Goal: Task Accomplishment & Management: Manage account settings

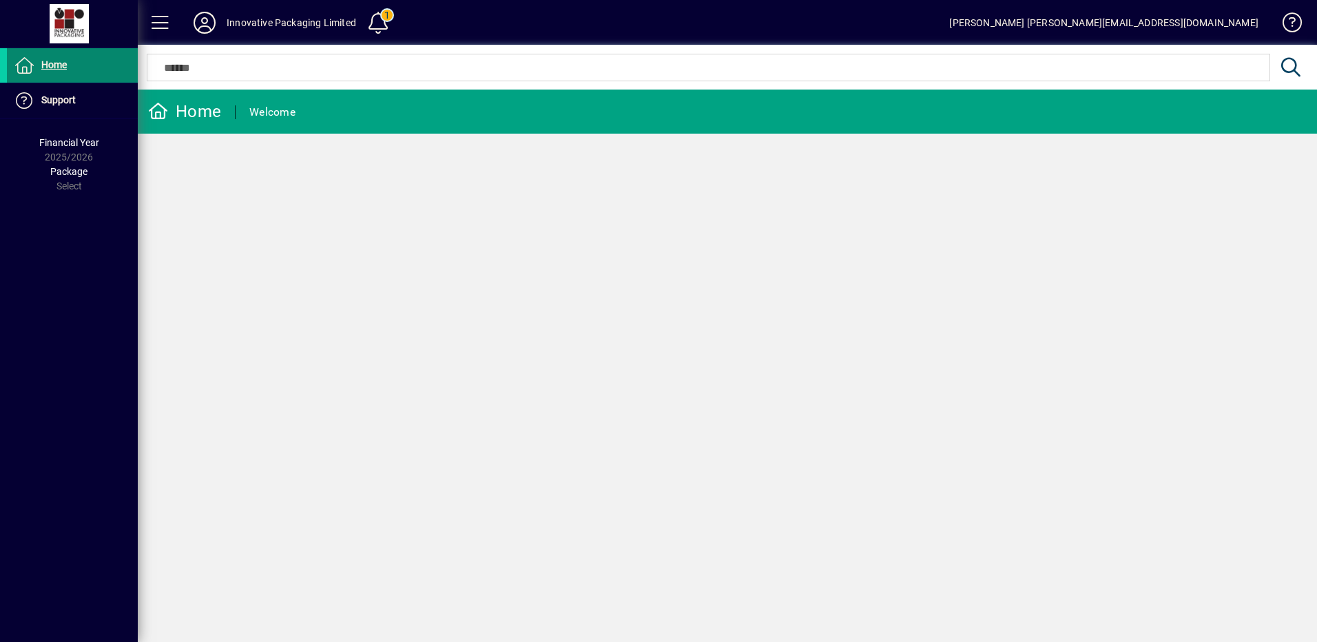
click at [49, 60] on span "Home" at bounding box center [53, 64] width 25 height 11
click at [59, 68] on span "Home" at bounding box center [53, 64] width 25 height 11
click at [271, 111] on div "Welcome" at bounding box center [272, 112] width 46 height 22
click at [196, 113] on div "Home" at bounding box center [184, 112] width 73 height 22
click at [199, 21] on icon at bounding box center [205, 23] width 28 height 22
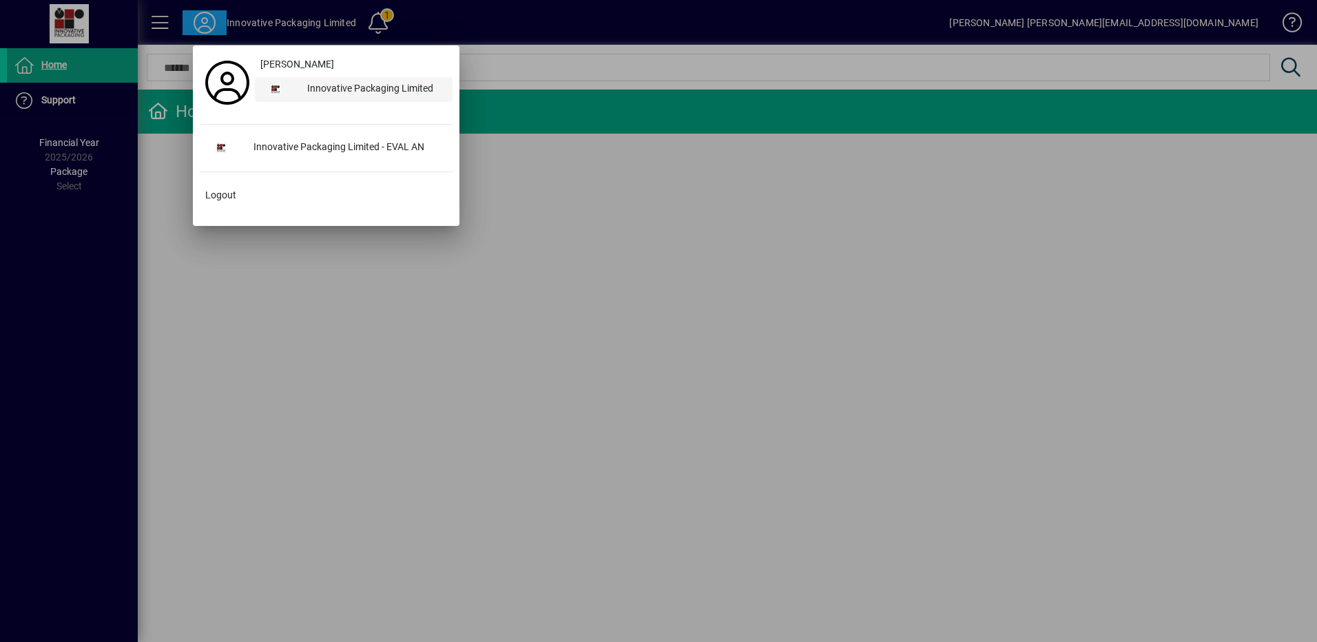
click at [363, 87] on div "Innovative Packaging Limited" at bounding box center [374, 89] width 156 height 25
click at [60, 73] on div at bounding box center [658, 321] width 1317 height 642
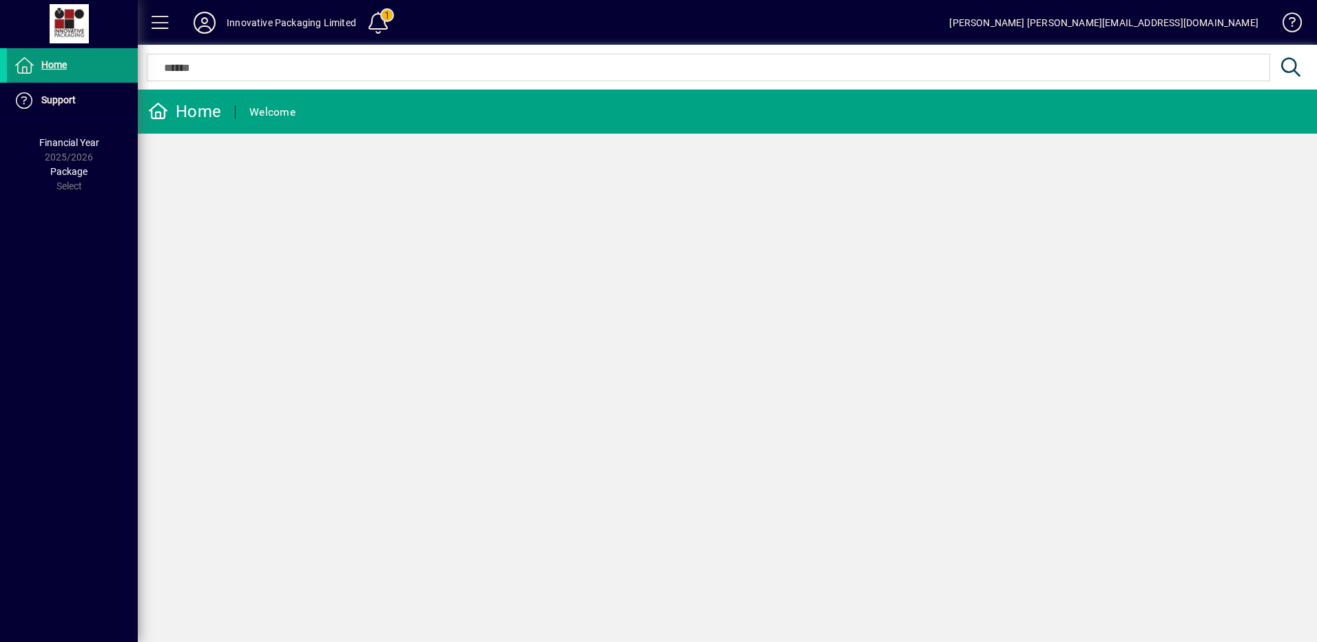
click at [66, 68] on span "Home" at bounding box center [53, 64] width 25 height 11
click at [29, 68] on icon at bounding box center [24, 65] width 21 height 17
click at [156, 112] on icon at bounding box center [158, 111] width 21 height 17
click at [292, 27] on div "Innovative Packaging Limited" at bounding box center [292, 23] width 130 height 22
click at [170, 23] on span at bounding box center [160, 22] width 33 height 33
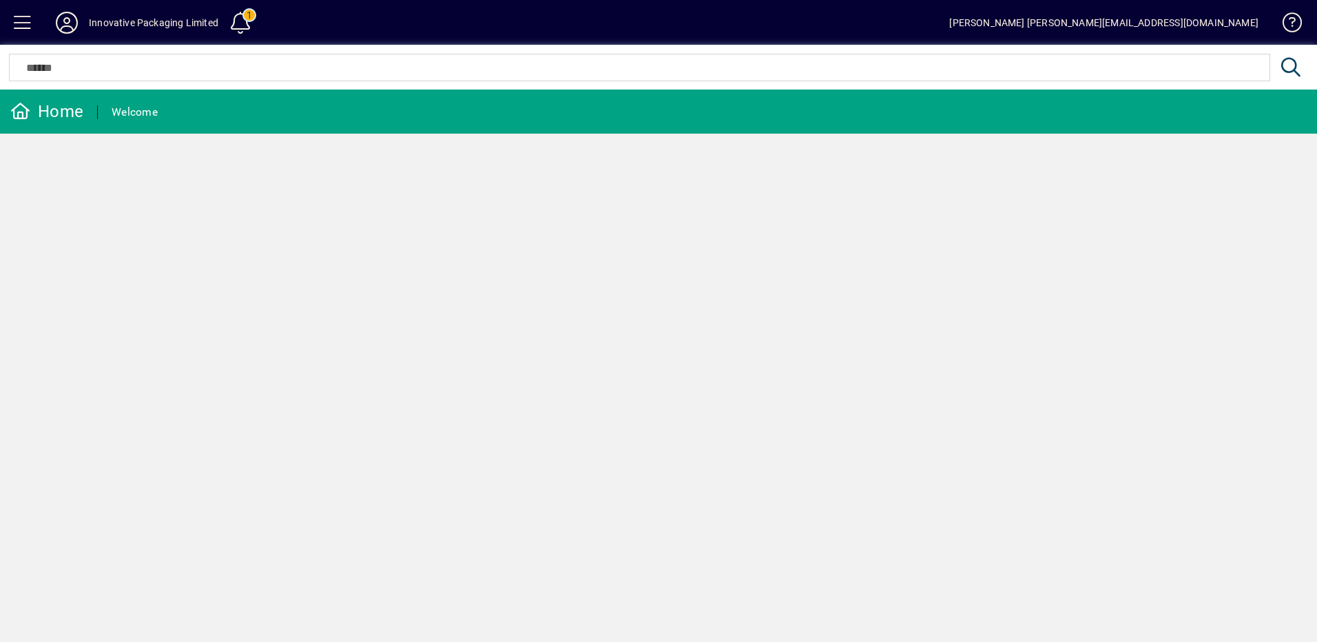
click at [170, 23] on div "Innovative Packaging Limited" at bounding box center [154, 23] width 130 height 22
click at [32, 24] on span at bounding box center [22, 22] width 33 height 33
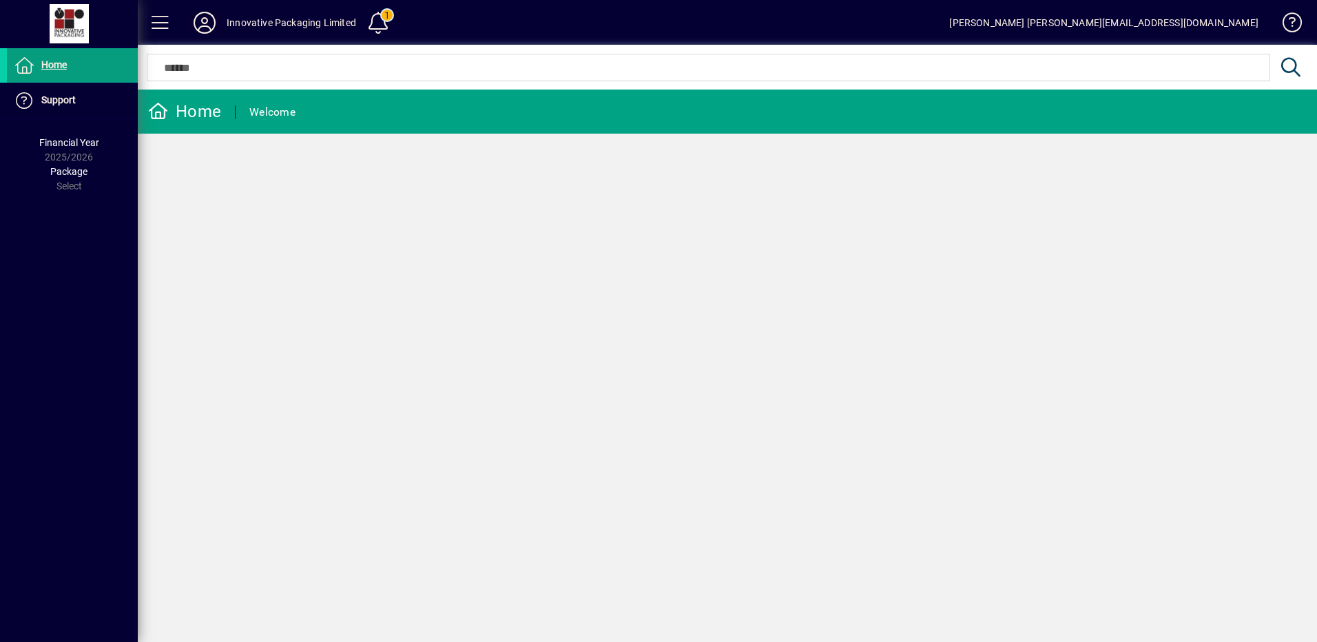
click at [202, 26] on icon at bounding box center [205, 23] width 28 height 22
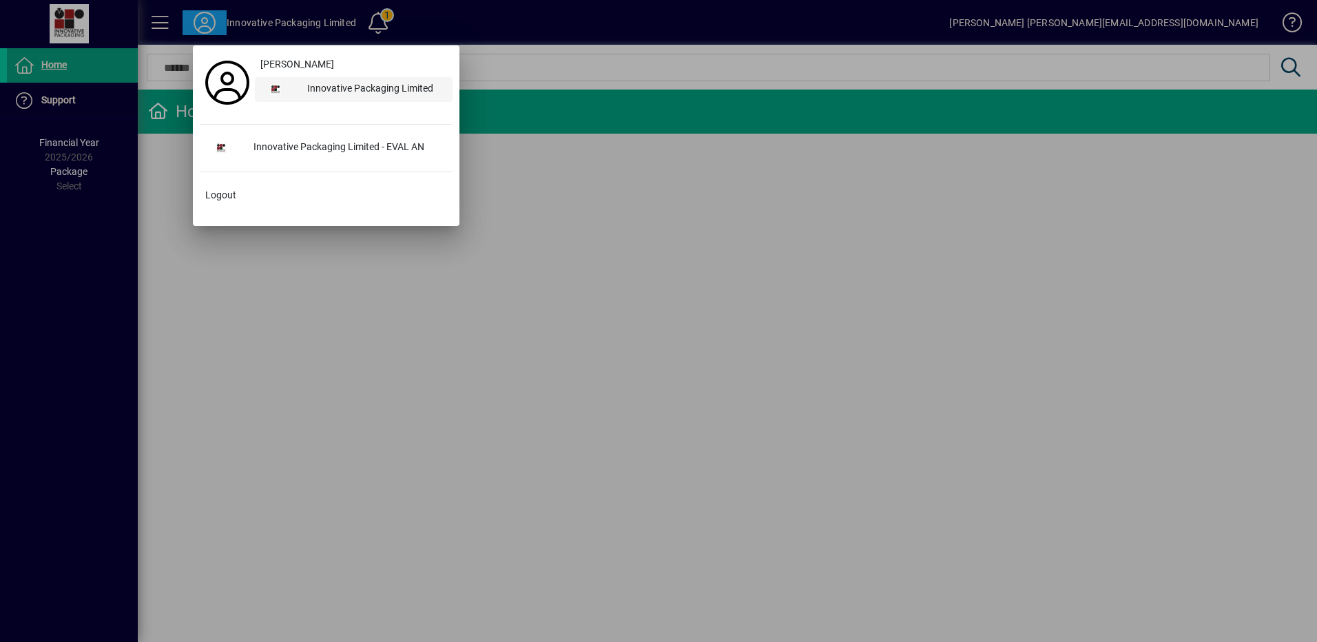
click at [357, 83] on div "Innovative Packaging Limited" at bounding box center [374, 89] width 156 height 25
click at [64, 107] on div at bounding box center [658, 321] width 1317 height 642
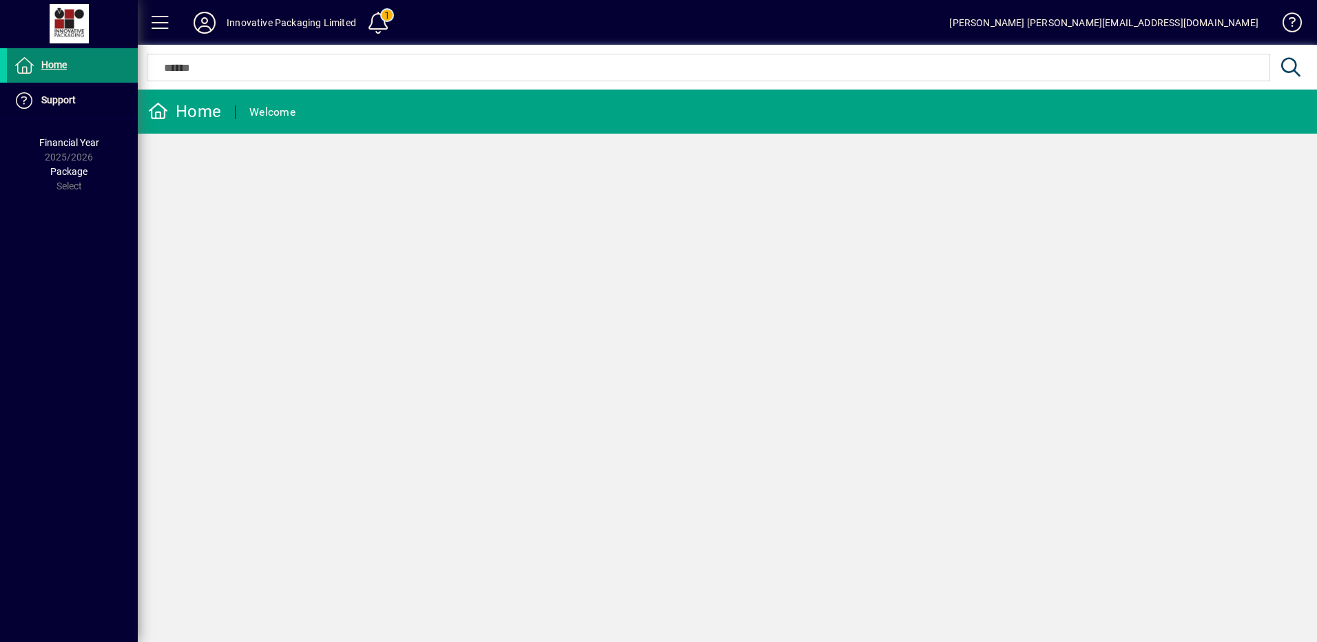
click at [52, 68] on span "Home" at bounding box center [53, 64] width 25 height 11
click at [207, 17] on icon at bounding box center [205, 23] width 28 height 22
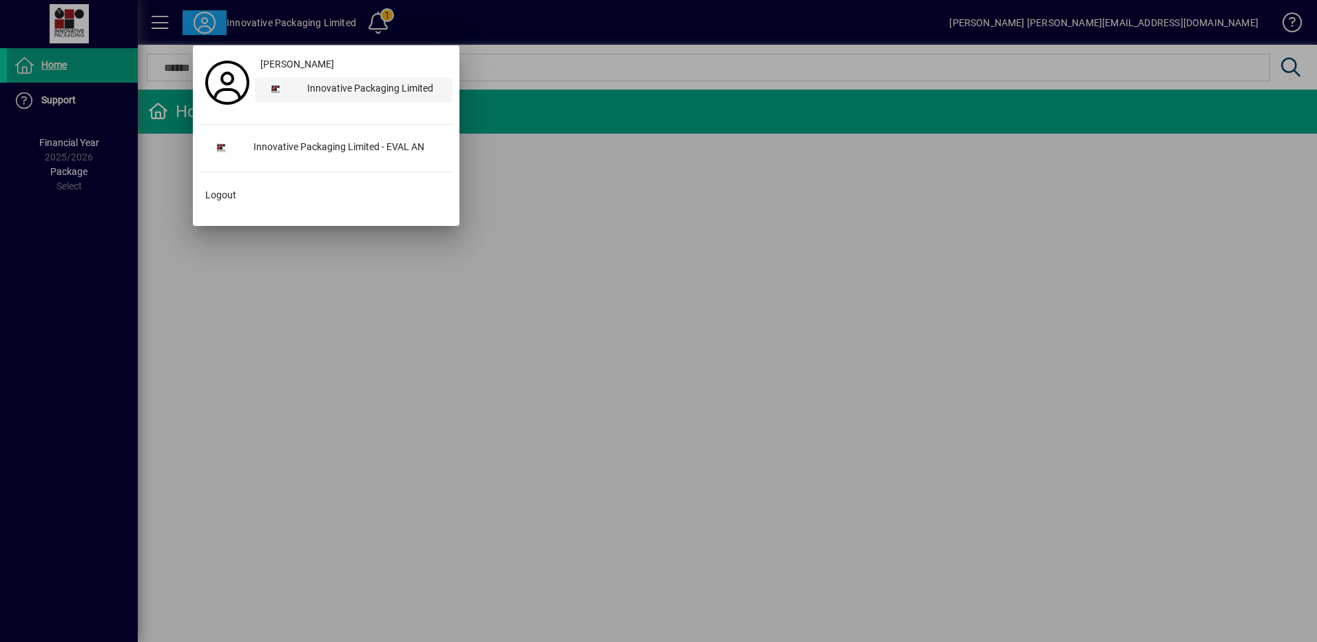
click at [329, 84] on div "Innovative Packaging Limited" at bounding box center [374, 89] width 156 height 25
click at [314, 89] on div "Innovative Packaging Limited" at bounding box center [374, 89] width 156 height 25
click at [575, 58] on div at bounding box center [658, 321] width 1317 height 642
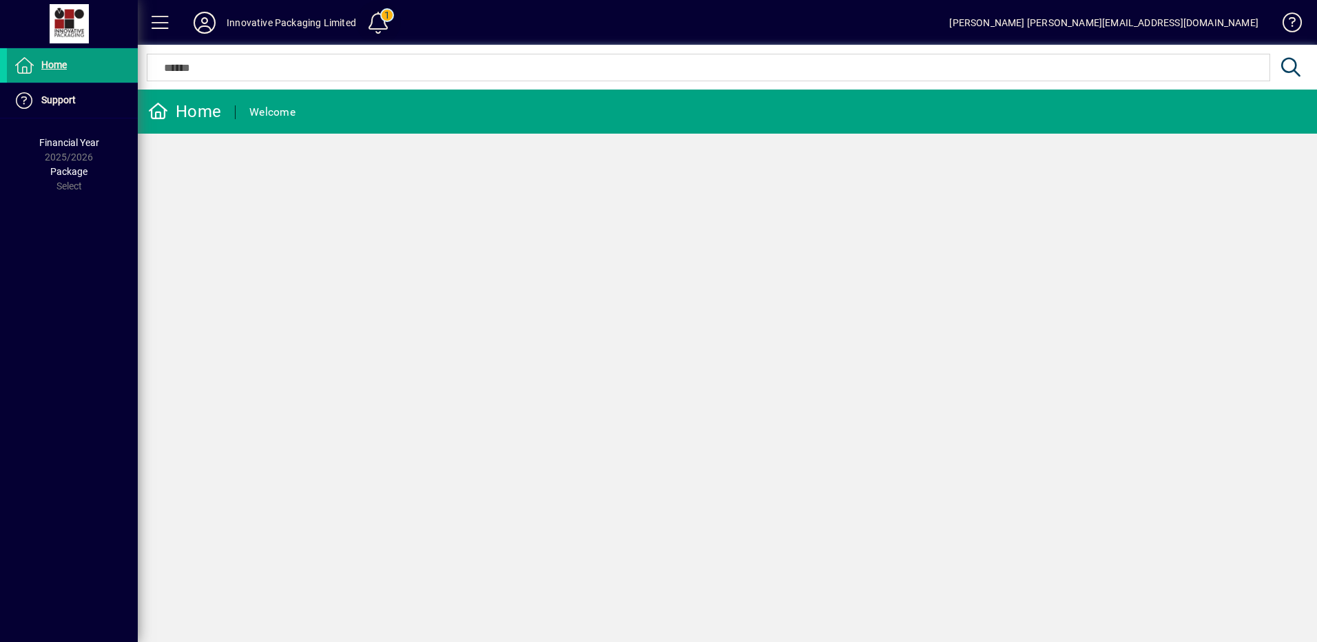
click at [378, 16] on span at bounding box center [378, 22] width 33 height 33
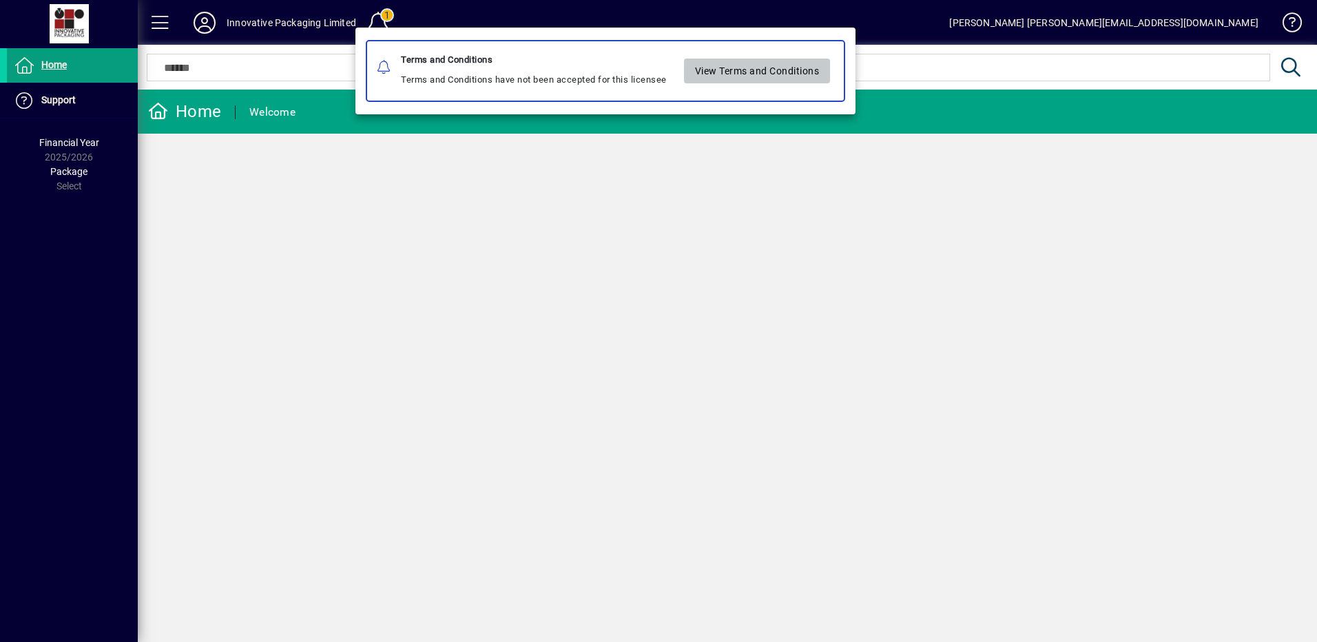
click at [734, 72] on span "View Terms and Conditions" at bounding box center [757, 71] width 125 height 23
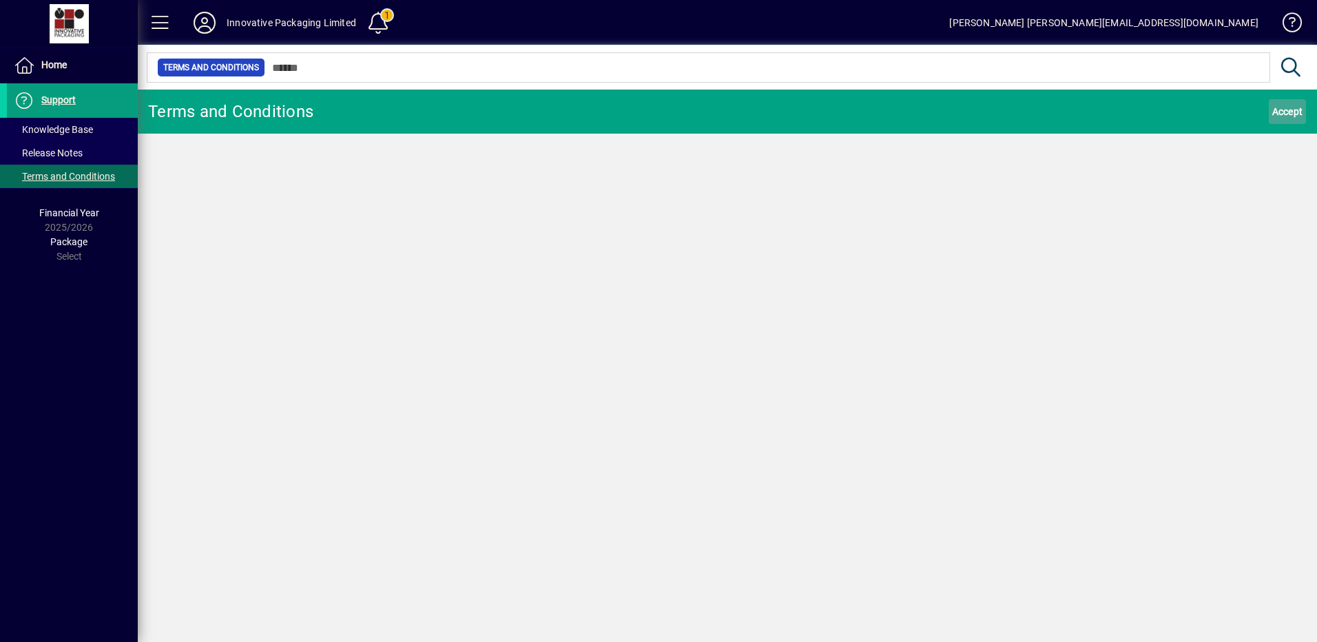
click at [1286, 114] on span "Accept" at bounding box center [1288, 112] width 31 height 22
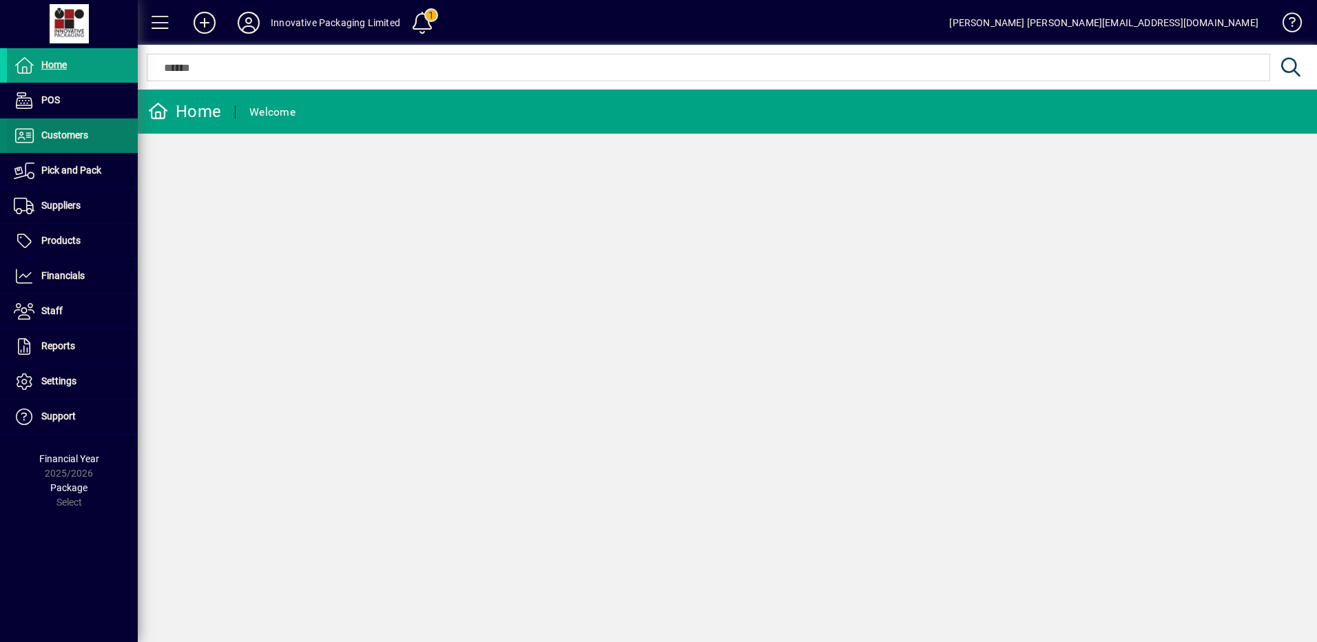
click at [58, 137] on span "Customers" at bounding box center [64, 135] width 47 height 11
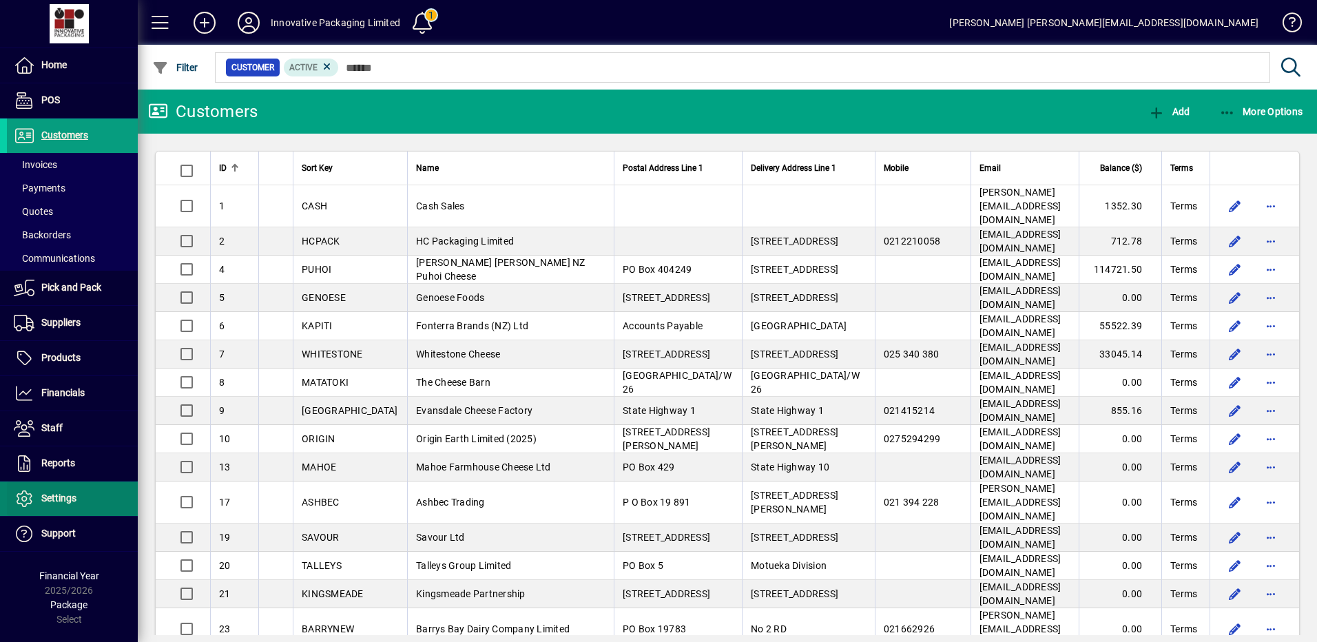
click at [65, 494] on span "Settings" at bounding box center [58, 498] width 35 height 11
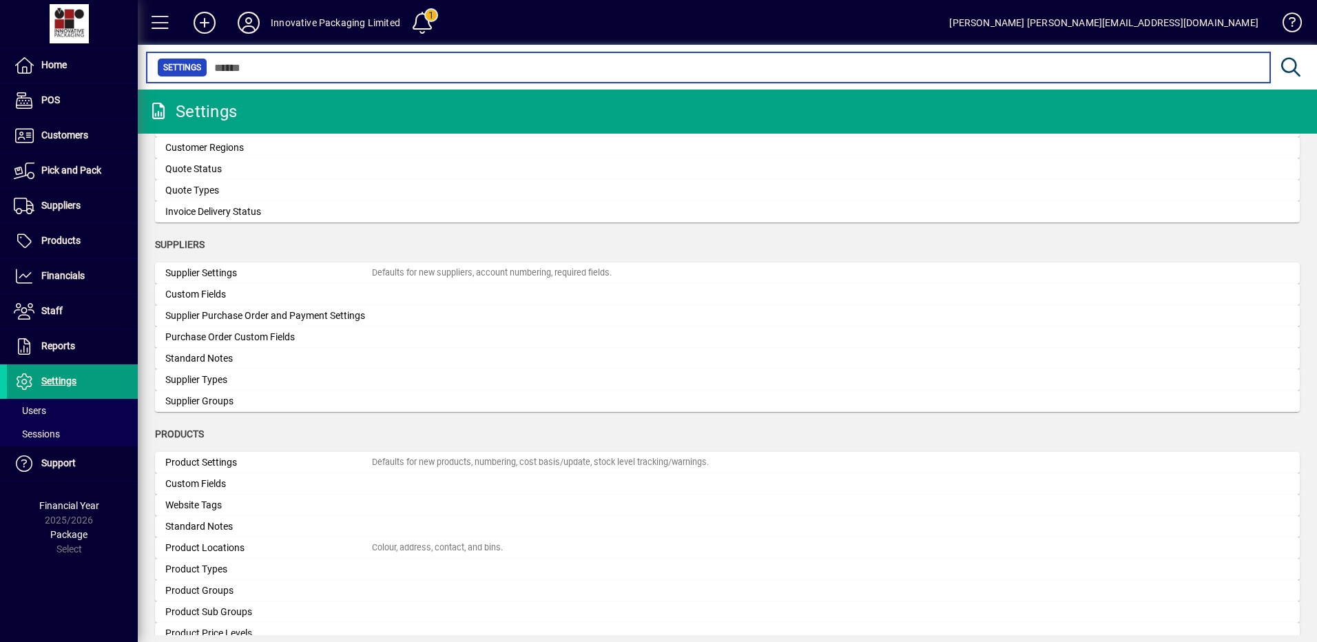
scroll to position [1009, 0]
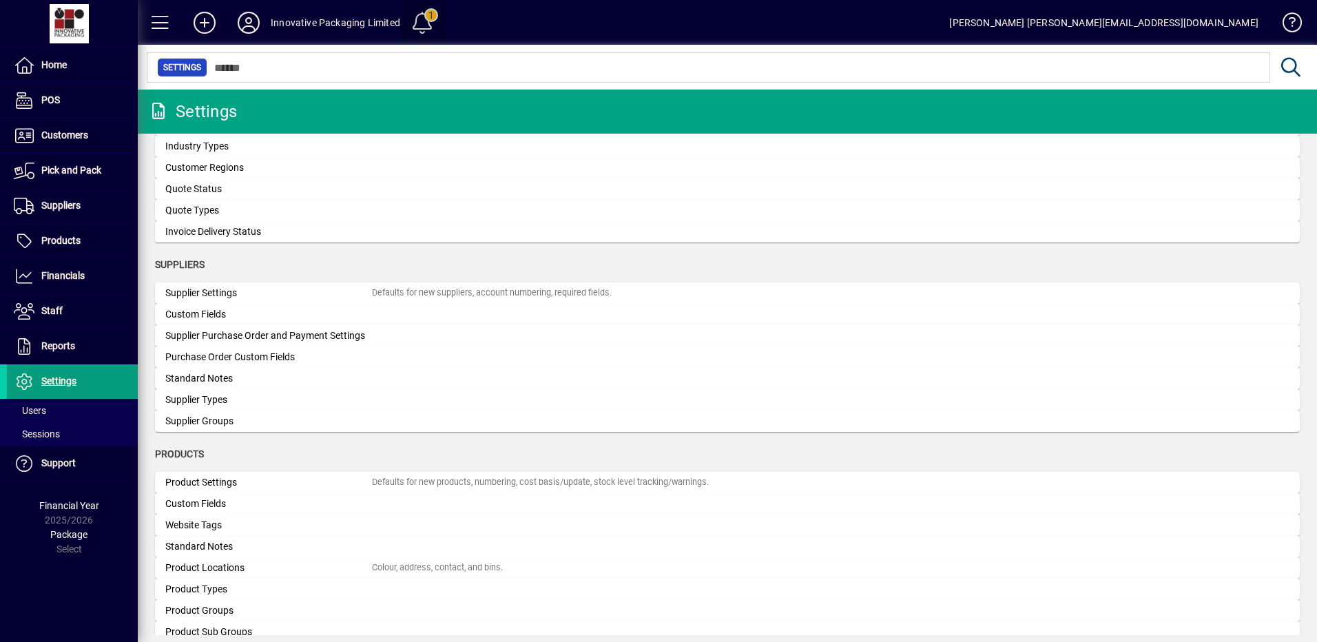
click at [422, 30] on span at bounding box center [422, 22] width 33 height 33
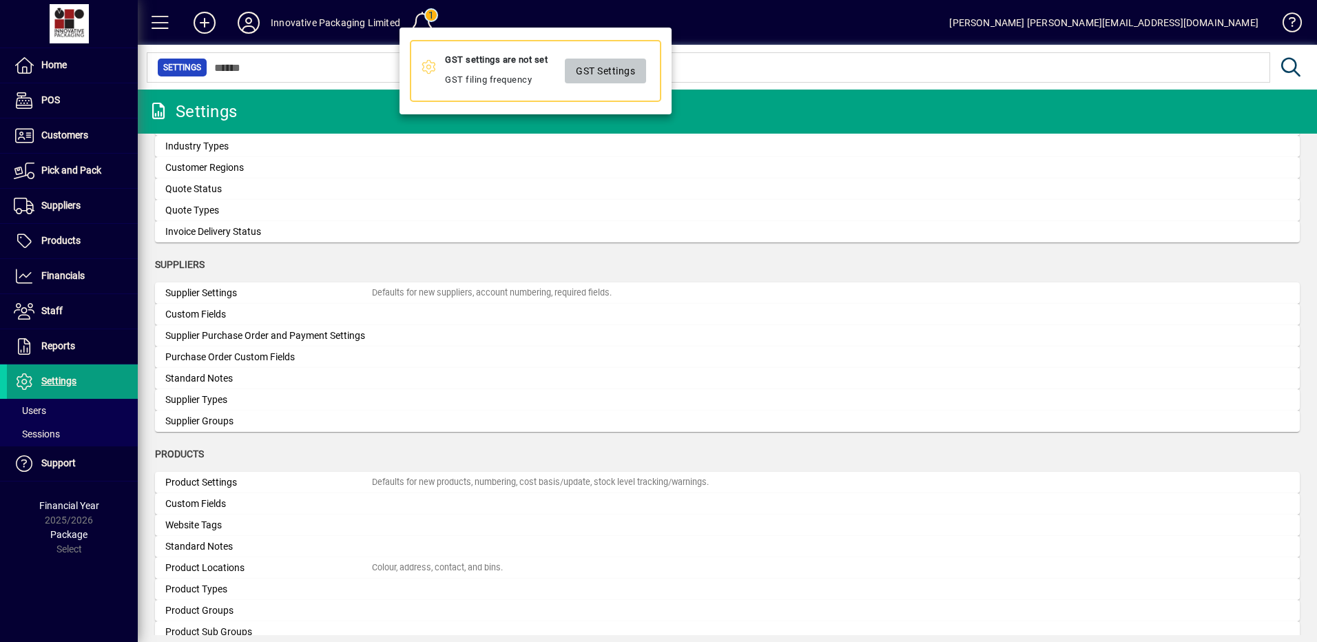
click at [608, 71] on span "GST Settings" at bounding box center [605, 71] width 59 height 23
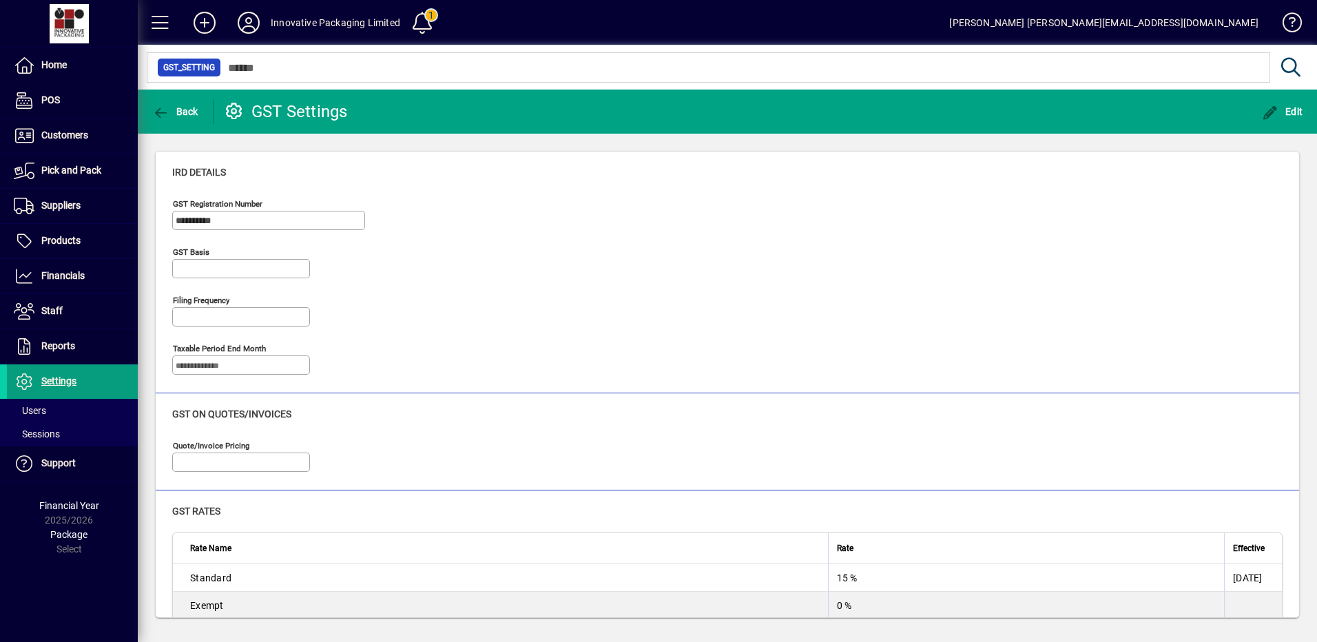
type input "**********"
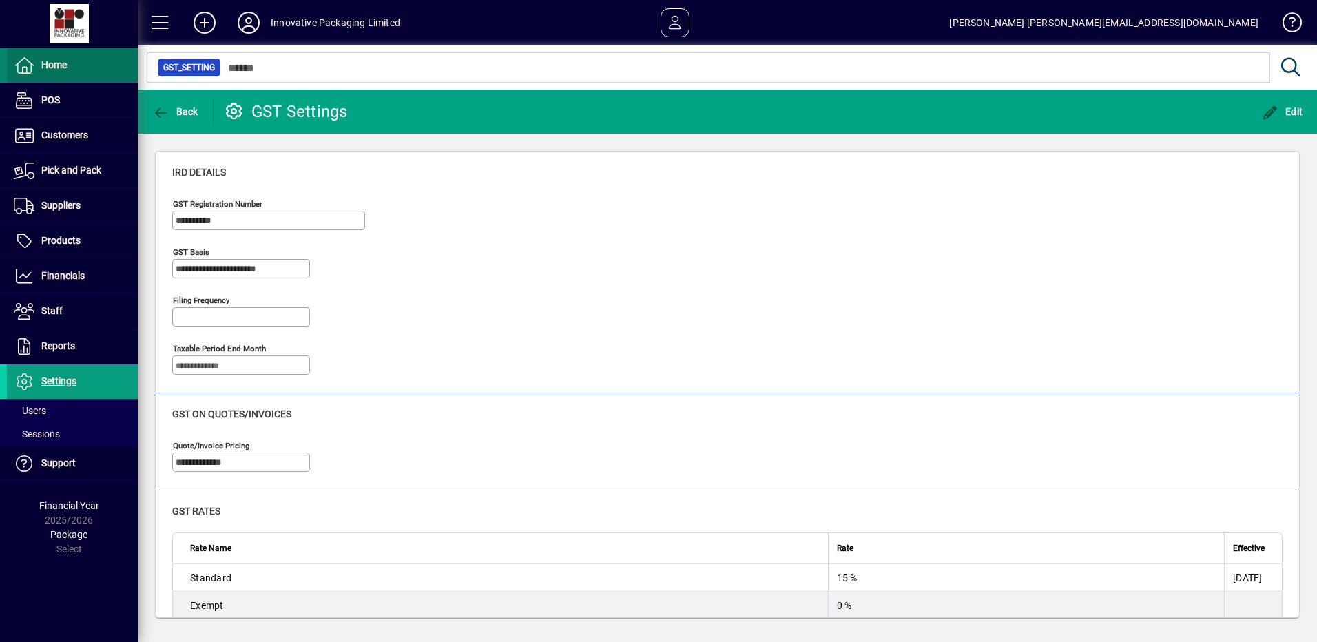
click at [58, 61] on span "Home" at bounding box center [53, 64] width 25 height 11
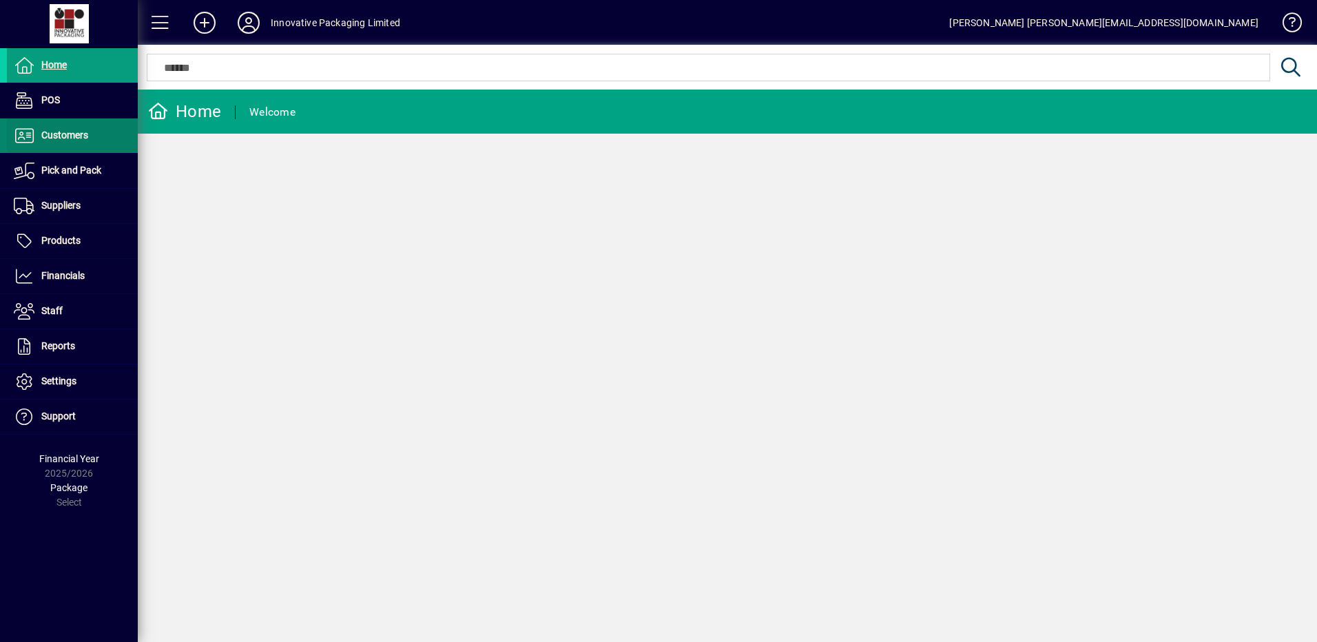
click at [83, 137] on span "Customers" at bounding box center [64, 135] width 47 height 11
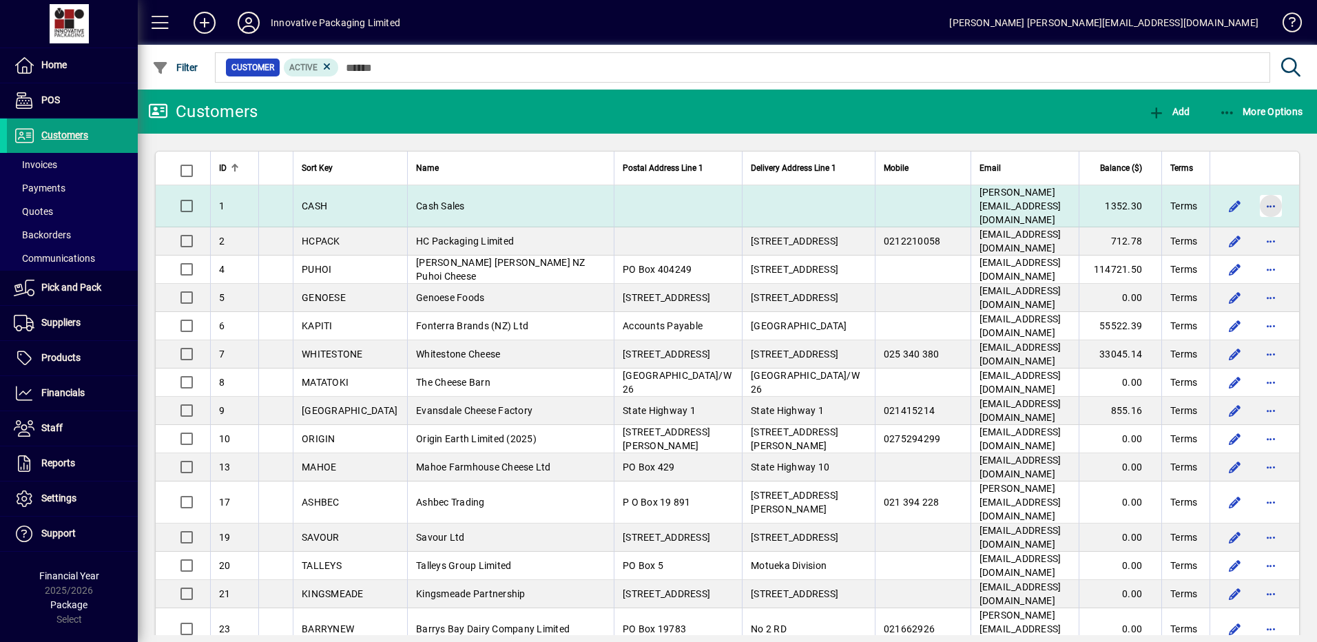
click at [1265, 200] on span "button" at bounding box center [1271, 205] width 33 height 33
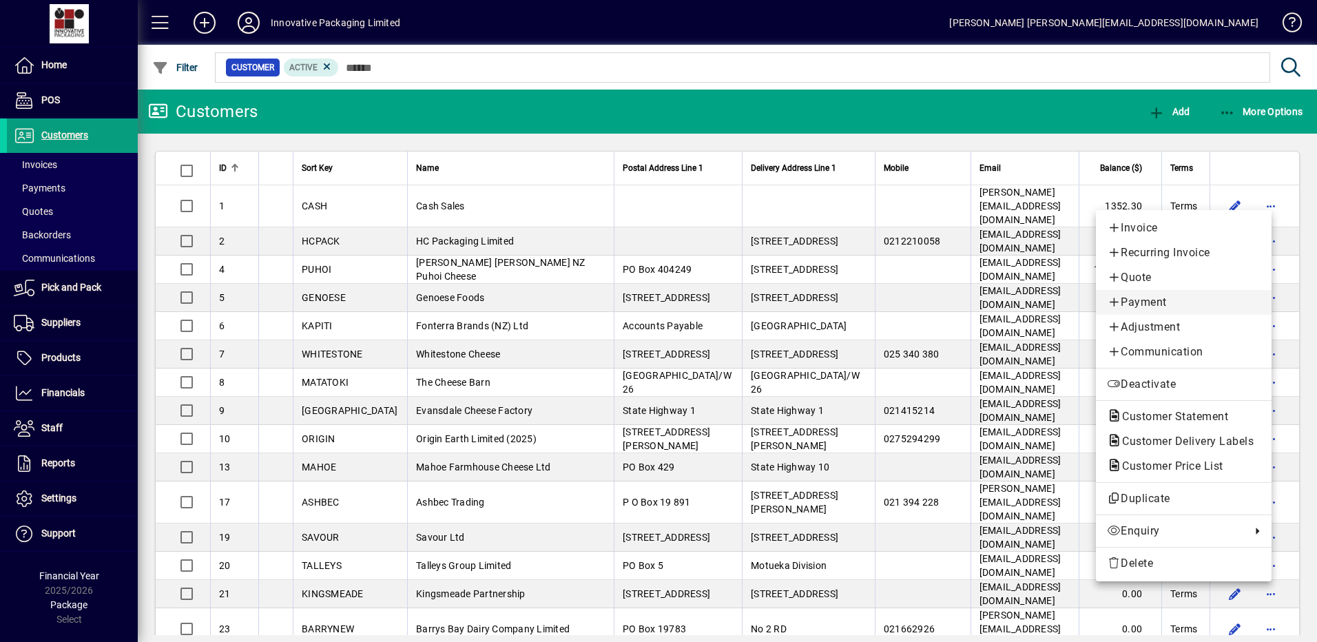
click at [1138, 304] on span "Payment" at bounding box center [1184, 302] width 154 height 17
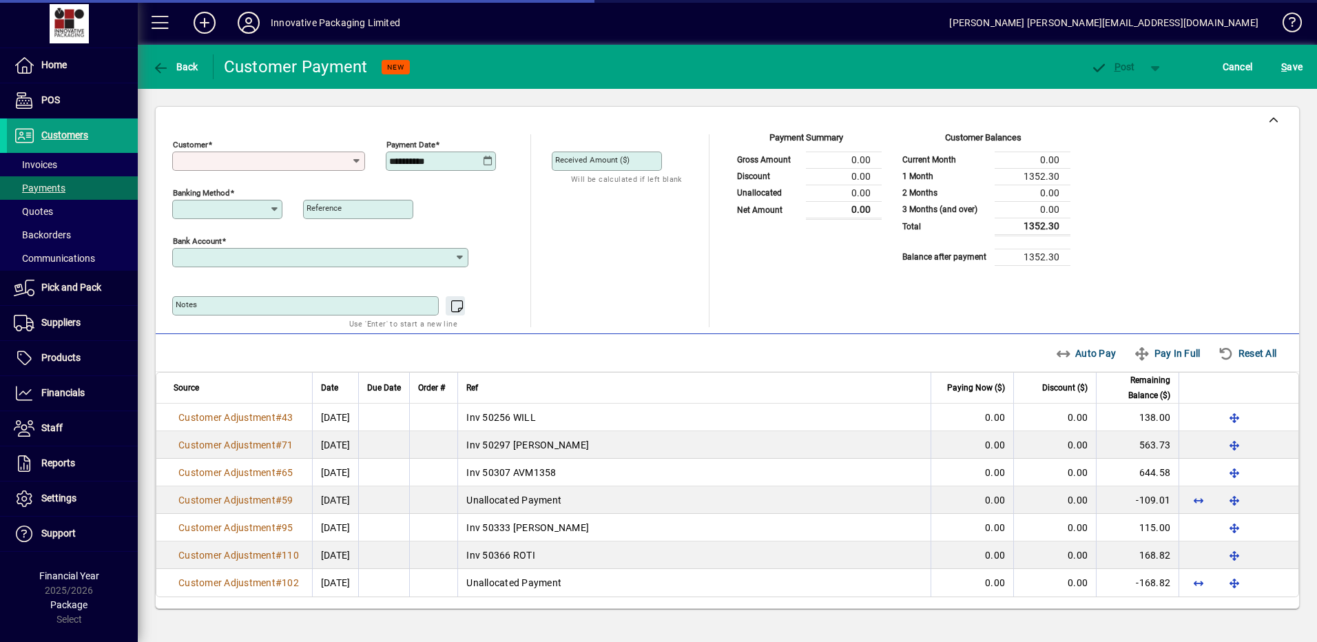
type input "**********"
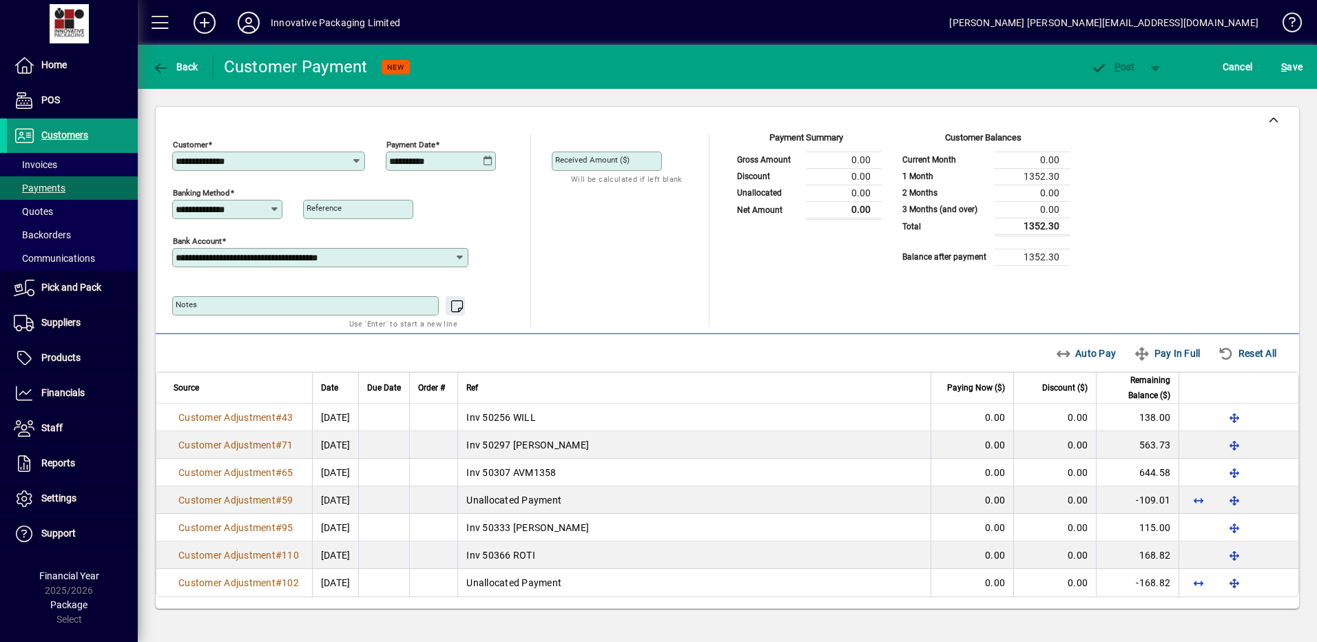
click at [73, 130] on span "Customers" at bounding box center [47, 135] width 81 height 17
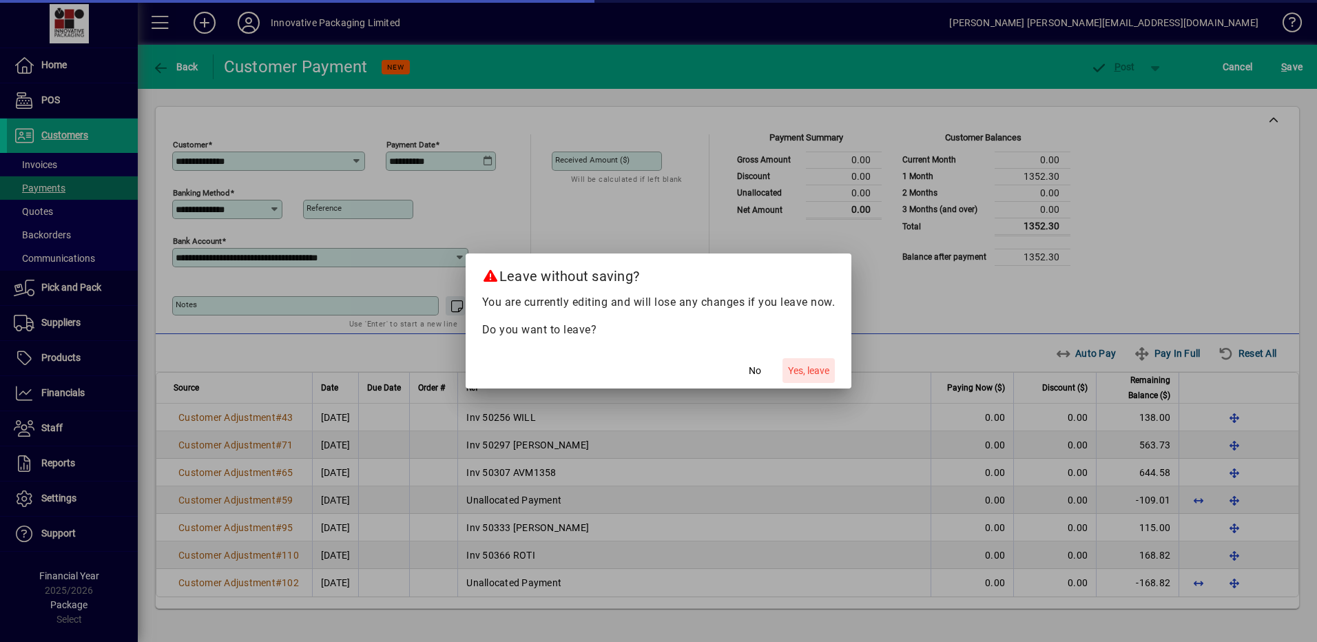
click at [819, 371] on span "Yes, leave" at bounding box center [808, 371] width 41 height 14
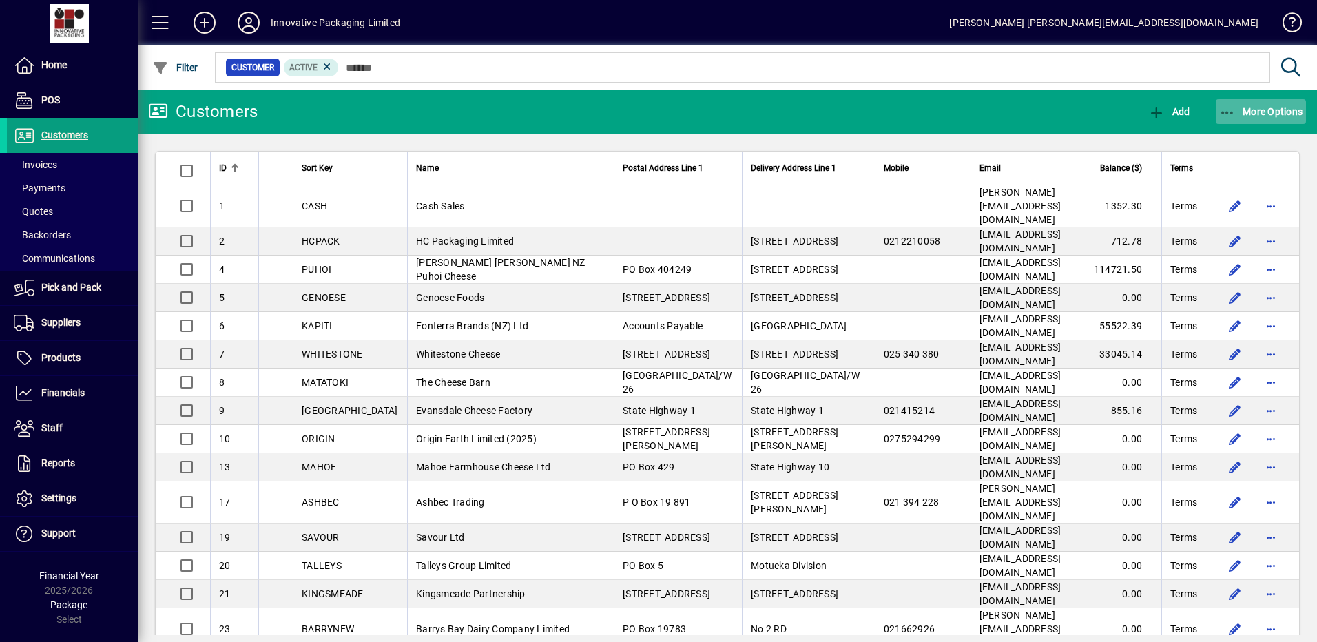
click at [1270, 108] on span "More Options" at bounding box center [1261, 111] width 84 height 11
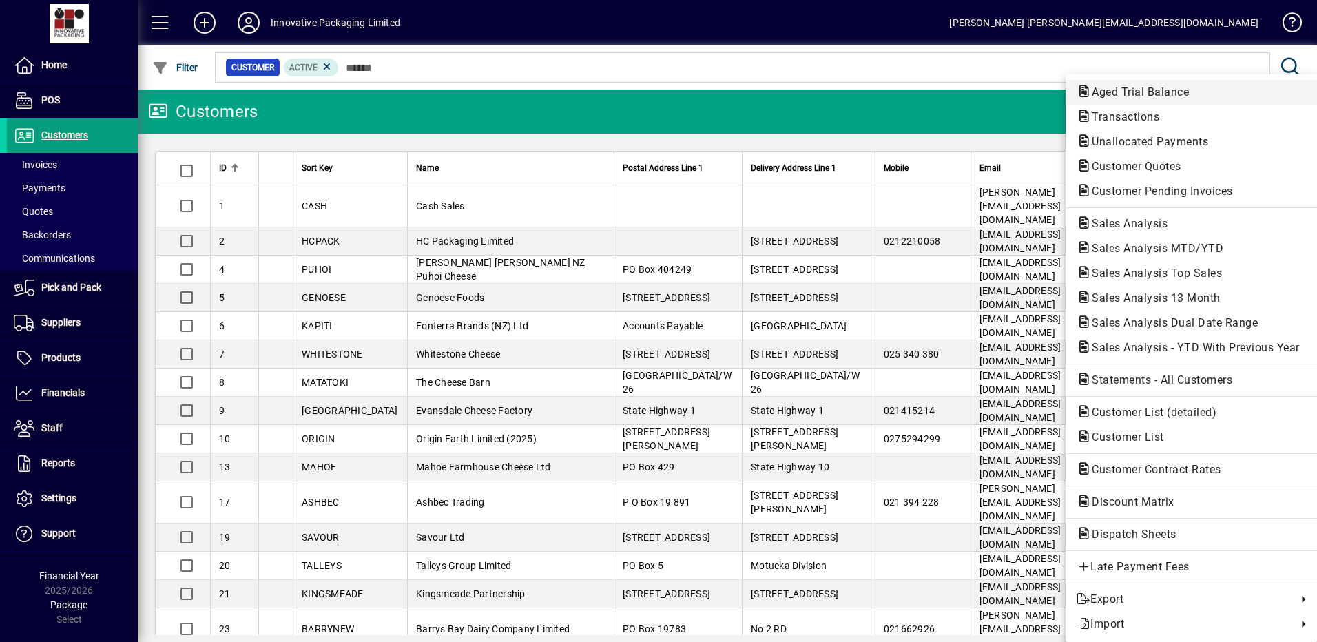
click at [1142, 91] on span "Aged Trial Balance" at bounding box center [1136, 91] width 119 height 13
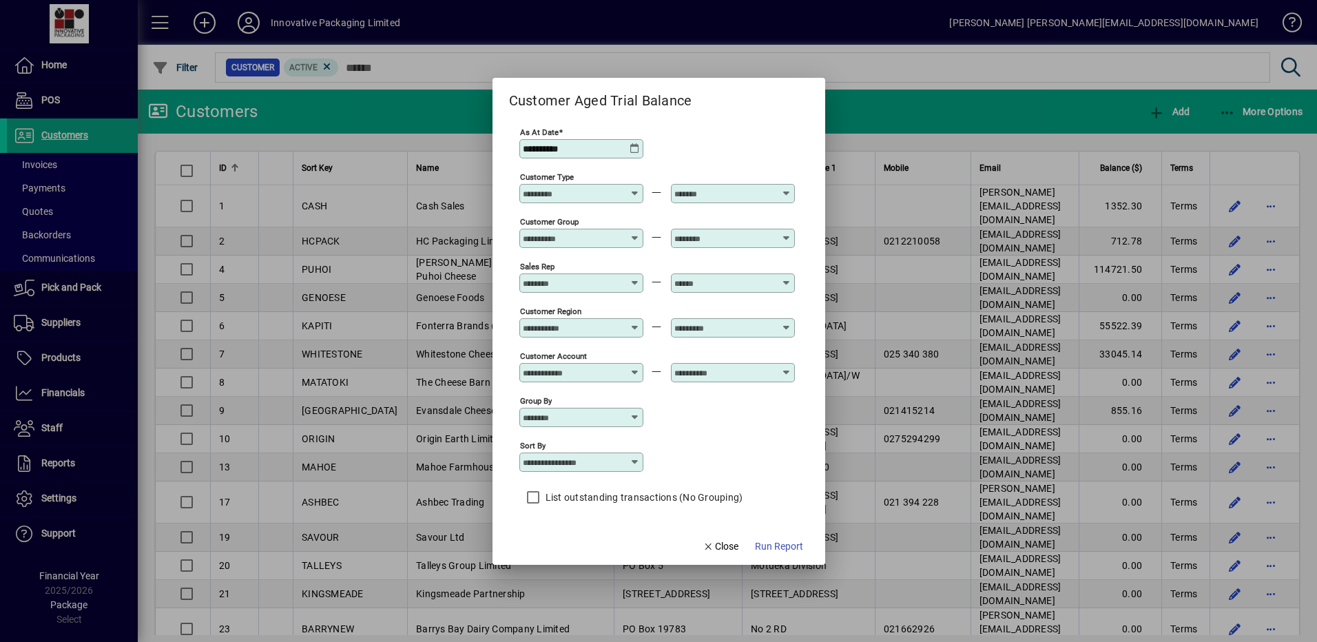
click at [637, 188] on icon at bounding box center [635, 188] width 10 height 0
click at [740, 437] on div "Group by" at bounding box center [657, 416] width 276 height 45
click at [637, 188] on icon at bounding box center [635, 188] width 10 height 0
click at [773, 546] on span "Run Report" at bounding box center [779, 546] width 48 height 14
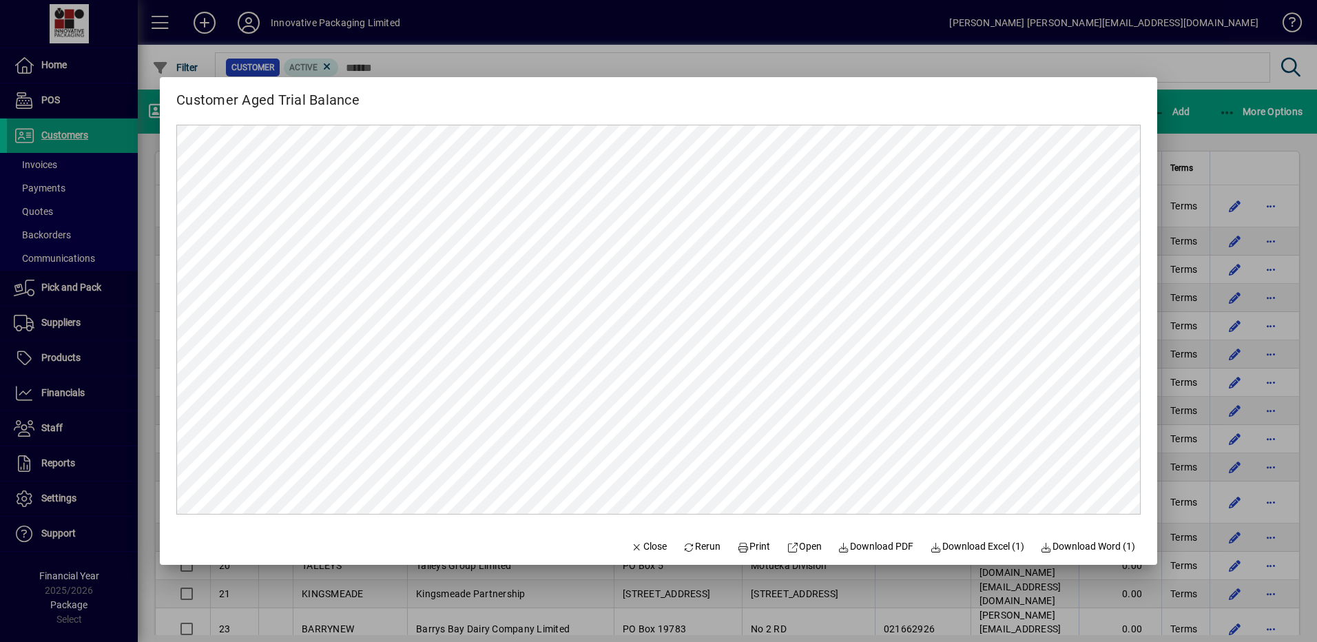
click at [1207, 67] on div at bounding box center [658, 321] width 1317 height 642
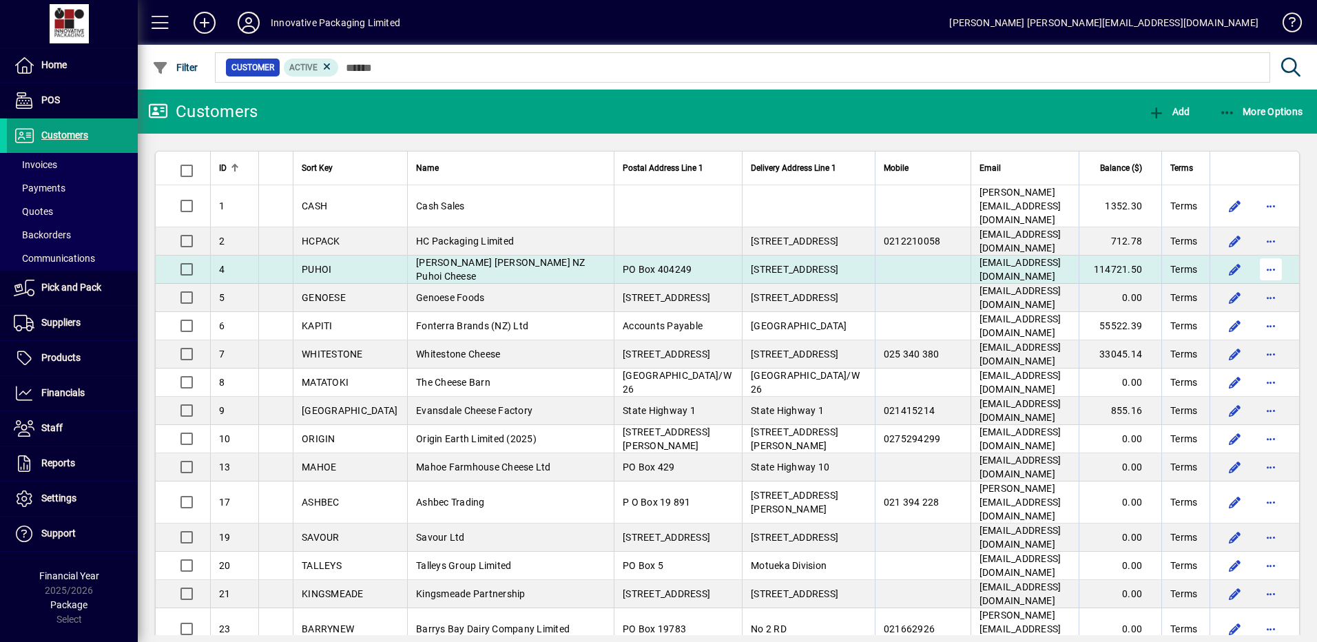
click at [1258, 254] on span "button" at bounding box center [1271, 269] width 33 height 33
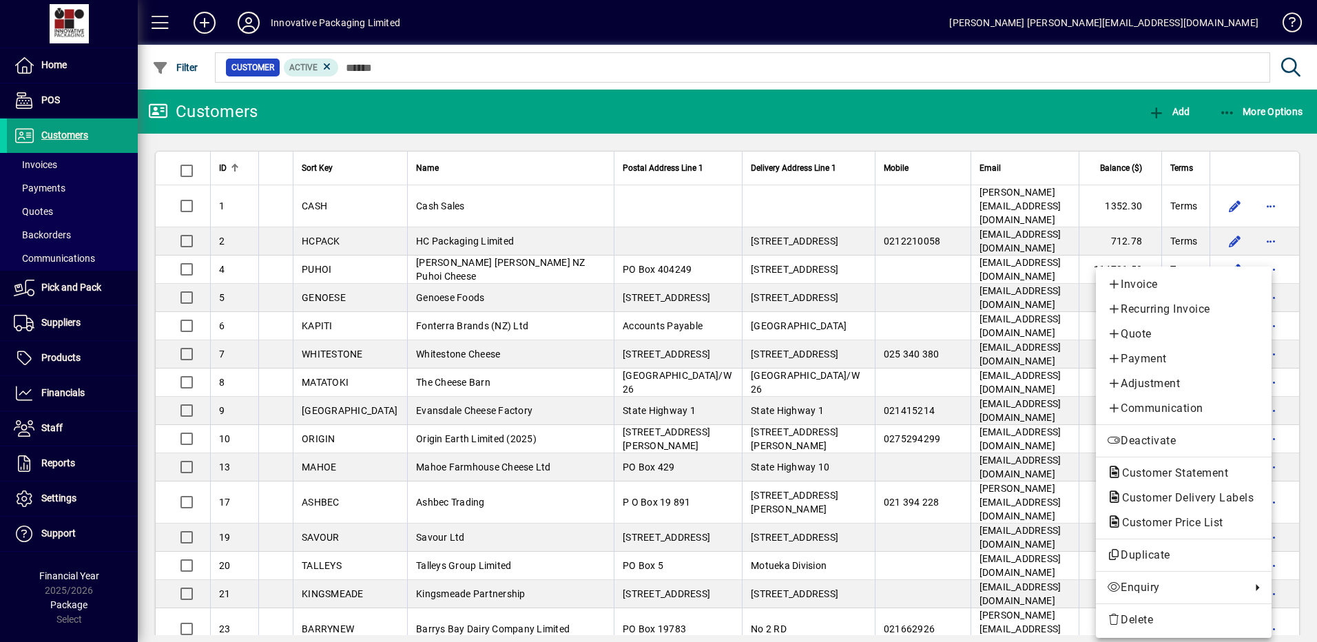
click at [1144, 360] on span "Payment" at bounding box center [1184, 359] width 154 height 17
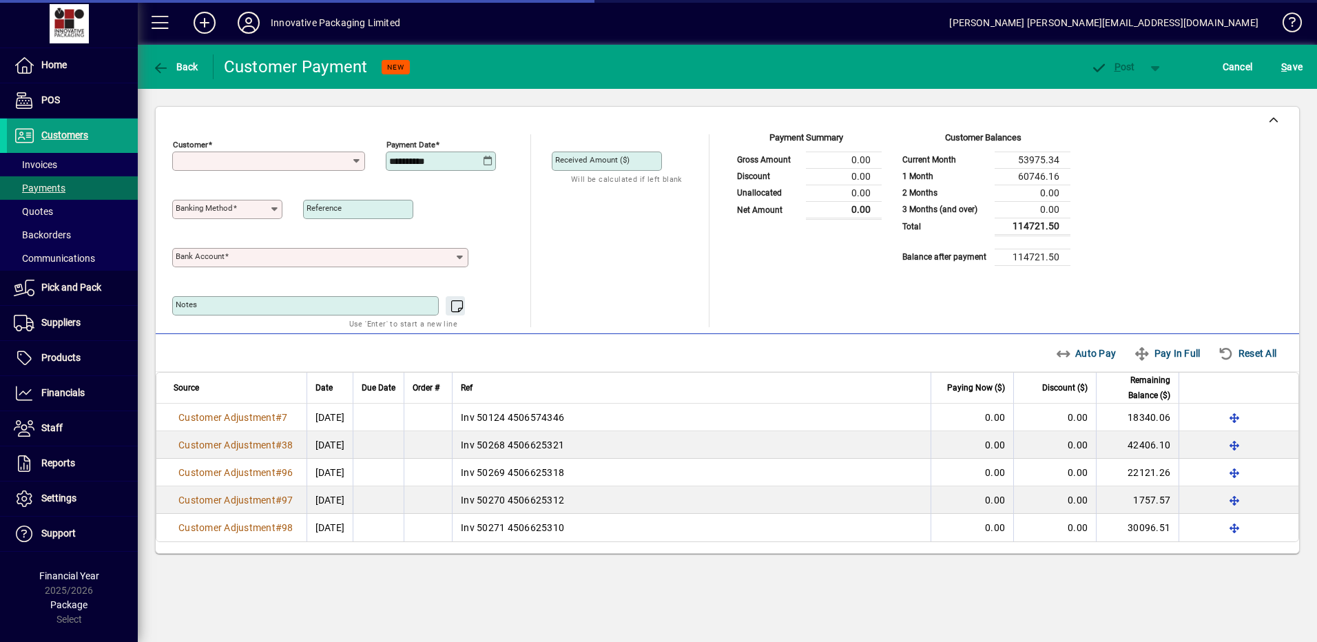
type input "**********"
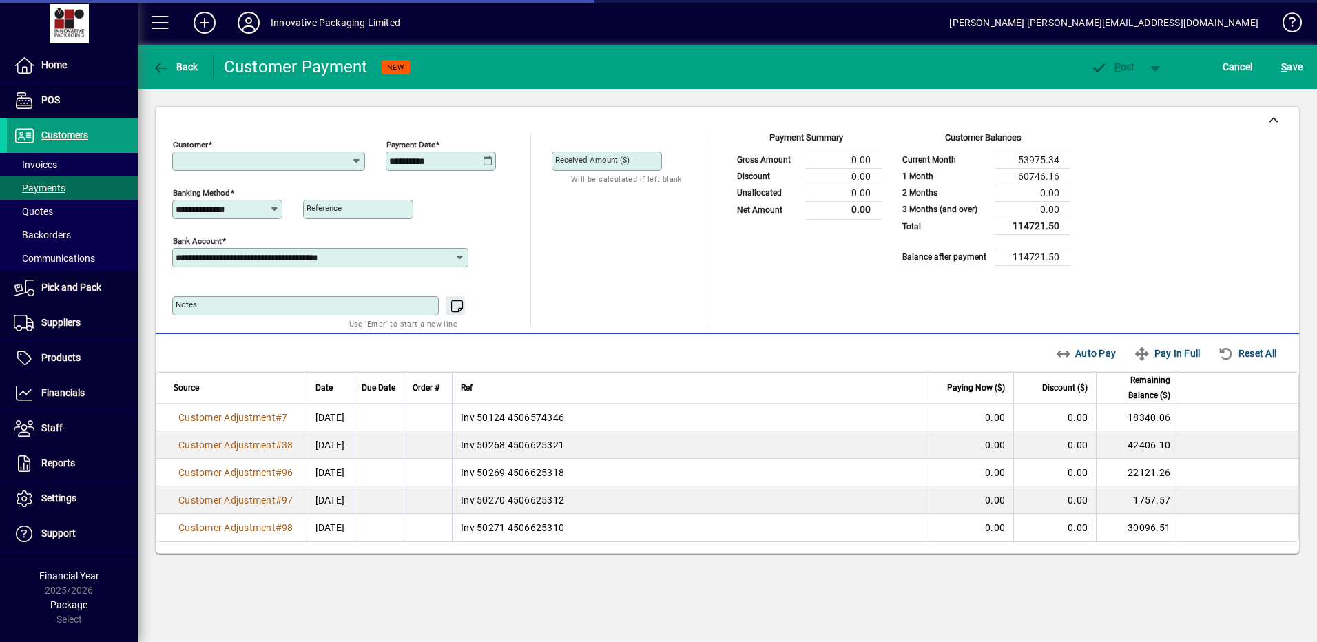
type input "**********"
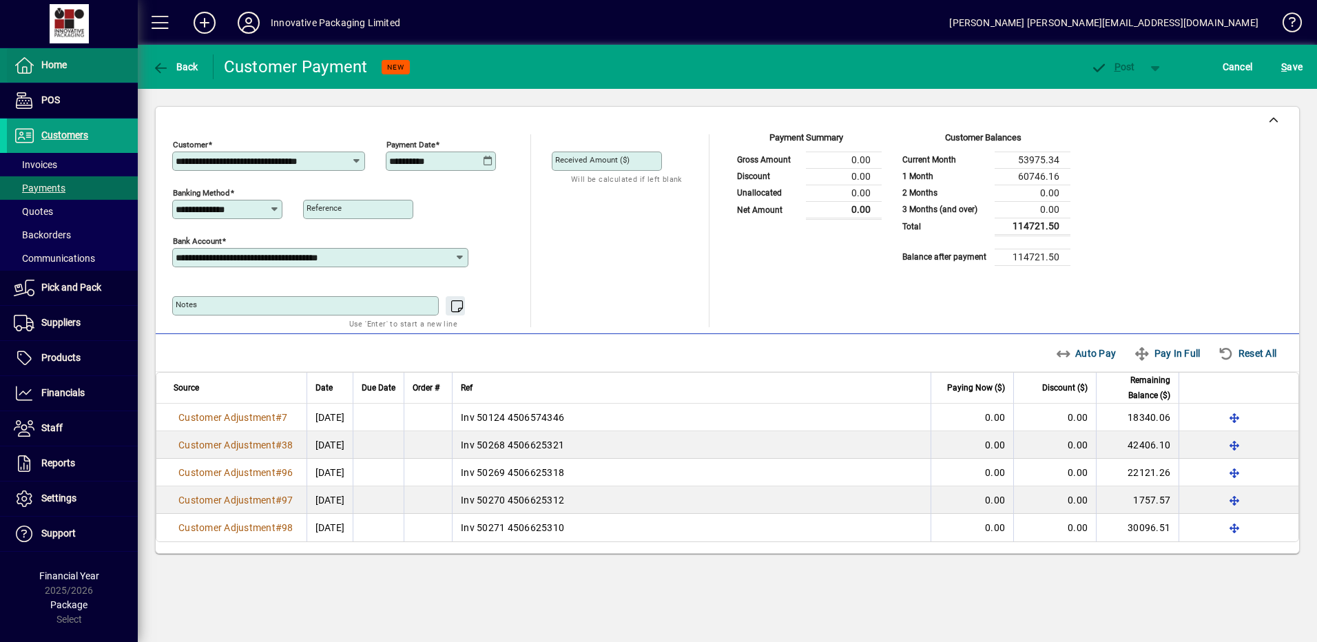
click at [52, 67] on span "Home" at bounding box center [53, 64] width 25 height 11
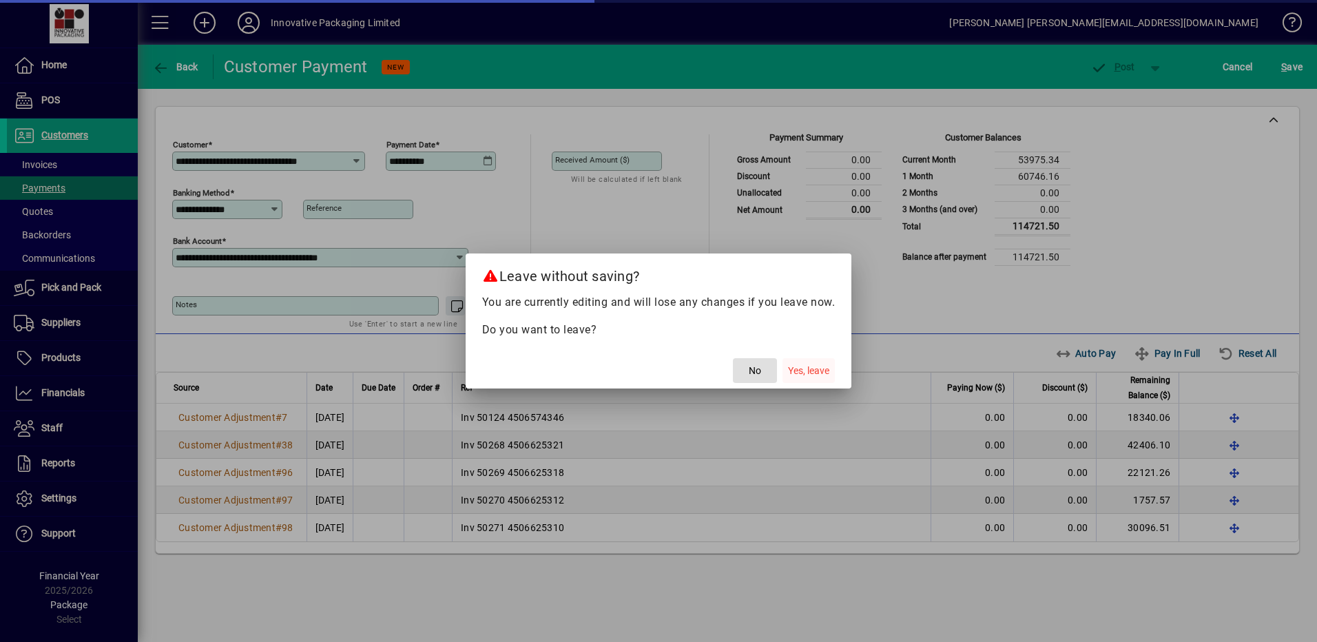
click at [804, 364] on span "Yes, leave" at bounding box center [808, 371] width 41 height 14
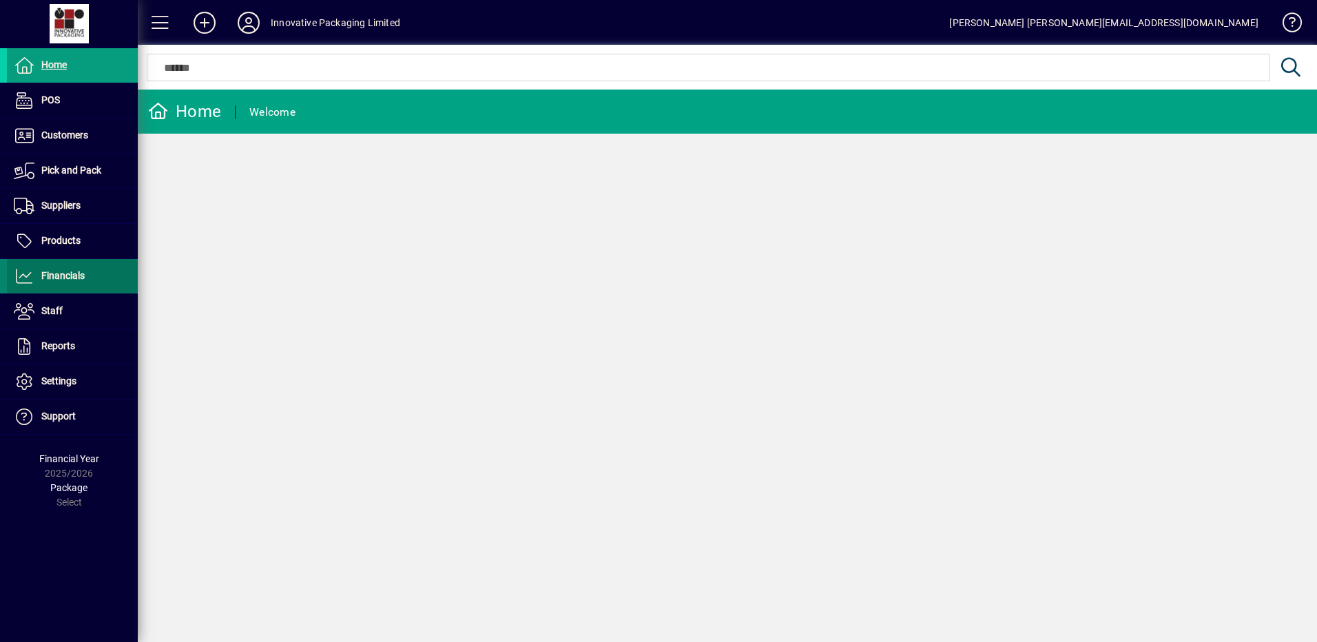
click at [61, 271] on span "Financials" at bounding box center [62, 275] width 43 height 11
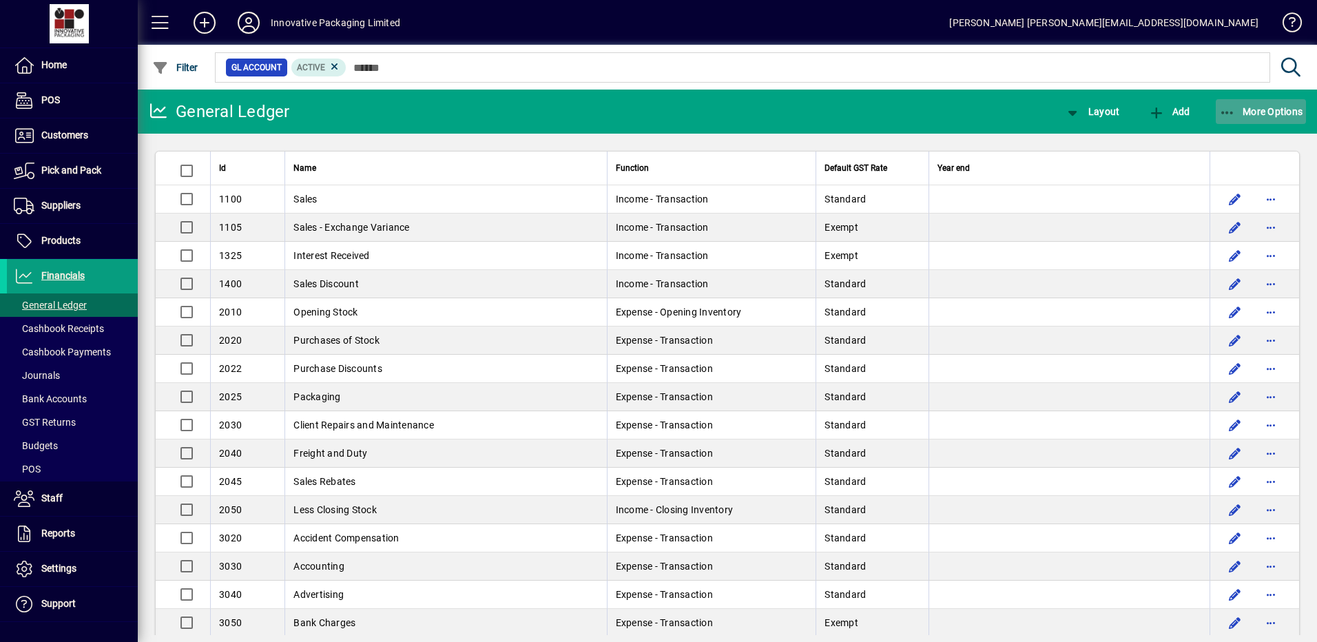
click at [1257, 111] on span "More Options" at bounding box center [1261, 111] width 84 height 11
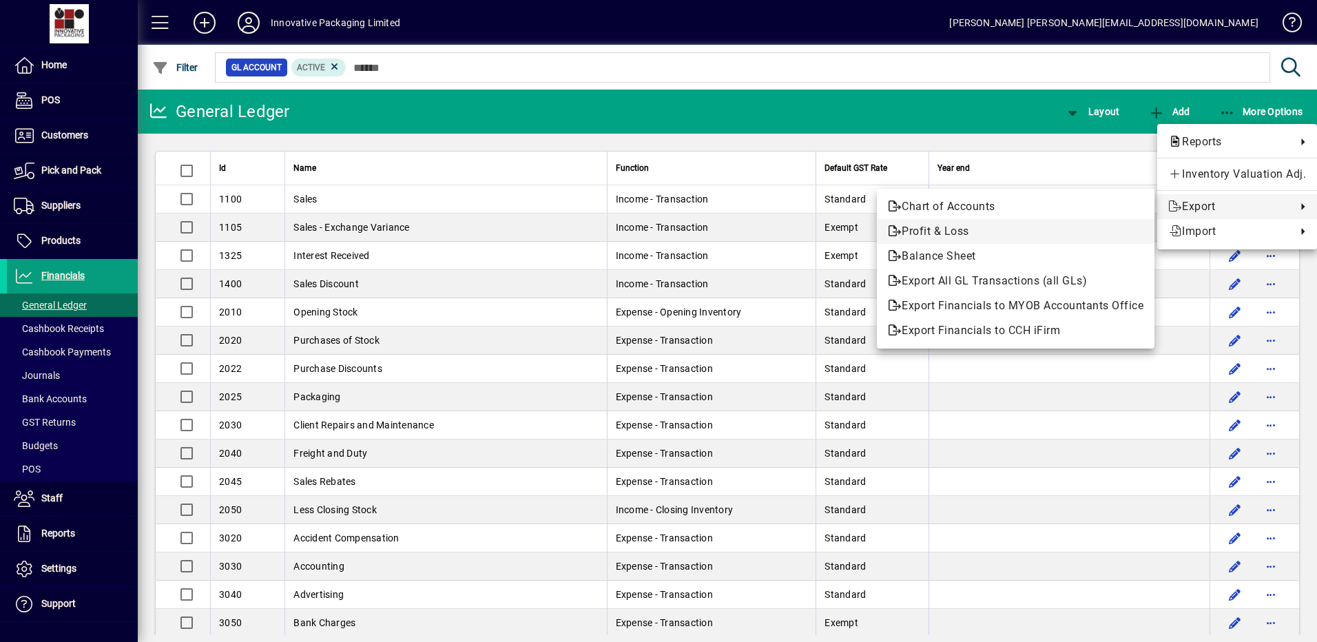
click at [927, 227] on span "Profit & Loss" at bounding box center [1016, 231] width 256 height 17
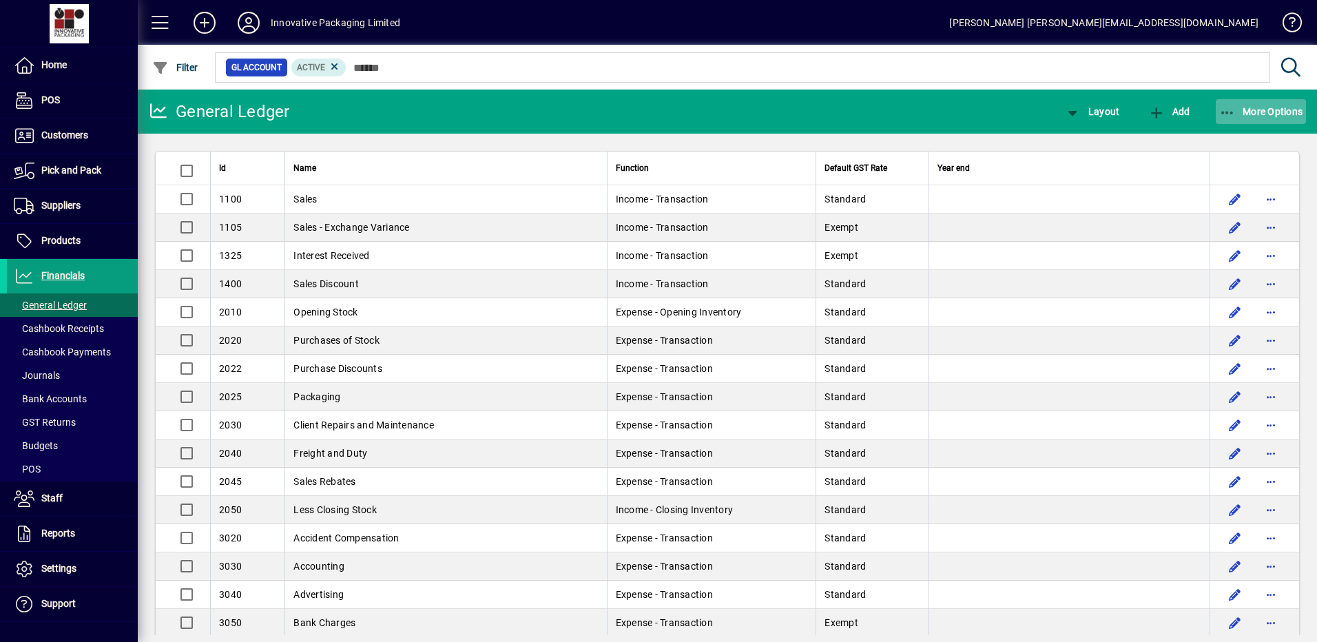
click at [1255, 109] on span "More Options" at bounding box center [1261, 111] width 84 height 11
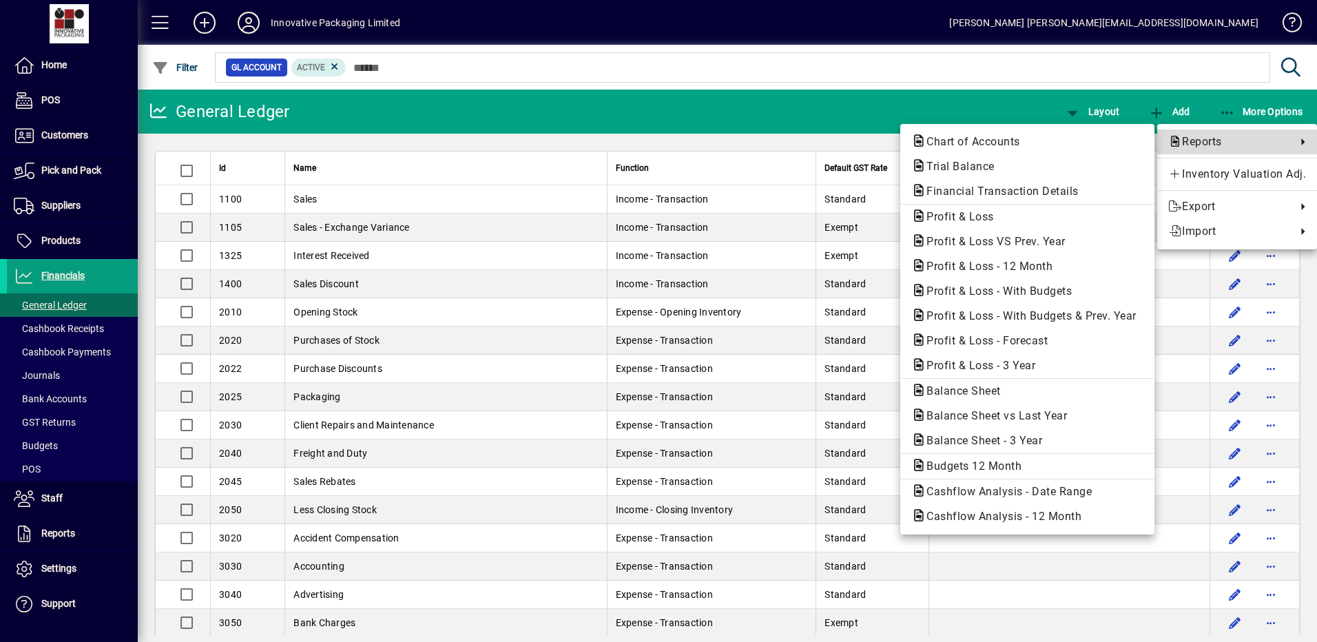
click at [1204, 136] on span "Reports" at bounding box center [1228, 142] width 121 height 17
click at [1018, 240] on span "Profit & Loss VS Prev. Year" at bounding box center [991, 241] width 161 height 13
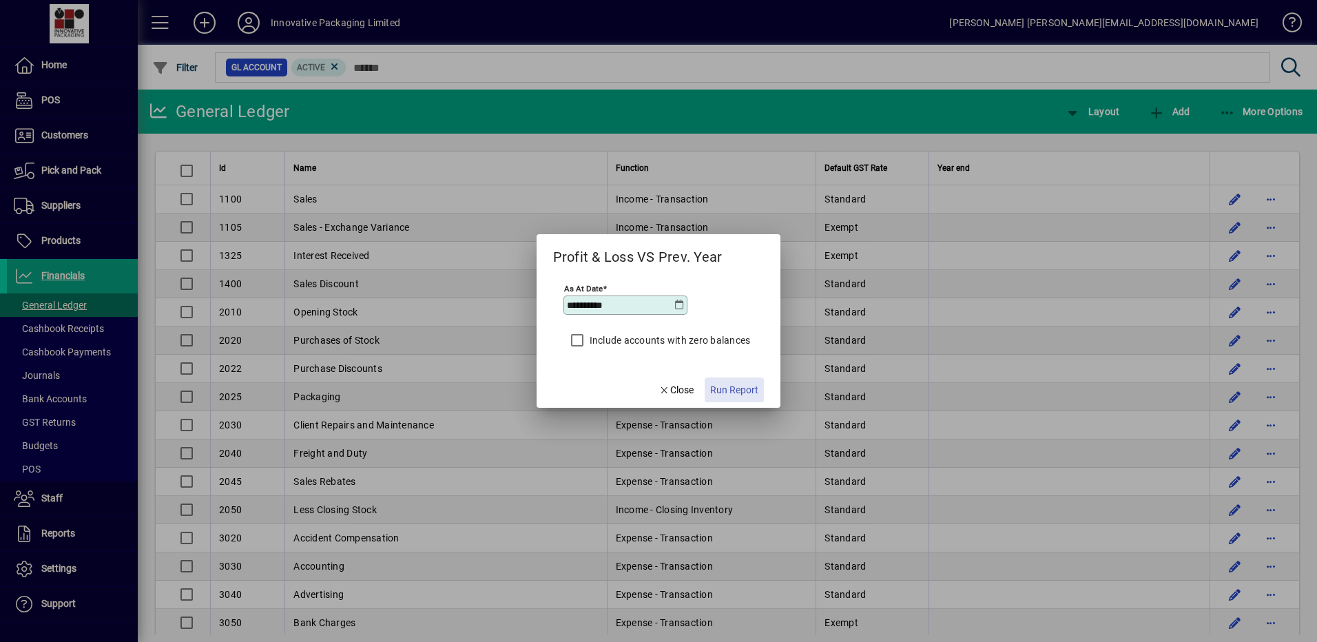
click at [732, 391] on span "Run Report" at bounding box center [734, 390] width 48 height 14
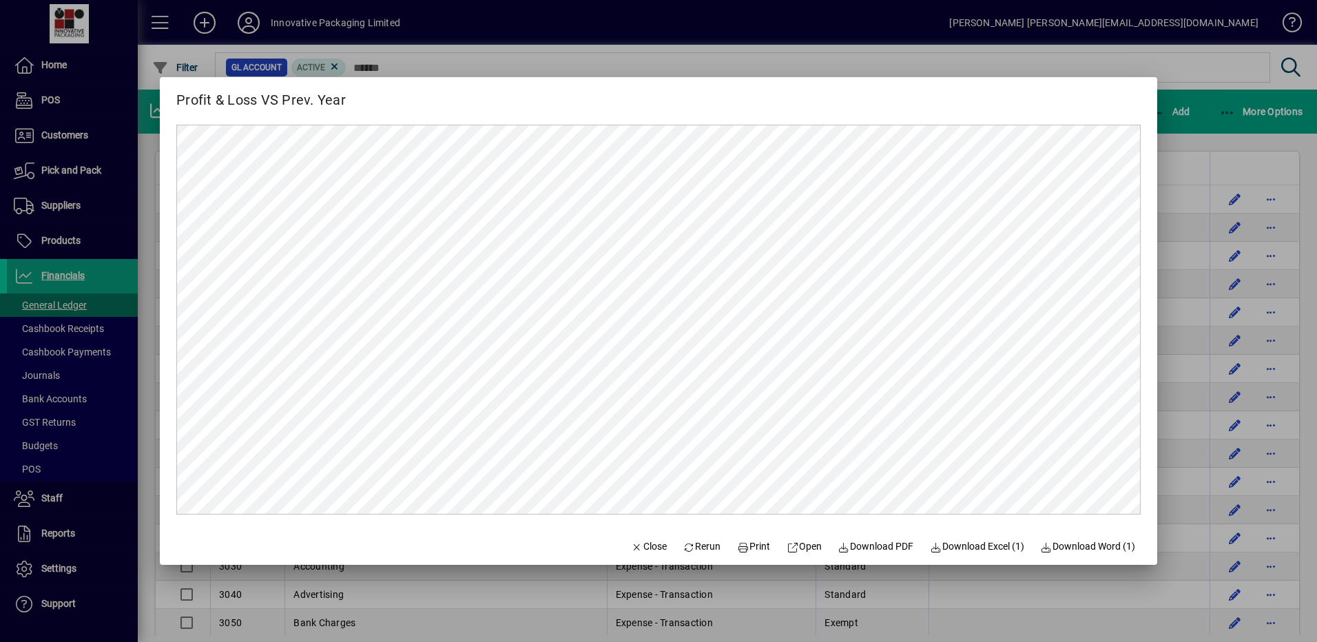
click at [1208, 65] on div at bounding box center [658, 321] width 1317 height 642
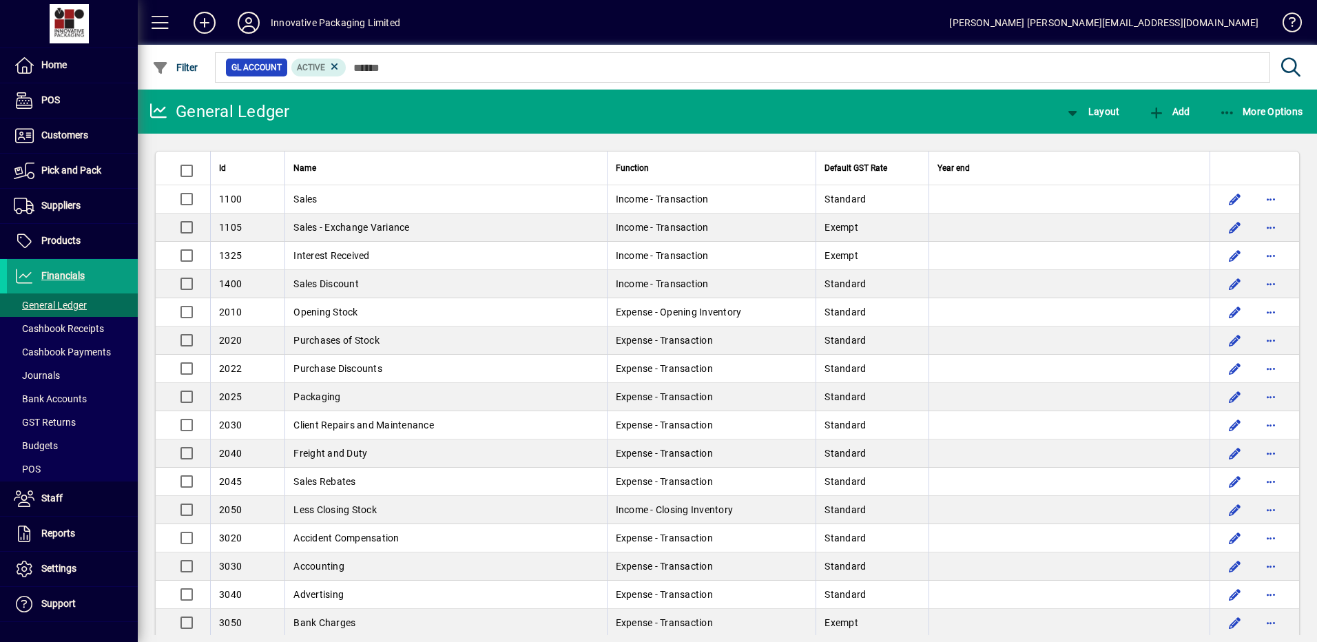
scroll to position [55, 0]
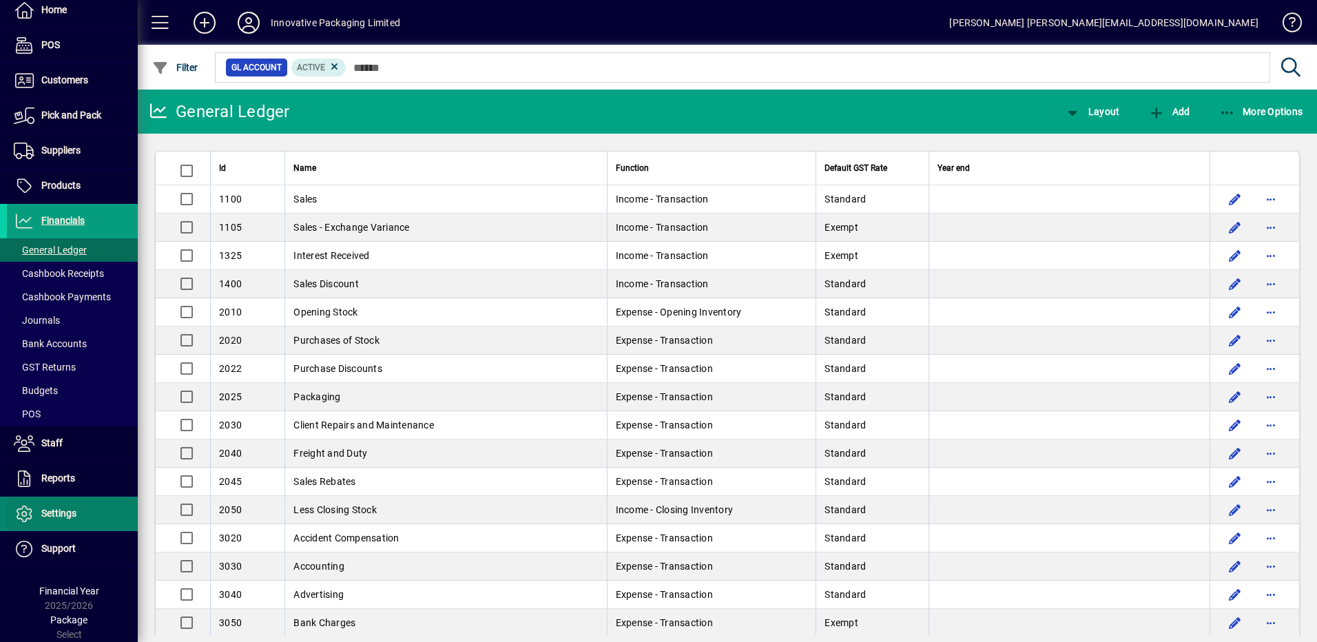
click at [54, 507] on span "Settings" at bounding box center [42, 514] width 70 height 17
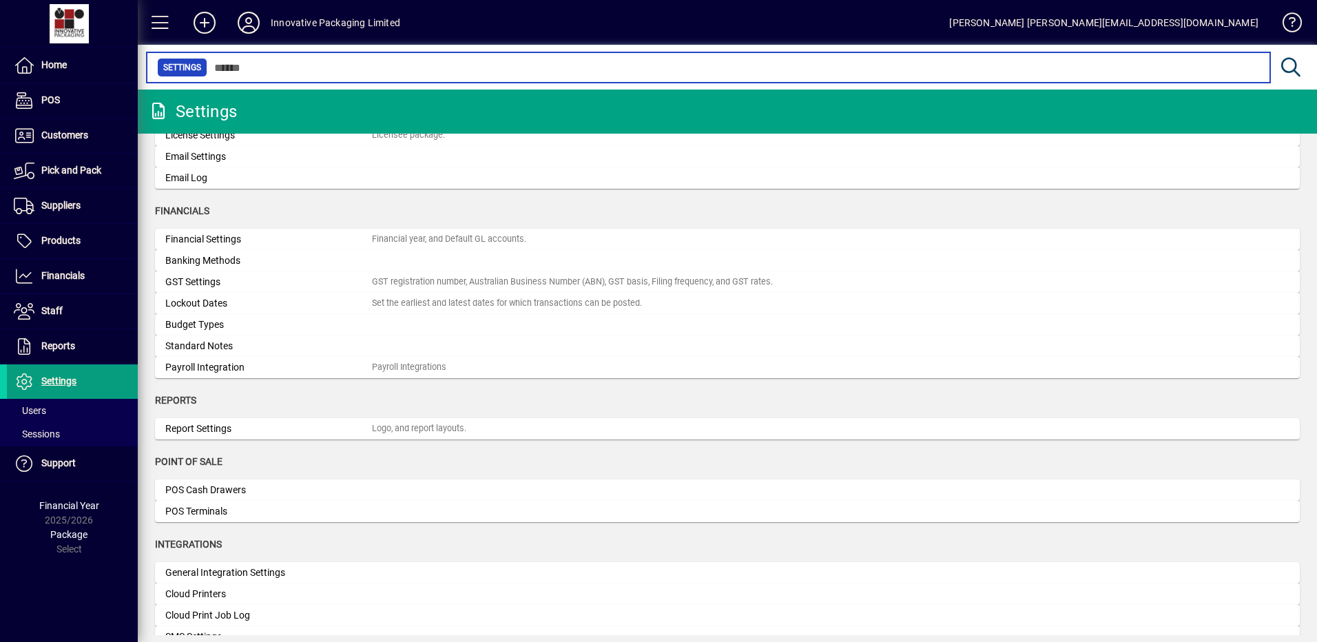
scroll to position [80, 0]
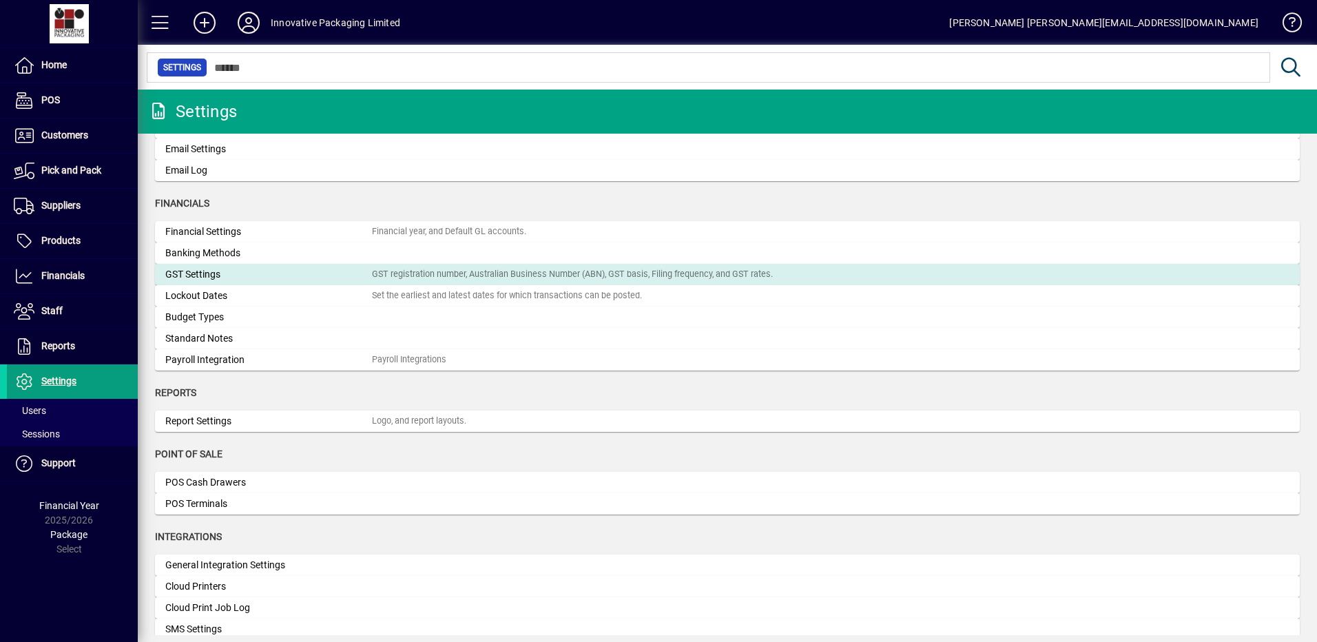
click at [194, 274] on div "GST Settings" at bounding box center [268, 274] width 207 height 14
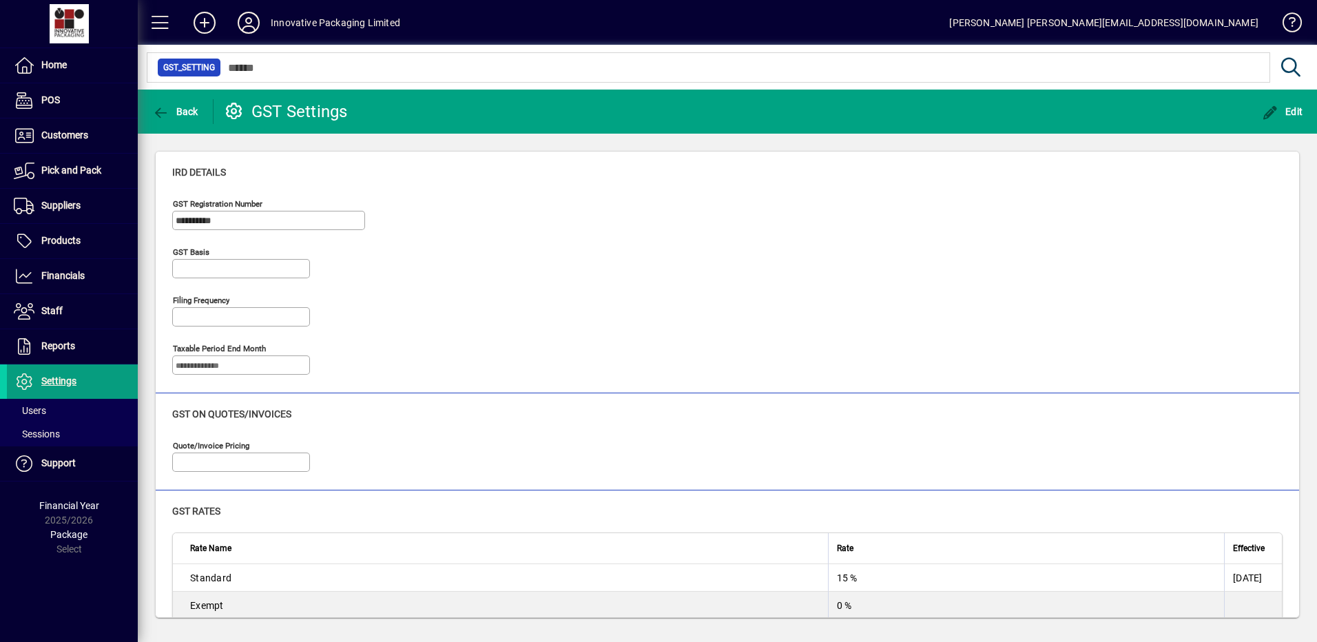
type input "**********"
type input "*********"
type input "**********"
click at [56, 373] on span at bounding box center [72, 381] width 131 height 33
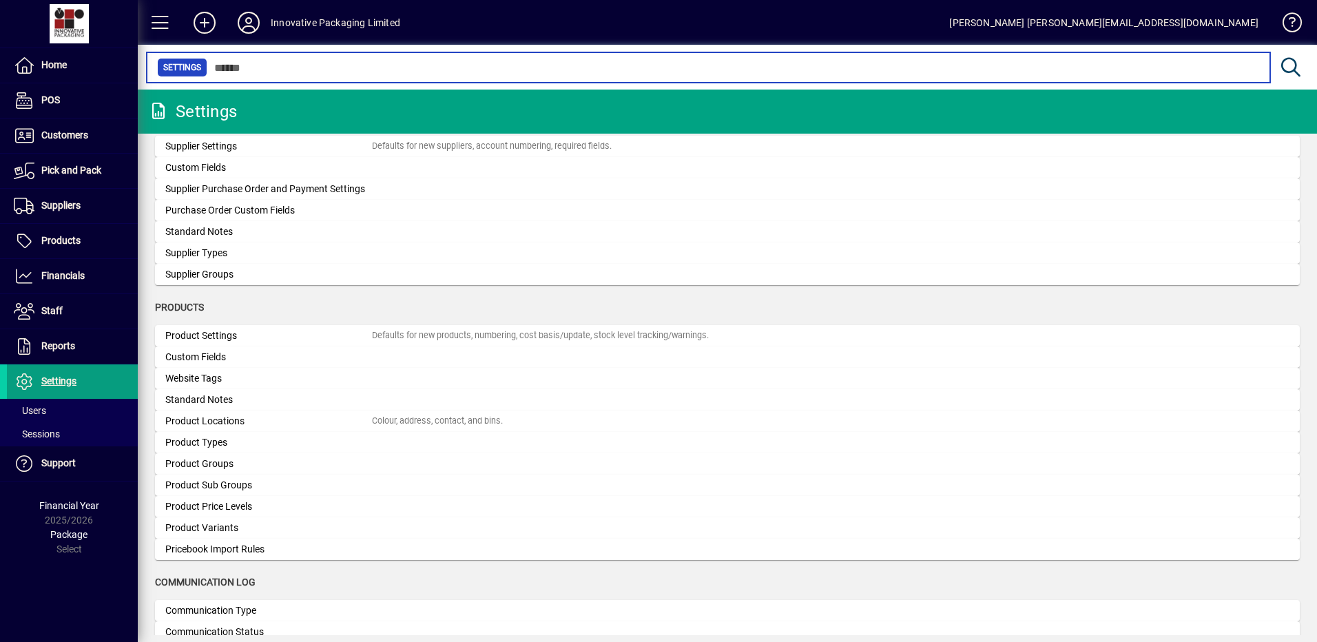
scroll to position [1195, 0]
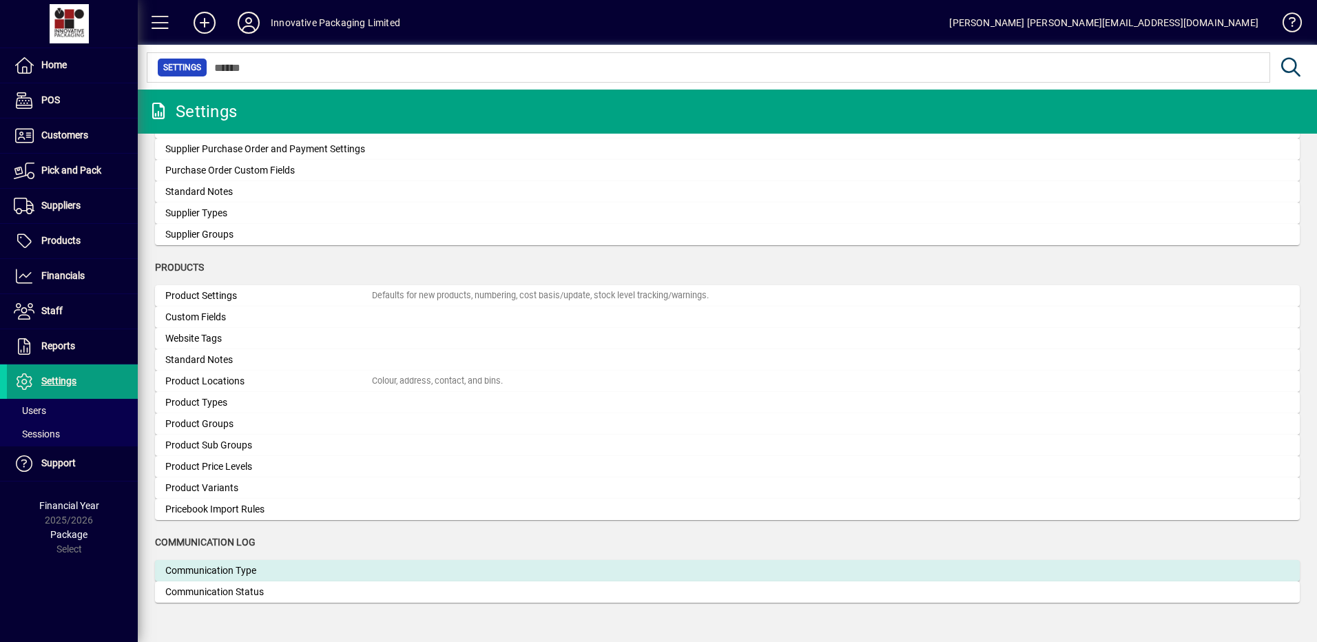
click at [220, 573] on div "Communication Type" at bounding box center [268, 571] width 207 height 14
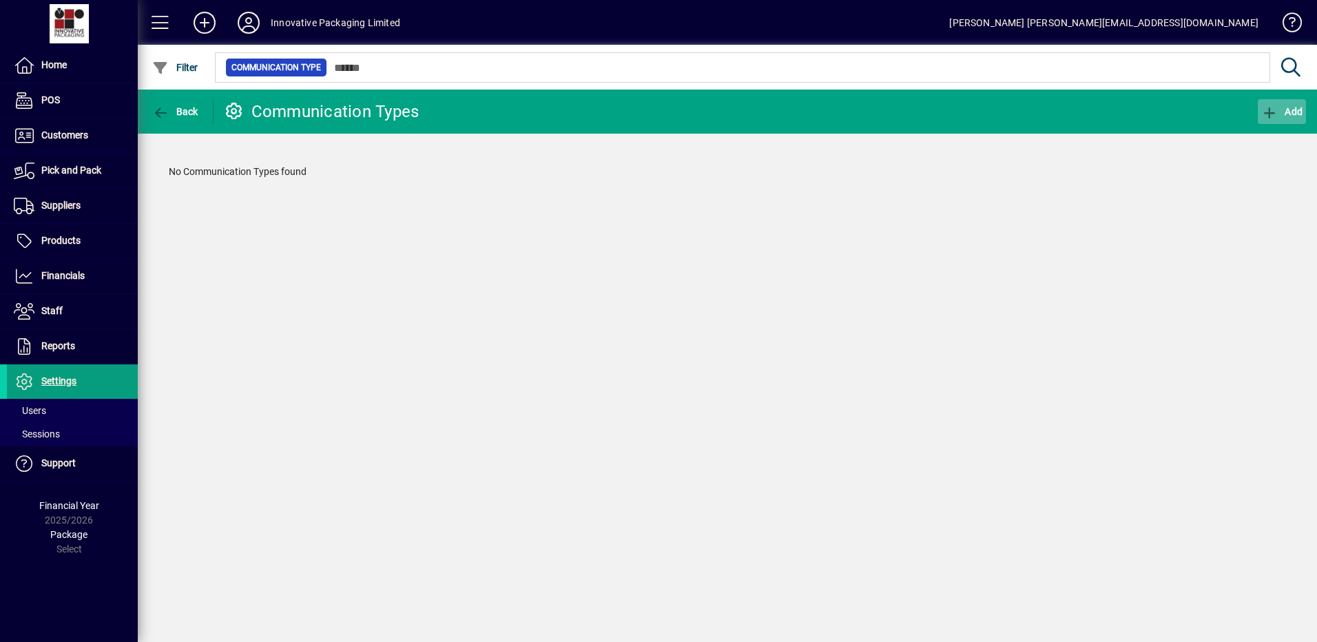
click at [1273, 107] on icon "button" at bounding box center [1269, 113] width 17 height 14
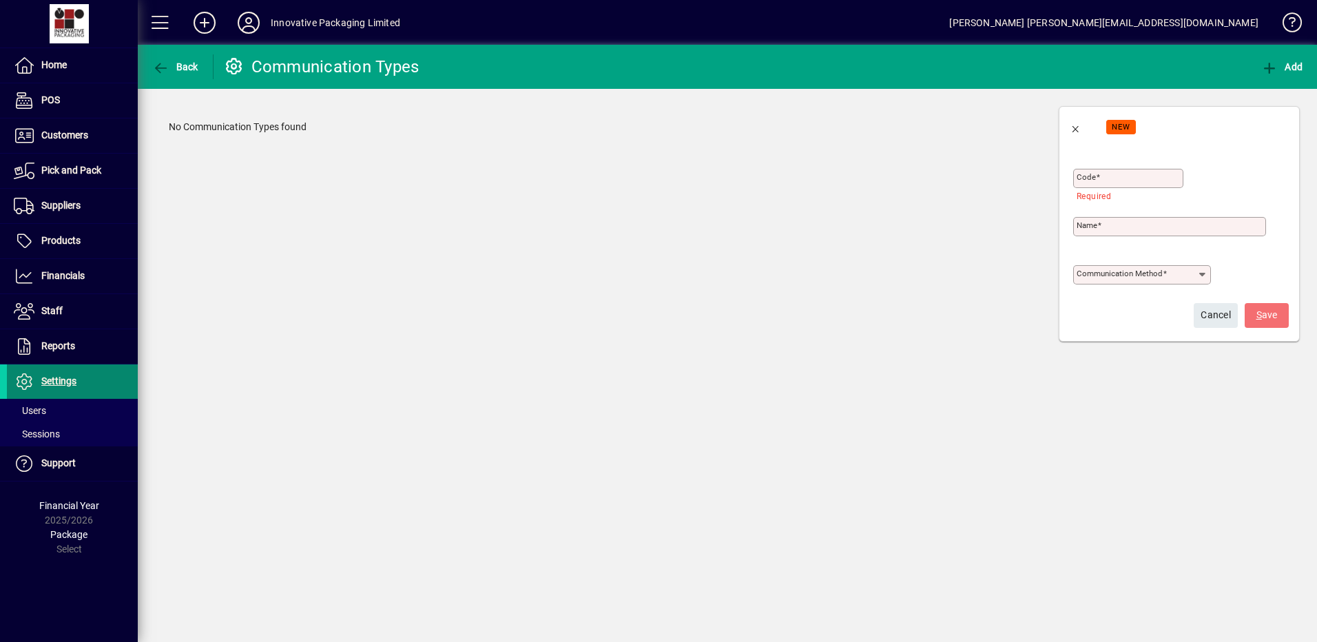
click at [61, 381] on span "Settings" at bounding box center [58, 380] width 35 height 11
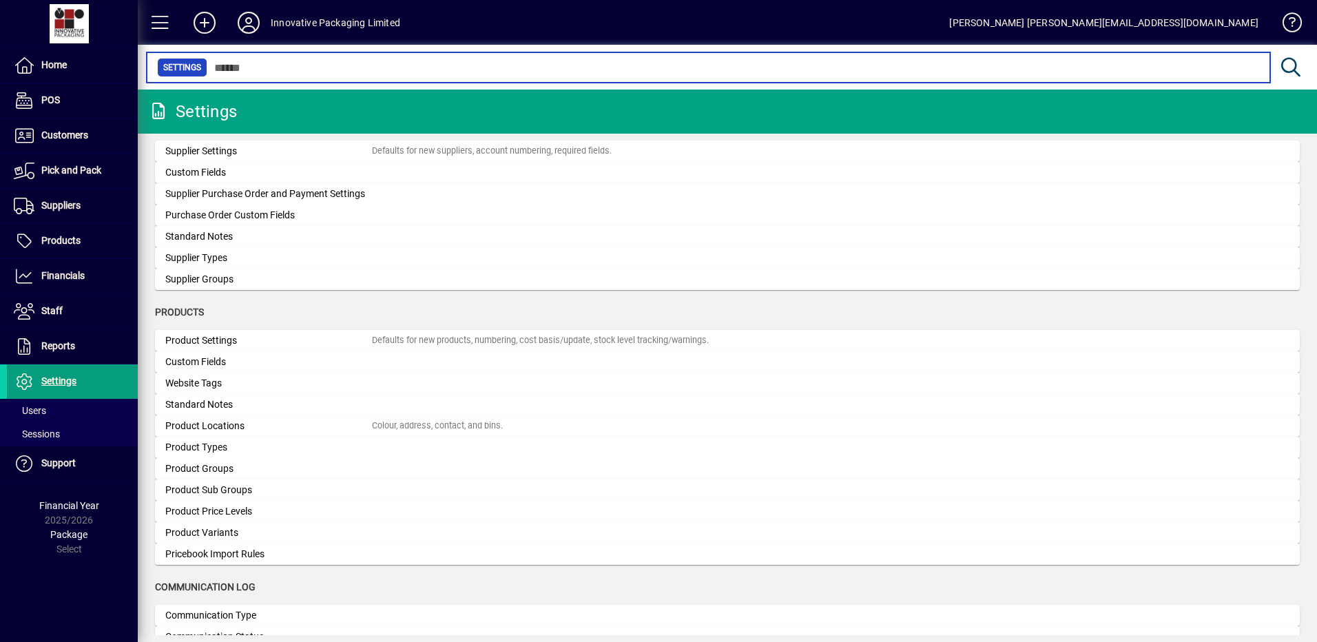
scroll to position [1195, 0]
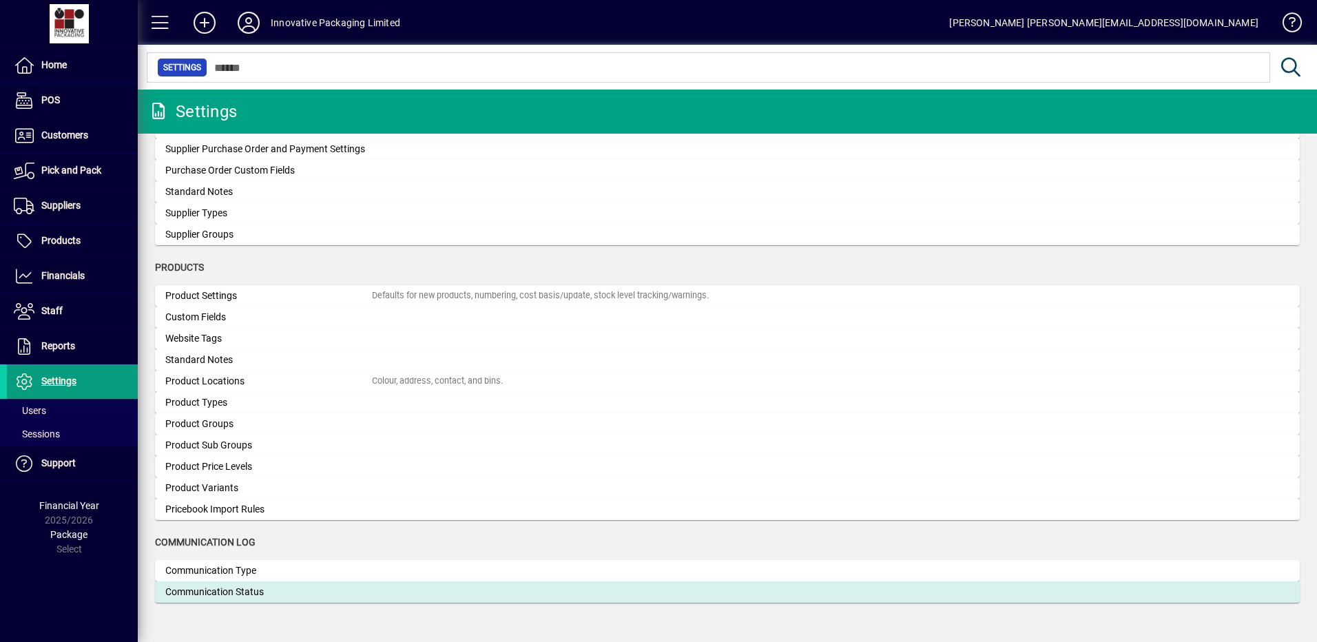
click at [231, 591] on div "Communication Status" at bounding box center [268, 592] width 207 height 14
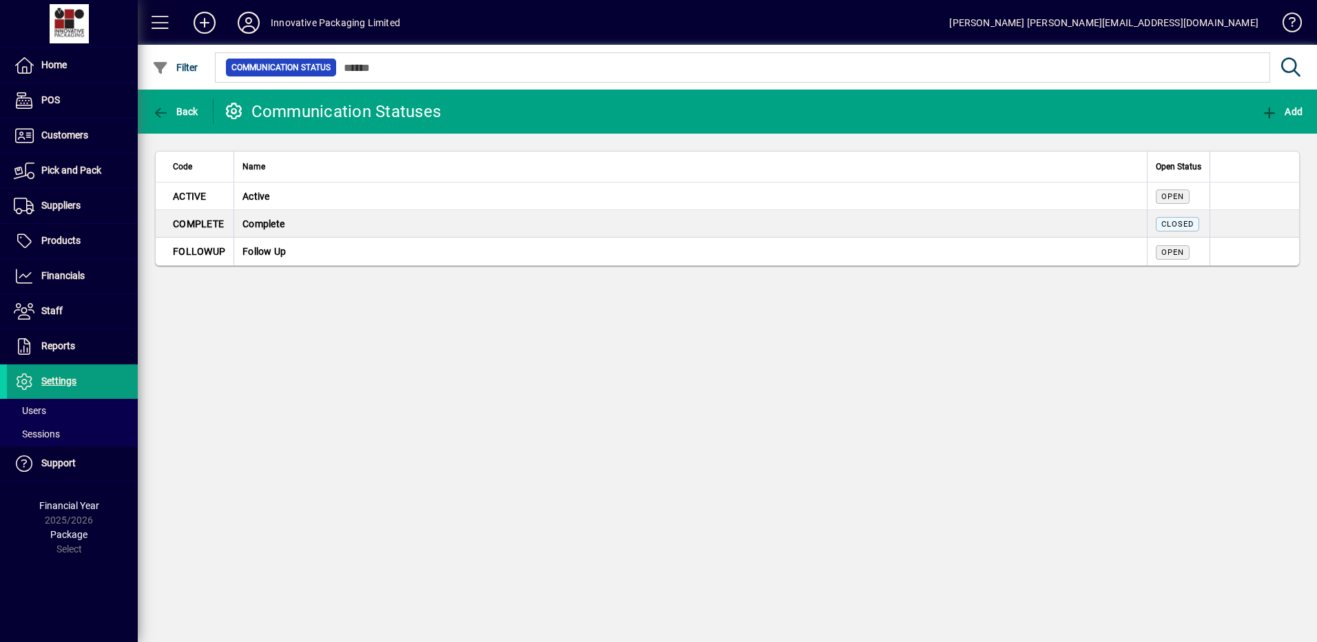
click at [160, 18] on span at bounding box center [160, 22] width 33 height 33
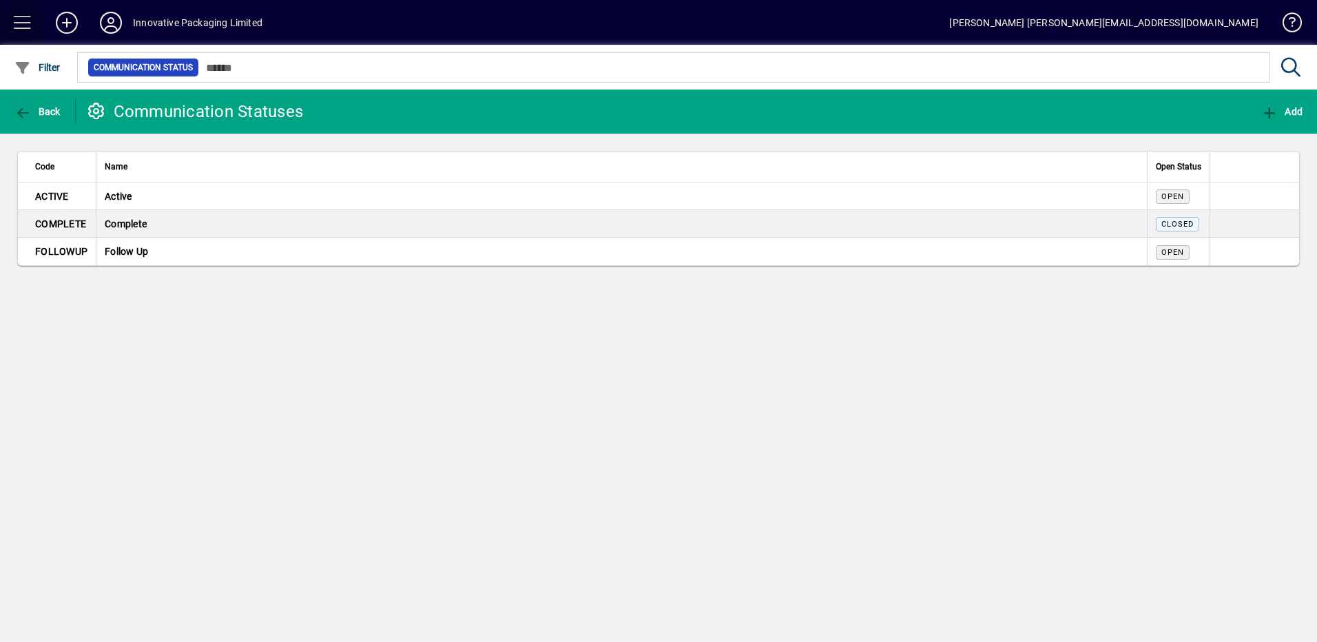
click at [21, 21] on span at bounding box center [22, 22] width 33 height 33
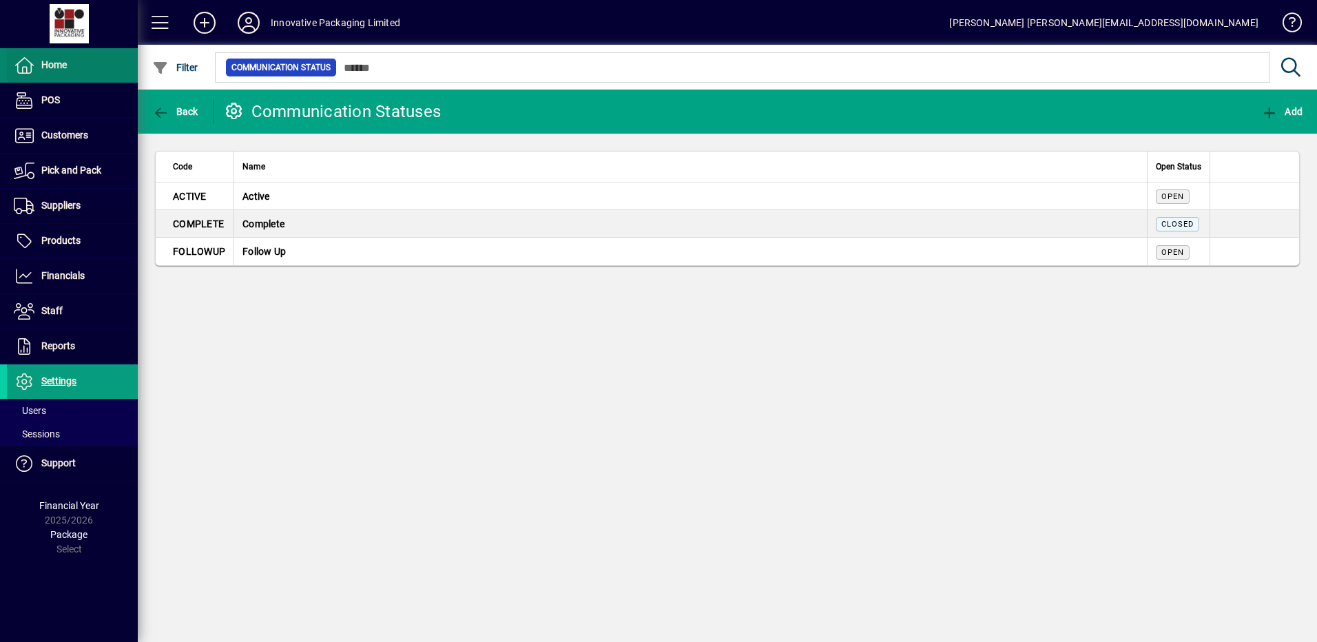
click at [50, 60] on span "Home" at bounding box center [53, 64] width 25 height 11
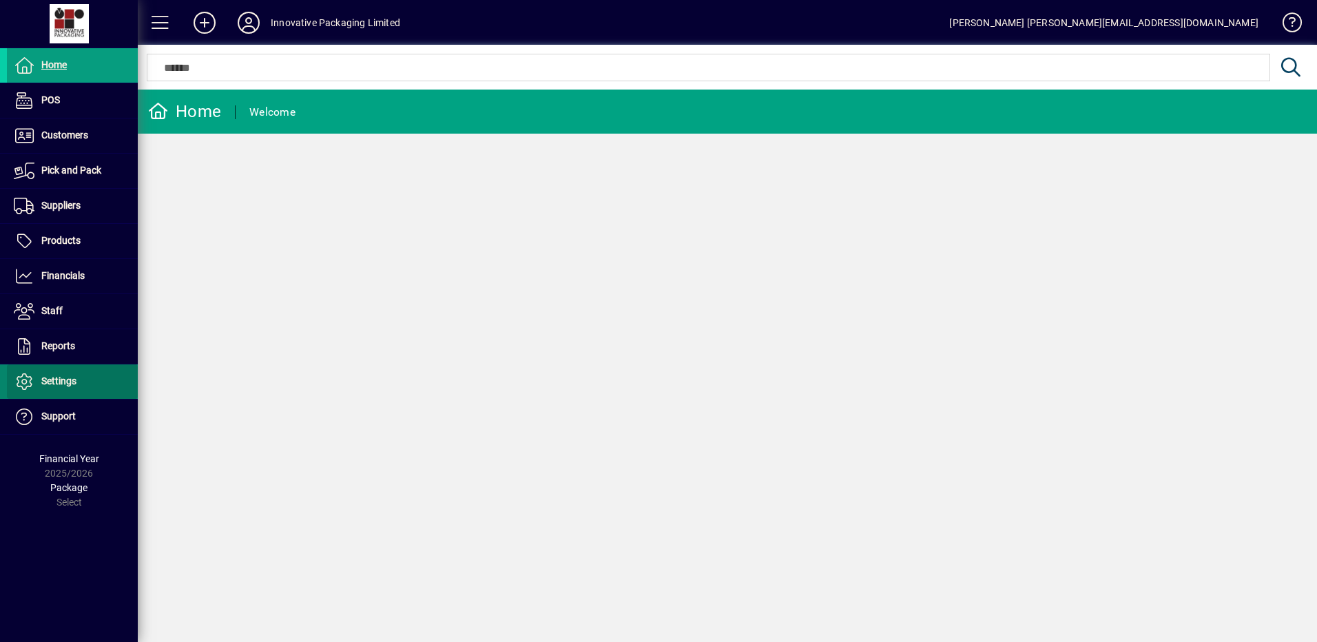
click at [68, 381] on span "Settings" at bounding box center [58, 380] width 35 height 11
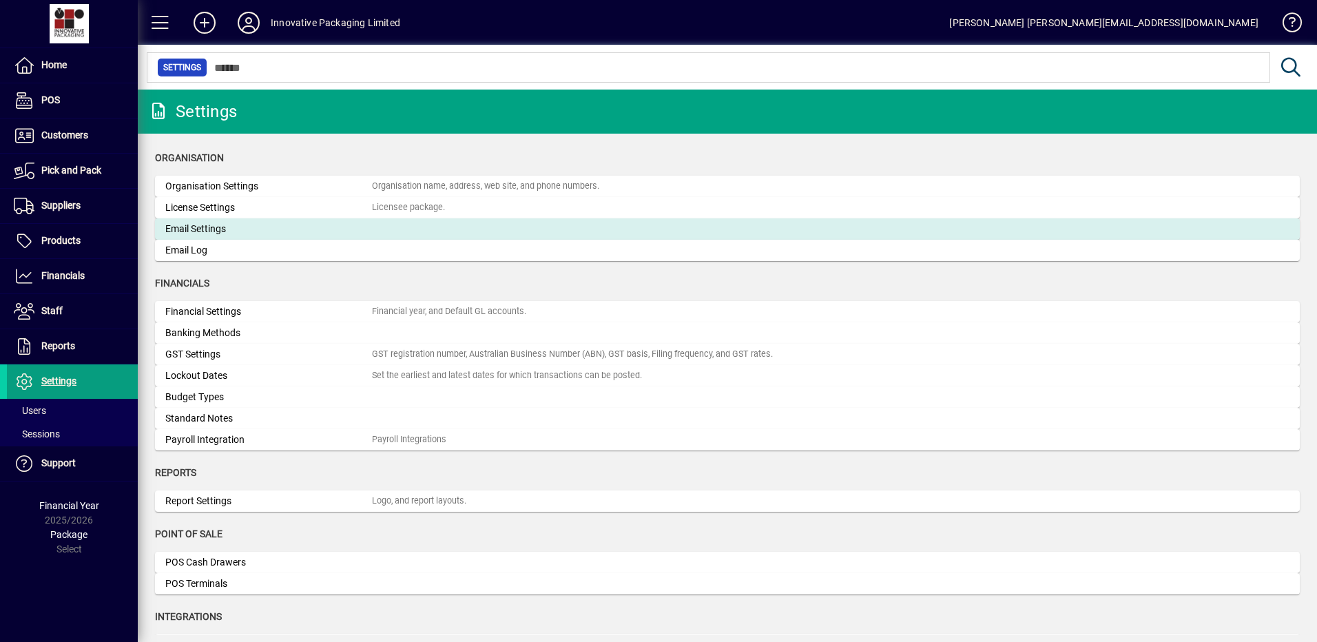
click at [205, 226] on div "Email Settings" at bounding box center [268, 229] width 207 height 14
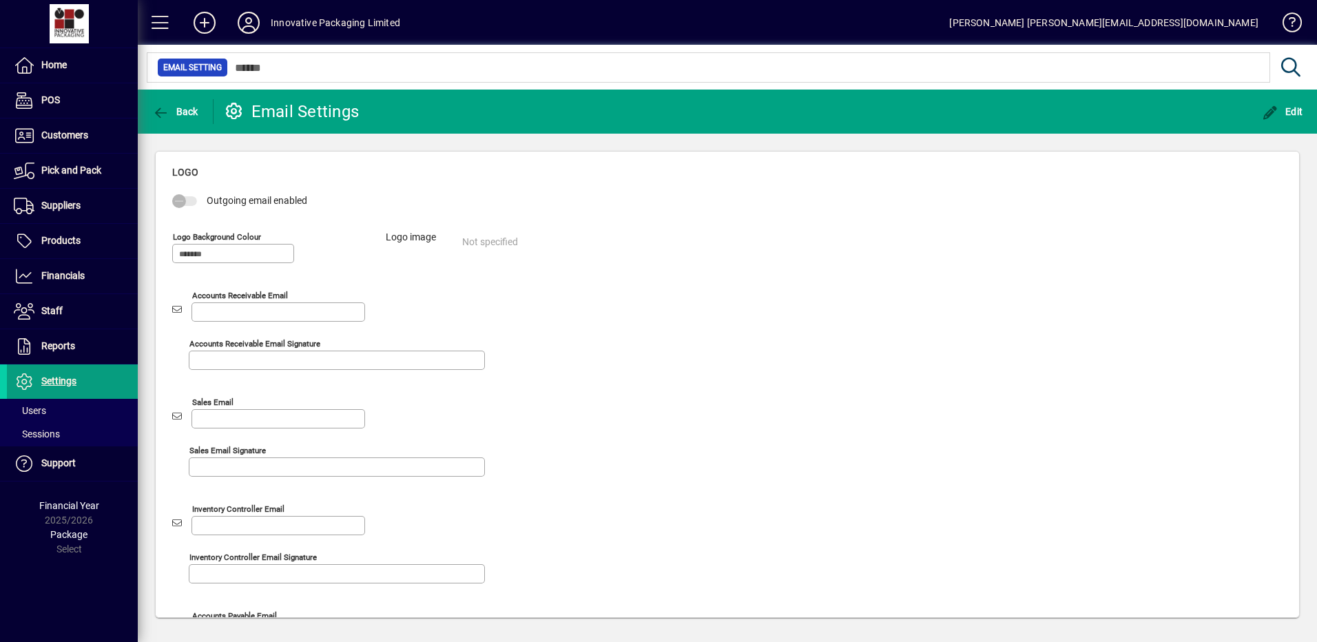
drag, startPoint x: 1311, startPoint y: 265, endPoint x: 1300, endPoint y: 269, distance: 12.0
click at [1306, 267] on div "Logo Outgoing email enabled Logo background colour Logo image Not specified Acc…" at bounding box center [727, 385] width 1179 height 502
click at [1286, 112] on span "Edit" at bounding box center [1282, 111] width 41 height 11
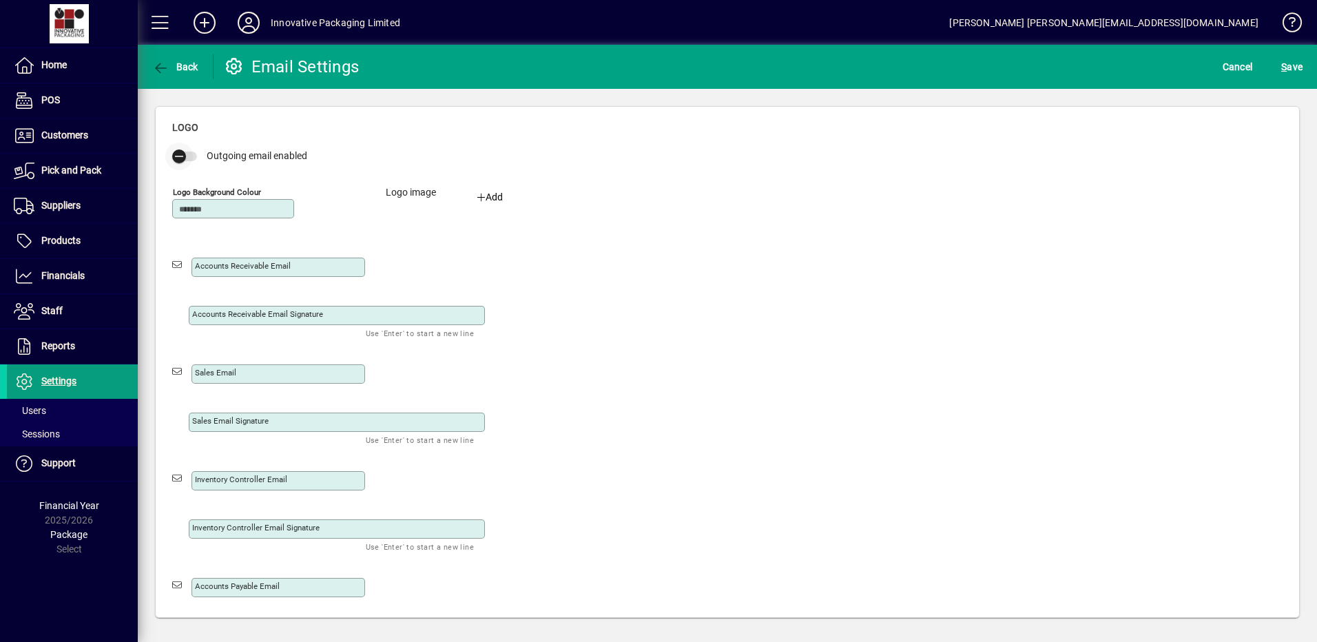
click at [194, 157] on span "button" at bounding box center [184, 157] width 25 height 10
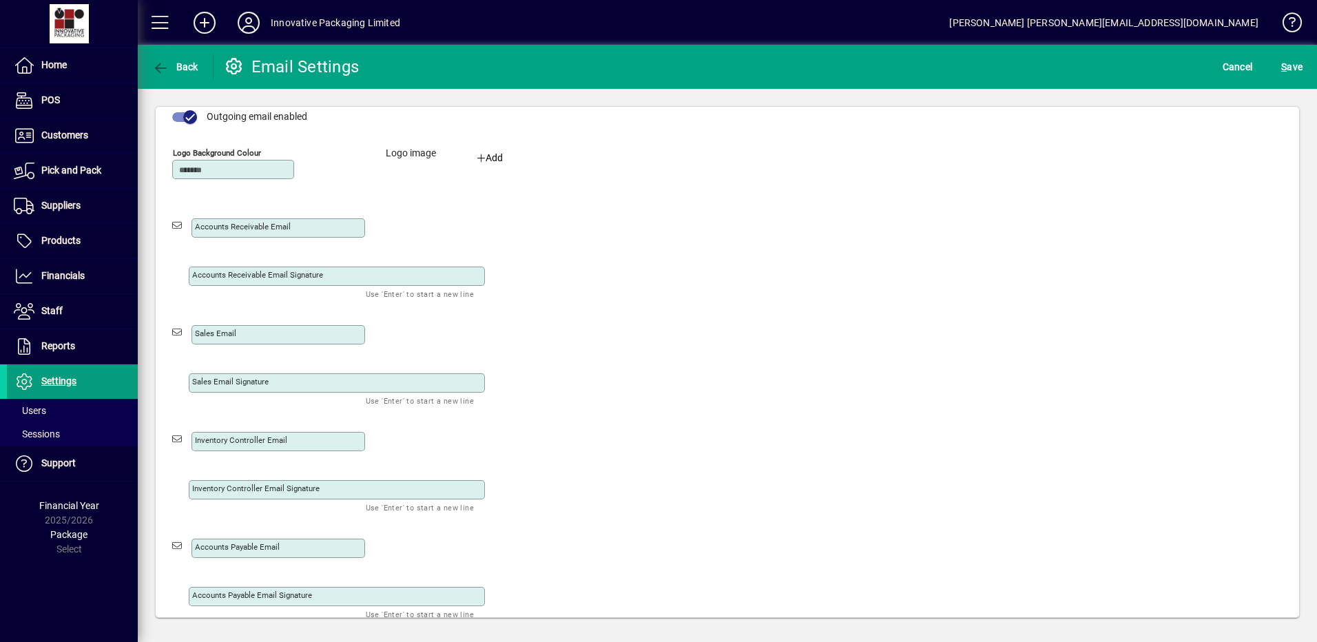
scroll to position [47, 0]
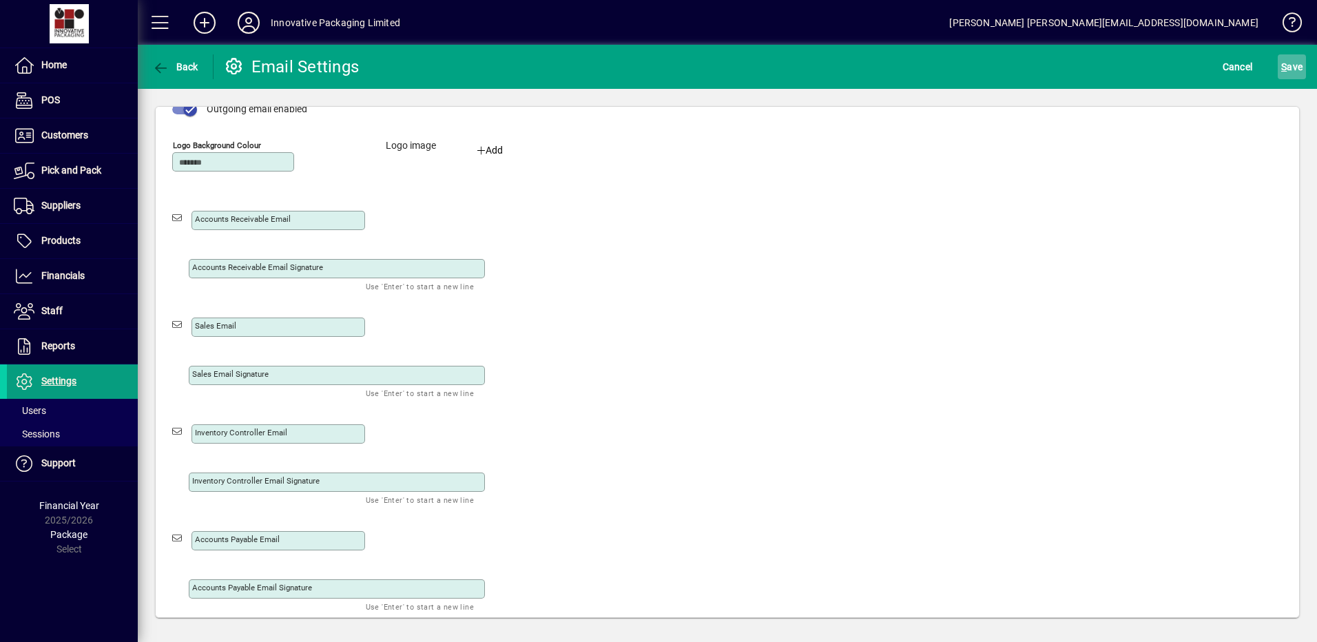
click at [1295, 62] on span "S ave" at bounding box center [1291, 67] width 21 height 22
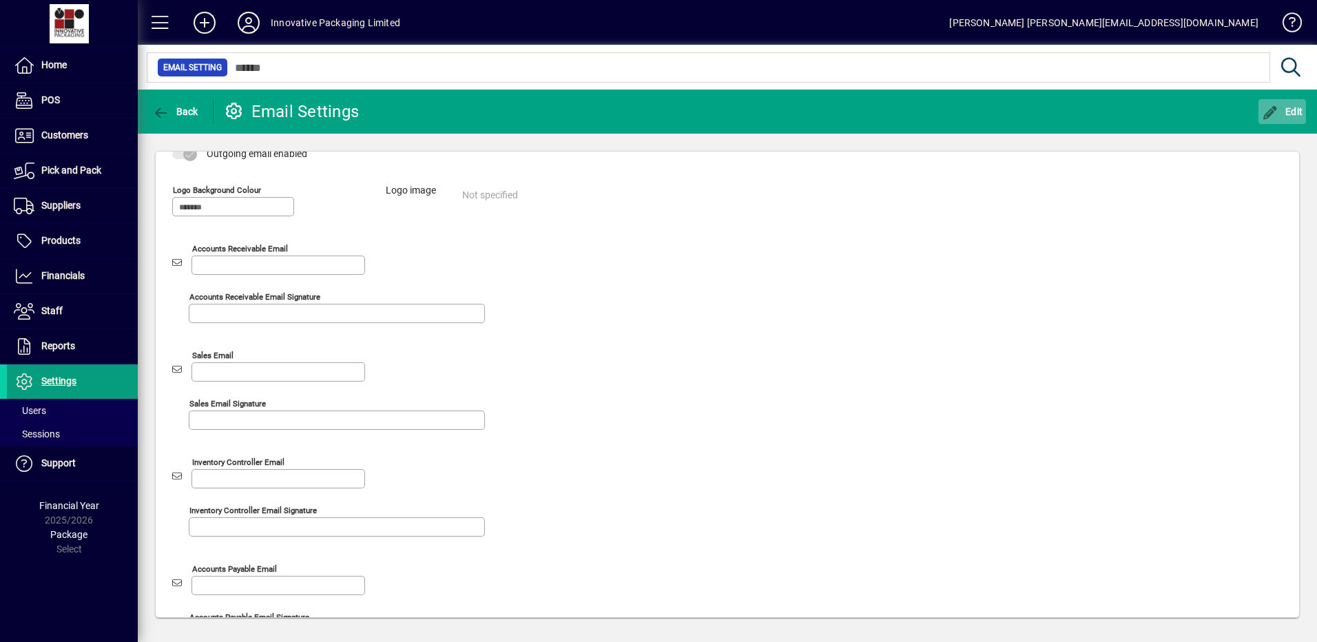
scroll to position [0, 0]
click at [46, 61] on span "Home" at bounding box center [53, 64] width 25 height 11
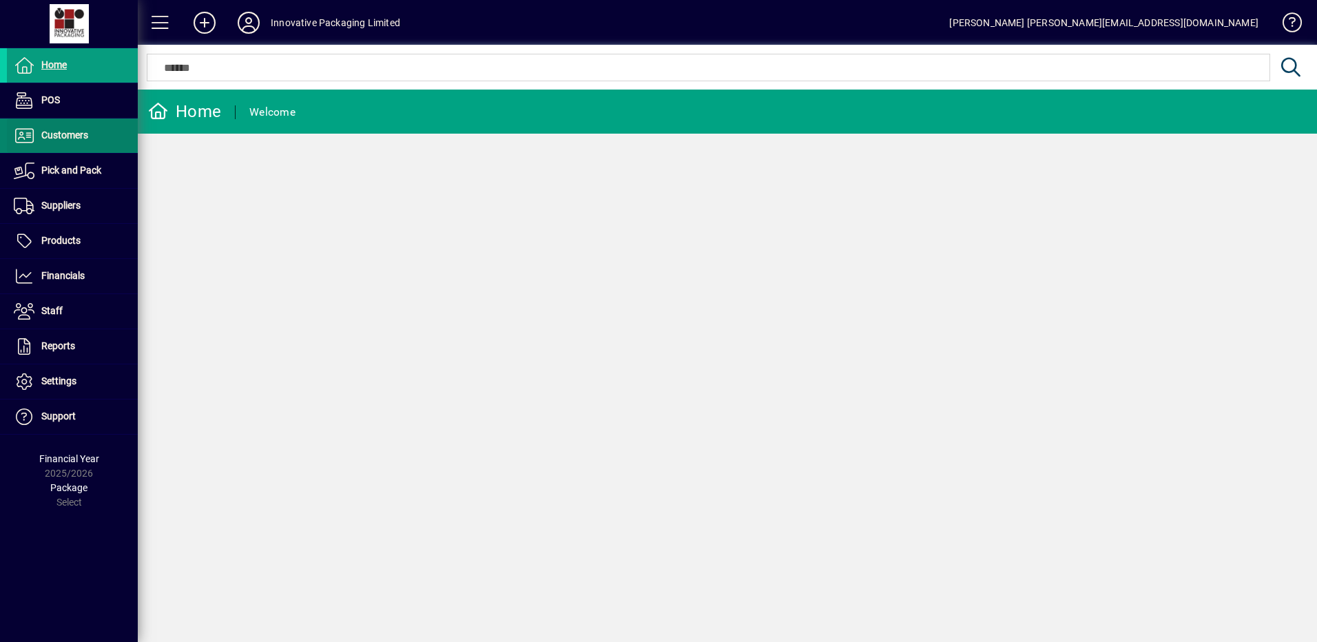
click at [56, 134] on span "Customers" at bounding box center [64, 135] width 47 height 11
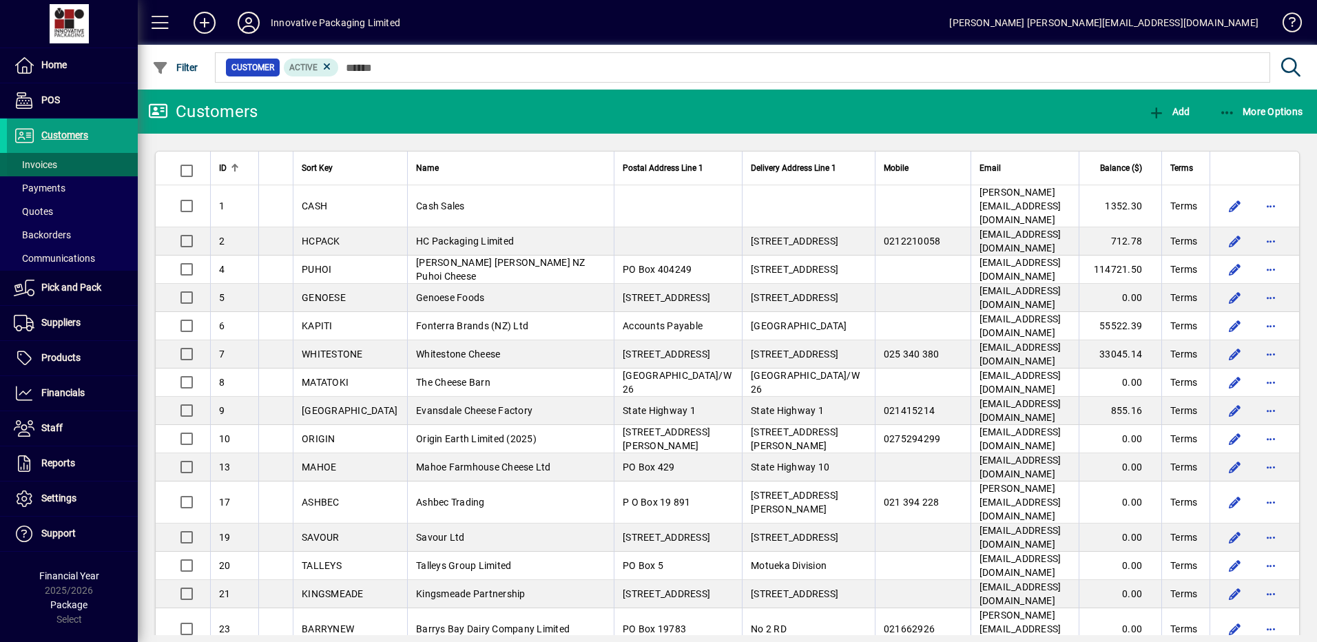
click at [43, 162] on span "Invoices" at bounding box center [35, 164] width 43 height 11
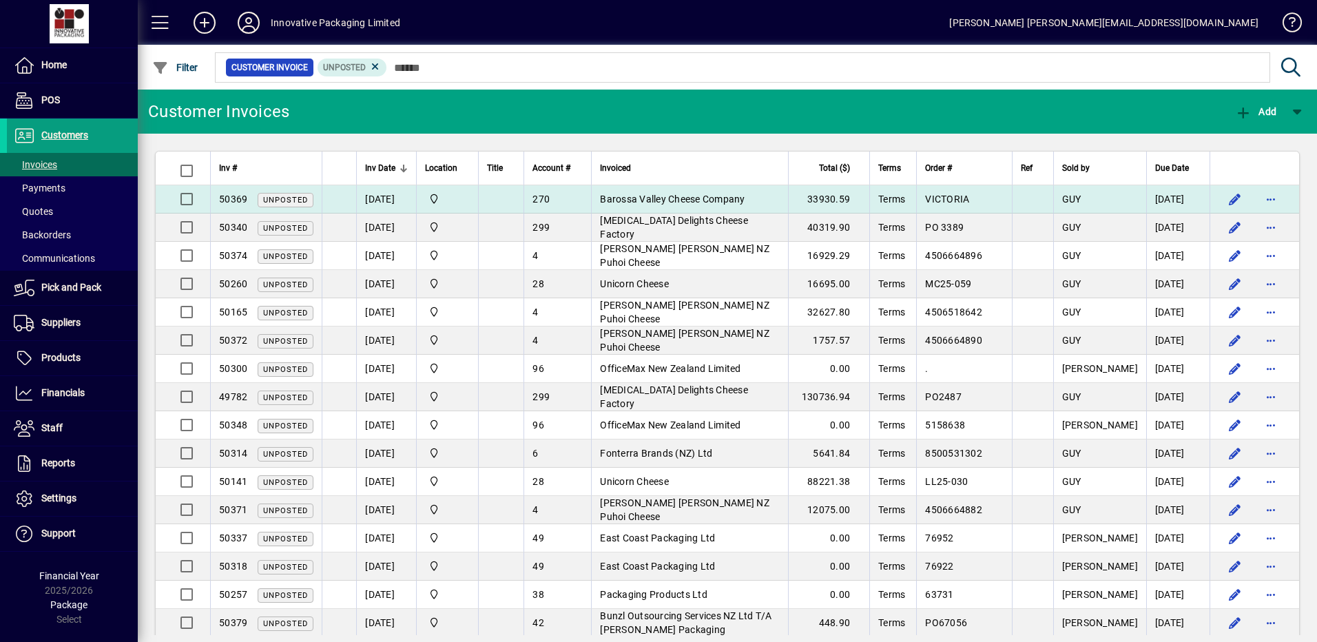
click at [666, 198] on span "Barossa Valley Cheese Company" at bounding box center [672, 199] width 145 height 11
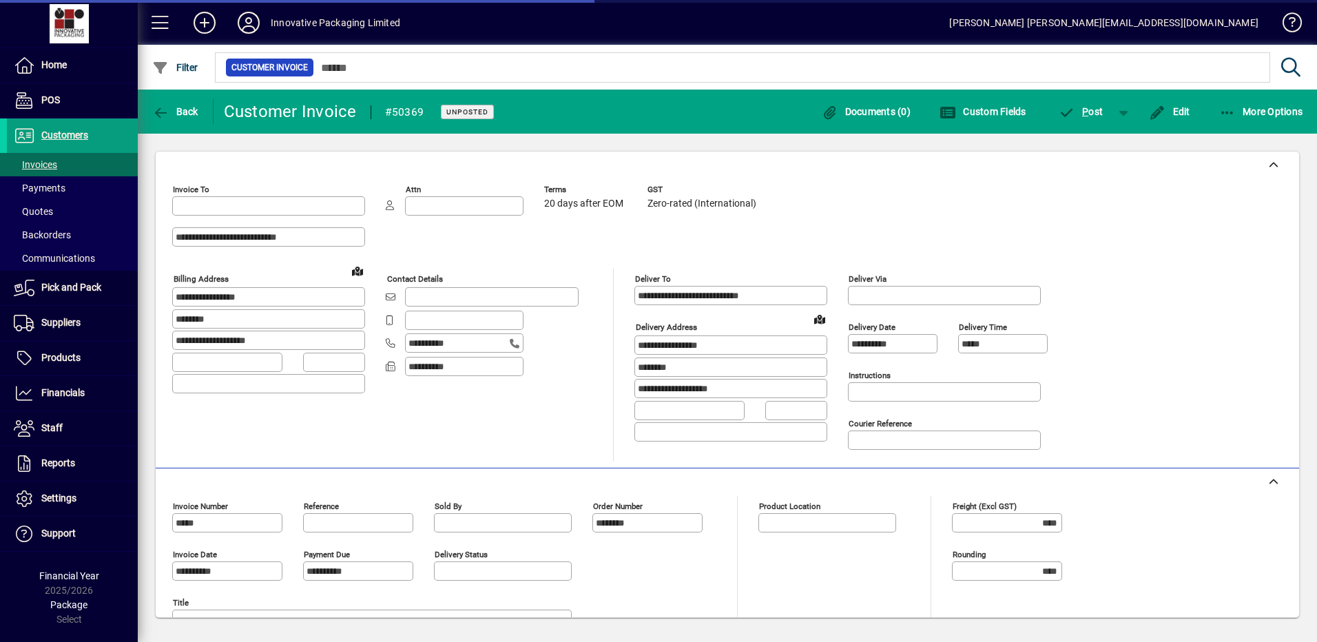
type input "**********"
type input "*********"
type input "**********"
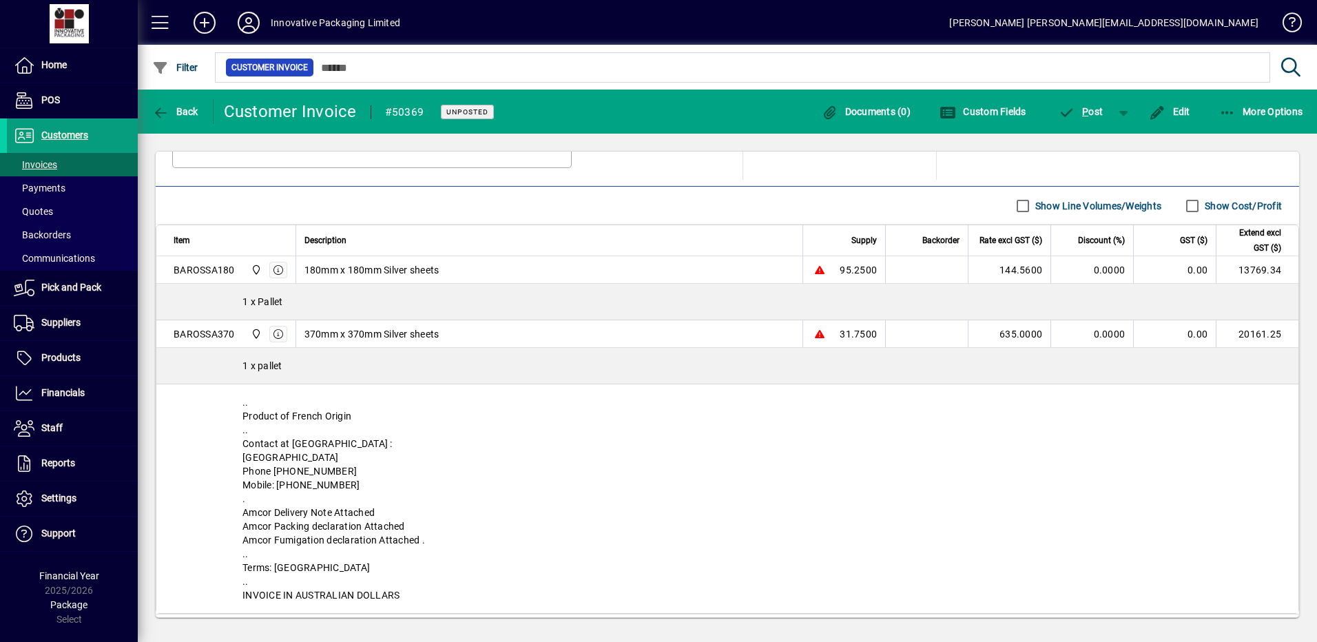
scroll to position [467, 0]
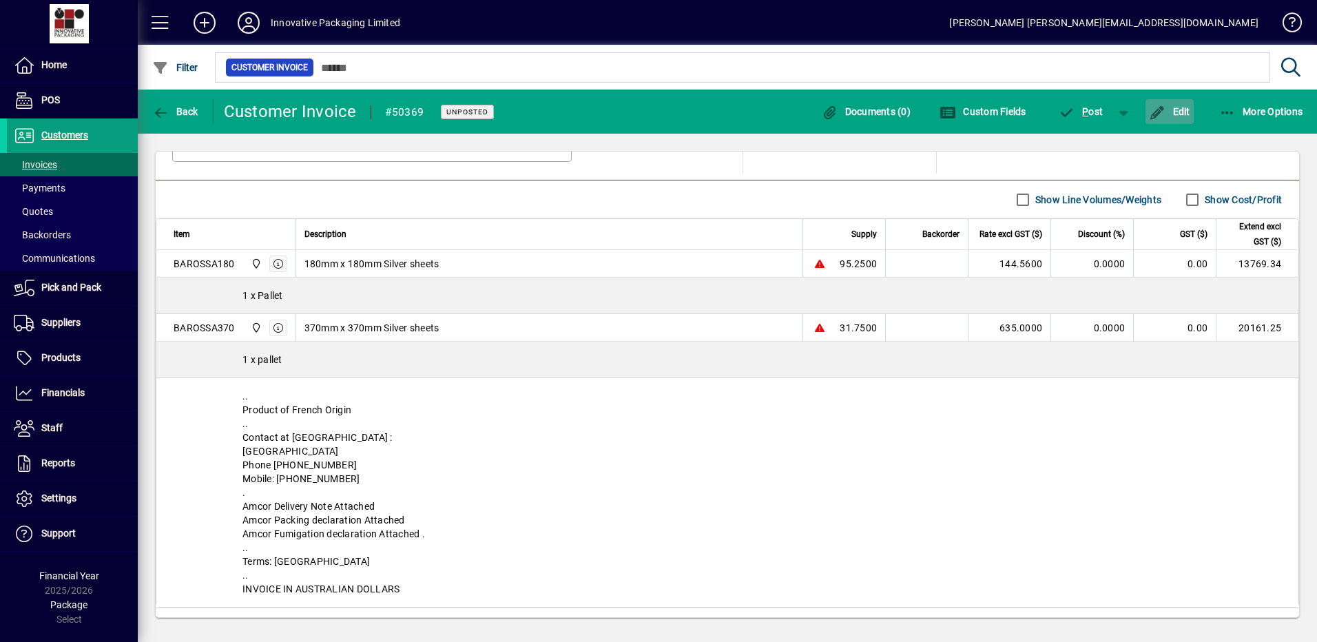
click at [1171, 107] on span "Edit" at bounding box center [1169, 111] width 41 height 11
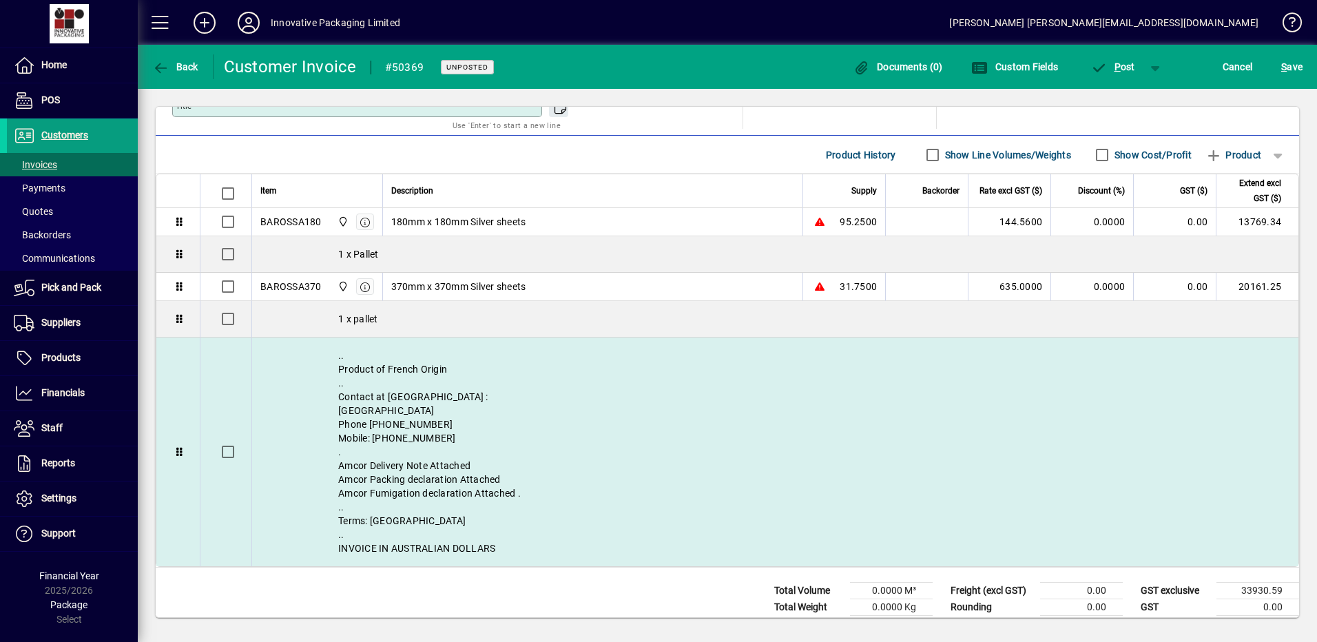
click at [419, 464] on div ".. Product of French Origin .. Contact at [GEOGRAPHIC_DATA] : [GEOGRAPHIC_DATA]…" at bounding box center [775, 452] width 1047 height 229
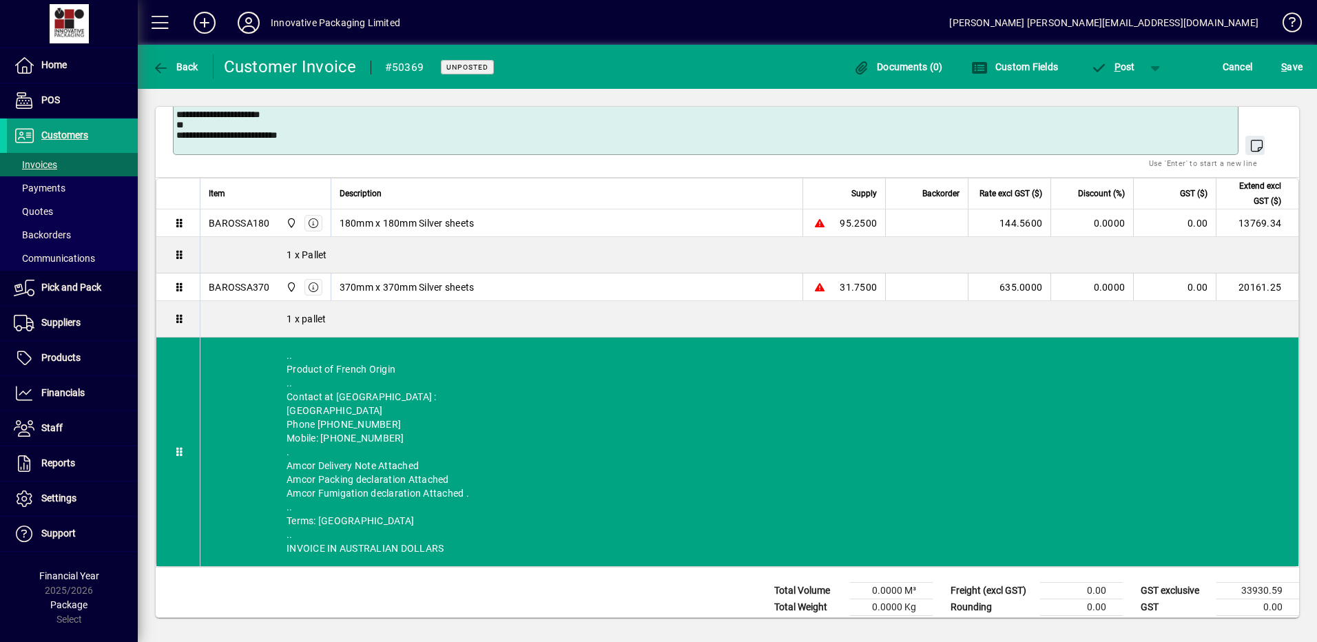
scroll to position [772, 0]
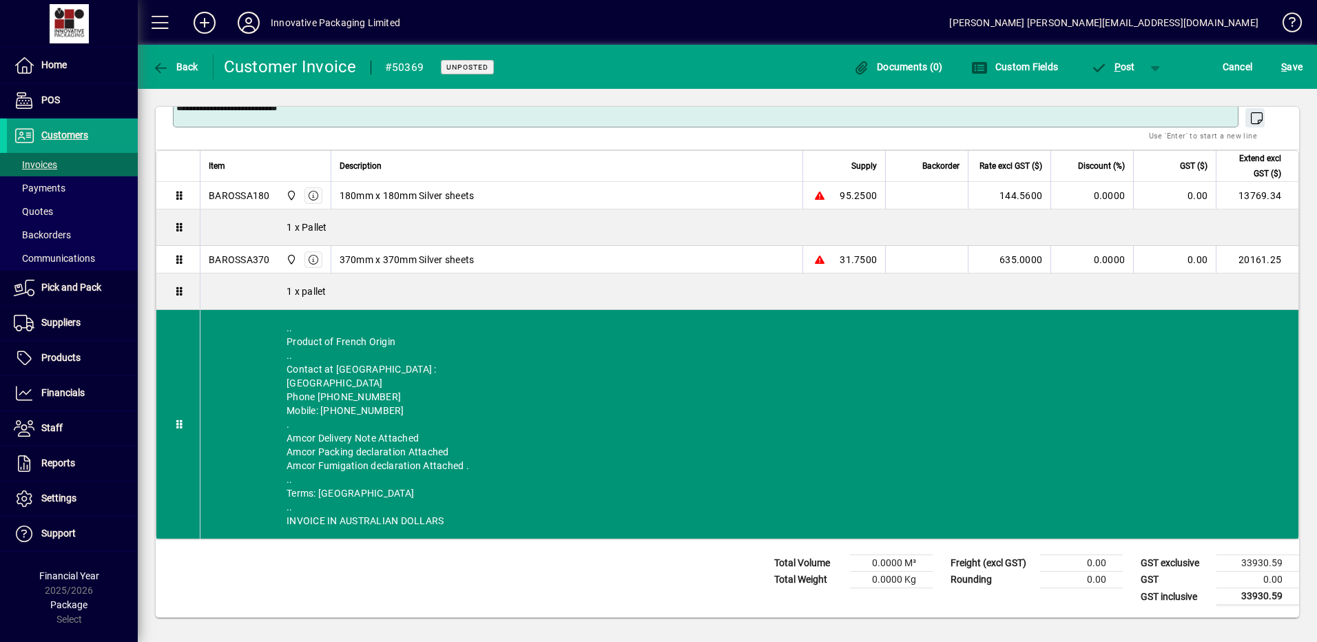
click at [416, 436] on div ".. Product of French Origin .. Contact at [GEOGRAPHIC_DATA] : [GEOGRAPHIC_DATA]…" at bounding box center [749, 424] width 1098 height 229
click at [431, 436] on div ".. Product of French Origin .. Contact at [GEOGRAPHIC_DATA] : [GEOGRAPHIC_DATA]…" at bounding box center [749, 424] width 1098 height 229
click at [187, 312] on td at bounding box center [177, 424] width 43 height 229
click at [294, 319] on div ".. Product of French Origin .. Contact at [GEOGRAPHIC_DATA] : [GEOGRAPHIC_DATA]…" at bounding box center [749, 424] width 1098 height 229
click at [307, 341] on div ".. Product of French Origin .. Contact at [GEOGRAPHIC_DATA] : [GEOGRAPHIC_DATA]…" at bounding box center [749, 424] width 1098 height 229
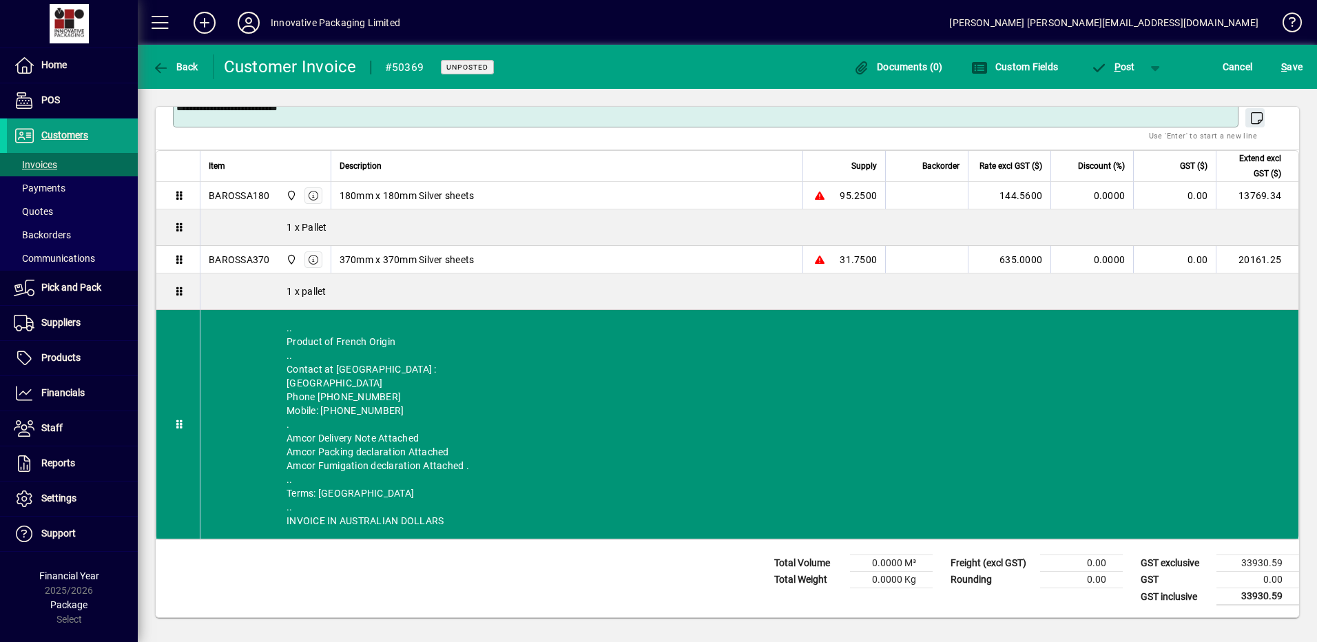
click at [295, 356] on div ".. Product of French Origin .. Contact at [GEOGRAPHIC_DATA] : [GEOGRAPHIC_DATA]…" at bounding box center [749, 424] width 1098 height 229
click at [342, 371] on div ".. Product of French Origin .. Contact at [GEOGRAPHIC_DATA] : [GEOGRAPHIC_DATA]…" at bounding box center [749, 424] width 1098 height 229
click at [356, 397] on div ".. Product of French Origin .. Contact at [GEOGRAPHIC_DATA] : [GEOGRAPHIC_DATA]…" at bounding box center [749, 424] width 1098 height 229
click at [400, 431] on div ".. Product of French Origin .. Contact at [GEOGRAPHIC_DATA] : [GEOGRAPHIC_DATA]…" at bounding box center [749, 424] width 1098 height 229
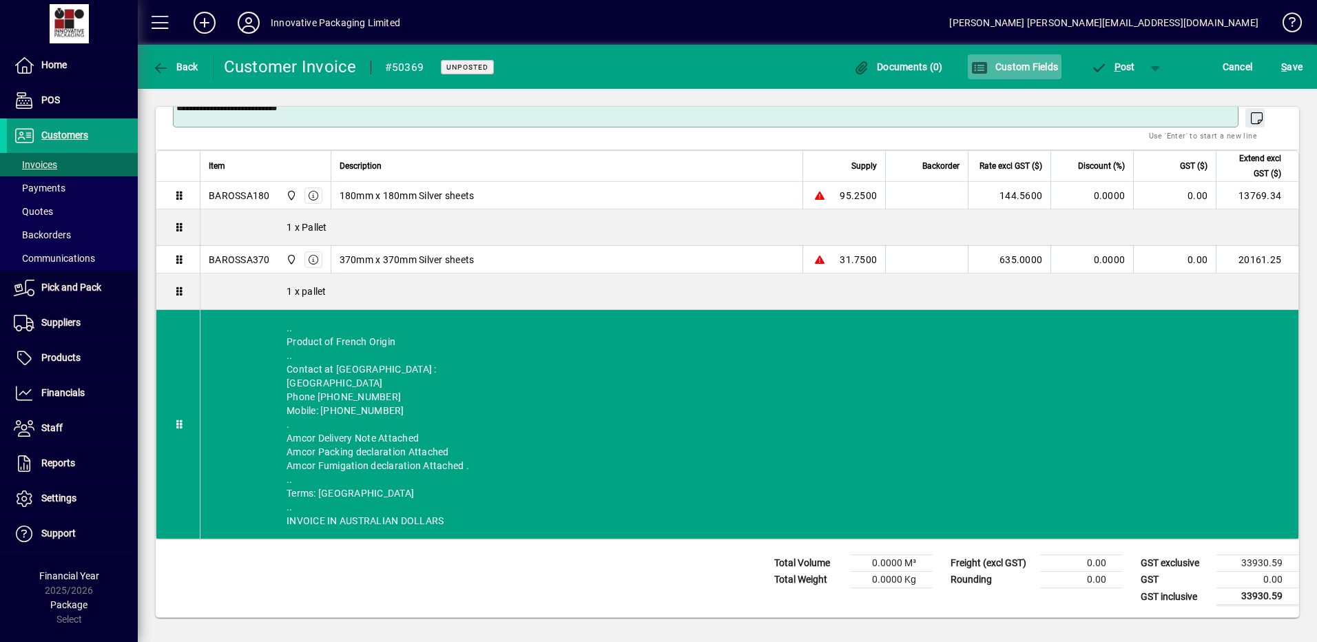
click at [1007, 63] on span "Custom Fields" at bounding box center [1014, 66] width 87 height 11
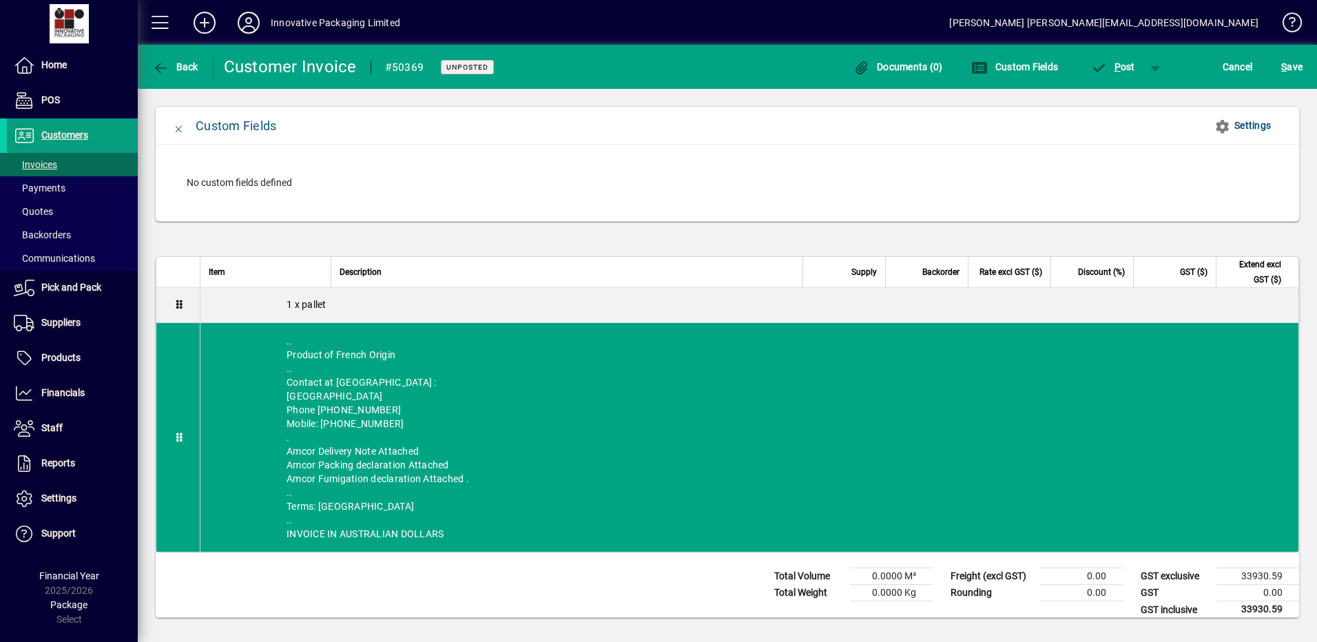
scroll to position [922, 0]
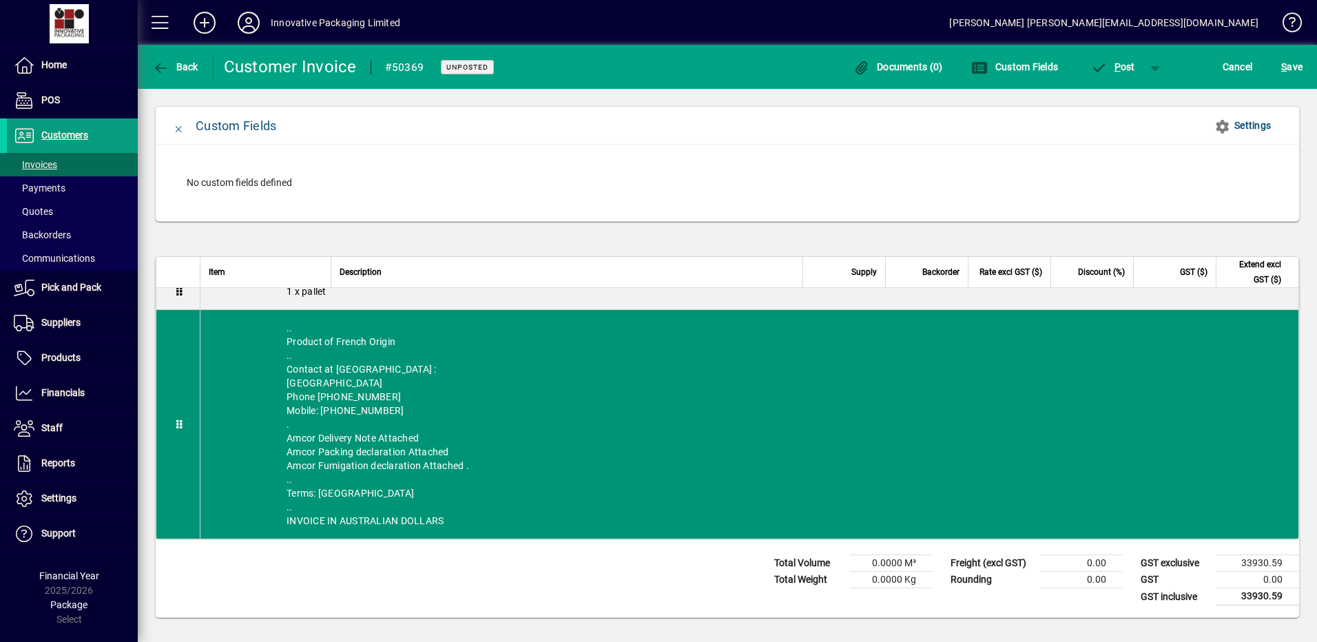
click at [384, 393] on div ".. Product of French Origin .. Contact at [GEOGRAPHIC_DATA] : [GEOGRAPHIC_DATA]…" at bounding box center [749, 424] width 1098 height 229
click at [431, 437] on div ".. Product of French Origin .. Contact at [GEOGRAPHIC_DATA] : [GEOGRAPHIC_DATA]…" at bounding box center [749, 424] width 1098 height 229
click at [358, 440] on div ".. Product of French Origin .. Contact at [GEOGRAPHIC_DATA] : [GEOGRAPHIC_DATA]…" at bounding box center [749, 424] width 1098 height 229
click at [178, 420] on icon at bounding box center [180, 425] width 12 height 10
click at [181, 426] on icon at bounding box center [180, 425] width 12 height 10
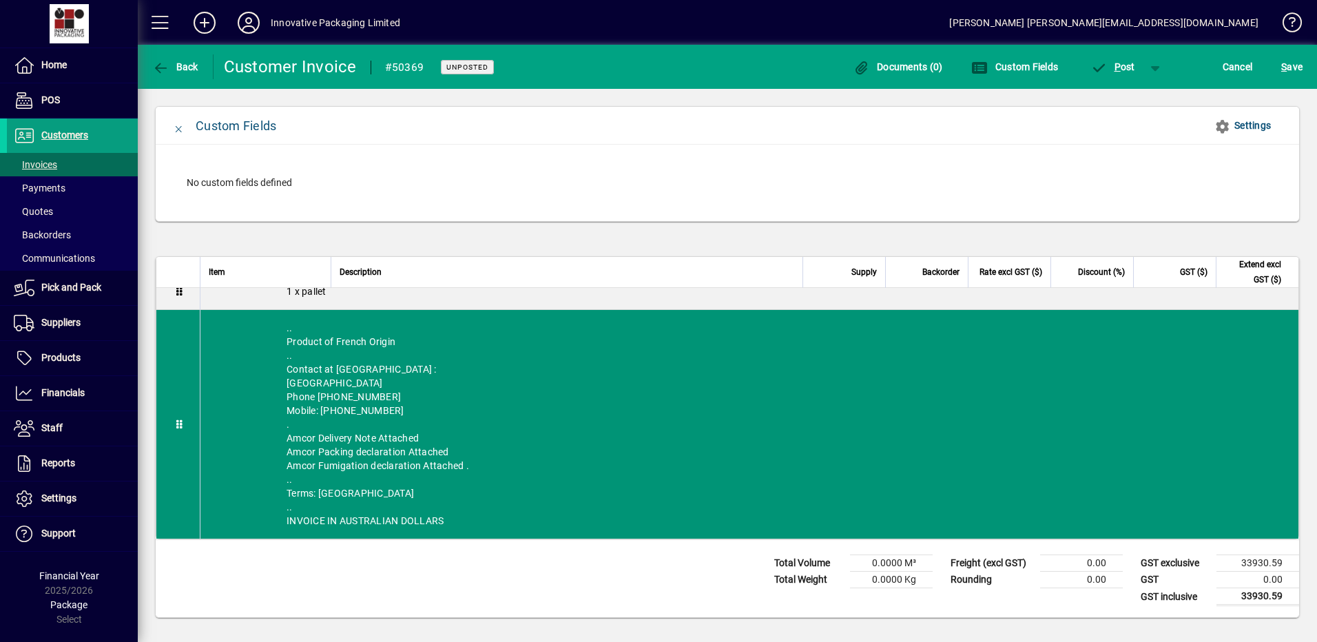
click at [349, 434] on div ".. Product of French Origin .. Contact at [GEOGRAPHIC_DATA] : [GEOGRAPHIC_DATA]…" at bounding box center [749, 424] width 1098 height 229
click at [437, 433] on div ".. Product of French Origin .. Contact at [GEOGRAPHIC_DATA] : [GEOGRAPHIC_DATA]…" at bounding box center [749, 424] width 1098 height 229
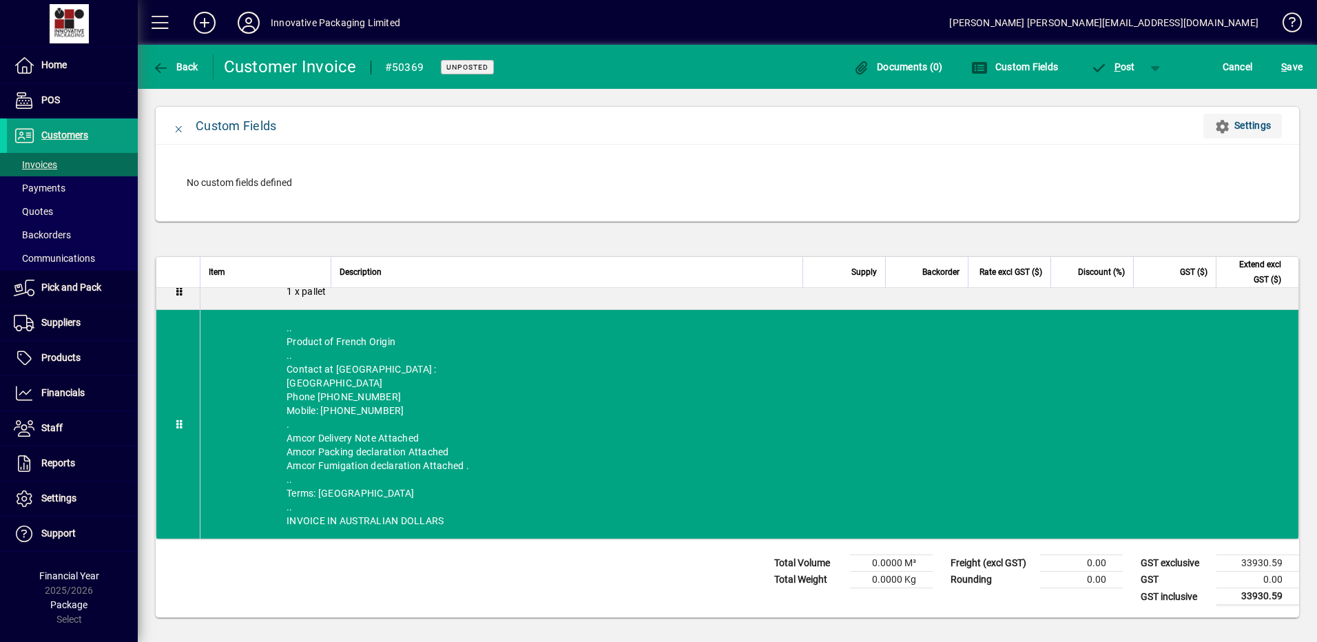
click at [1224, 125] on icon "button" at bounding box center [1223, 127] width 17 height 14
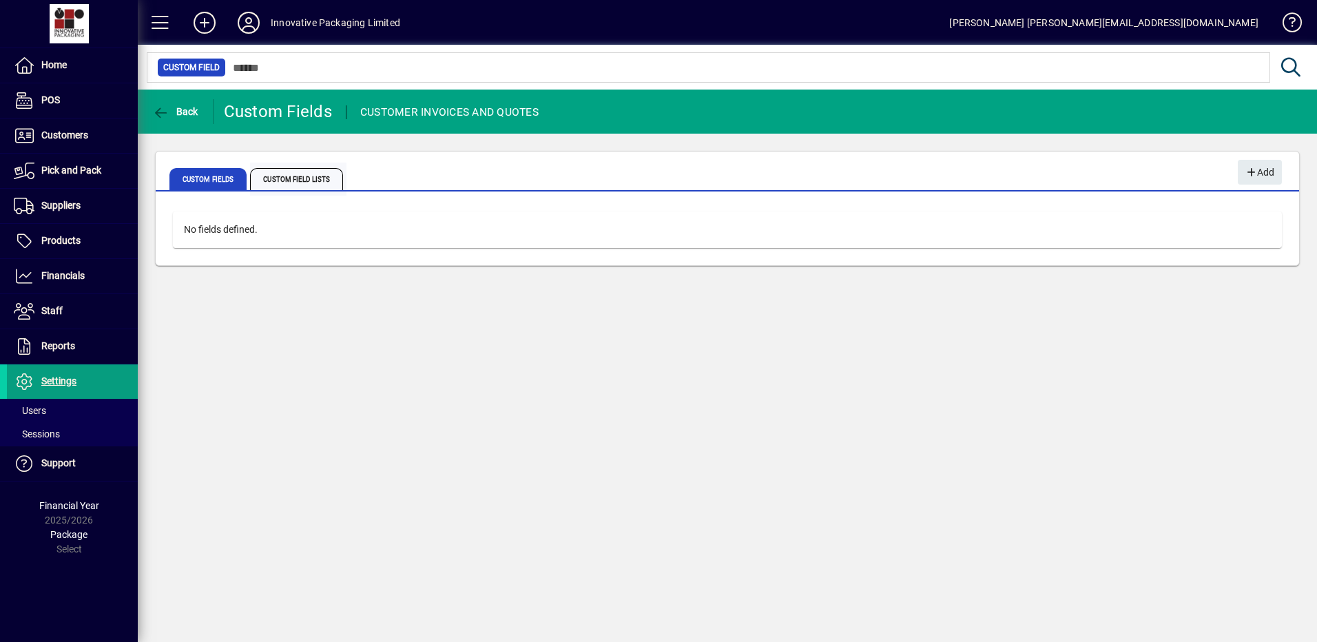
click at [291, 180] on span "Custom Field Lists" at bounding box center [296, 179] width 93 height 22
click at [188, 180] on span "Custom Fields" at bounding box center [207, 179] width 77 height 22
click at [50, 65] on span "Home" at bounding box center [53, 64] width 25 height 11
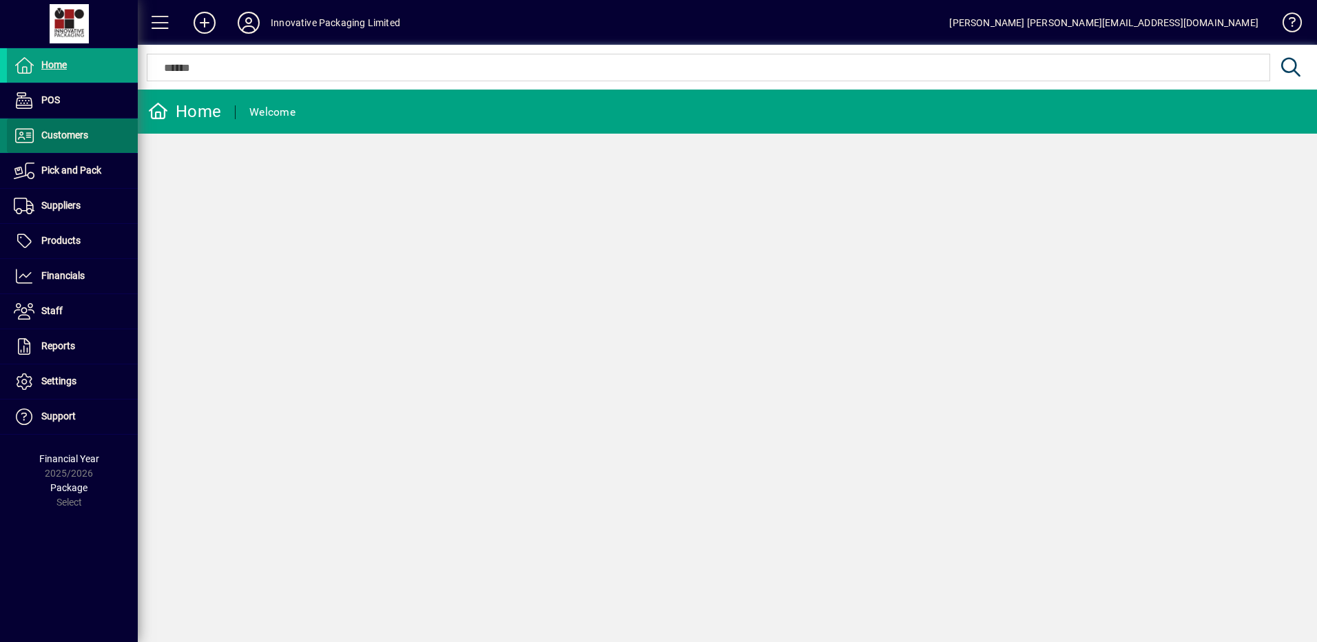
click at [64, 134] on span "Customers" at bounding box center [64, 135] width 47 height 11
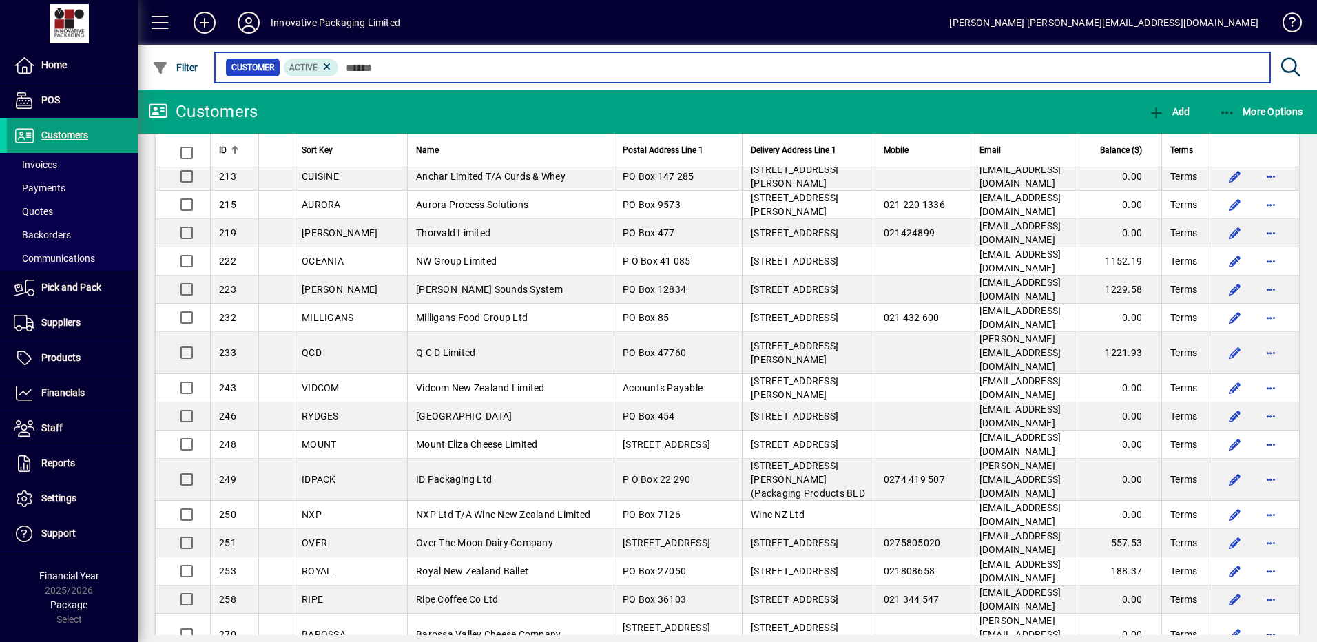
scroll to position [2527, 0]
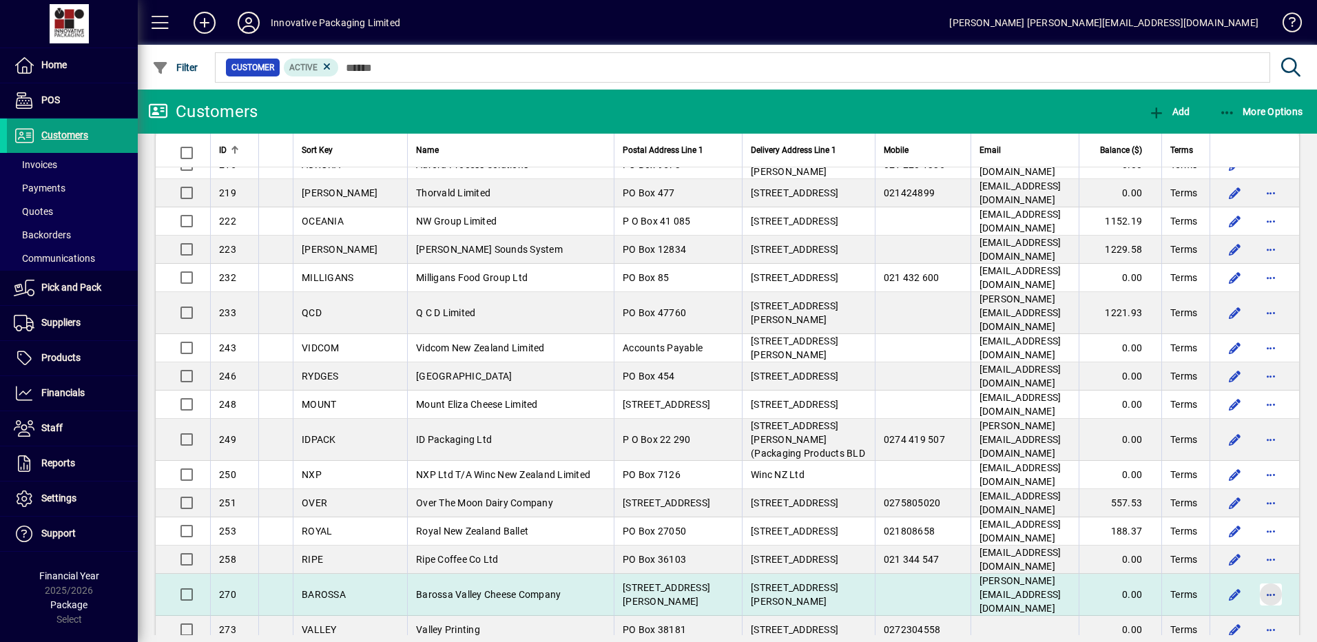
click at [1262, 578] on span "button" at bounding box center [1271, 594] width 33 height 33
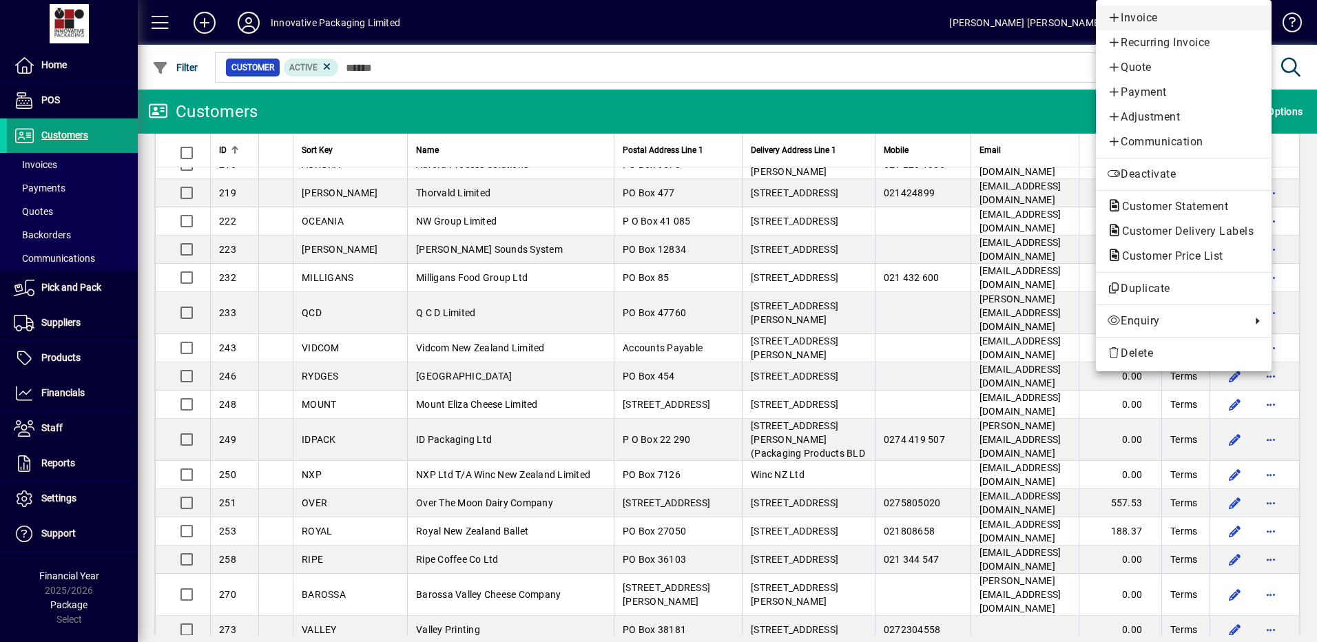
click at [1133, 17] on span "Invoice" at bounding box center [1184, 18] width 154 height 17
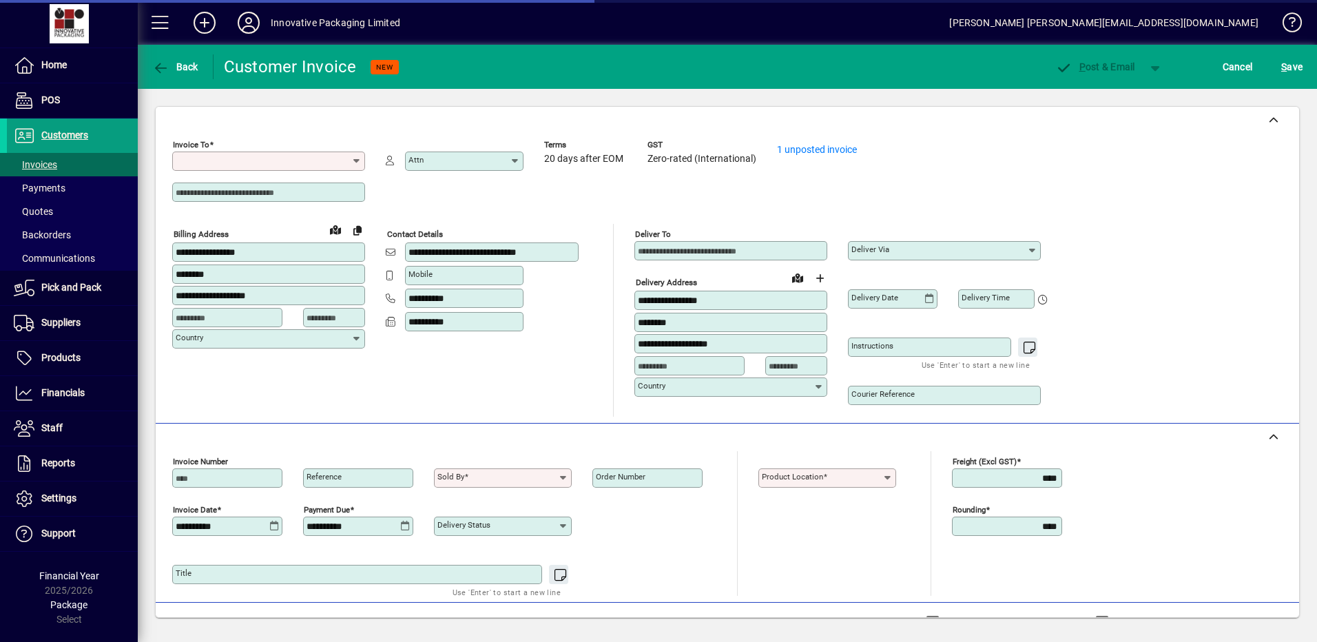
type input "**********"
type input "*********"
type input "**********"
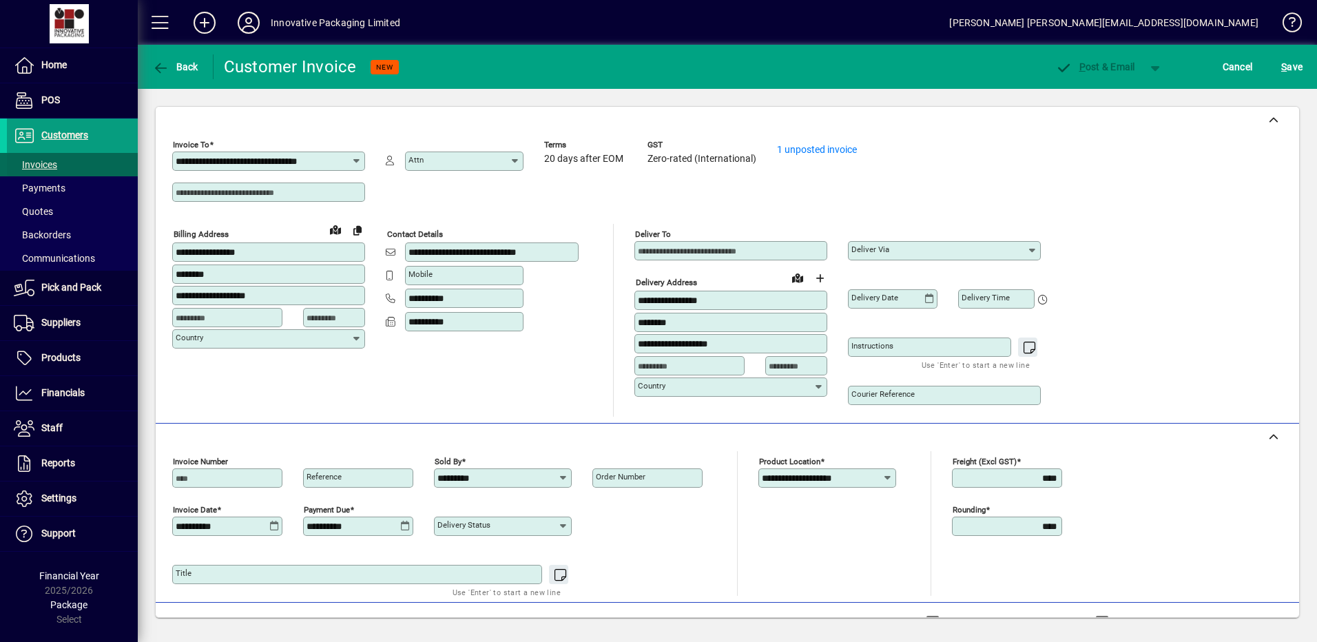
click at [44, 162] on span "Invoices" at bounding box center [35, 164] width 43 height 11
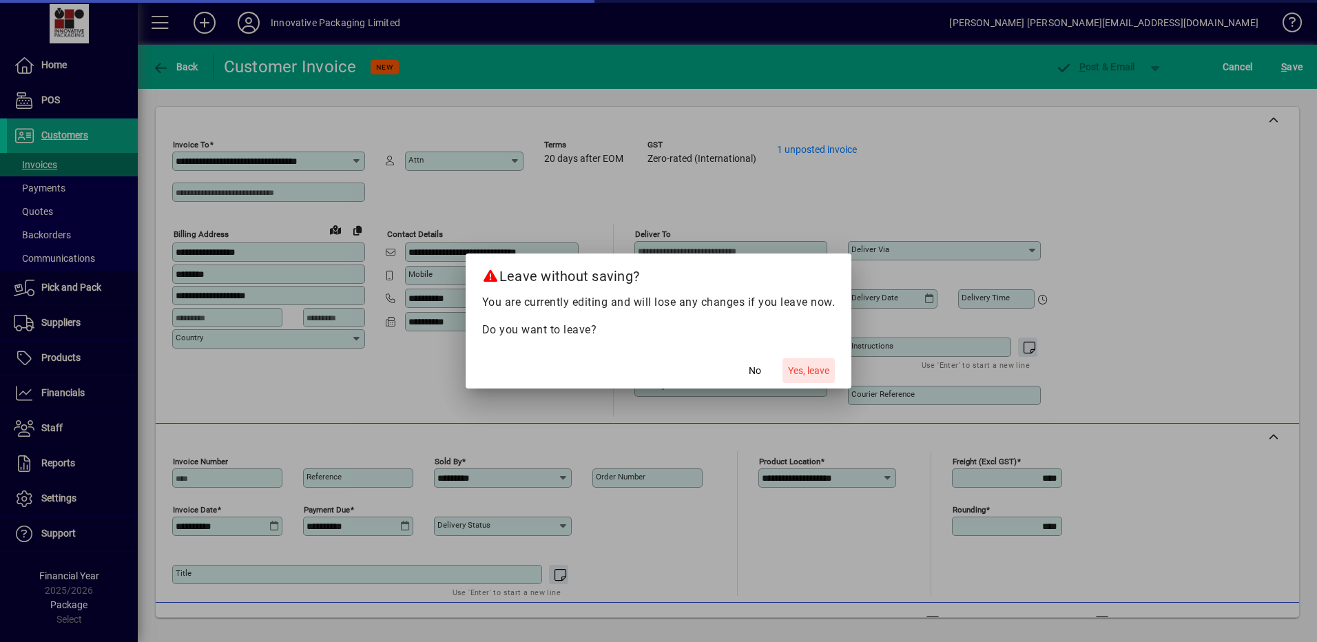
click at [805, 366] on span "Yes, leave" at bounding box center [808, 371] width 41 height 14
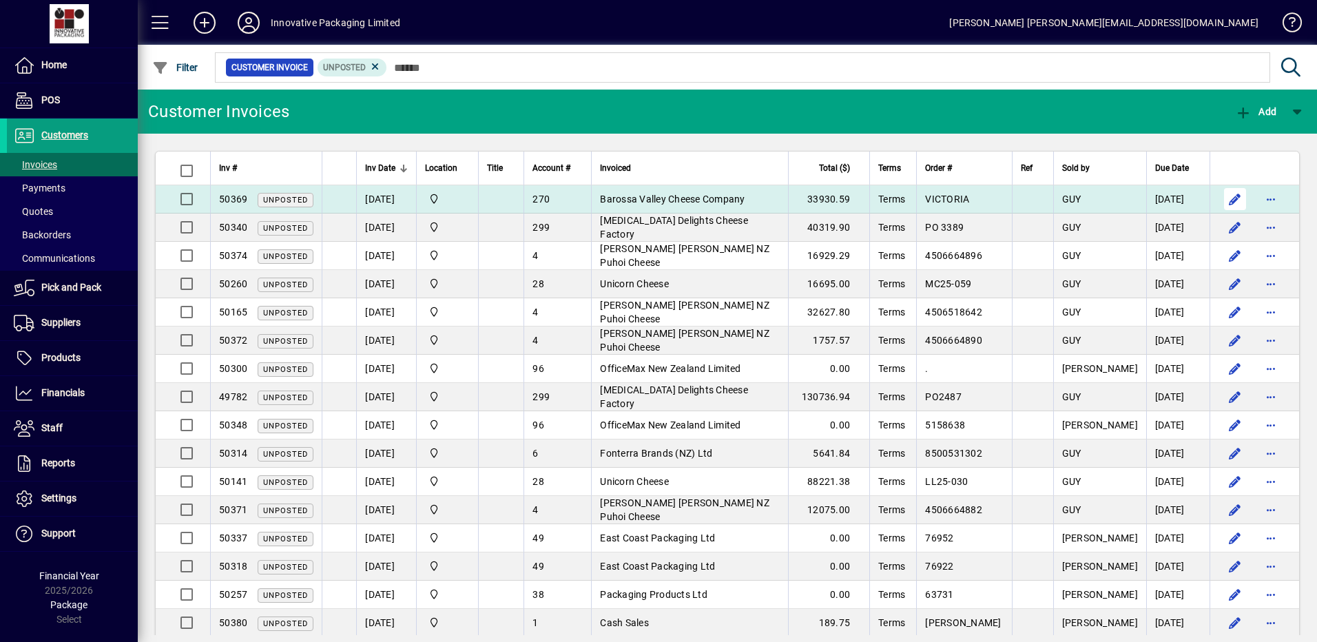
click at [1224, 198] on span "button" at bounding box center [1235, 199] width 33 height 33
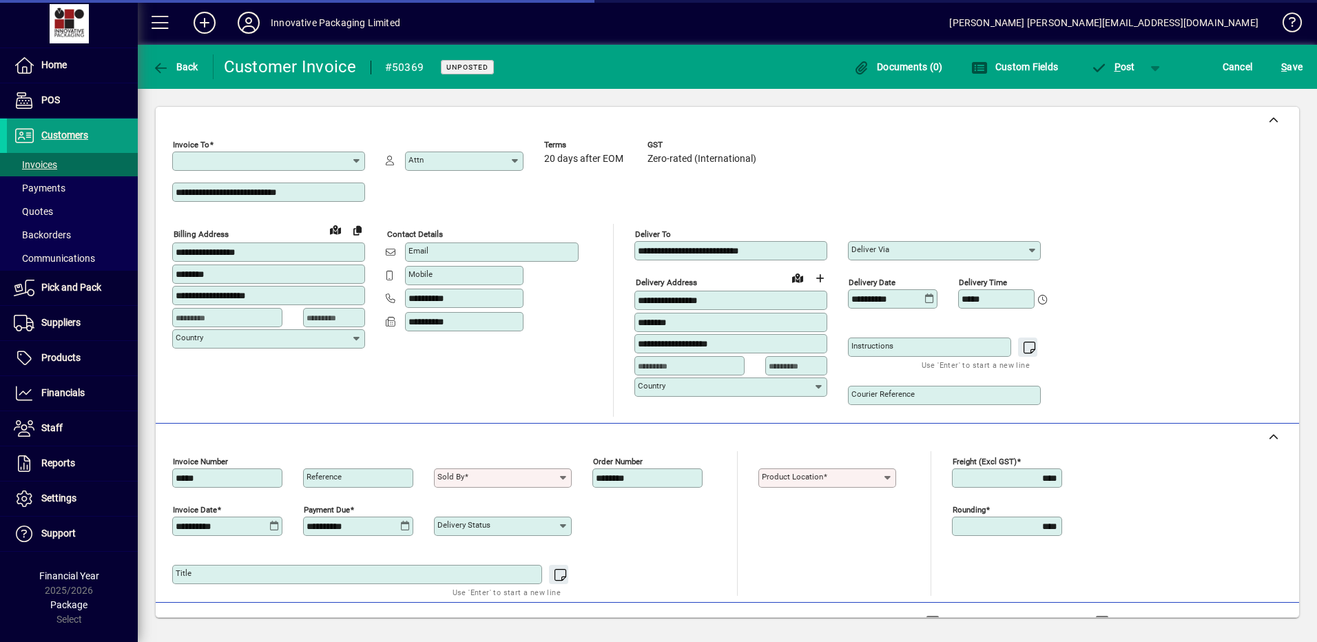
type input "**********"
type input "*********"
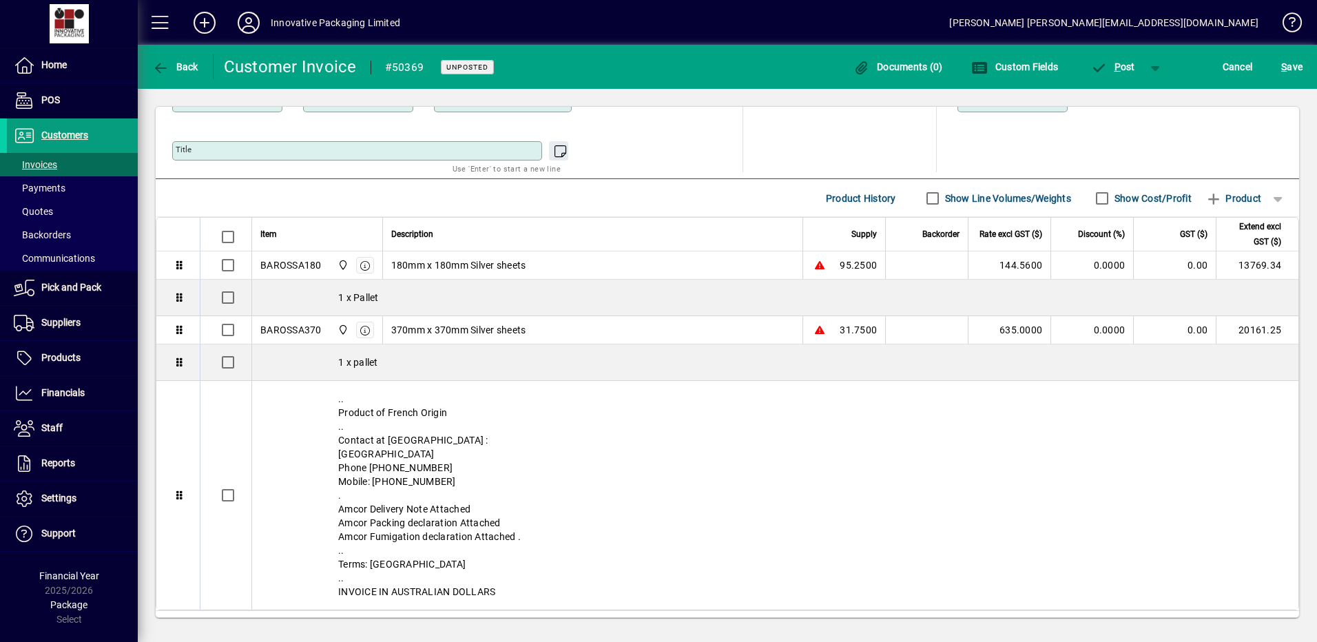
scroll to position [442, 0]
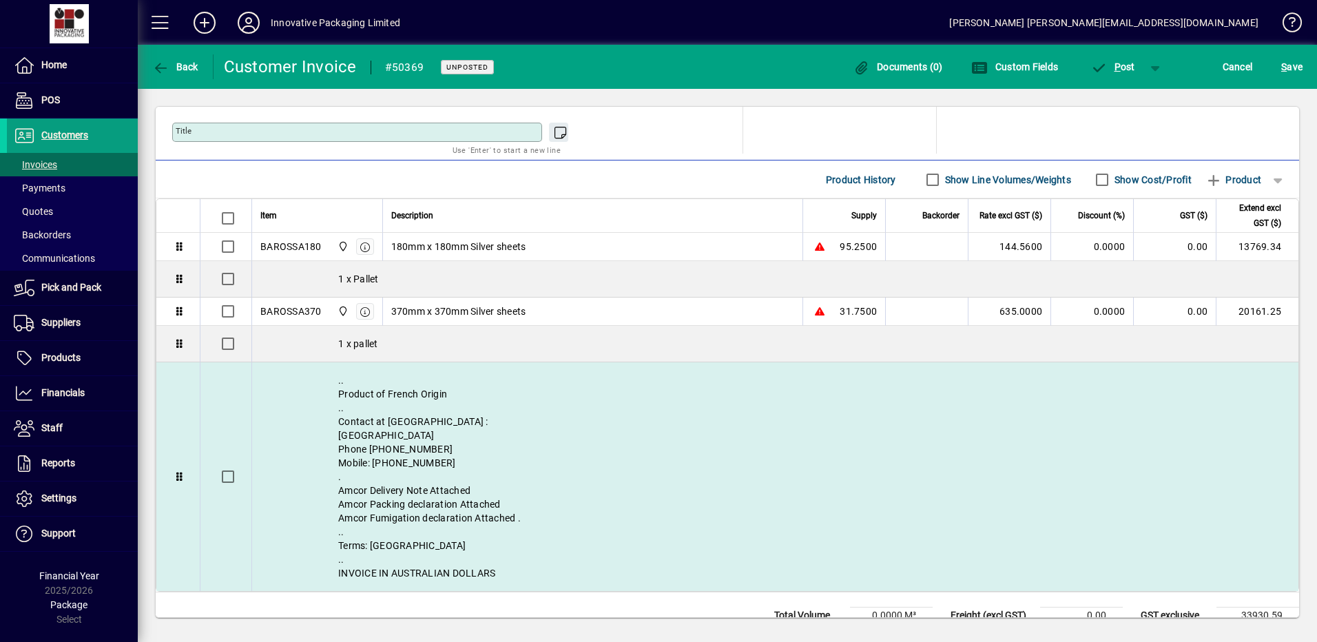
click at [434, 394] on div ".. Product of French Origin .. Contact at [GEOGRAPHIC_DATA] : [GEOGRAPHIC_DATA]…" at bounding box center [775, 476] width 1047 height 229
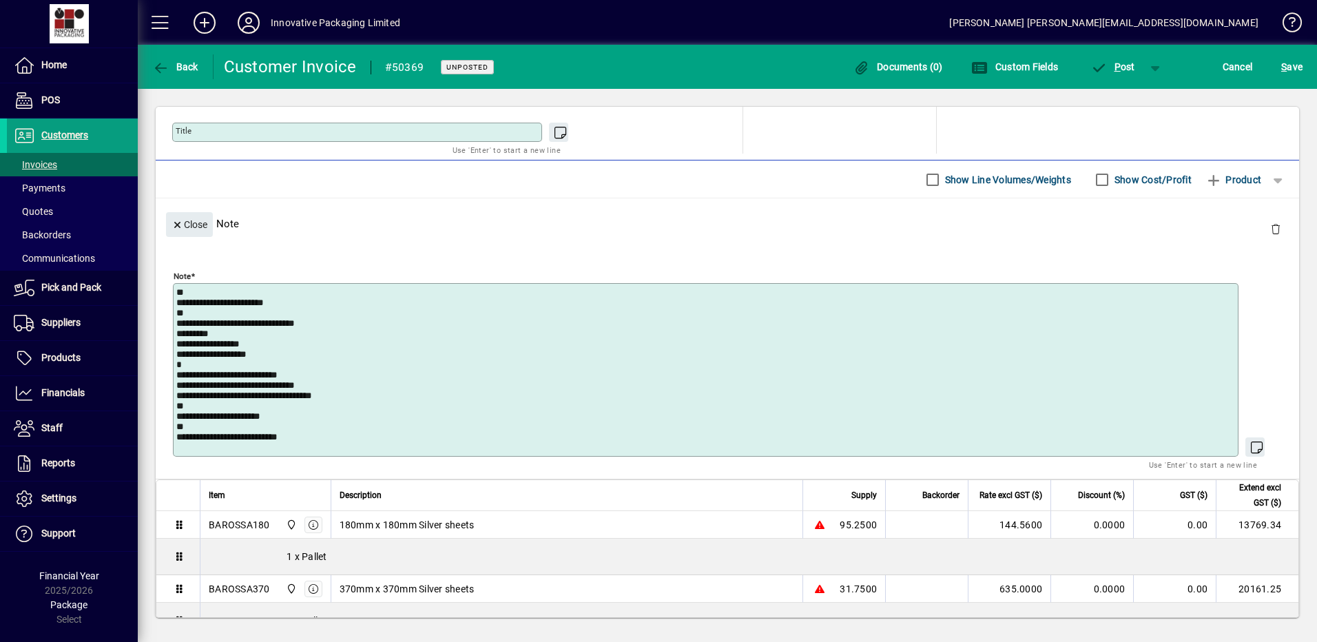
click at [321, 379] on textarea "**********" at bounding box center [707, 369] width 1062 height 165
drag, startPoint x: 342, startPoint y: 405, endPoint x: 366, endPoint y: 403, distance: 23.5
click at [363, 404] on textarea "**********" at bounding box center [707, 369] width 1062 height 165
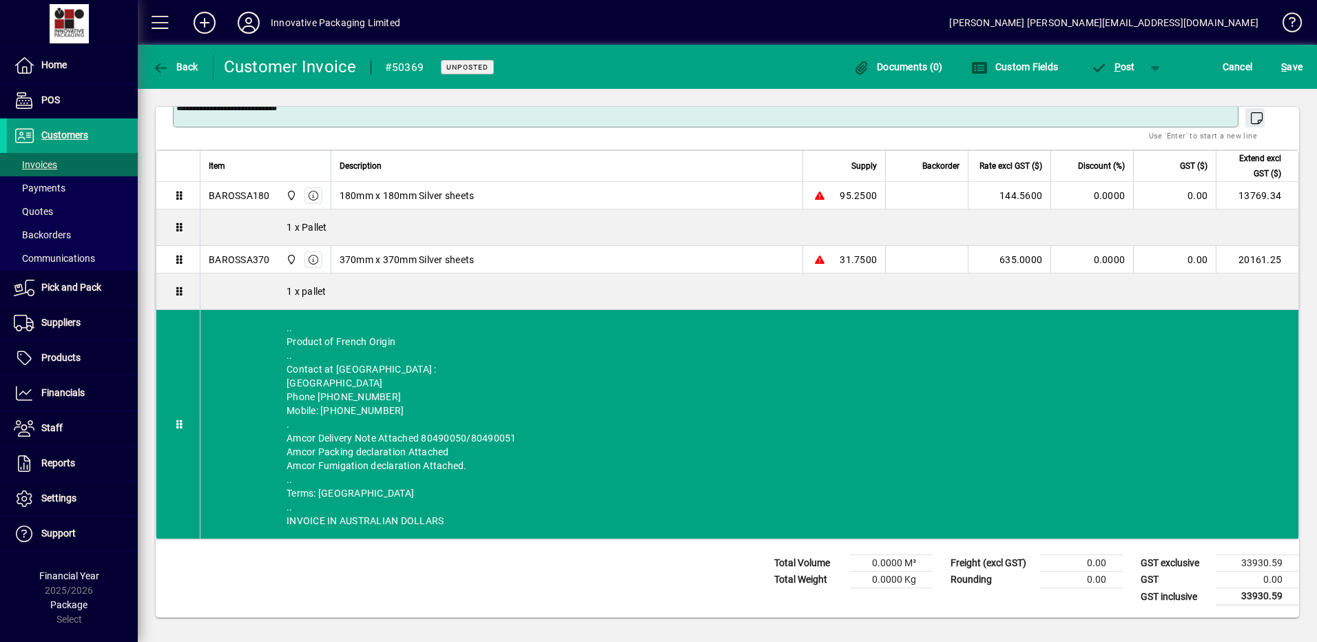
scroll to position [721, 0]
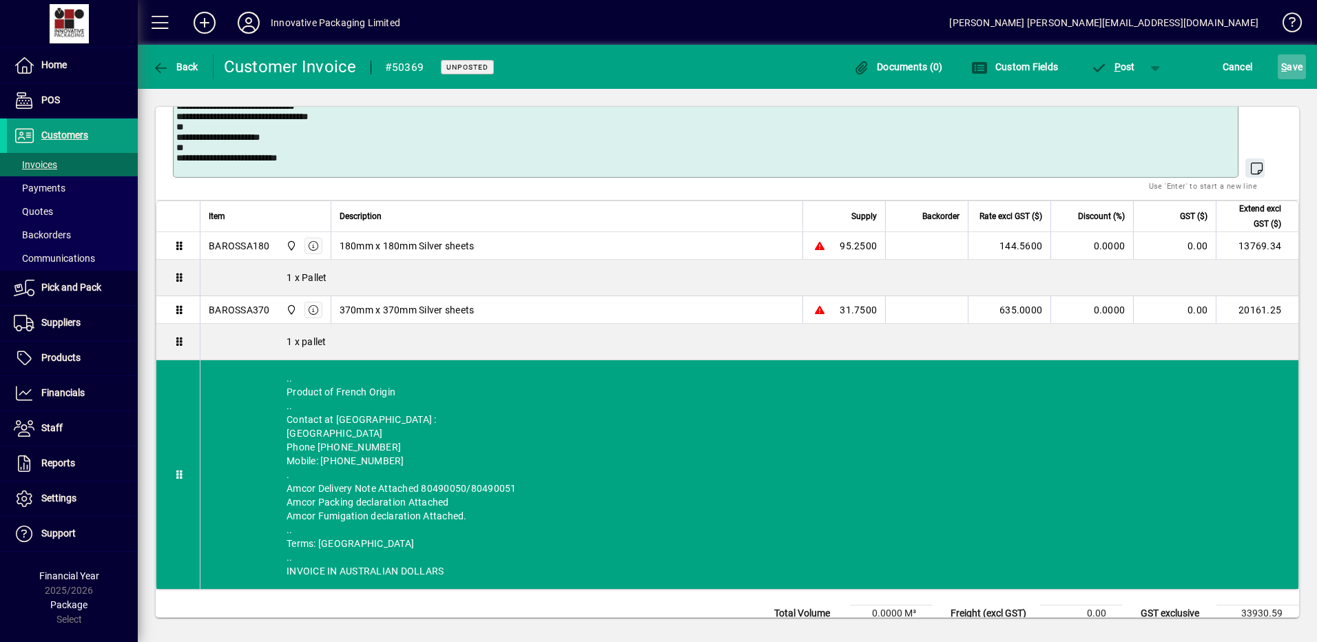
type textarea "**********"
click at [1281, 68] on span "submit" at bounding box center [1292, 66] width 28 height 33
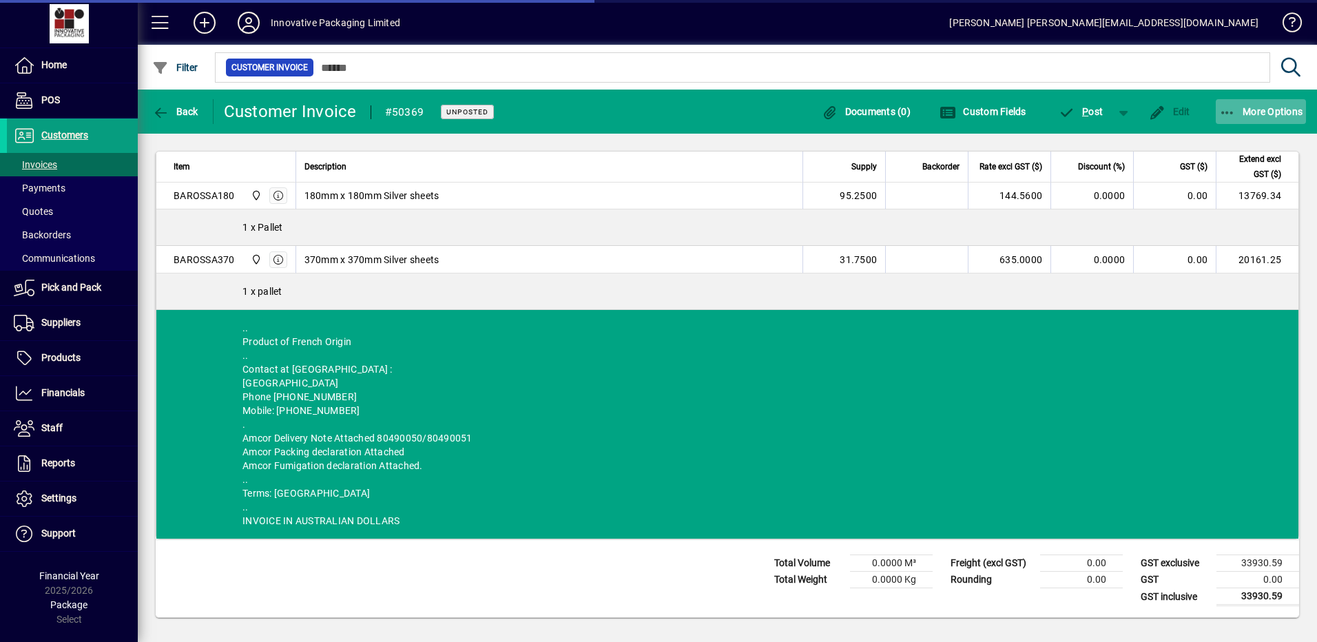
scroll to position [440, 0]
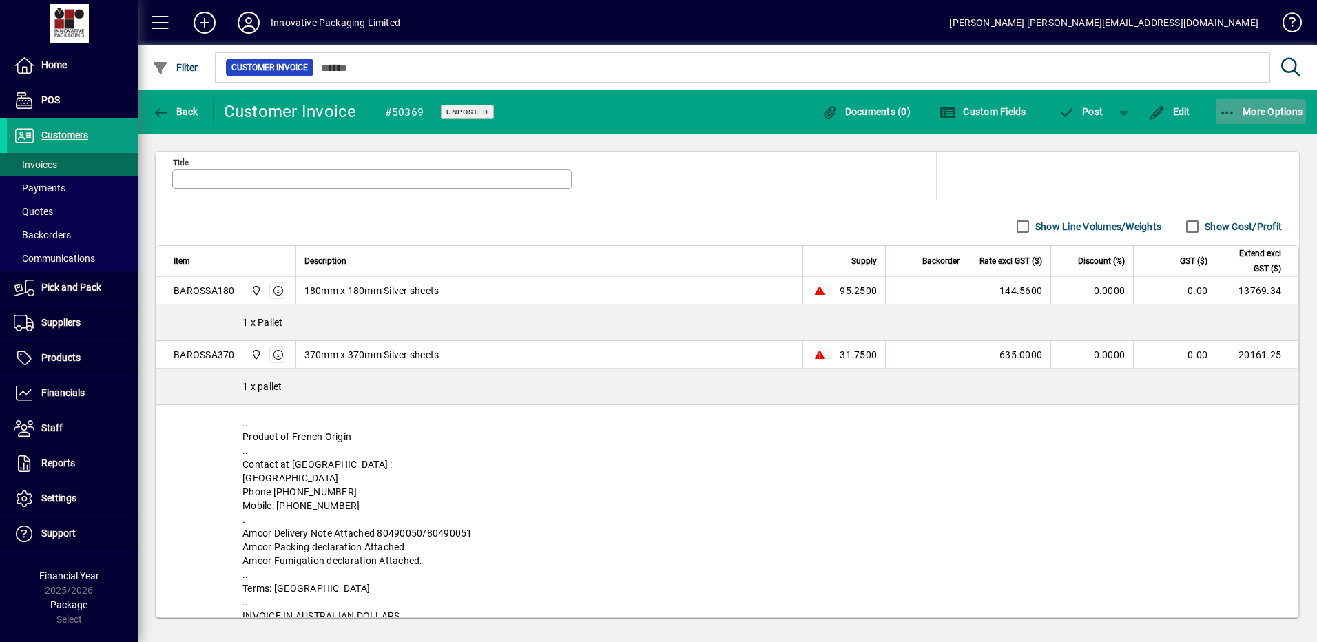
click at [1227, 107] on icon "button" at bounding box center [1227, 113] width 17 height 14
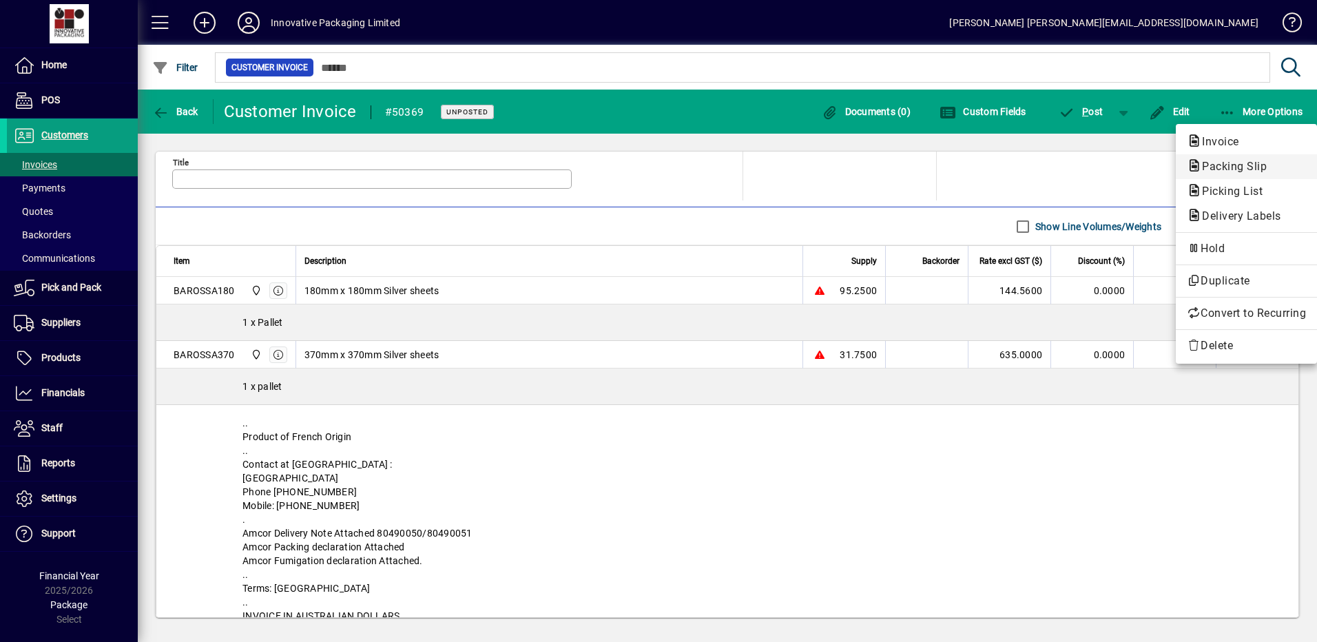
click at [1233, 163] on span "Packing Slip" at bounding box center [1230, 166] width 87 height 13
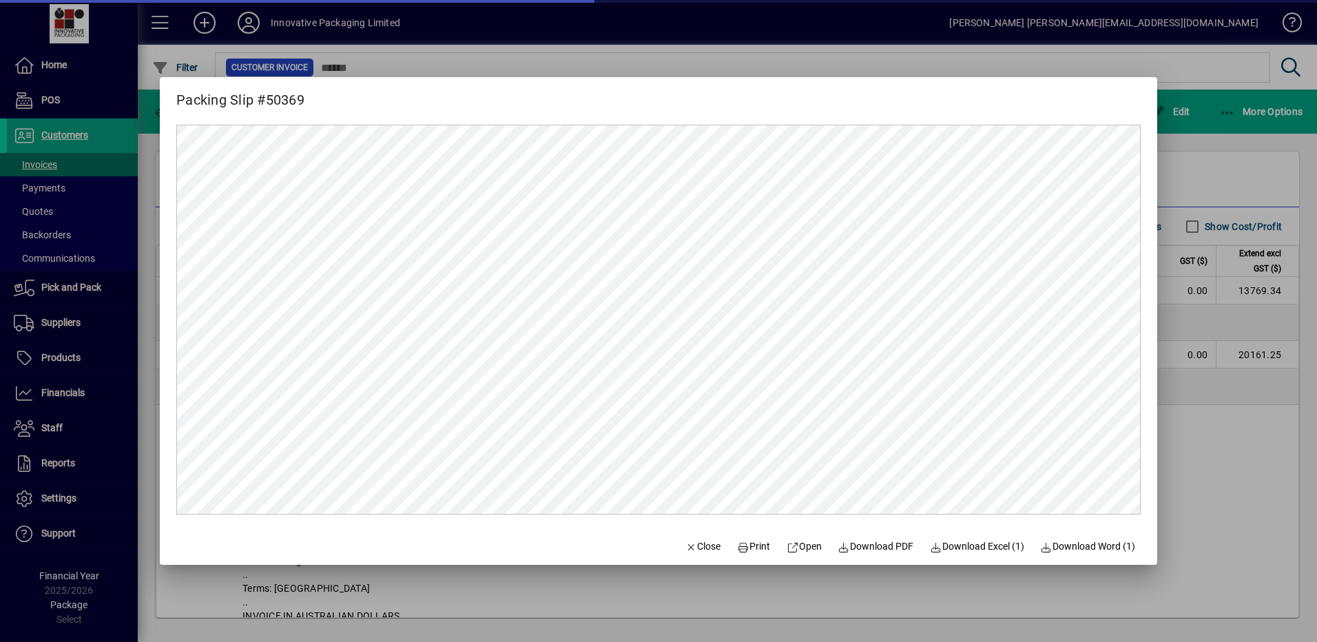
scroll to position [0, 0]
click at [748, 546] on span "Print" at bounding box center [753, 546] width 33 height 14
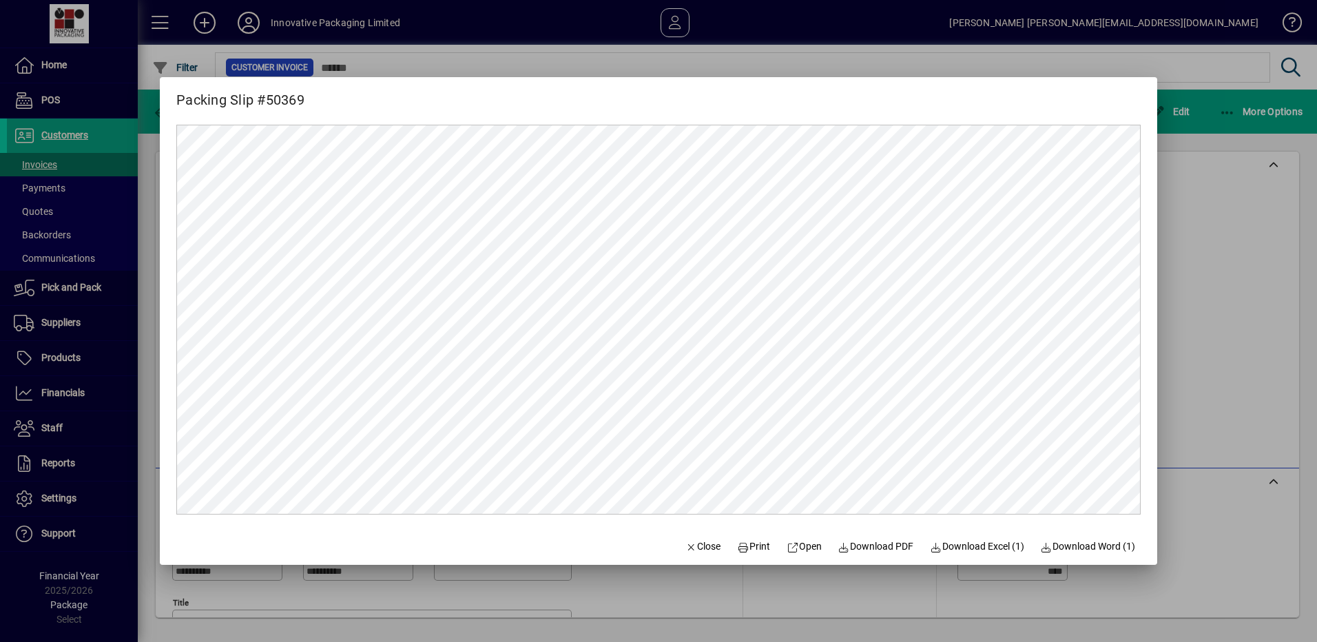
scroll to position [440, 0]
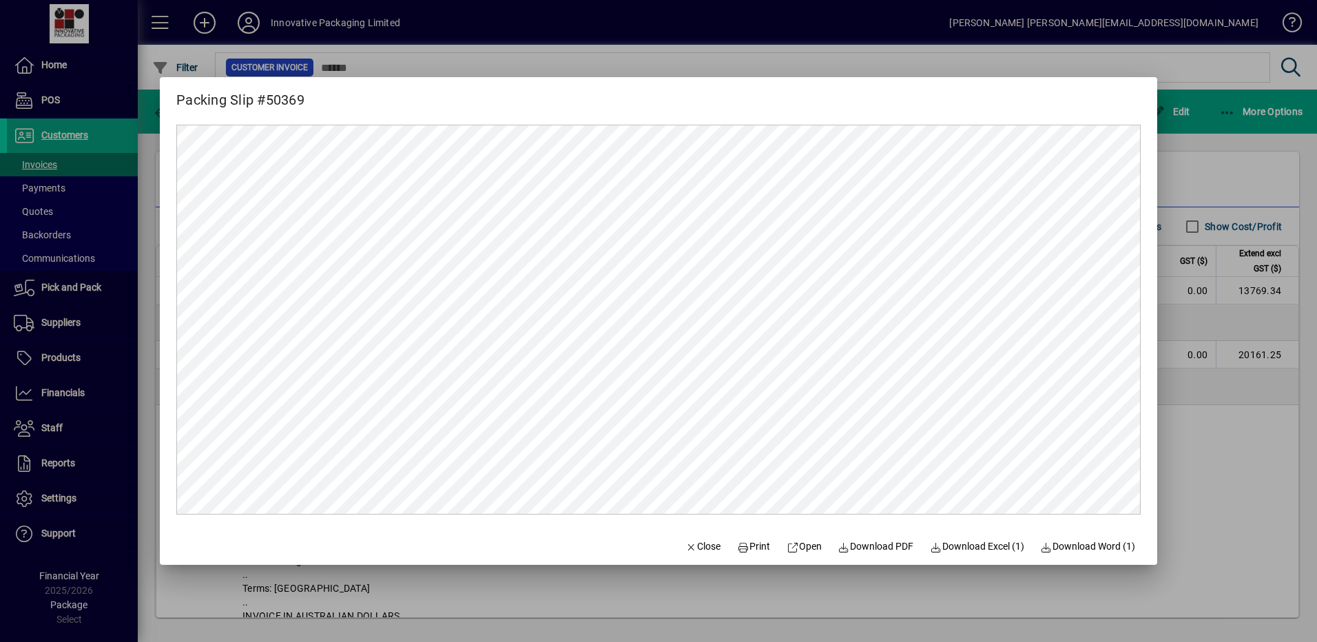
click at [1215, 63] on div at bounding box center [658, 321] width 1317 height 642
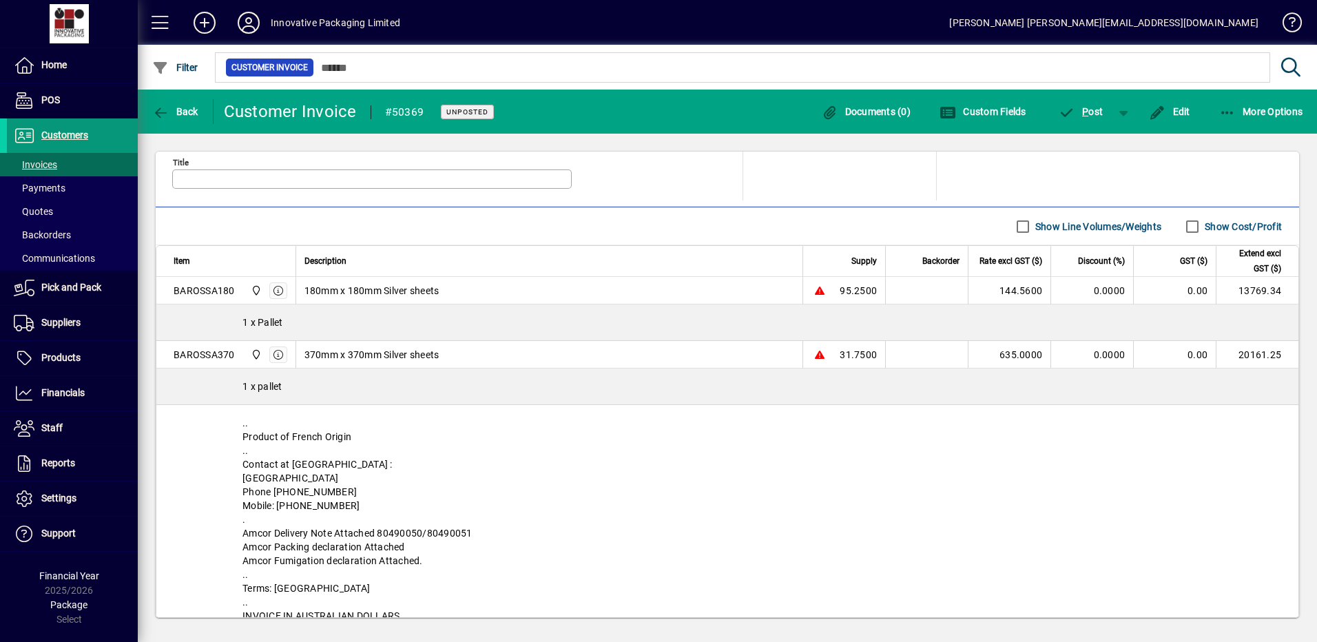
click at [59, 132] on span "Customers" at bounding box center [64, 135] width 47 height 11
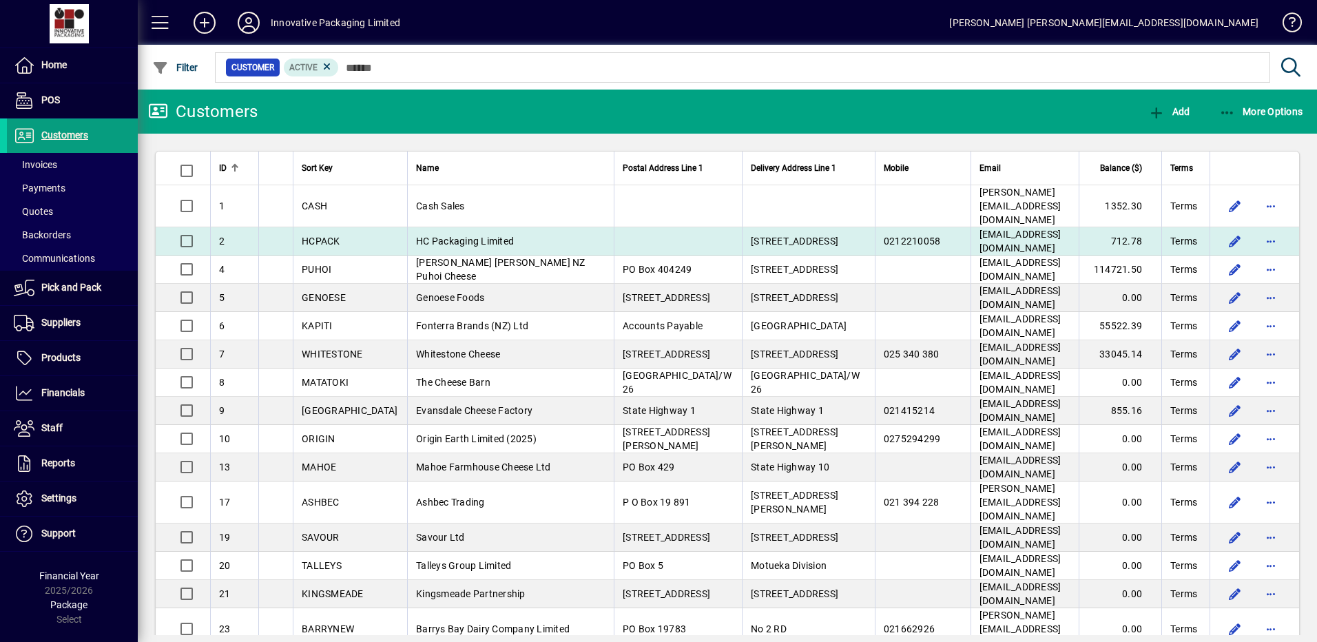
click at [431, 236] on span "HC Packaging Limited" at bounding box center [465, 241] width 98 height 11
click at [431, 231] on div "Customers Add More Options ID Sort Key Name Postal Address Line 1 Delivery Addr…" at bounding box center [727, 366] width 1179 height 553
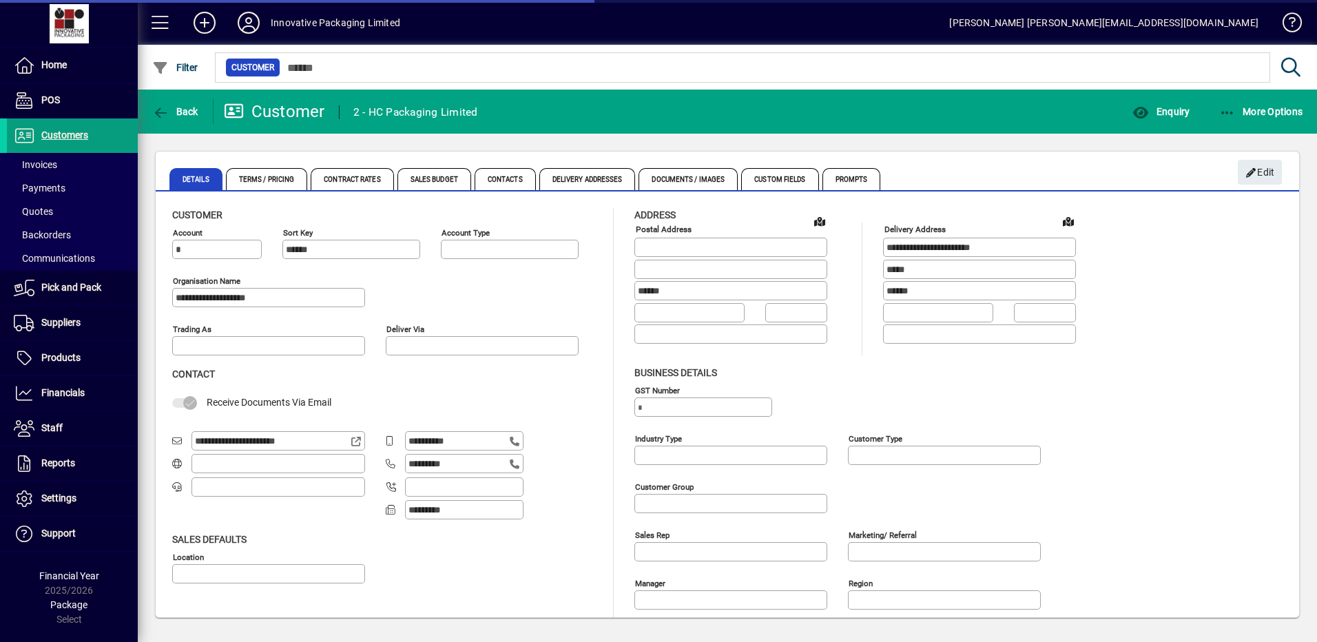
type input "**********"
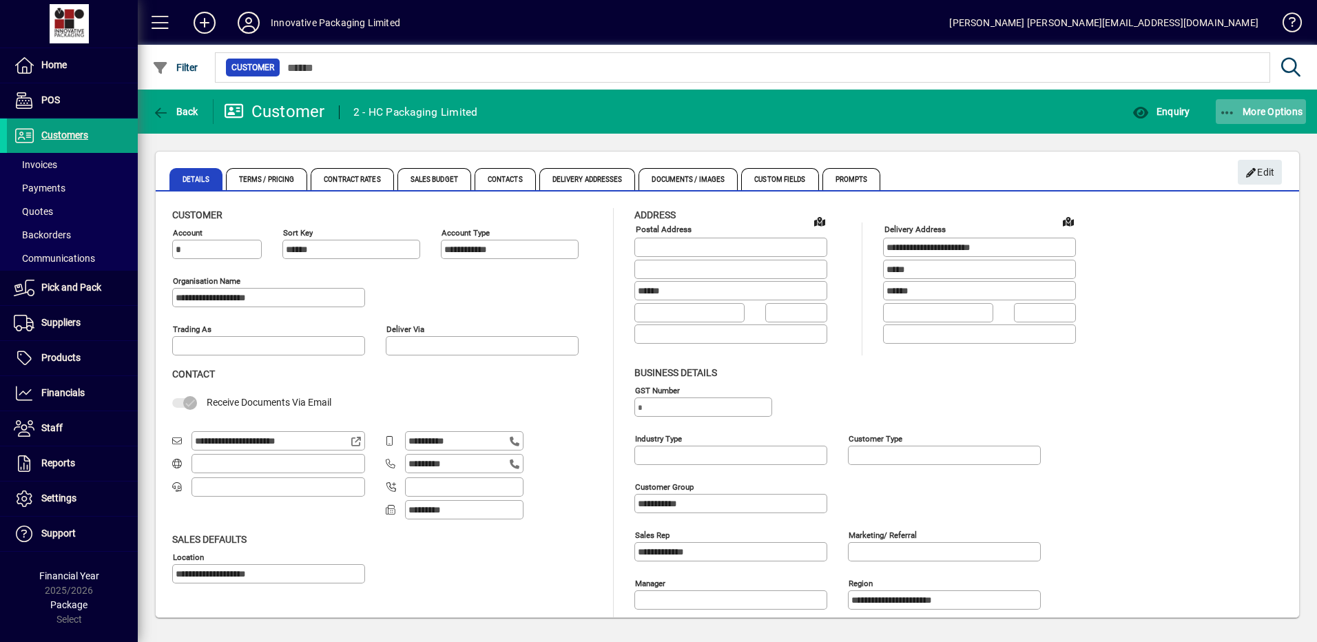
click at [1244, 110] on span "More Options" at bounding box center [1261, 111] width 84 height 11
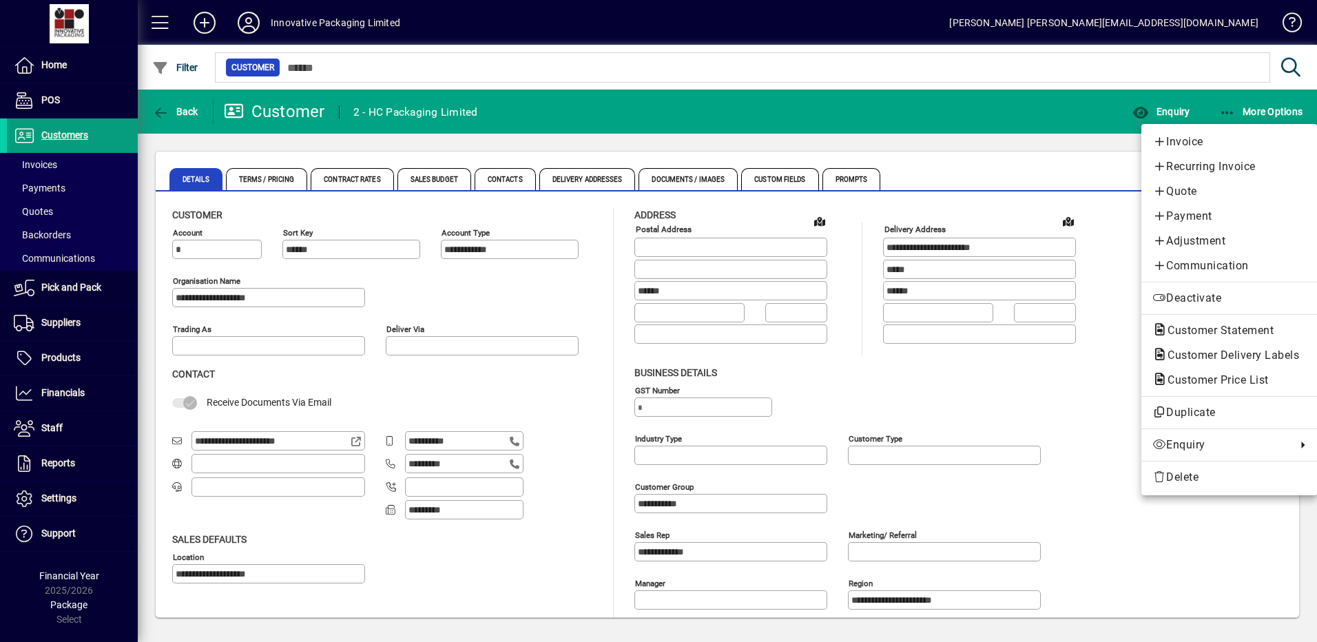
click at [58, 65] on div at bounding box center [658, 321] width 1317 height 642
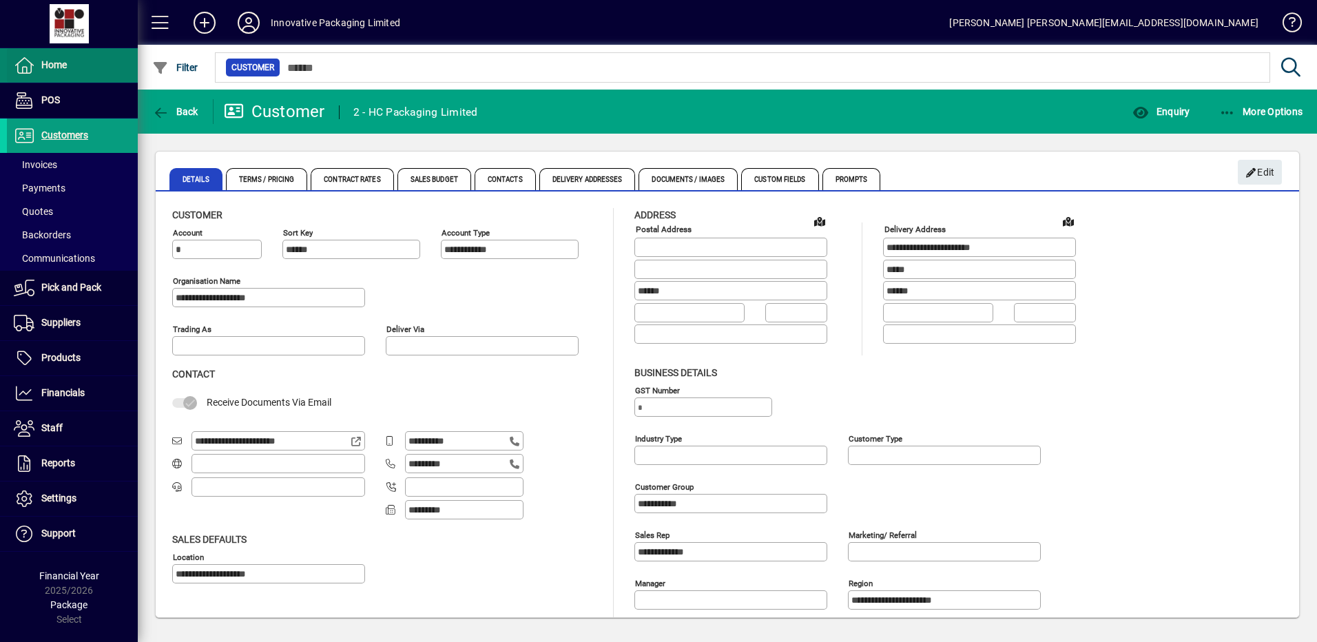
click at [48, 65] on span "Home" at bounding box center [53, 64] width 25 height 11
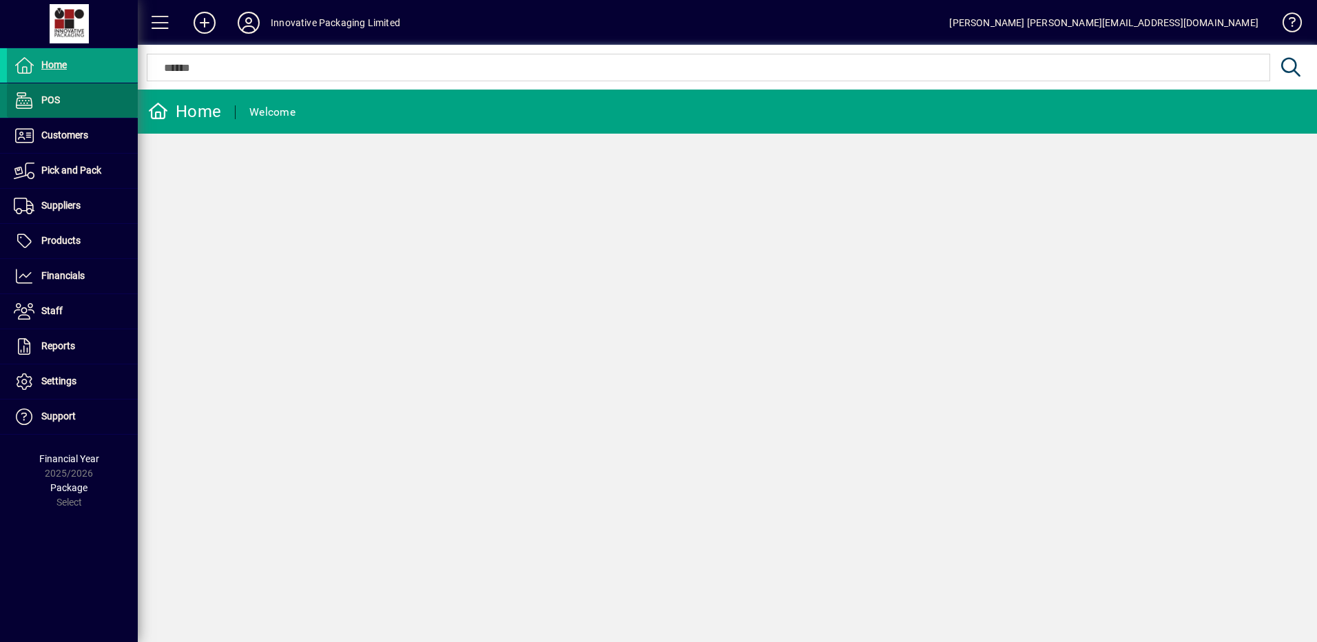
click at [56, 97] on span "POS" at bounding box center [50, 99] width 19 height 11
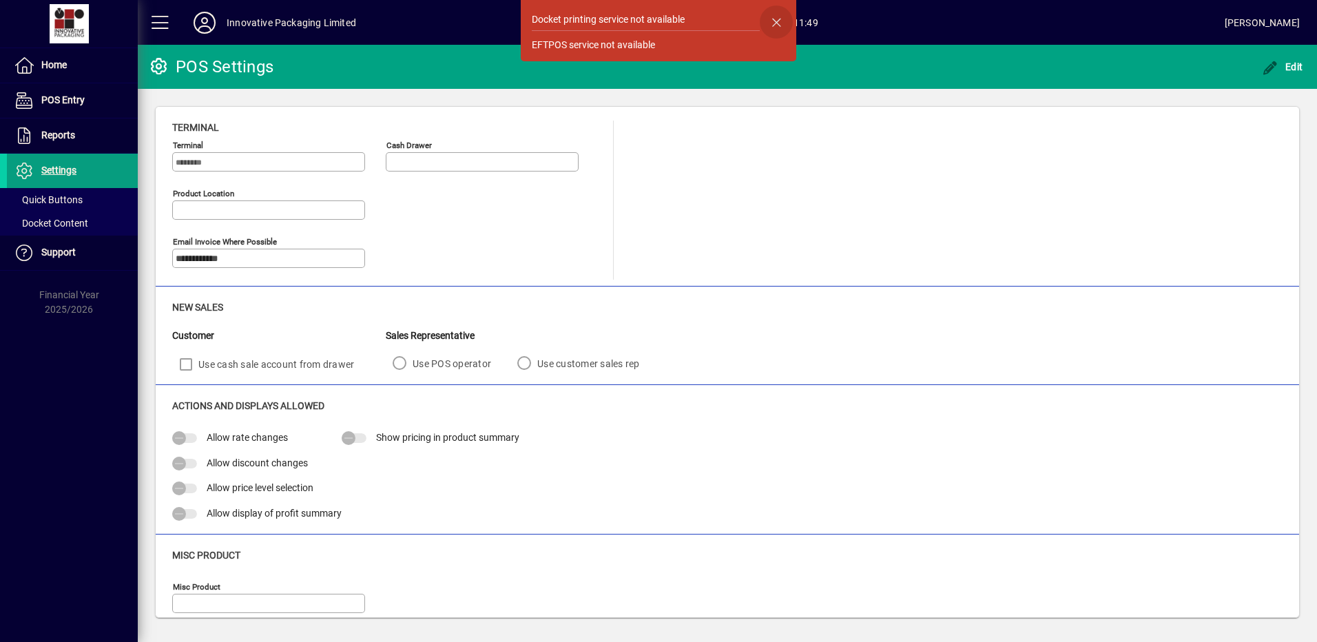
click at [776, 18] on span "button" at bounding box center [776, 22] width 33 height 33
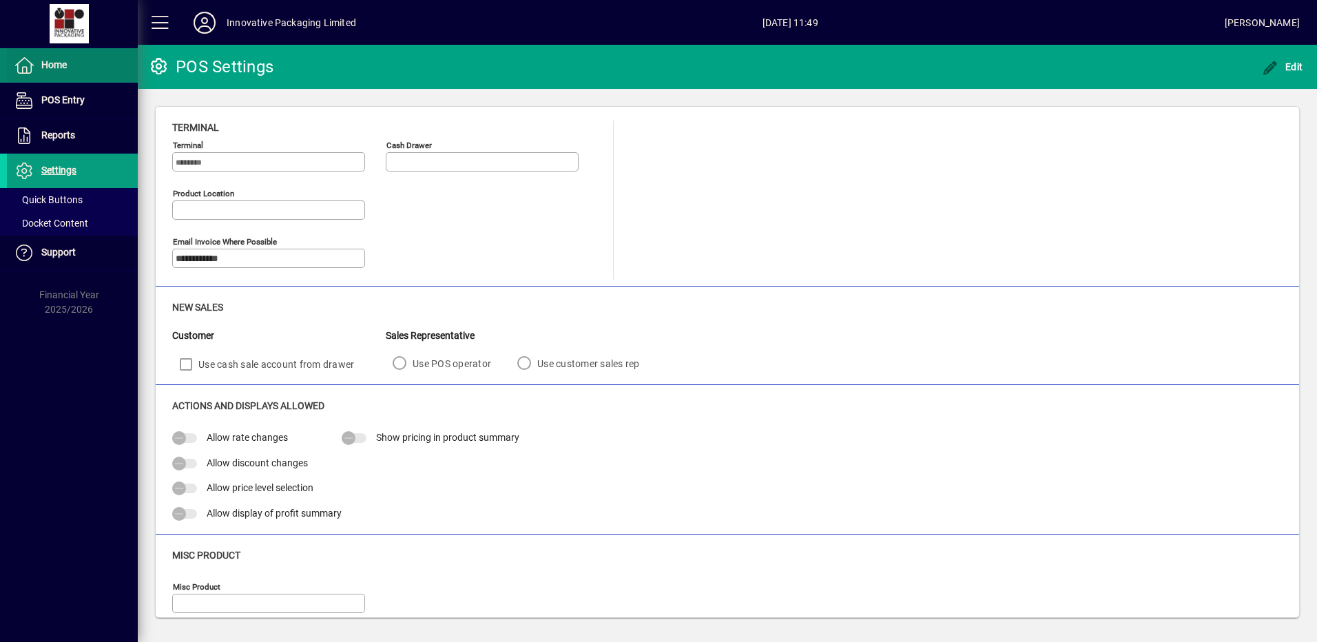
click at [55, 69] on span "Home" at bounding box center [53, 64] width 25 height 11
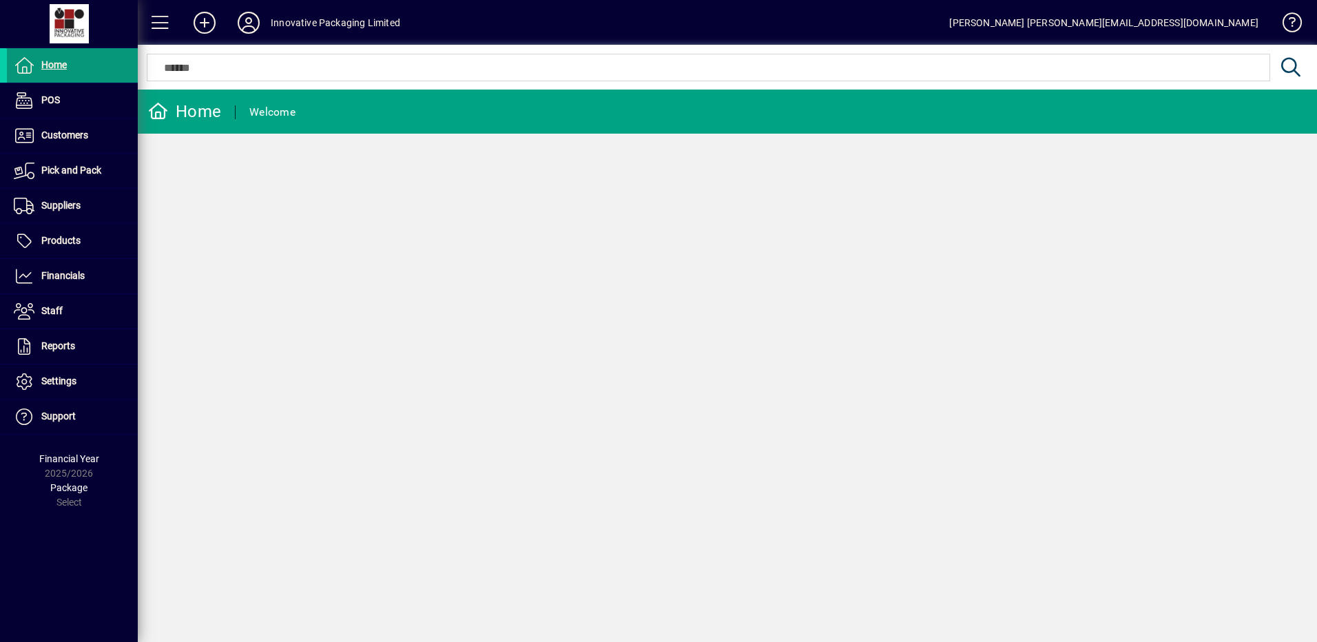
click at [51, 65] on span "Home" at bounding box center [53, 64] width 25 height 11
click at [68, 133] on span "Customers" at bounding box center [64, 135] width 47 height 11
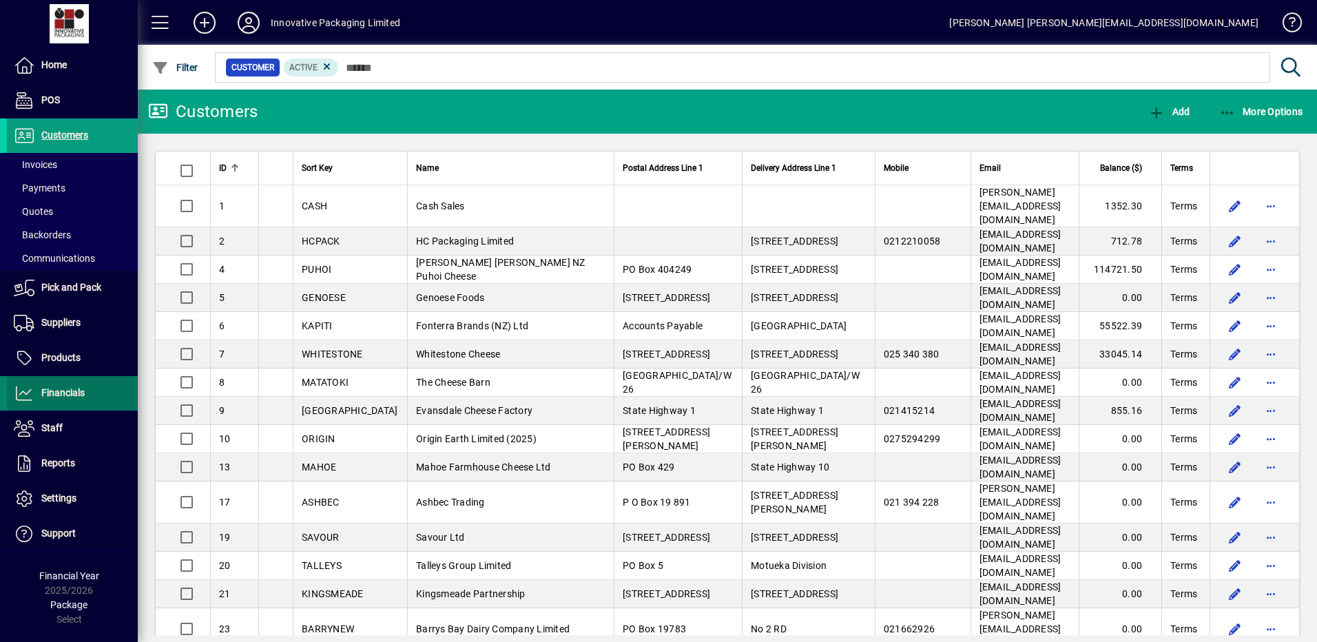
click at [66, 395] on span "Financials" at bounding box center [62, 392] width 43 height 11
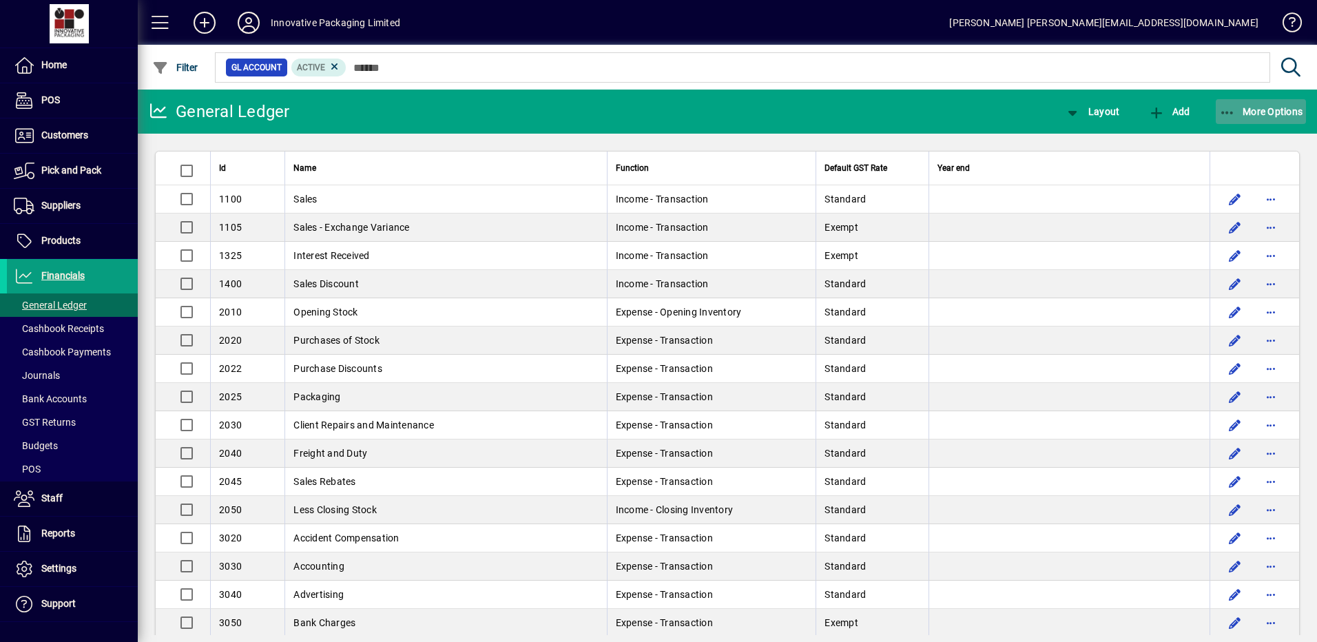
click at [1240, 107] on span "More Options" at bounding box center [1261, 111] width 84 height 11
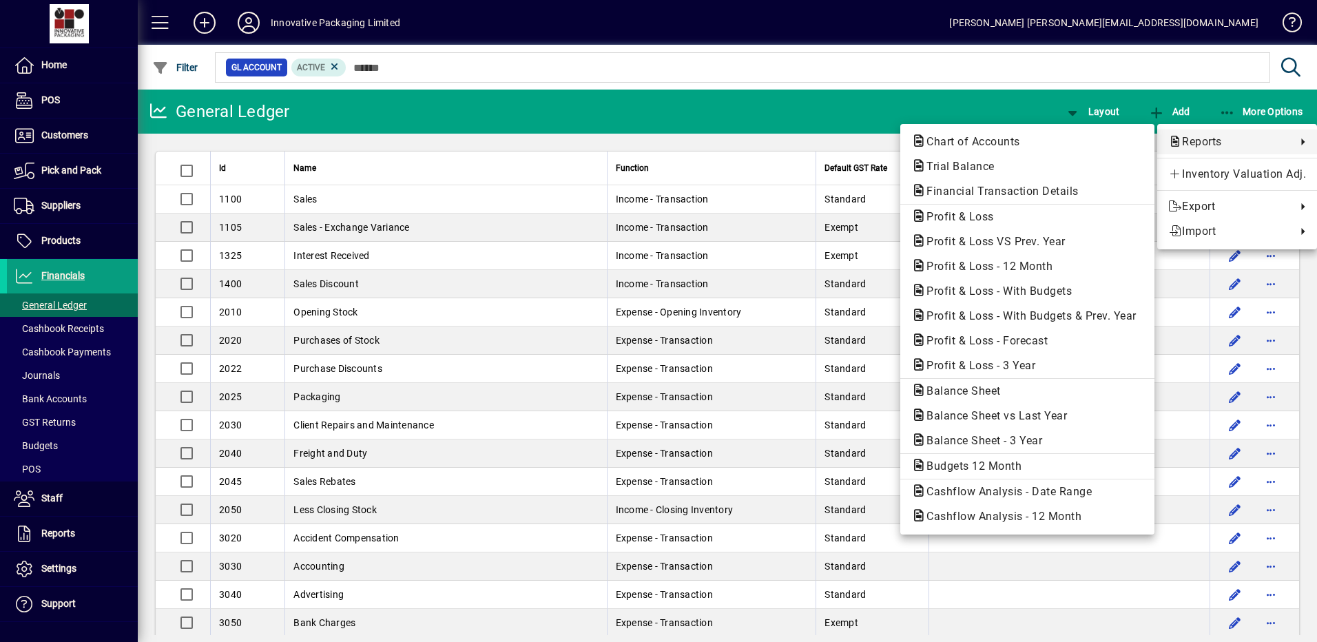
click at [82, 351] on div at bounding box center [658, 321] width 1317 height 642
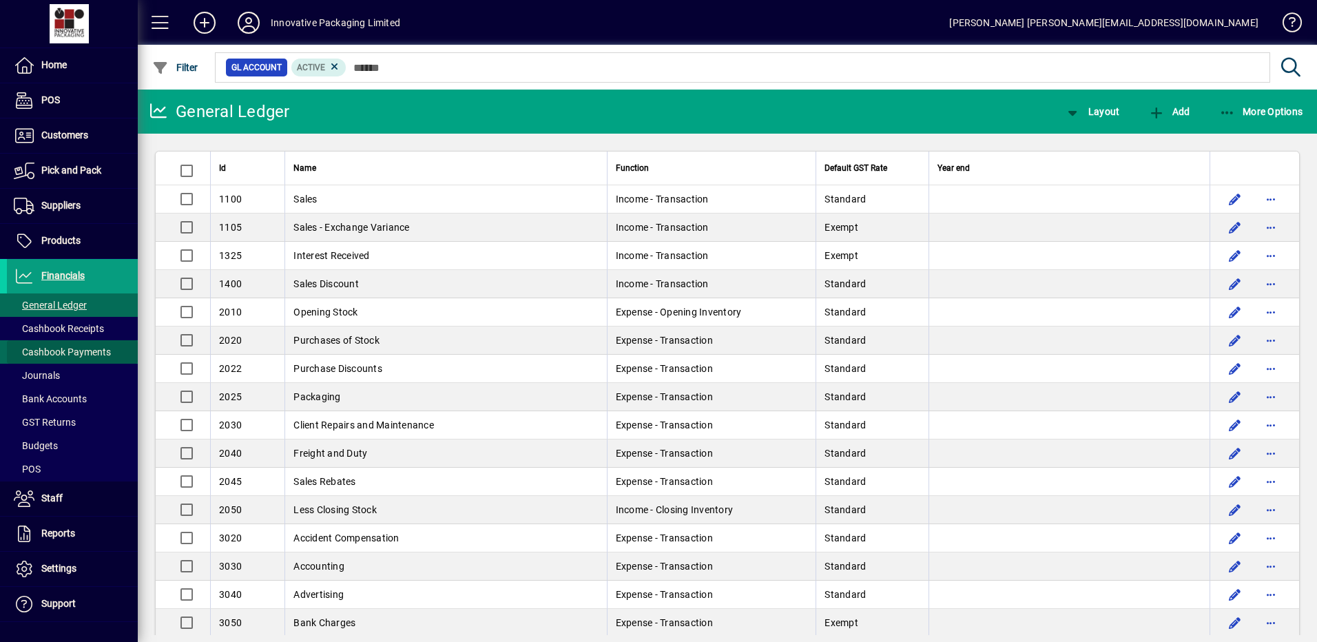
click at [77, 350] on span "Cashbook Payments" at bounding box center [62, 352] width 97 height 11
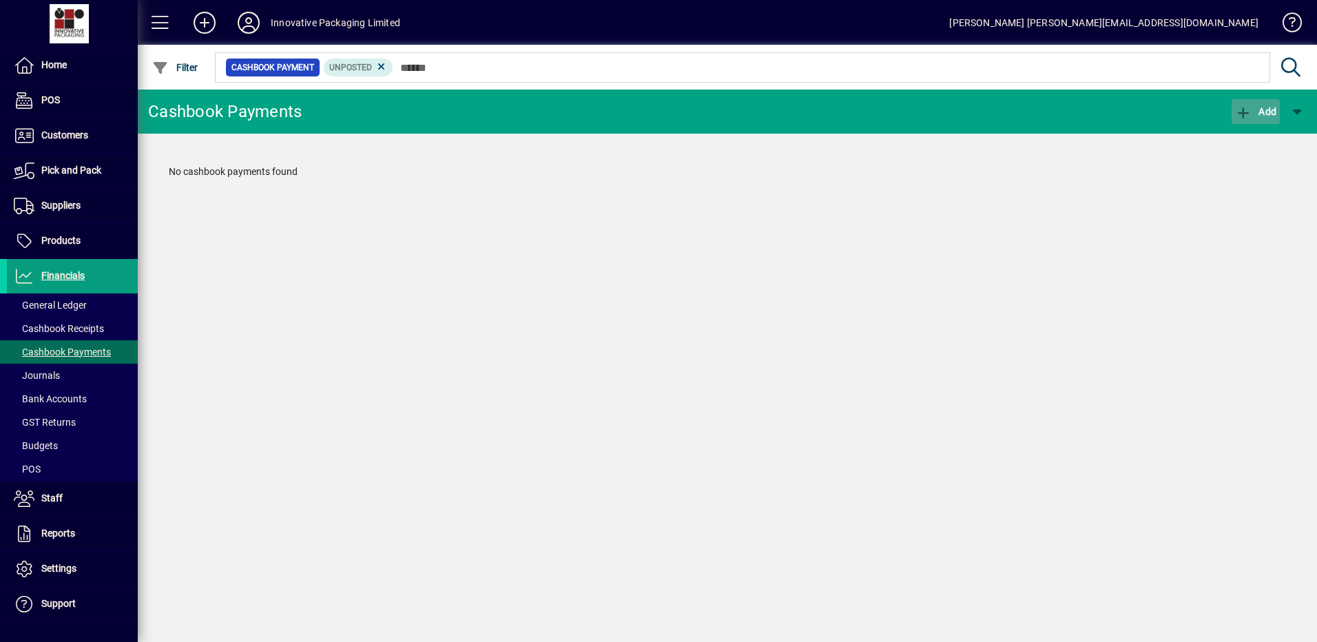
click at [1261, 110] on span "Add" at bounding box center [1255, 111] width 41 height 11
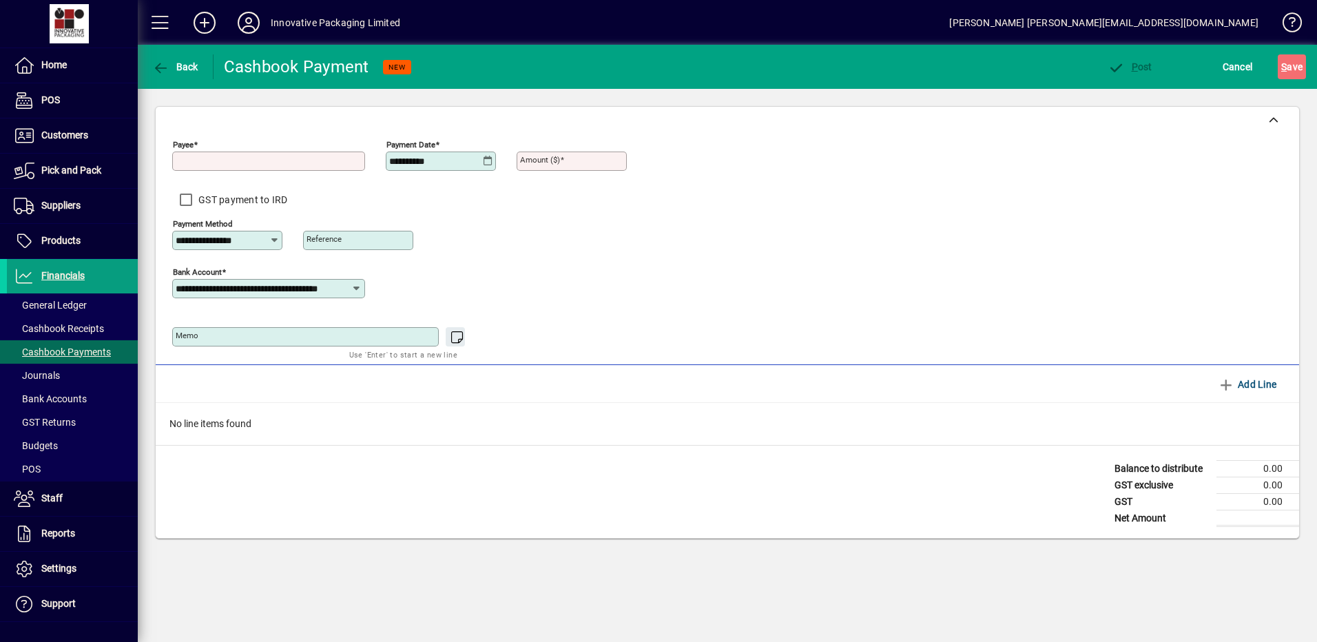
click at [198, 159] on input "Payee" at bounding box center [270, 161] width 189 height 11
type input "*********"
click at [571, 161] on input "Amount ($)" at bounding box center [573, 161] width 106 height 11
type input "*****"
click at [1290, 68] on span "S ave" at bounding box center [1291, 67] width 21 height 22
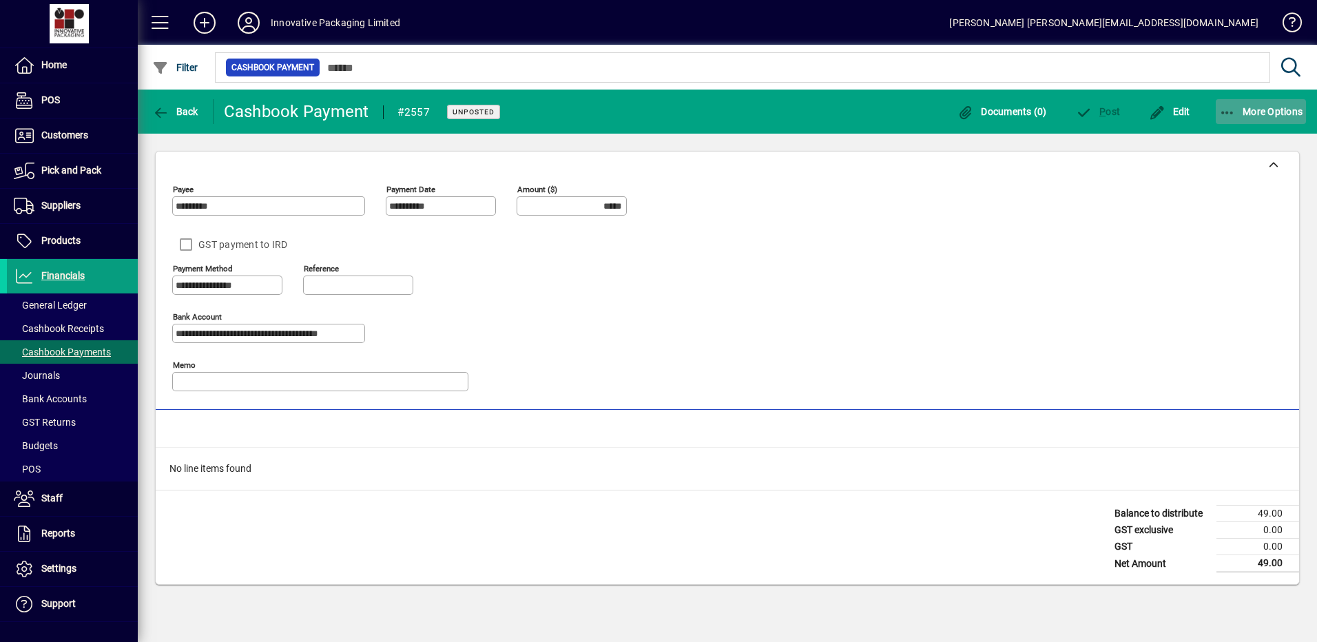
click at [1235, 109] on icon "button" at bounding box center [1227, 113] width 17 height 14
click at [167, 111] on div at bounding box center [658, 321] width 1317 height 642
click at [1168, 105] on button "Edit" at bounding box center [1170, 111] width 48 height 25
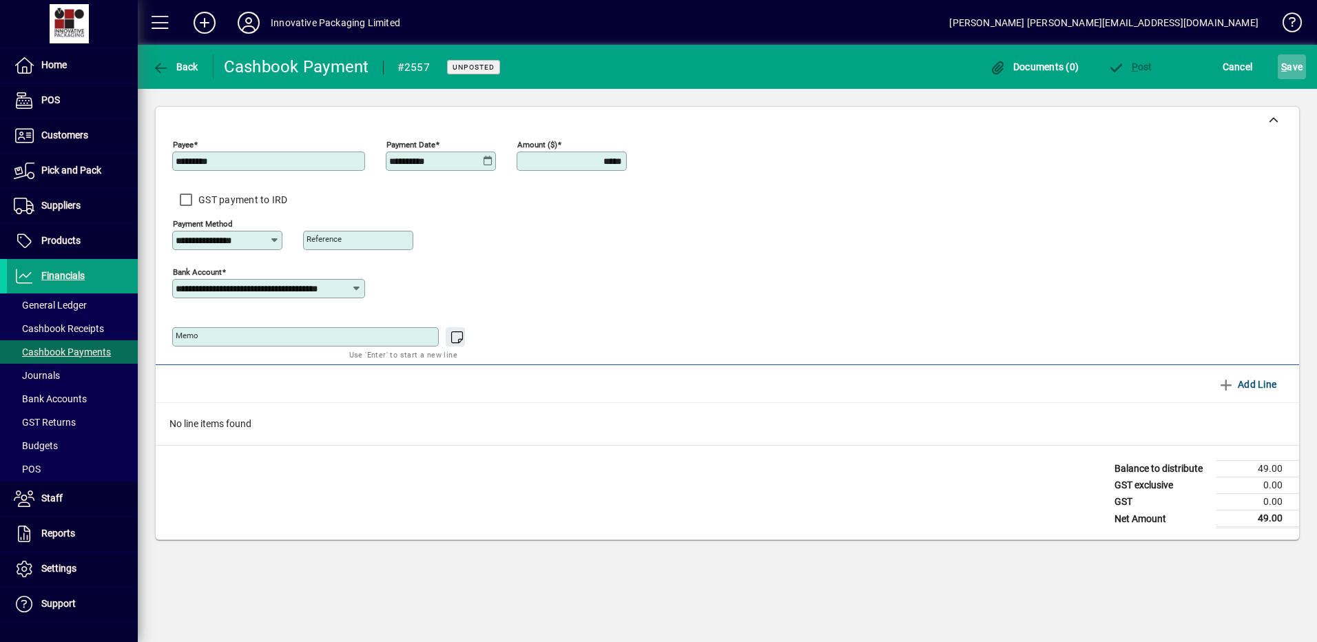
click at [1290, 65] on span "S ave" at bounding box center [1291, 67] width 21 height 22
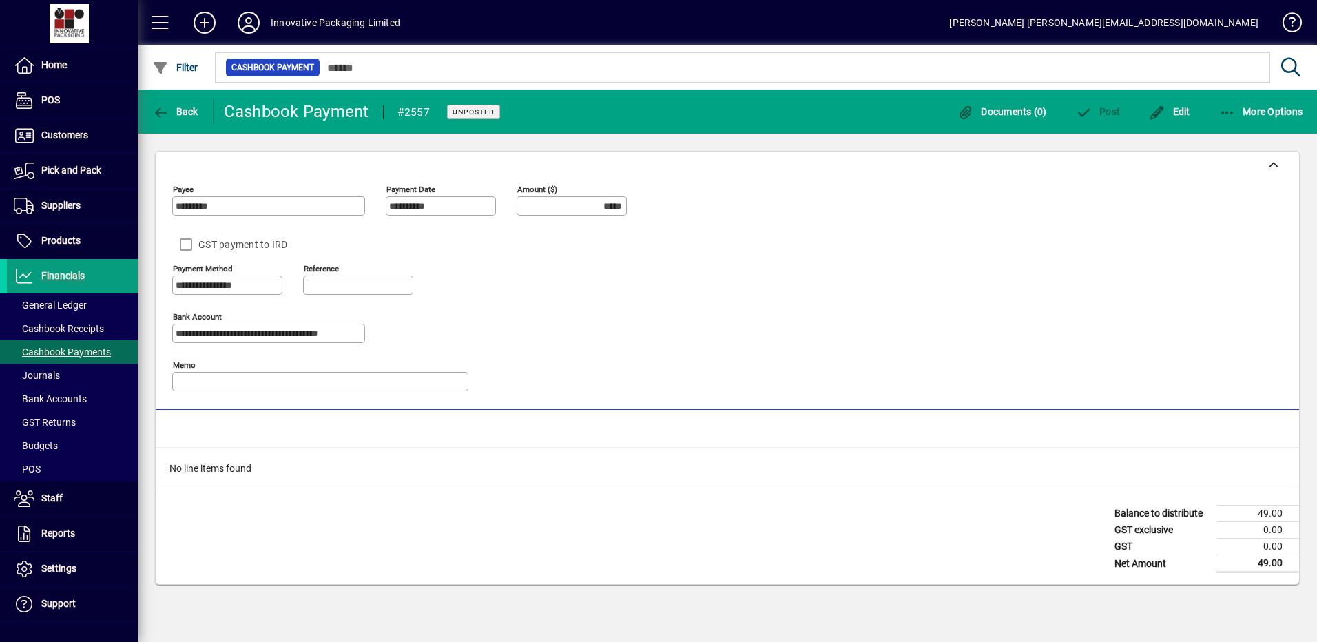
click at [475, 111] on span "Unposted" at bounding box center [474, 111] width 42 height 9
click at [1168, 114] on span "Edit" at bounding box center [1169, 111] width 41 height 11
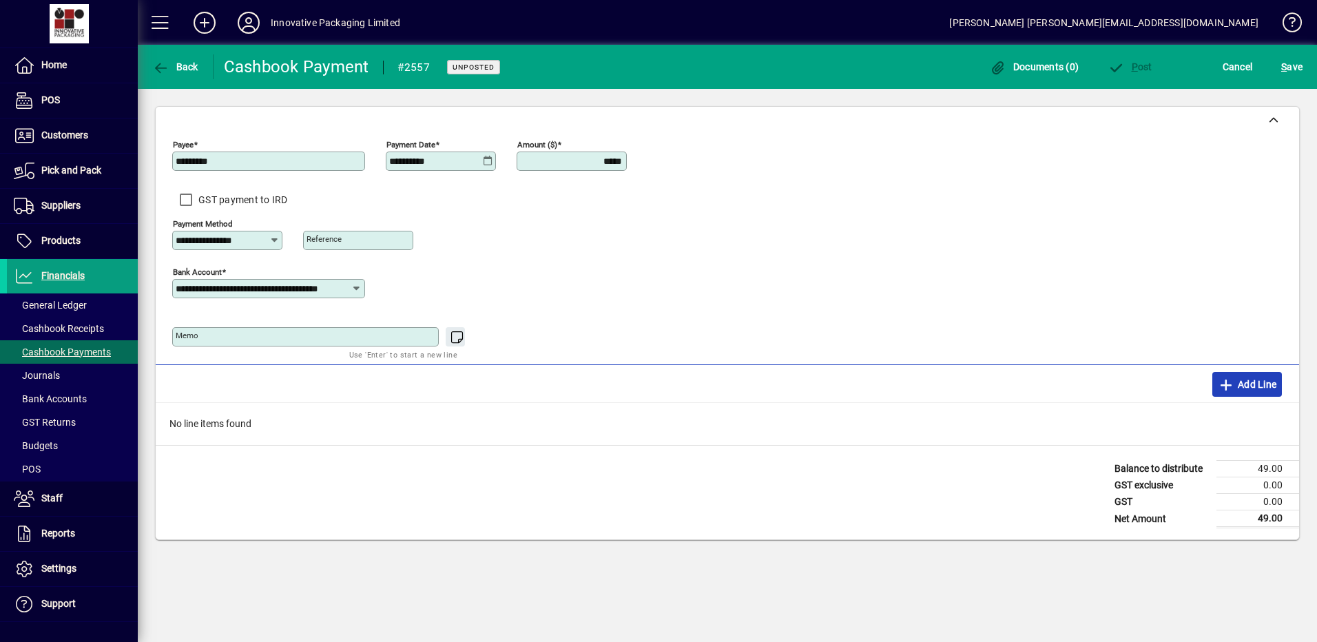
click at [1264, 388] on span "Add Line" at bounding box center [1247, 384] width 59 height 22
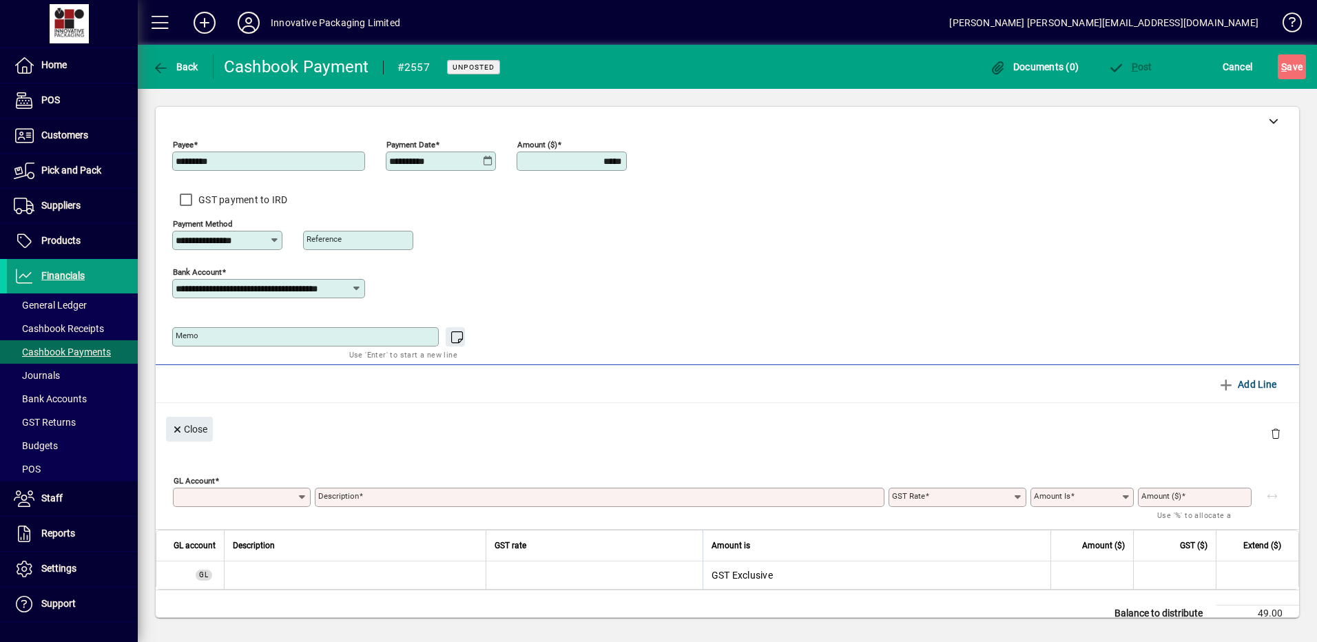
type input "**********"
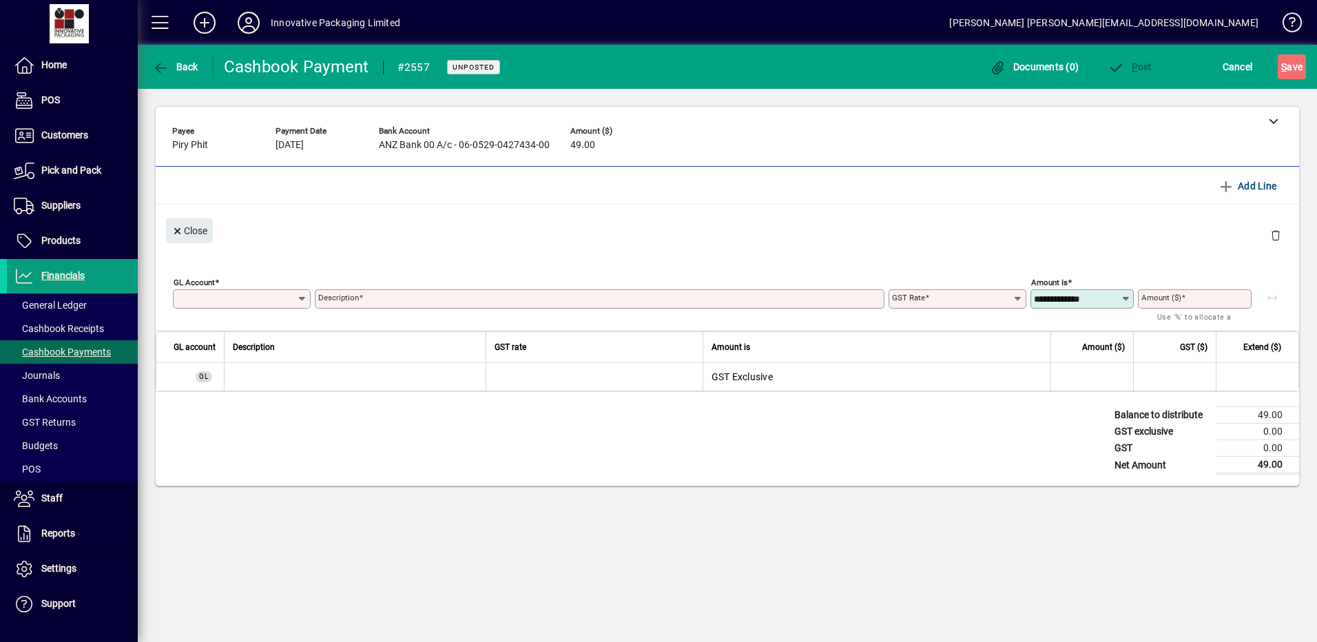
click at [300, 296] on icon at bounding box center [302, 298] width 11 height 11
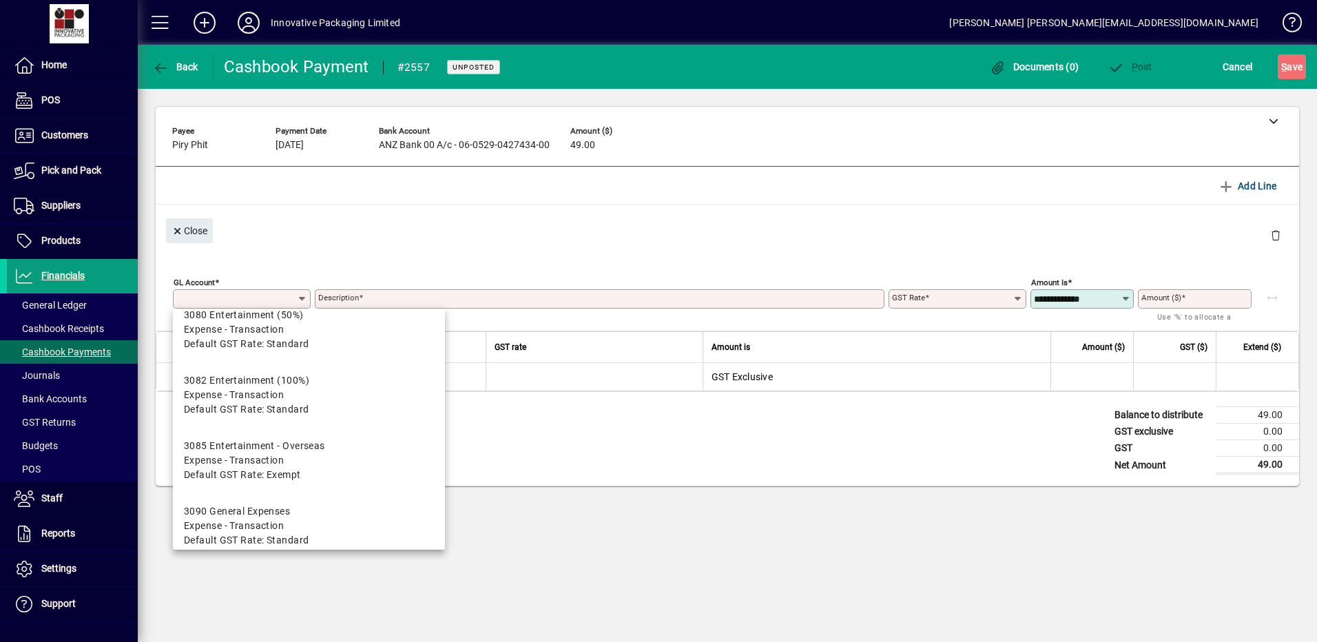
scroll to position [1306, 0]
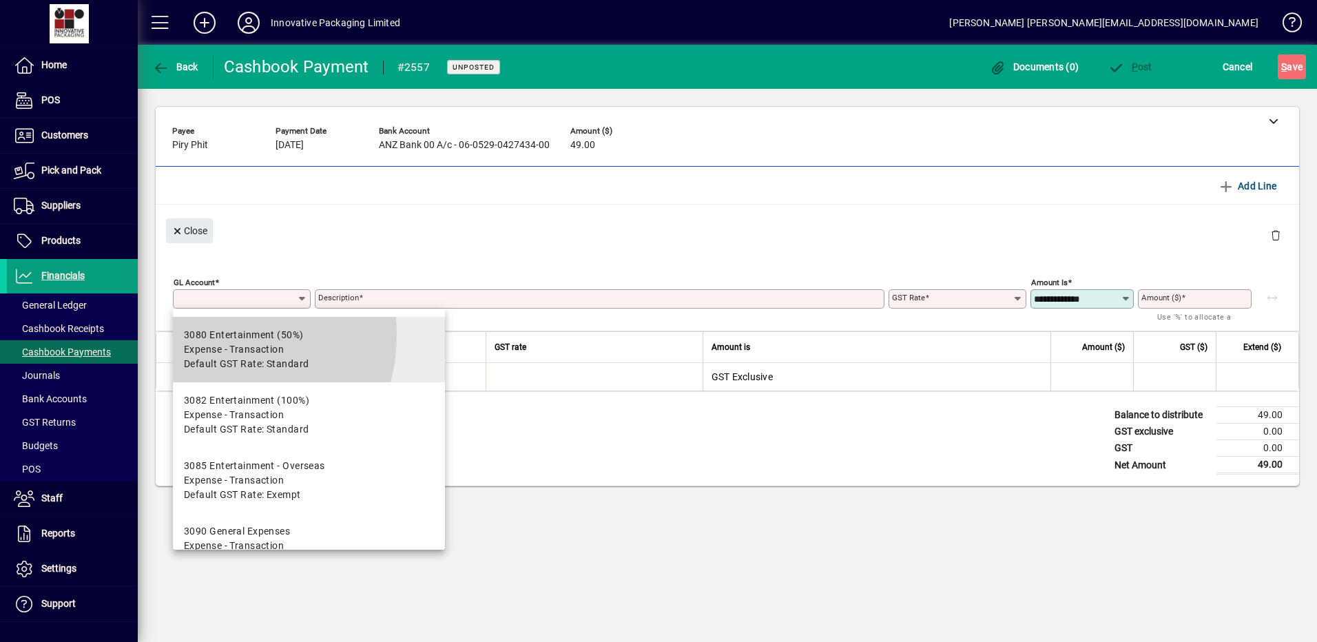
click at [218, 336] on div "3080 Entertainment (50%)" at bounding box center [246, 335] width 125 height 14
type input "****"
type input "**********"
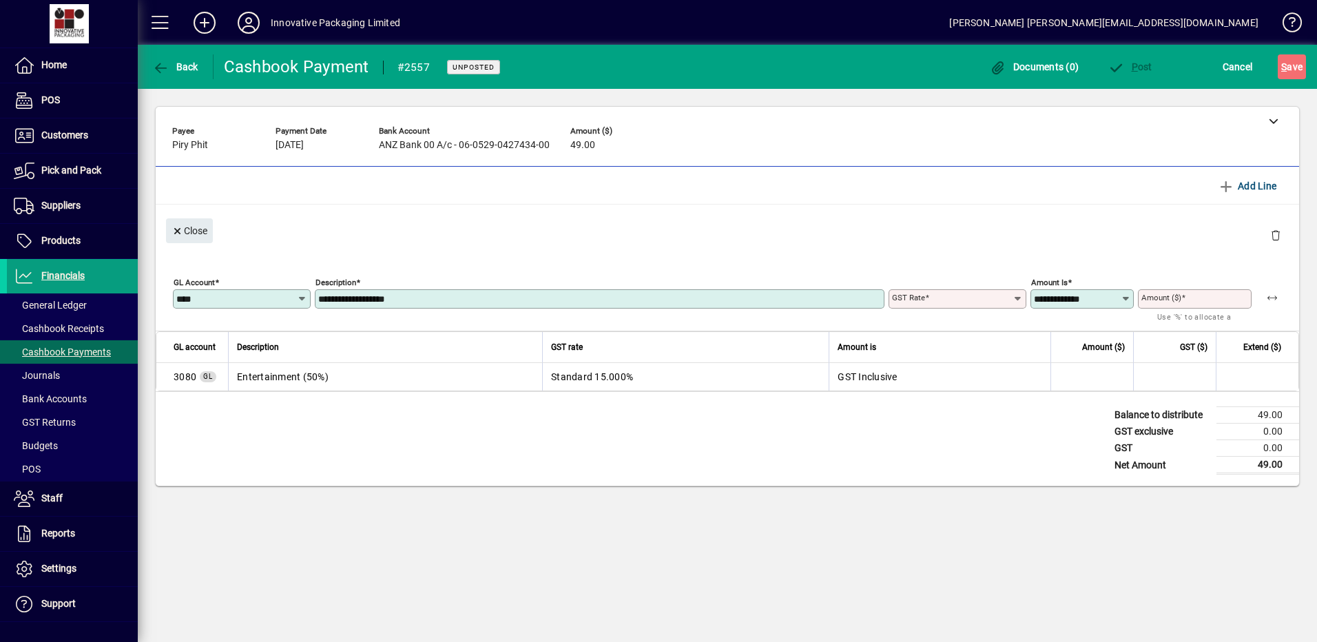
type input "********"
type input "**********"
click at [1197, 298] on input "Amount ($)" at bounding box center [1197, 298] width 110 height 11
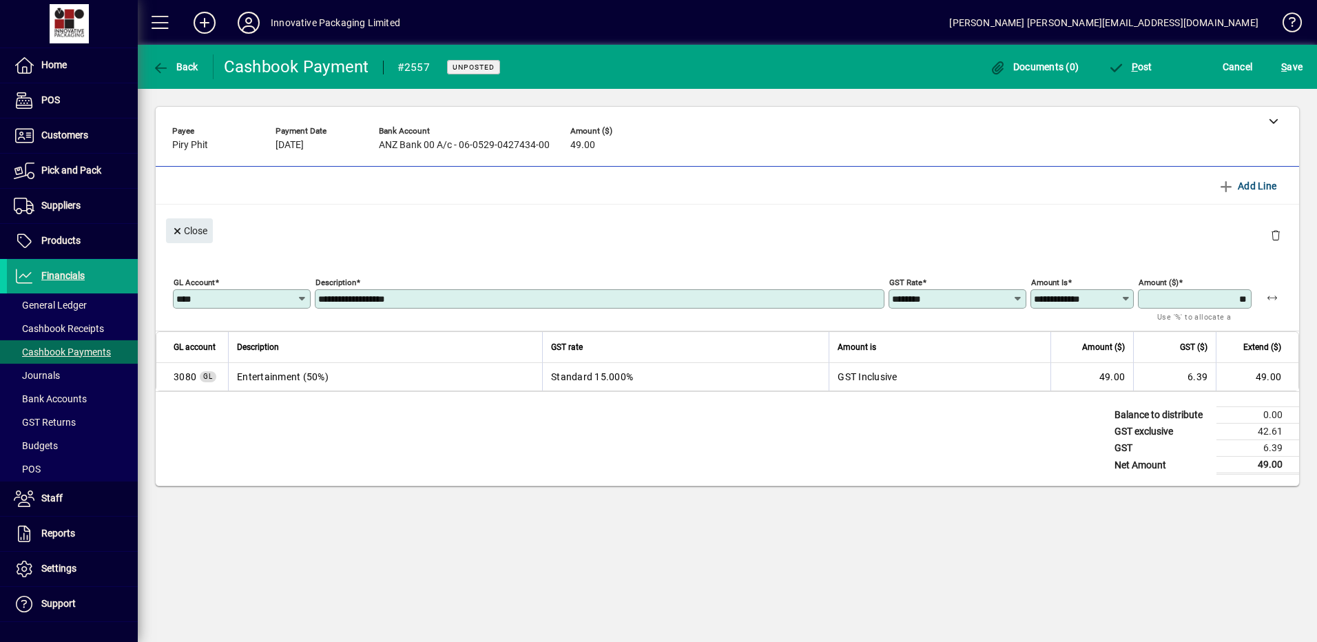
click at [1278, 54] on button "S ave" at bounding box center [1292, 66] width 28 height 25
type input "*****"
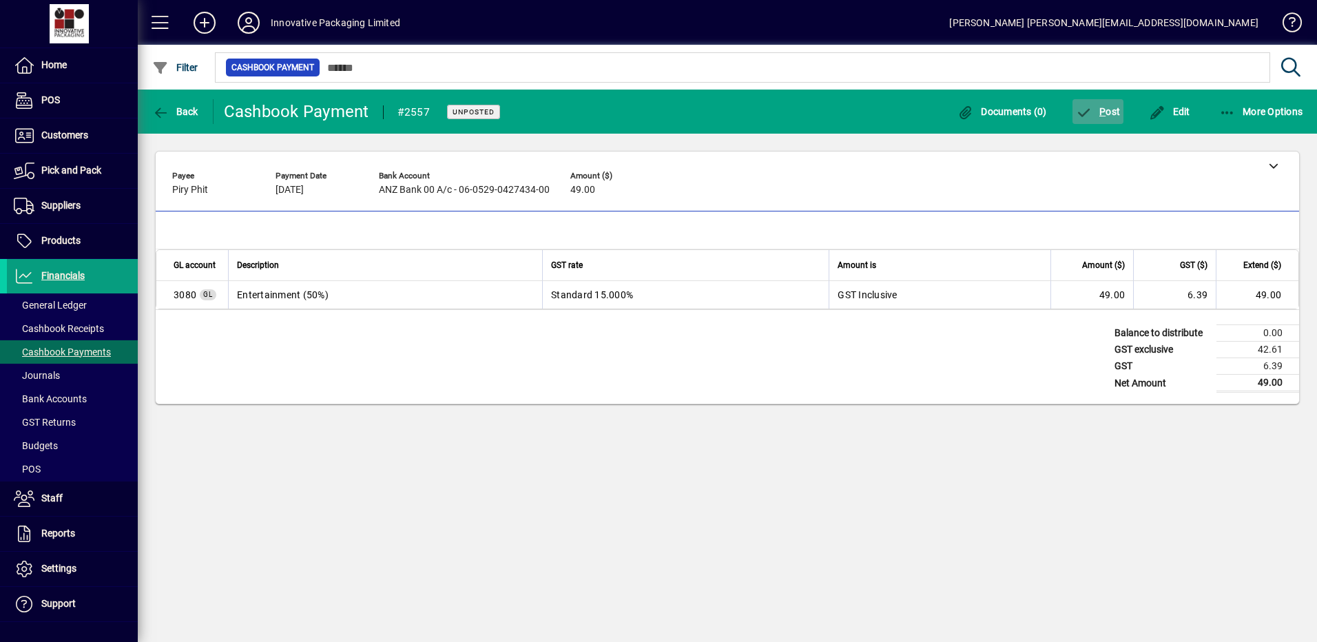
click at [1104, 109] on span "P" at bounding box center [1103, 111] width 6 height 11
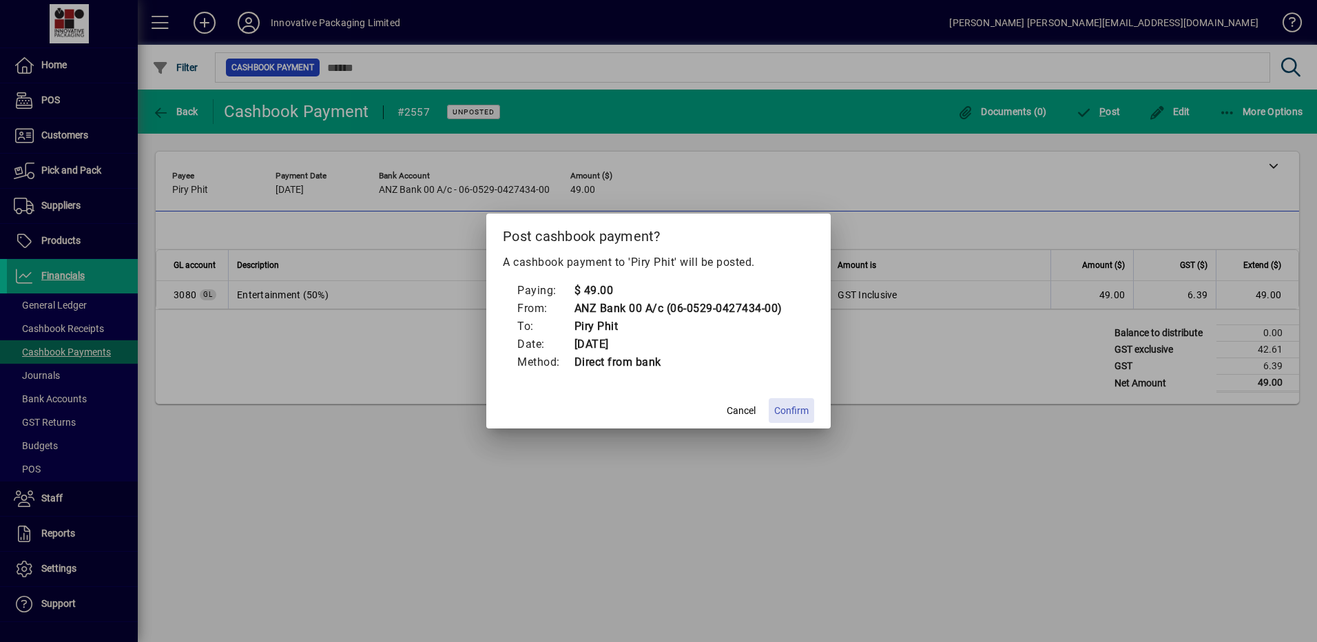
click at [796, 414] on span "Confirm" at bounding box center [791, 411] width 34 height 14
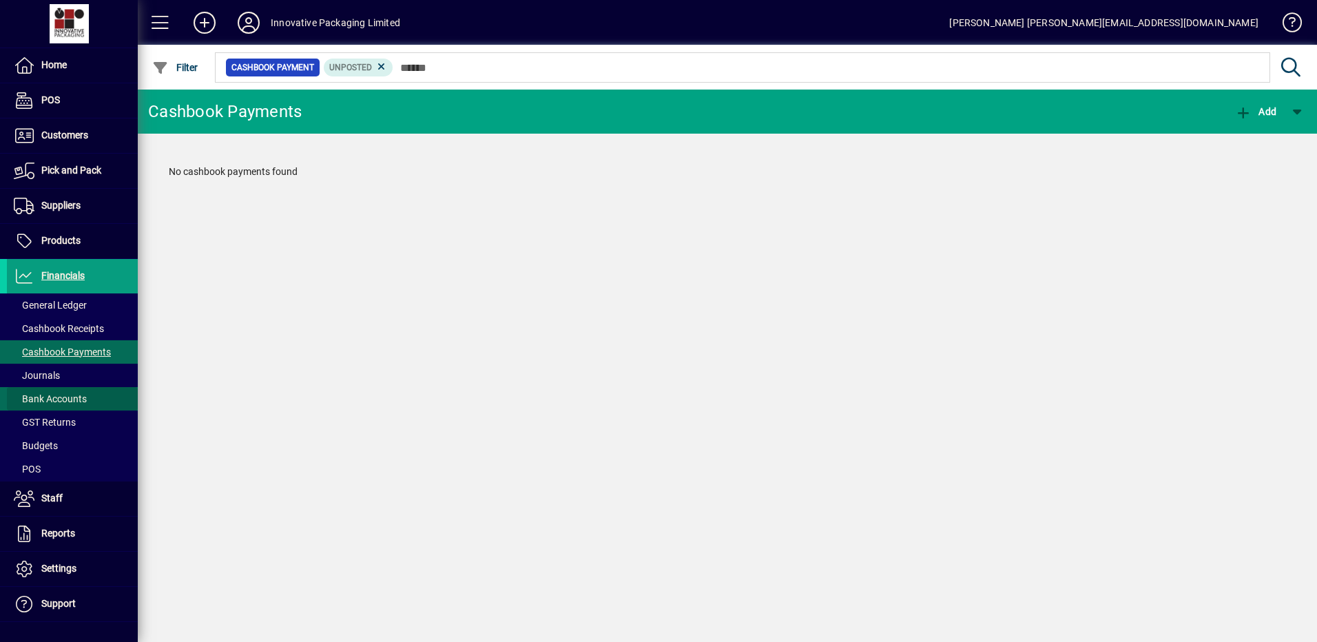
click at [79, 397] on span "Bank Accounts" at bounding box center [50, 398] width 73 height 11
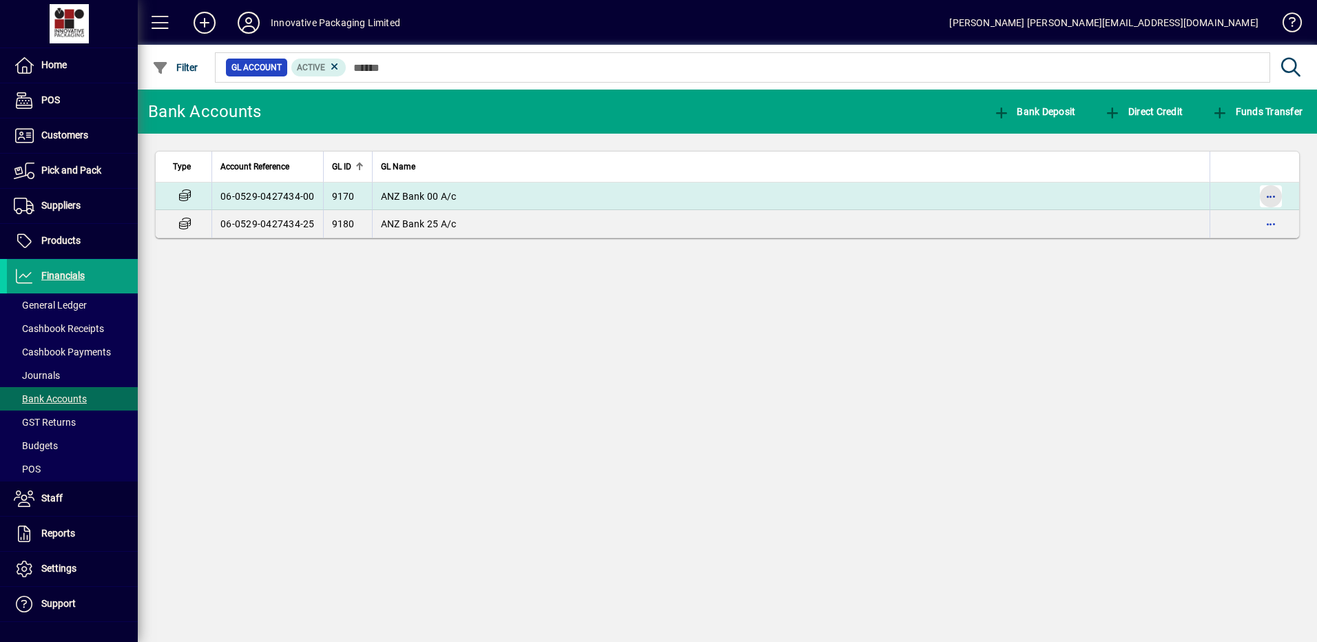
click at [1267, 195] on span "button" at bounding box center [1271, 196] width 33 height 33
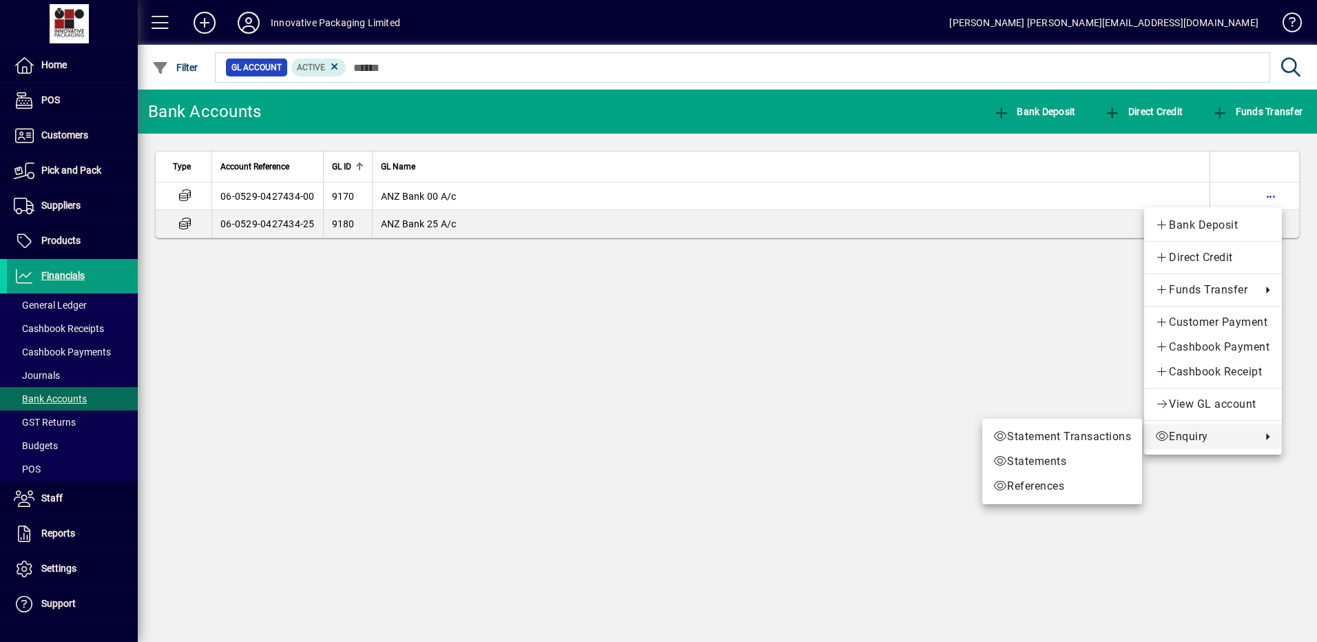
click at [1186, 439] on span "Enquiry" at bounding box center [1204, 437] width 99 height 17
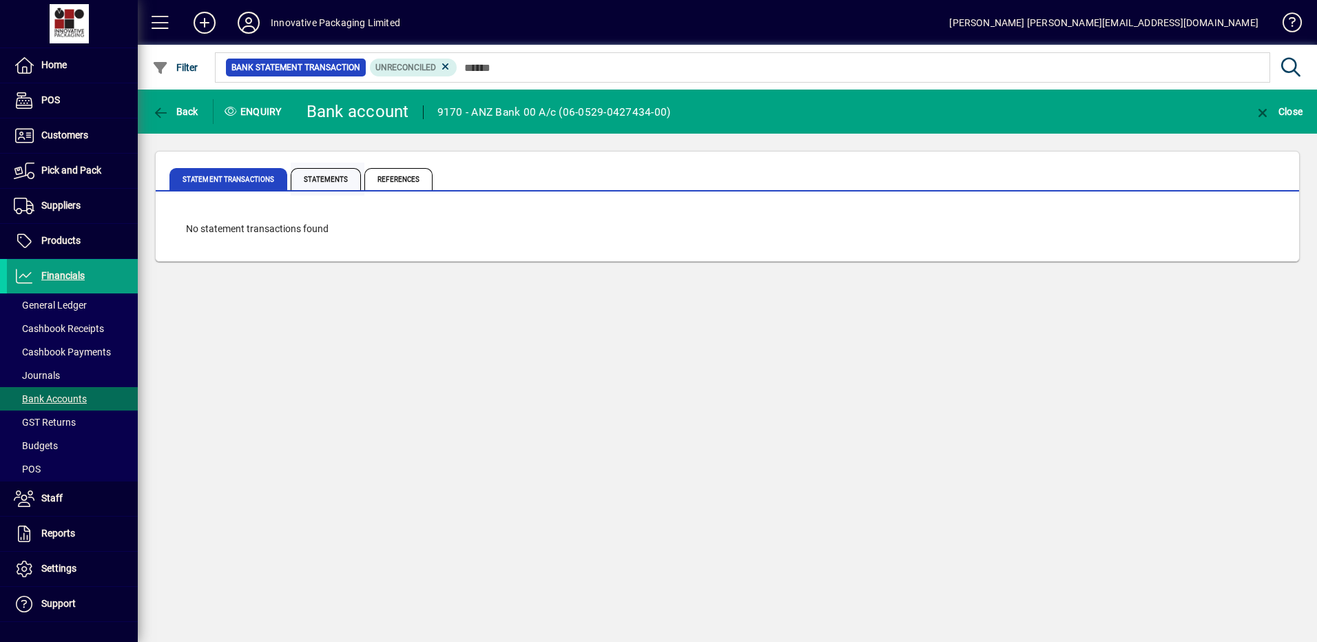
click at [330, 177] on span "Statements" at bounding box center [326, 179] width 70 height 22
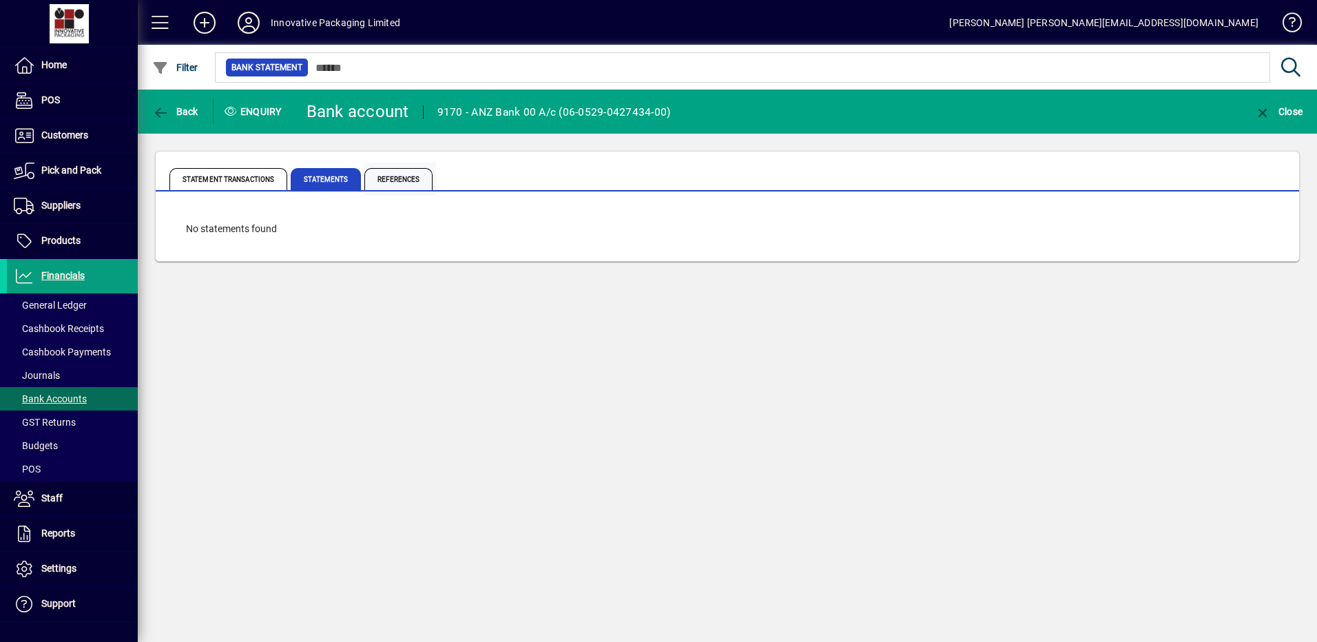
click at [406, 178] on span "References" at bounding box center [398, 179] width 68 height 22
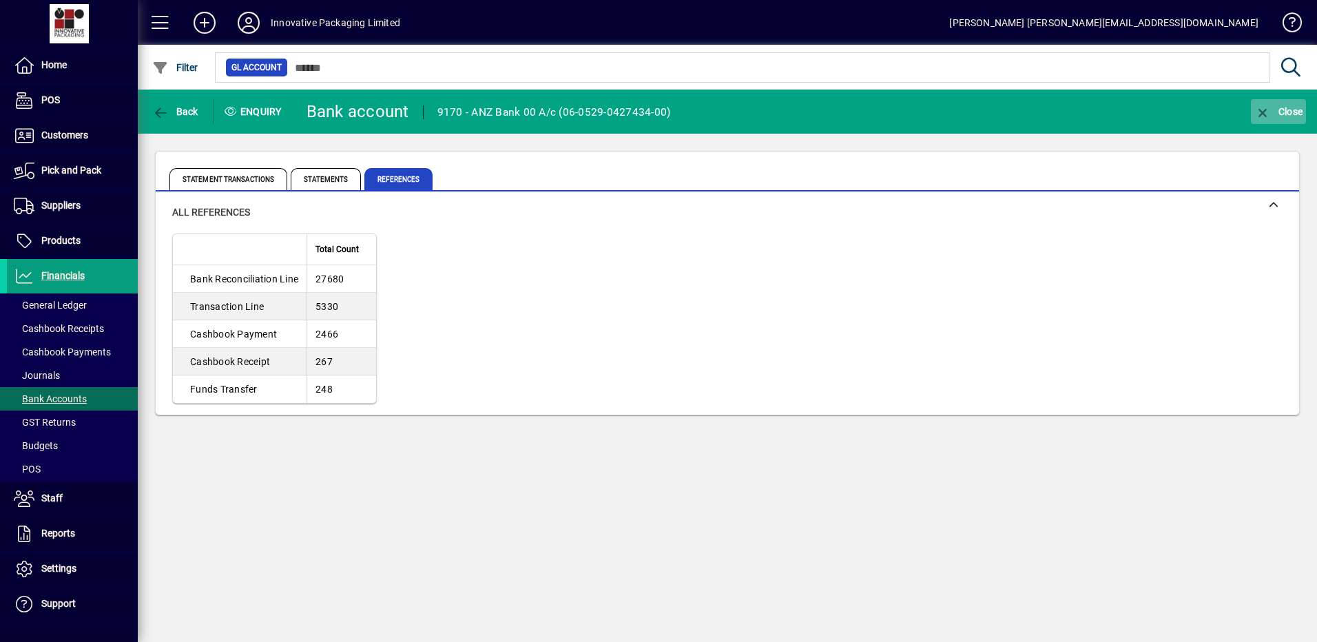
click at [1284, 114] on span "Close" at bounding box center [1279, 111] width 48 height 11
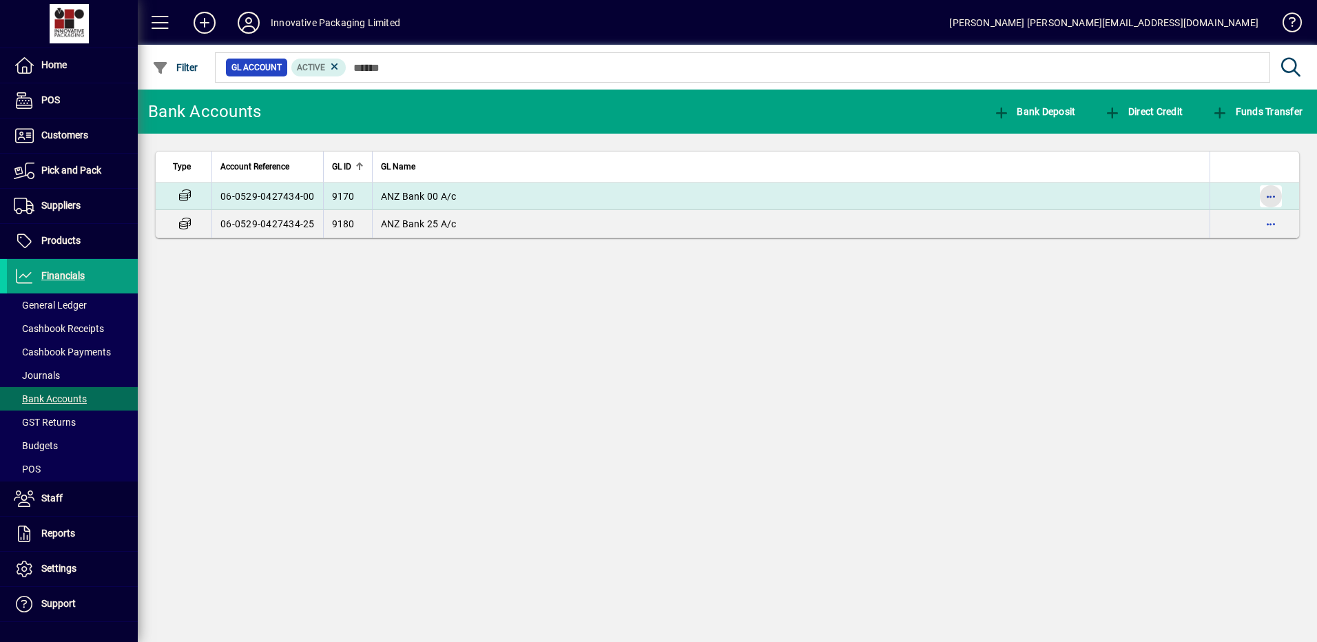
click at [1271, 196] on span "button" at bounding box center [1271, 196] width 33 height 33
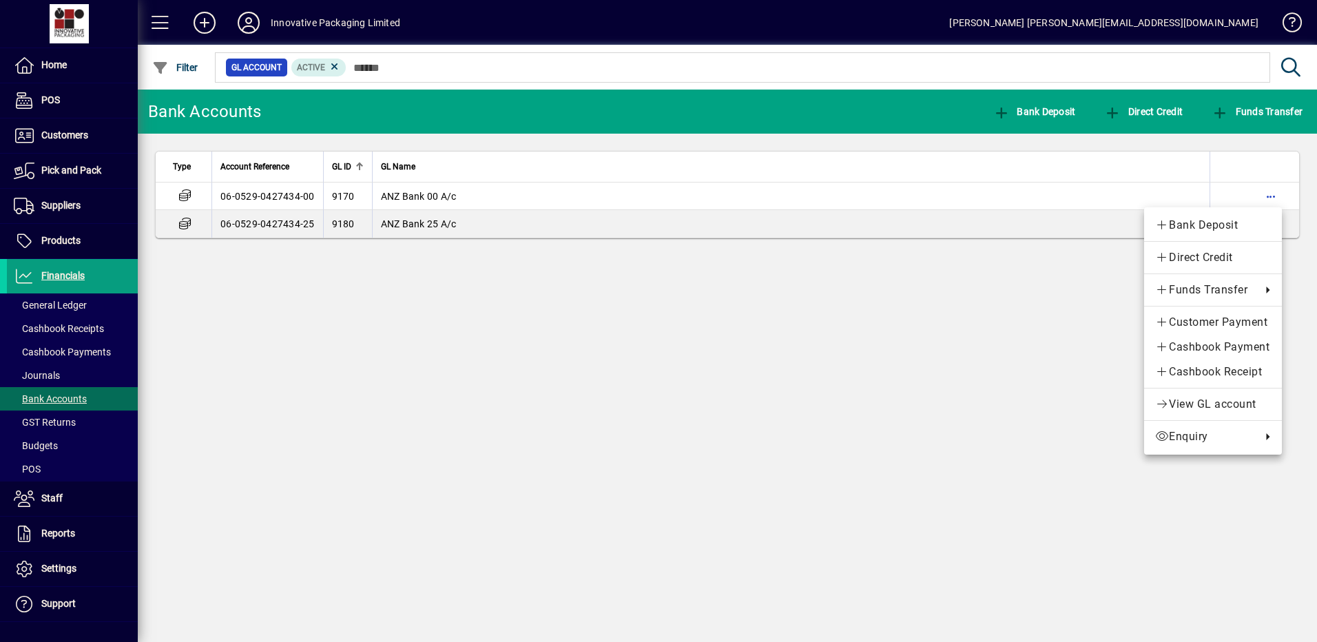
click at [185, 192] on div at bounding box center [658, 321] width 1317 height 642
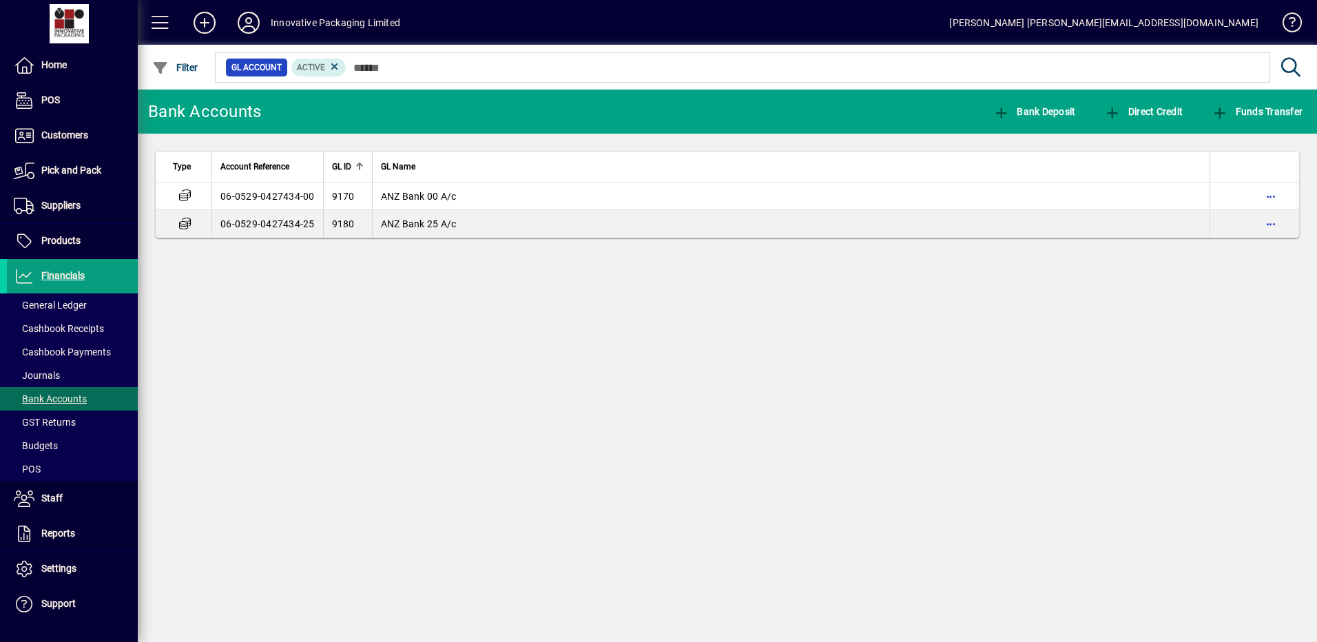
click at [464, 387] on div "Bank Accounts Bank Deposit Direct Credit Funds Transfer Type Account Reference …" at bounding box center [727, 366] width 1179 height 553
click at [68, 274] on span "Financials" at bounding box center [62, 275] width 43 height 11
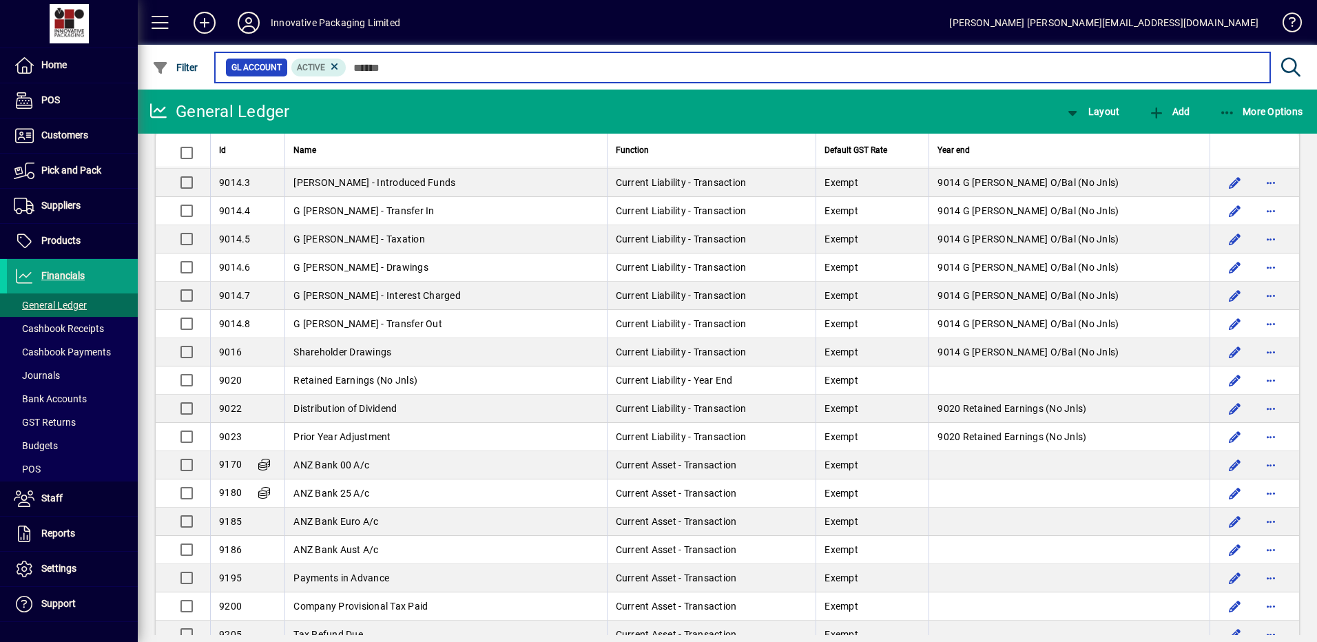
scroll to position [1851, 0]
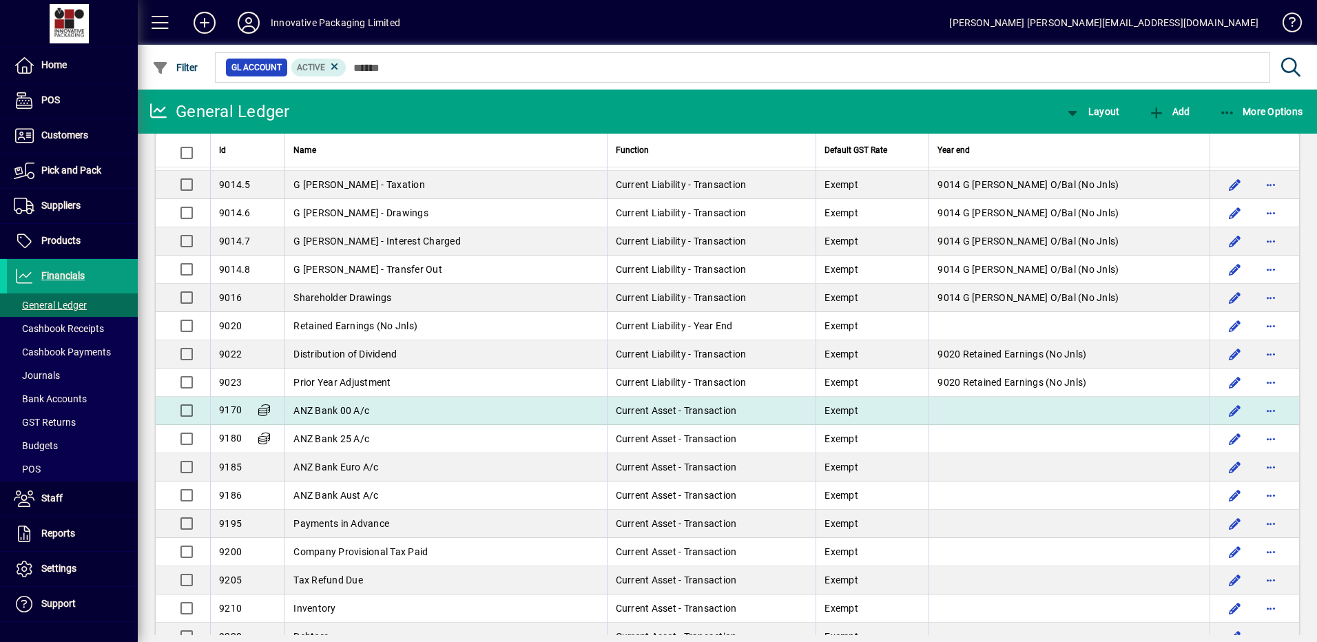
click at [333, 411] on span "ANZ Bank 00 A/c" at bounding box center [331, 410] width 76 height 11
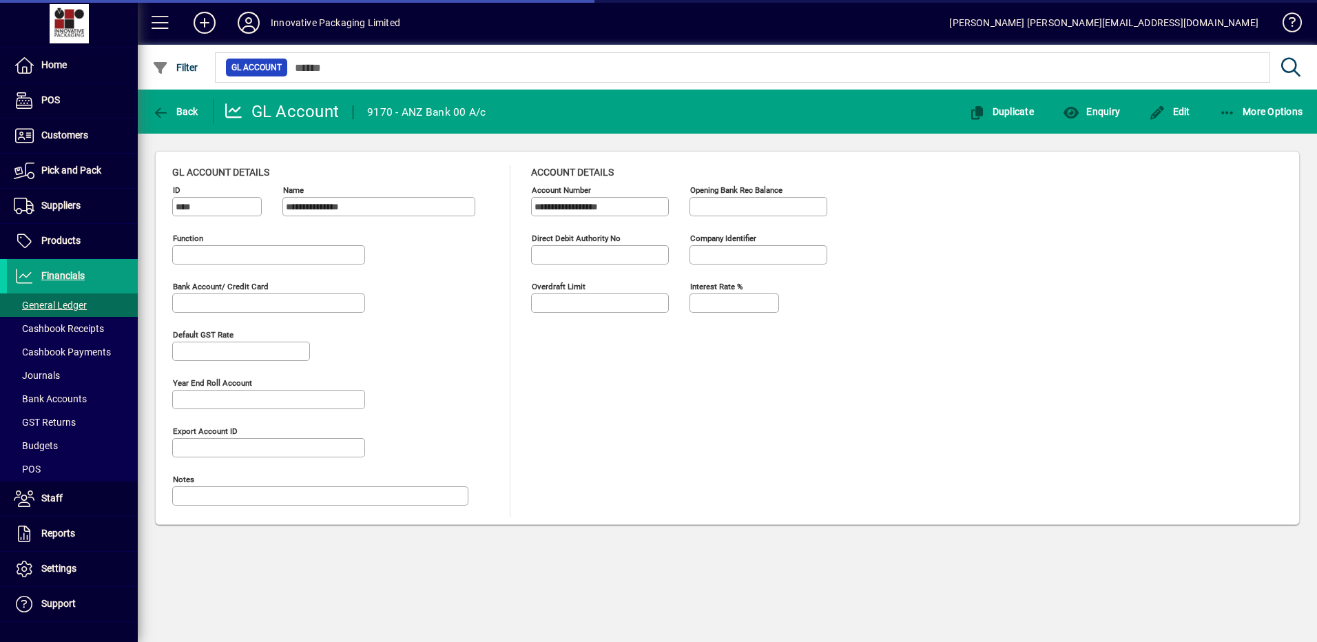
type input "**********"
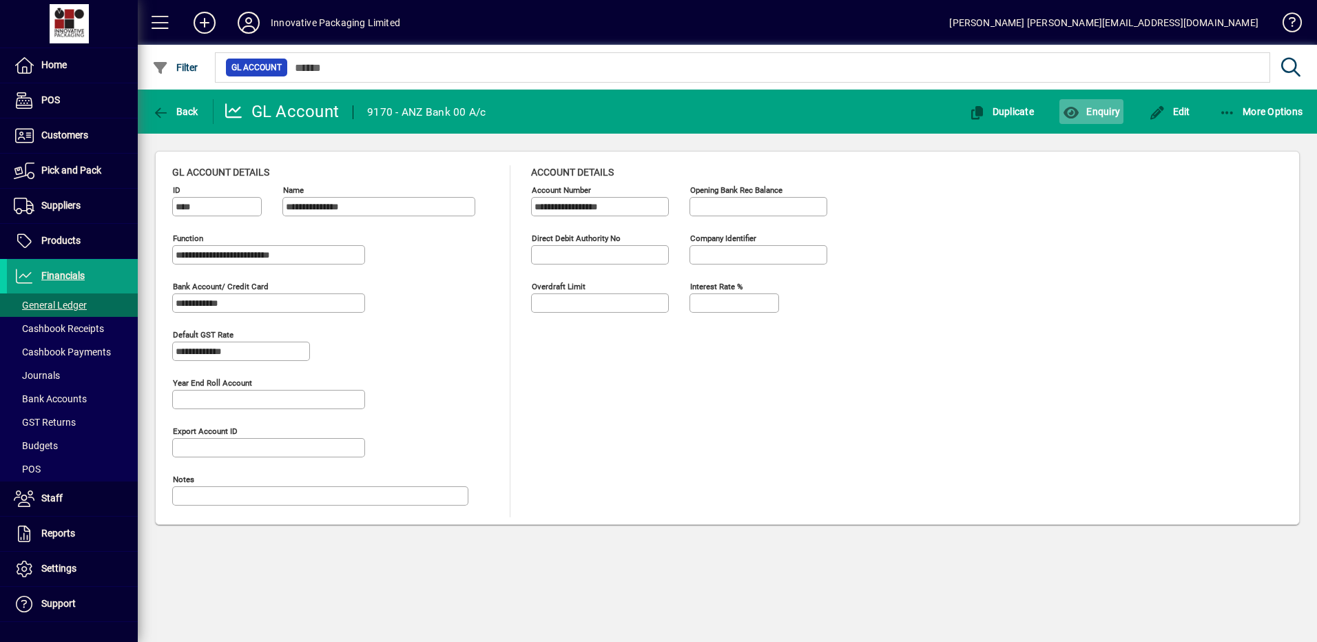
click at [1099, 107] on span "Enquiry" at bounding box center [1091, 111] width 57 height 11
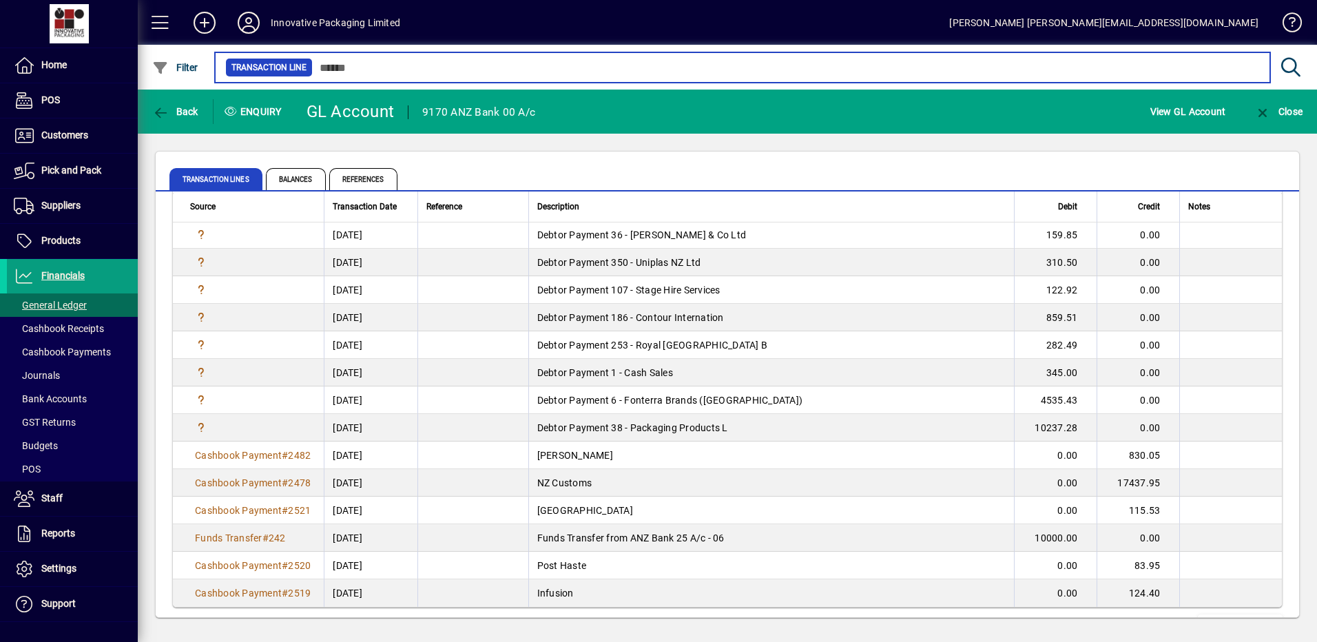
scroll to position [2426, 0]
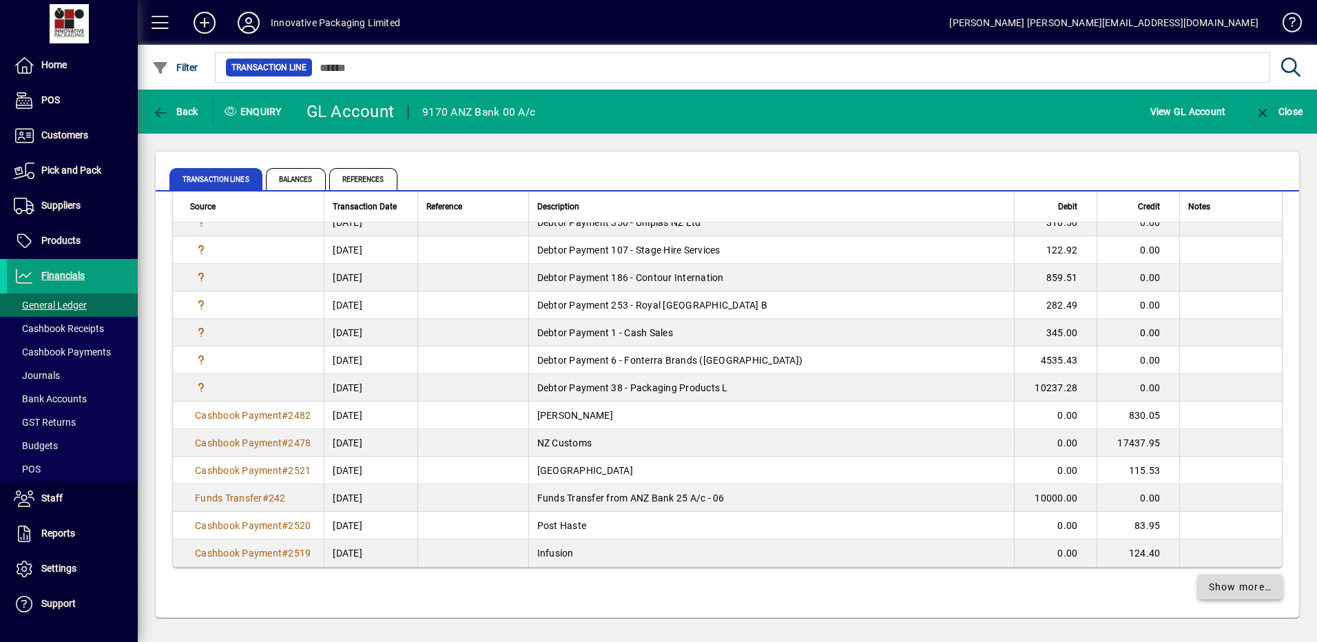
click at [1228, 587] on span "Show more…" at bounding box center [1240, 587] width 63 height 14
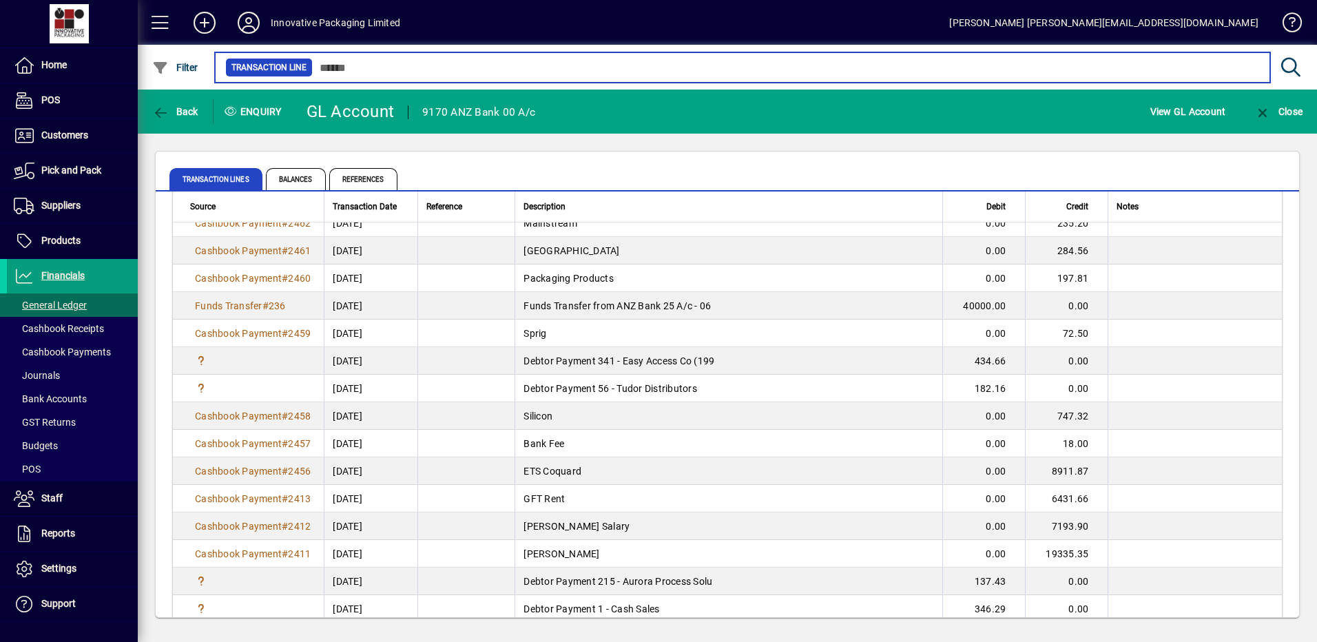
scroll to position [5182, 0]
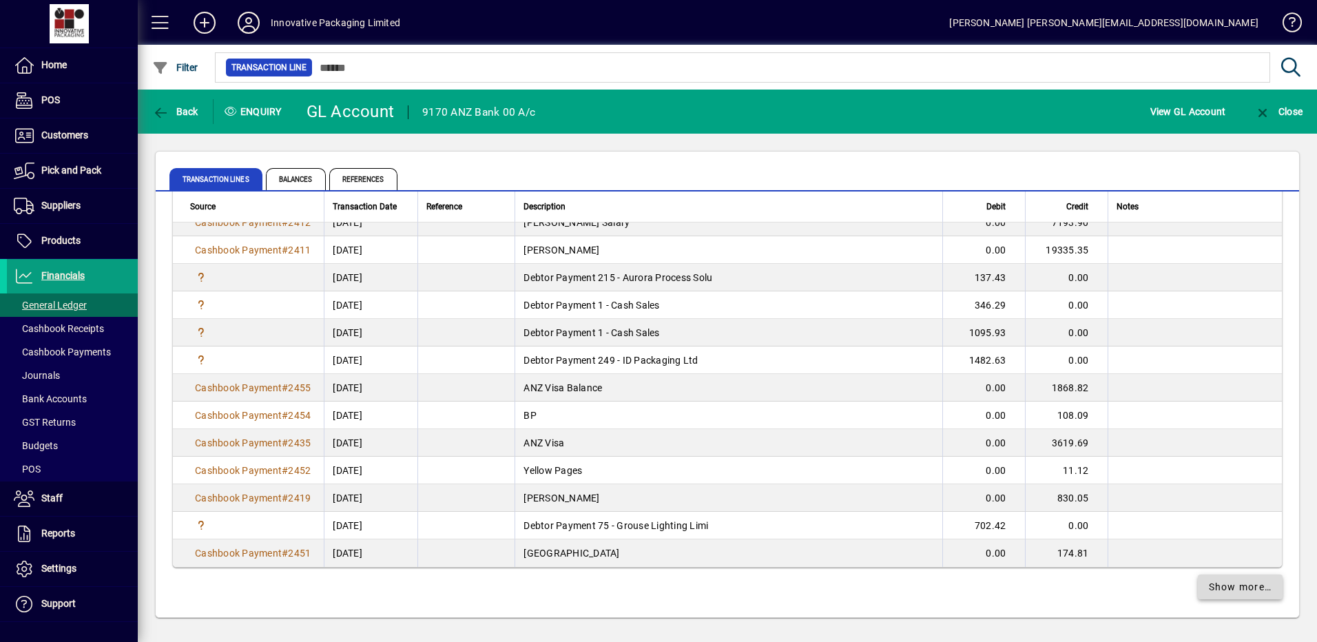
click at [1218, 584] on span "Show more…" at bounding box center [1240, 587] width 63 height 14
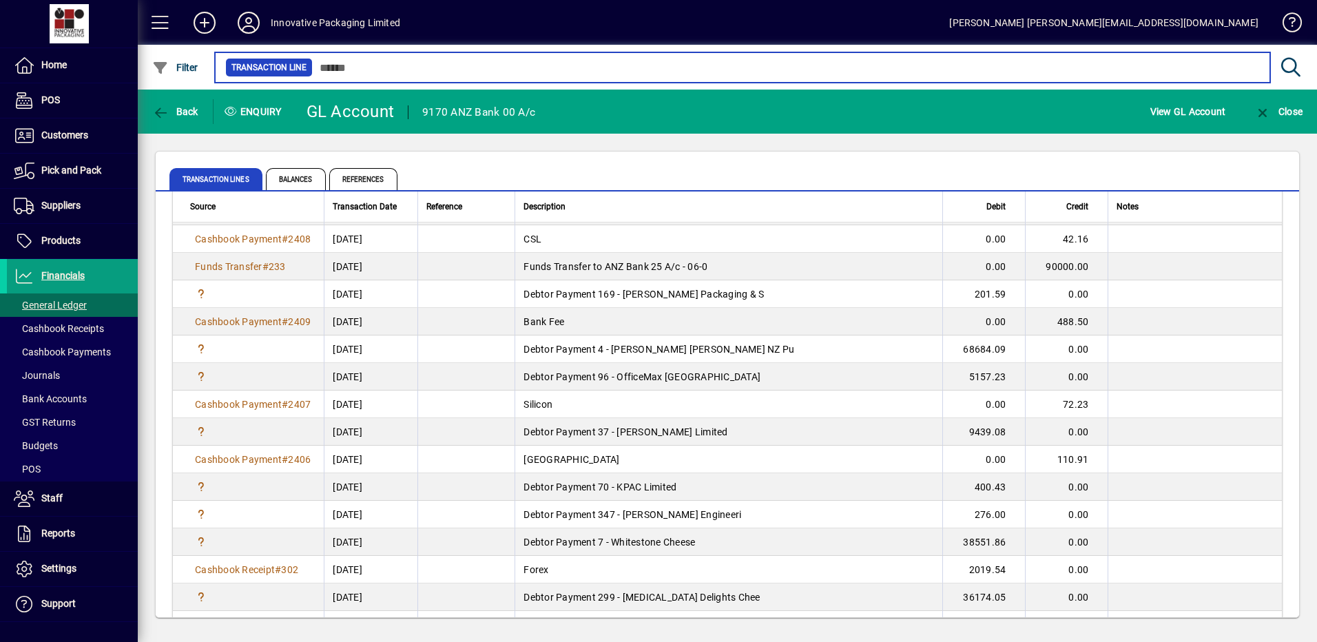
scroll to position [7937, 0]
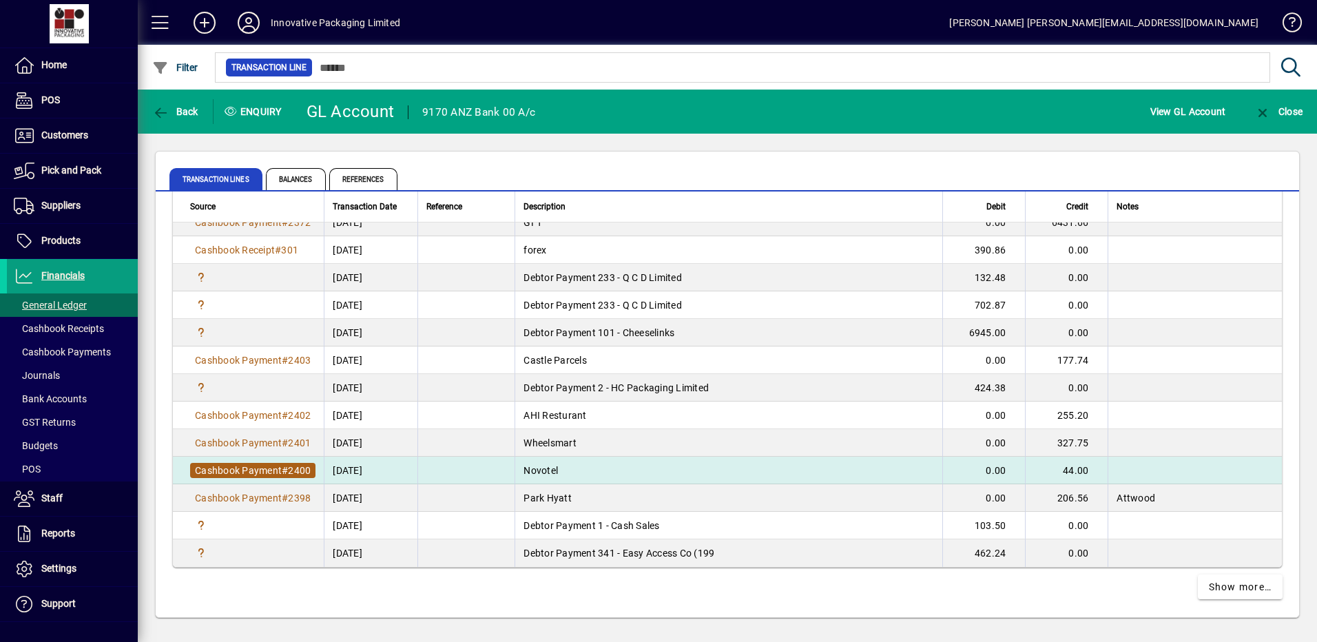
click at [300, 469] on span "2400" at bounding box center [299, 470] width 23 height 11
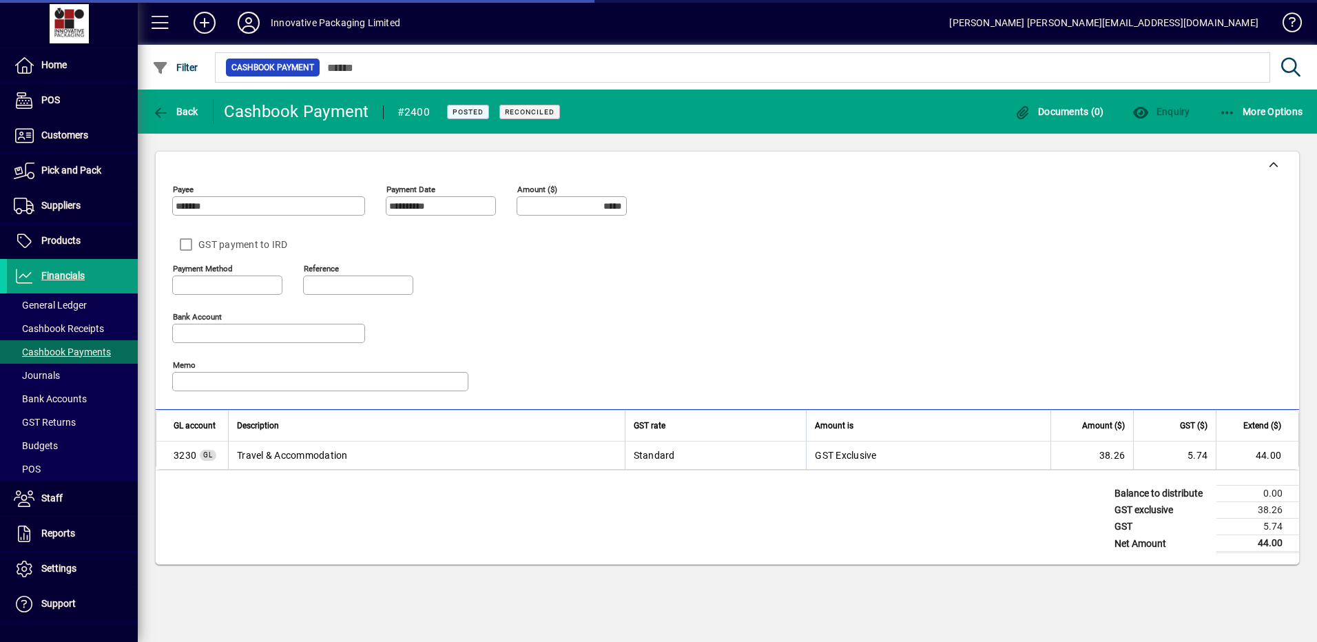
type input "**********"
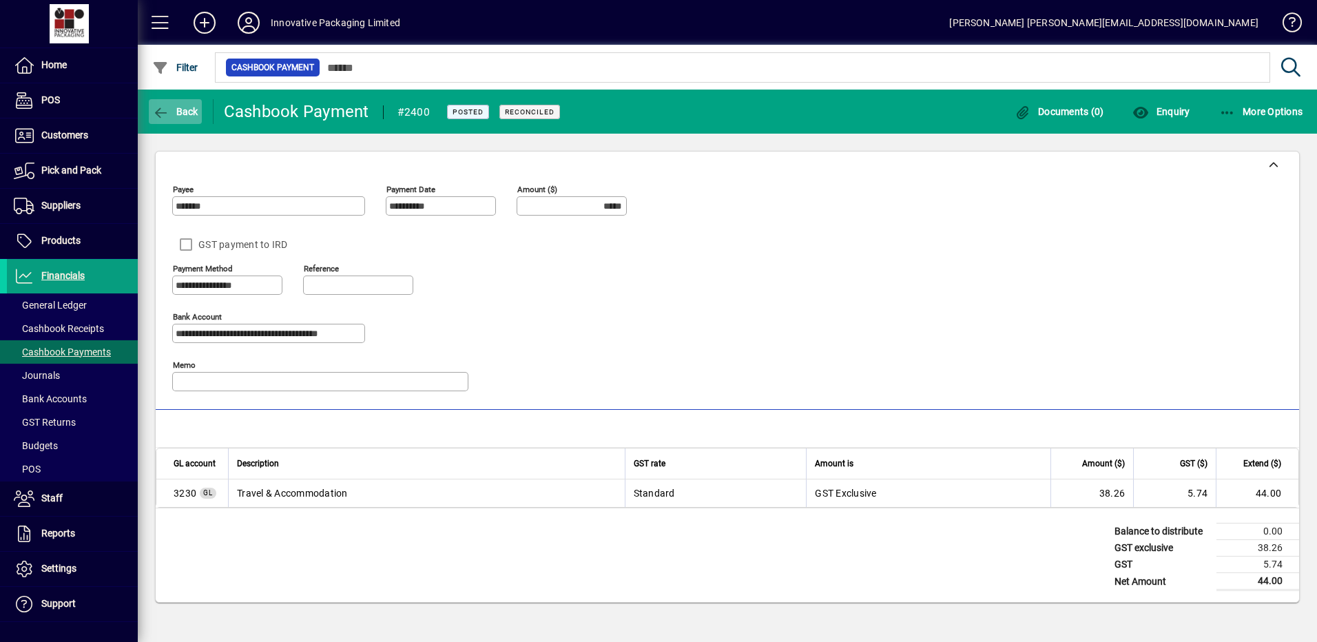
click at [178, 106] on span "Back" at bounding box center [175, 111] width 46 height 11
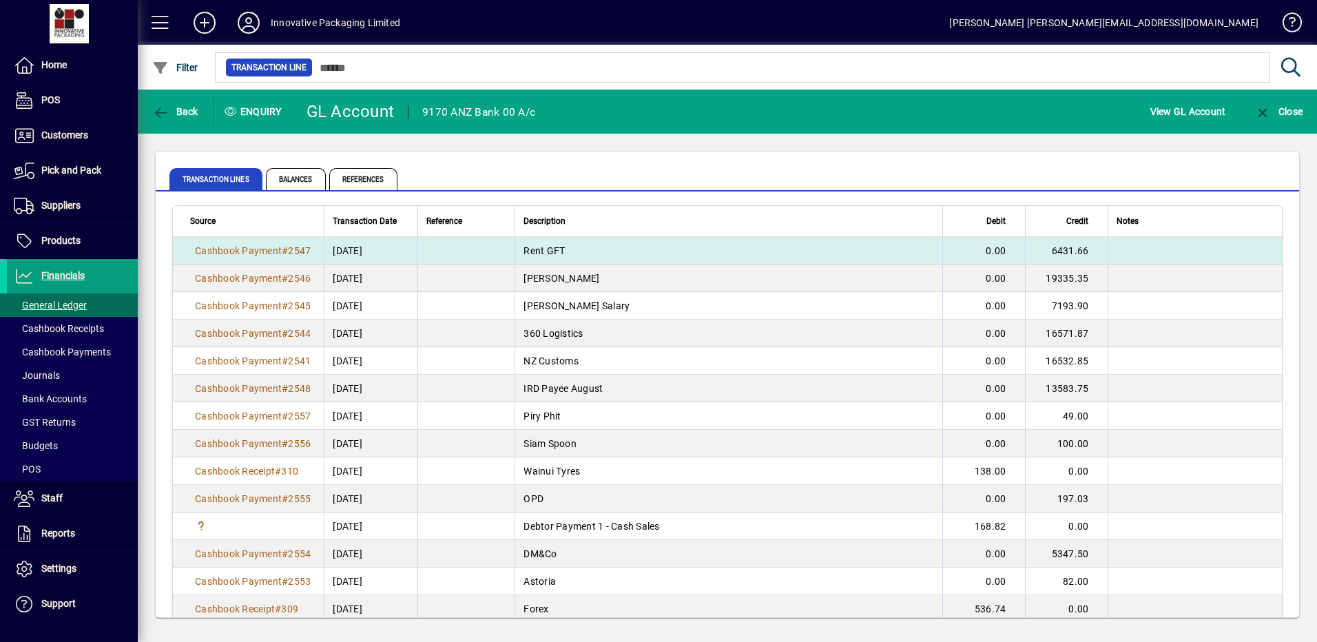
click at [1046, 251] on td "6431.66" at bounding box center [1066, 251] width 83 height 28
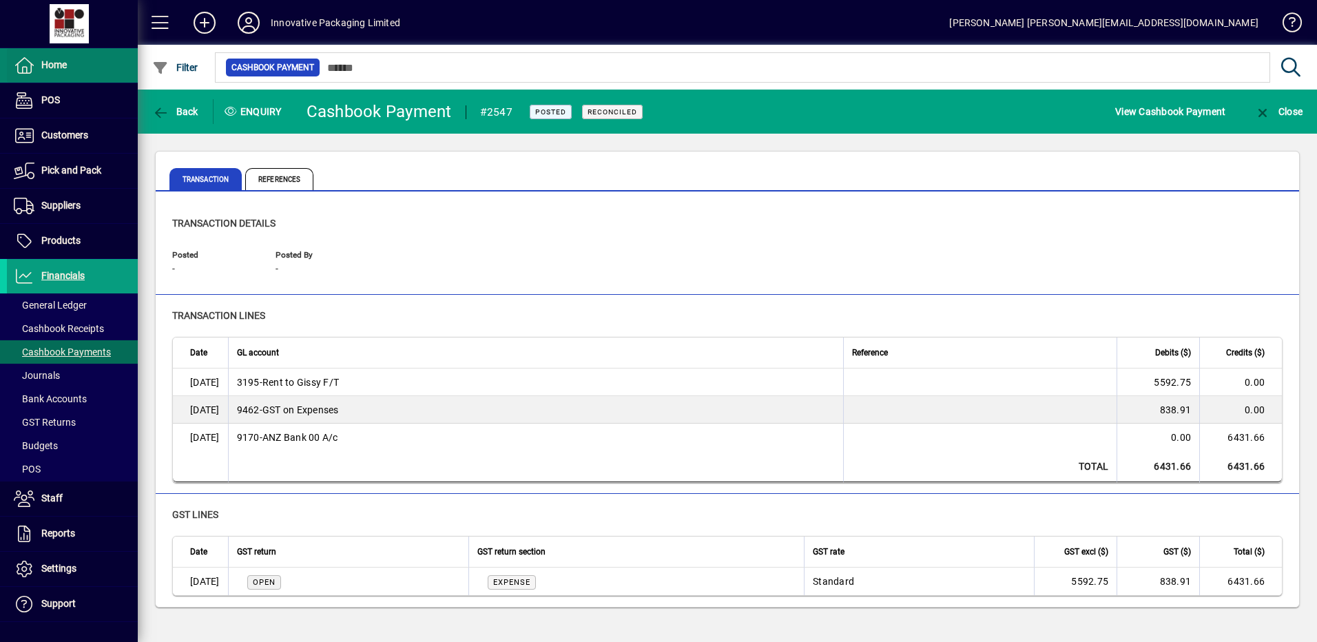
click at [53, 65] on span "Home" at bounding box center [53, 64] width 25 height 11
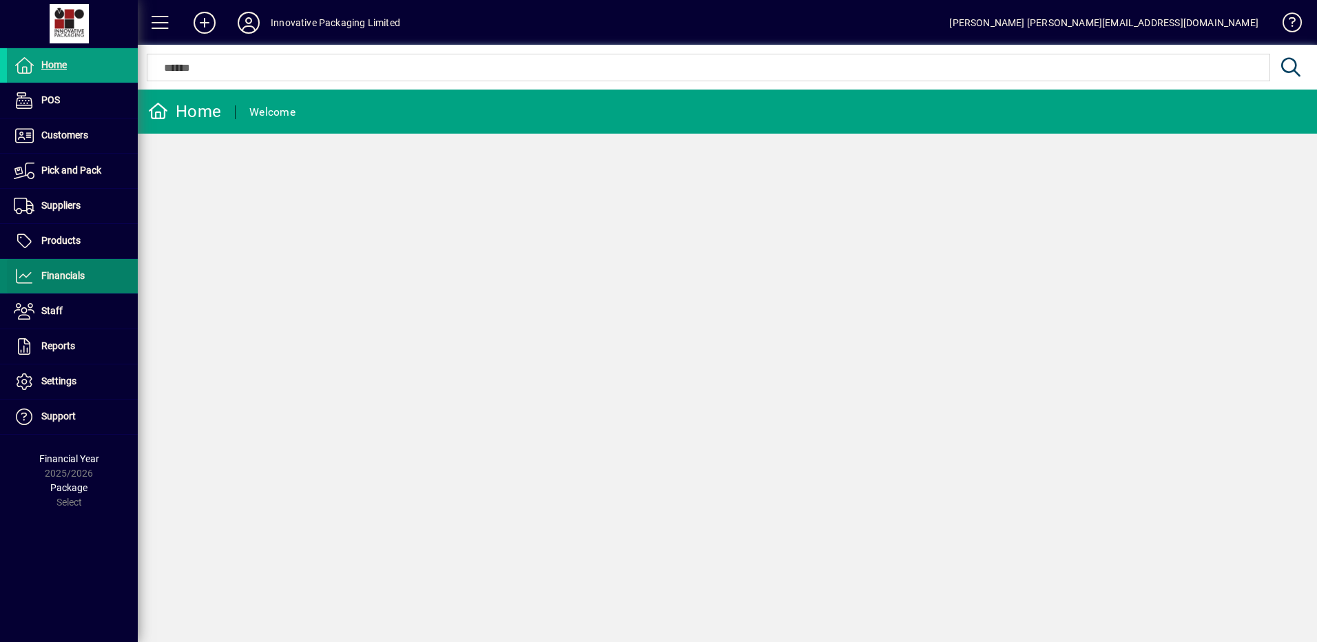
click at [67, 275] on span "Financials" at bounding box center [62, 275] width 43 height 11
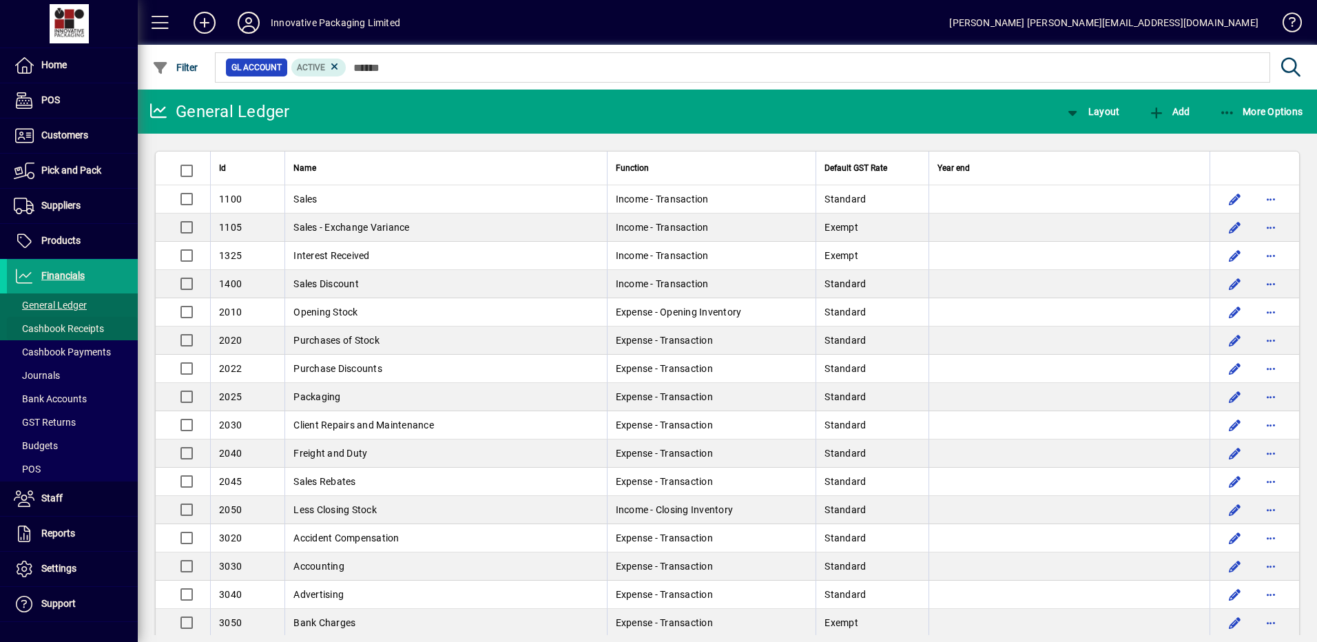
click at [88, 329] on span "Cashbook Receipts" at bounding box center [59, 328] width 90 height 11
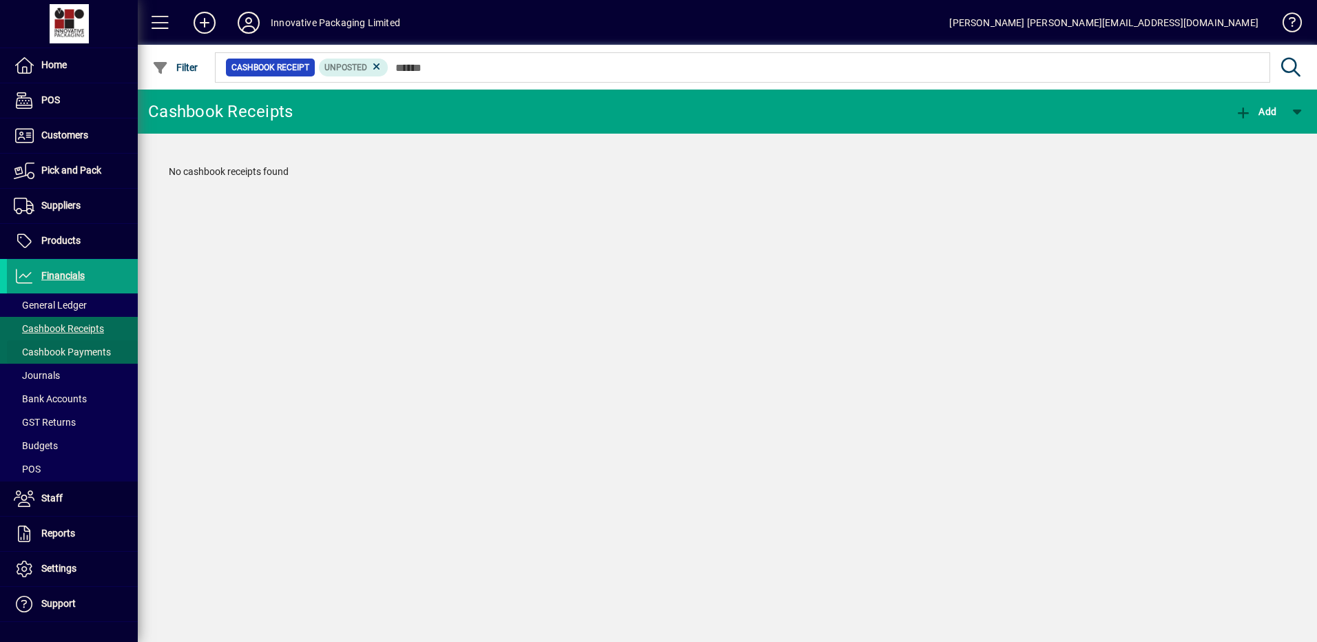
click at [72, 353] on span "Cashbook Payments" at bounding box center [62, 352] width 97 height 11
click at [60, 395] on span "Bank Accounts" at bounding box center [50, 398] width 73 height 11
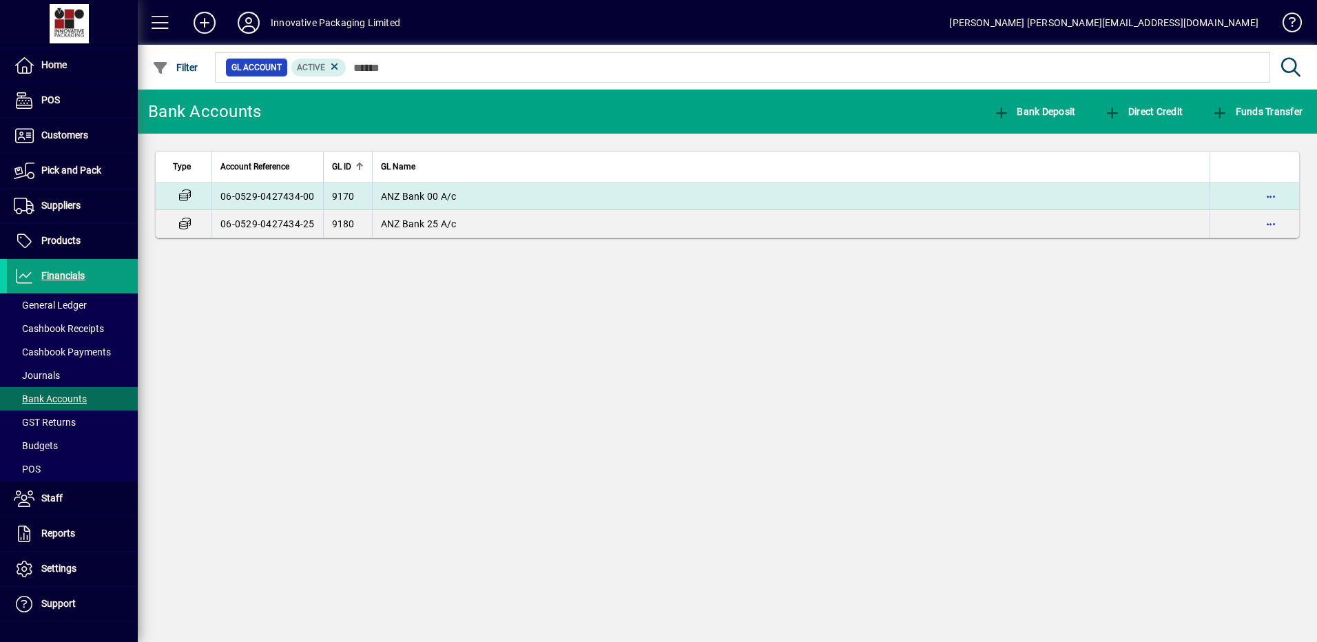
click at [420, 196] on span "ANZ Bank 00 A/c" at bounding box center [419, 196] width 76 height 11
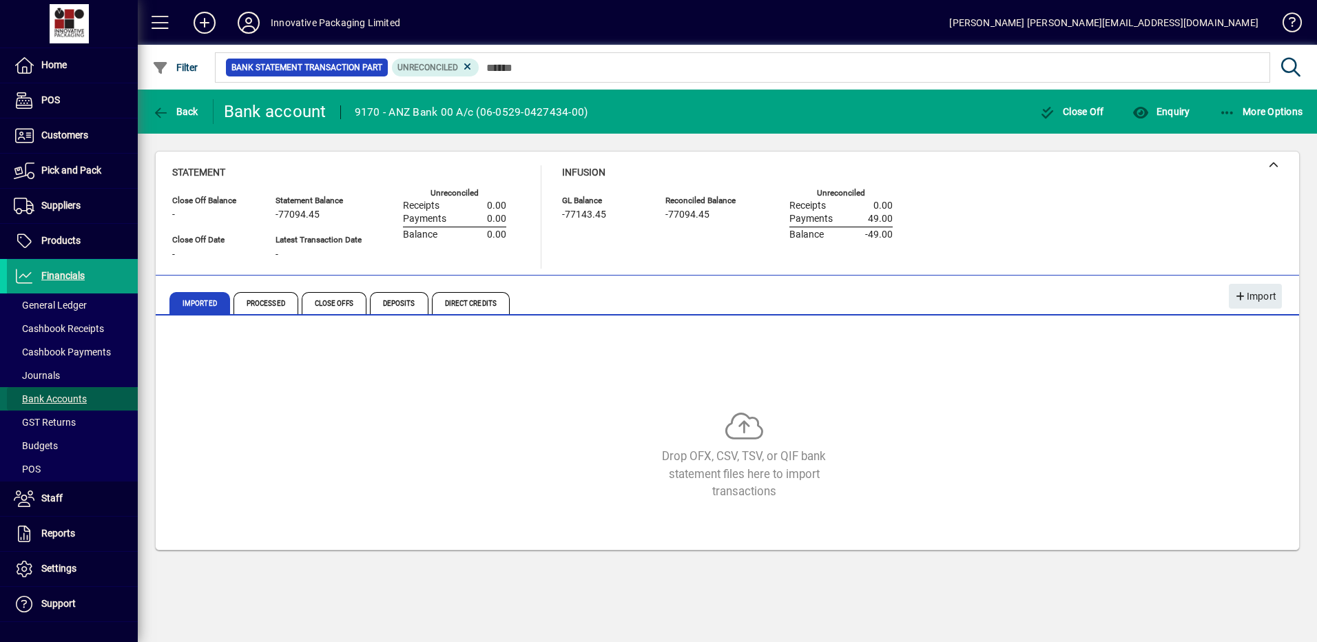
click at [74, 399] on span "Bank Accounts" at bounding box center [50, 398] width 73 height 11
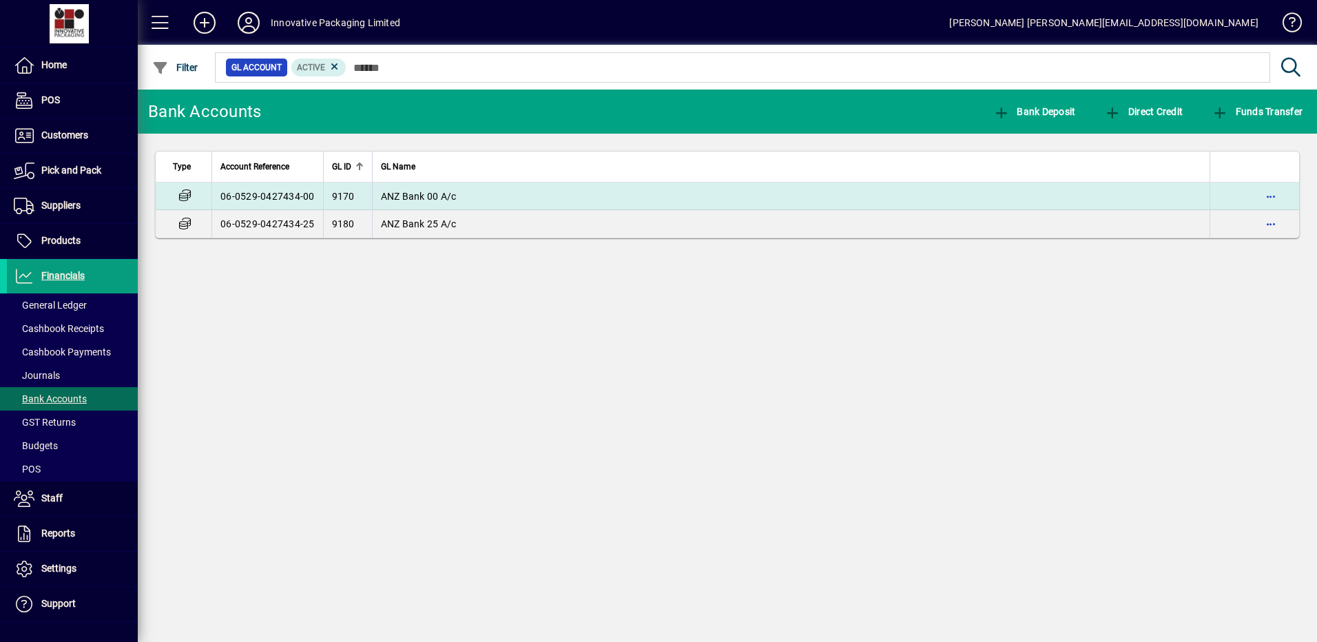
click at [272, 197] on td "06-0529-0427434-00" at bounding box center [268, 197] width 112 height 28
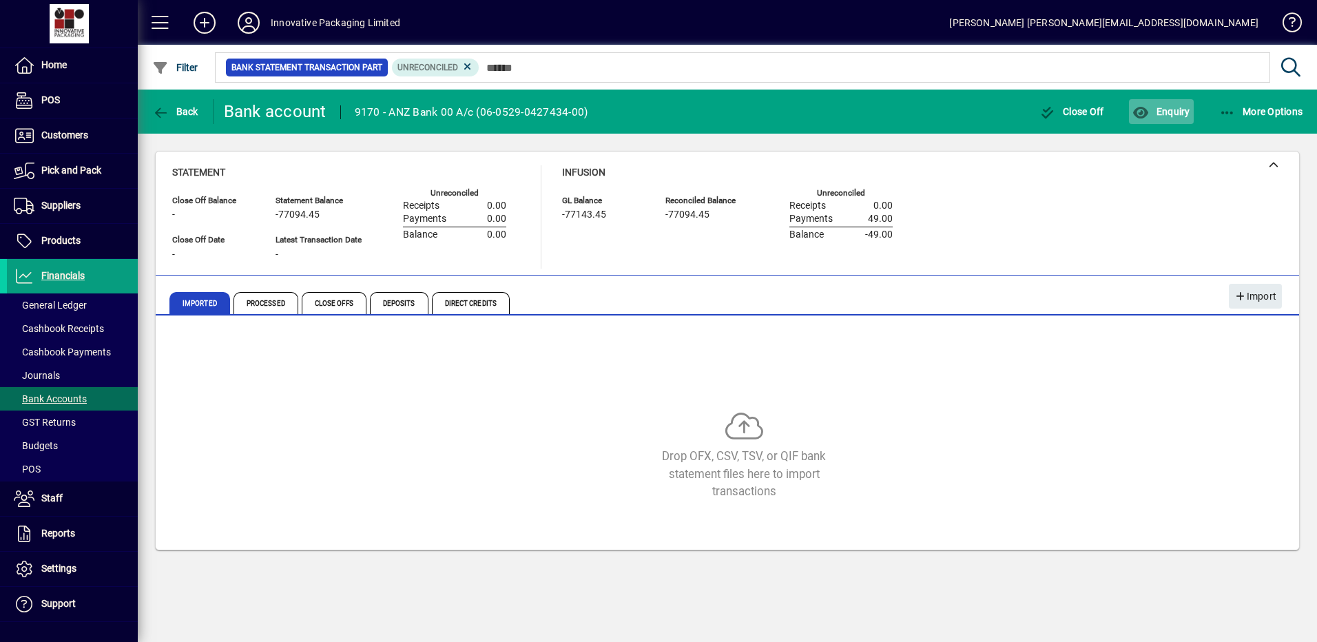
click at [1165, 110] on span "Enquiry" at bounding box center [1161, 111] width 57 height 11
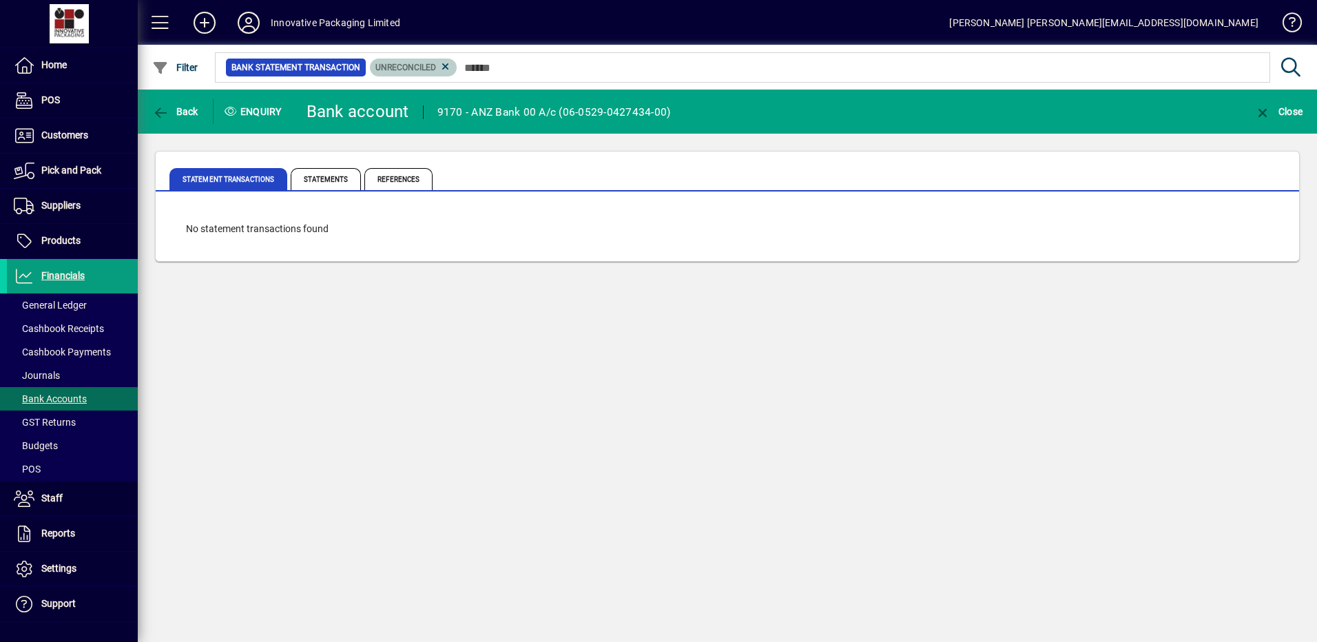
click at [397, 66] on span "Unreconciled" at bounding box center [405, 68] width 61 height 10
click at [328, 68] on span "Bank Statement Transaction" at bounding box center [295, 68] width 129 height 14
click at [181, 112] on span "Back" at bounding box center [175, 111] width 46 height 11
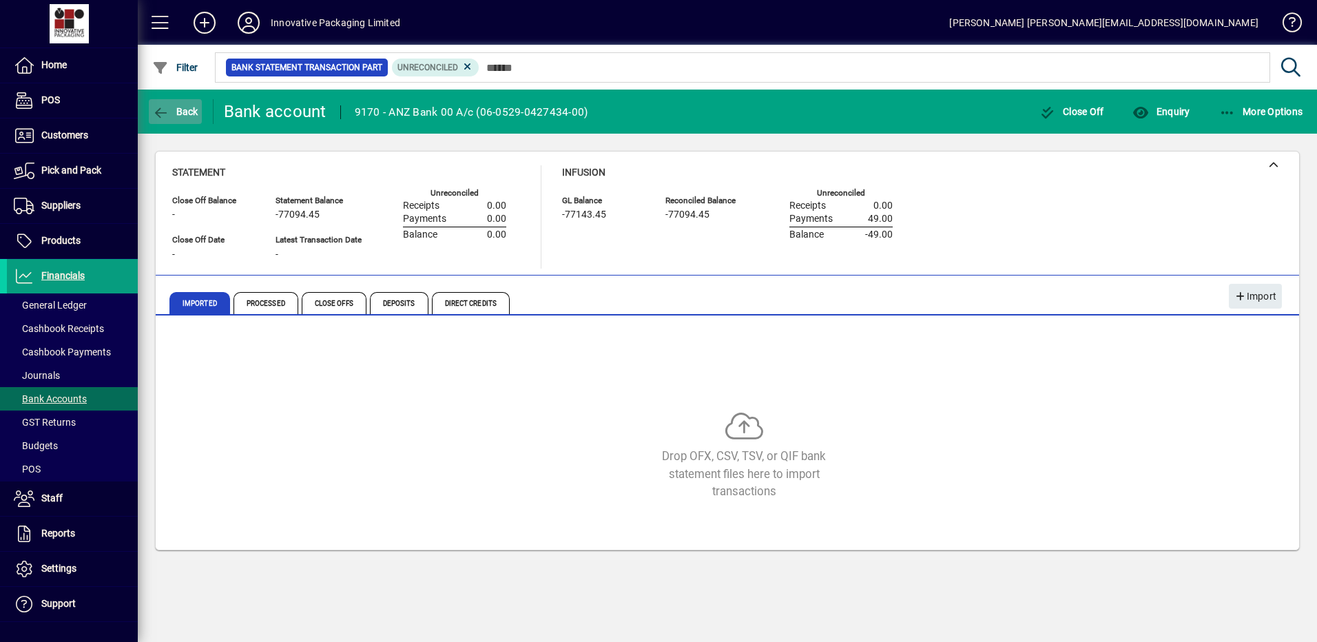
click at [181, 112] on span "Back" at bounding box center [175, 111] width 46 height 11
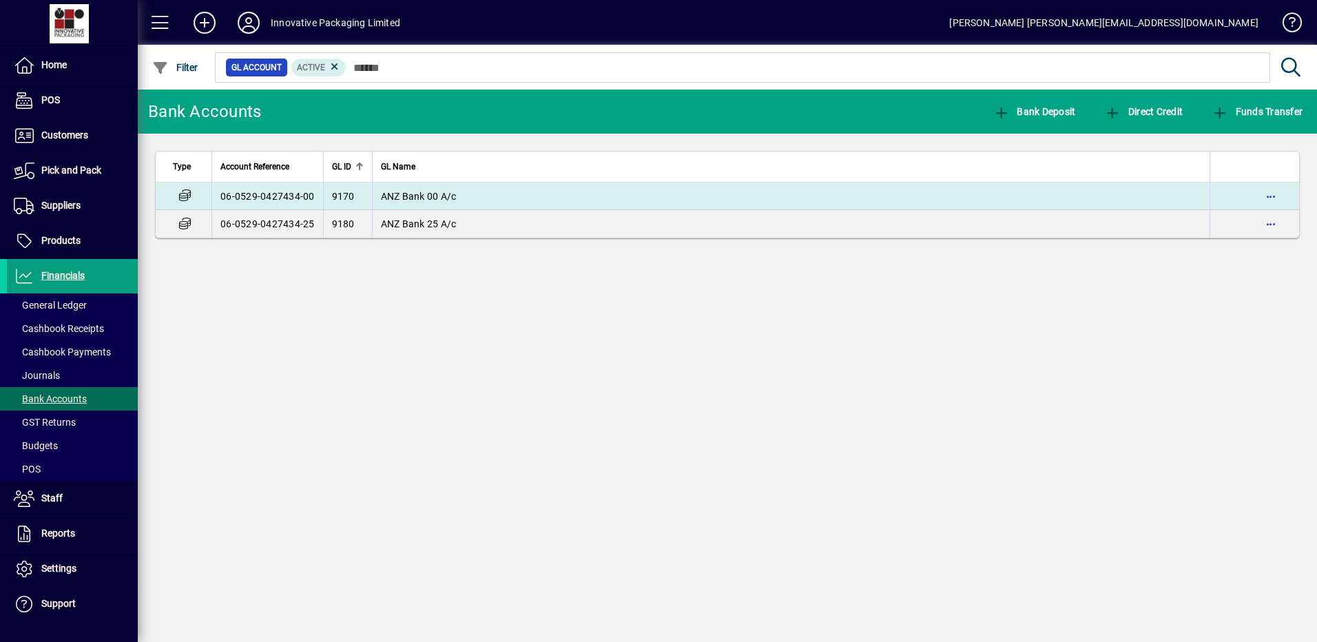
click at [271, 198] on td "06-0529-0427434-00" at bounding box center [268, 197] width 112 height 28
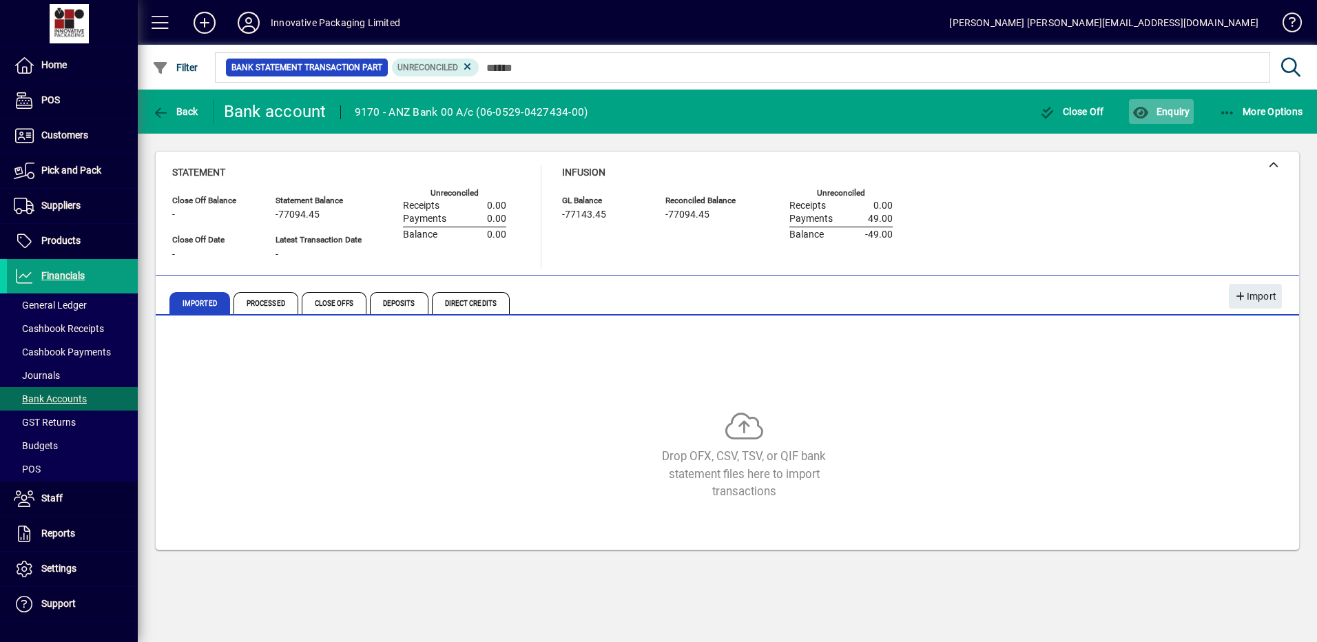
click at [1178, 111] on span "Enquiry" at bounding box center [1161, 111] width 57 height 11
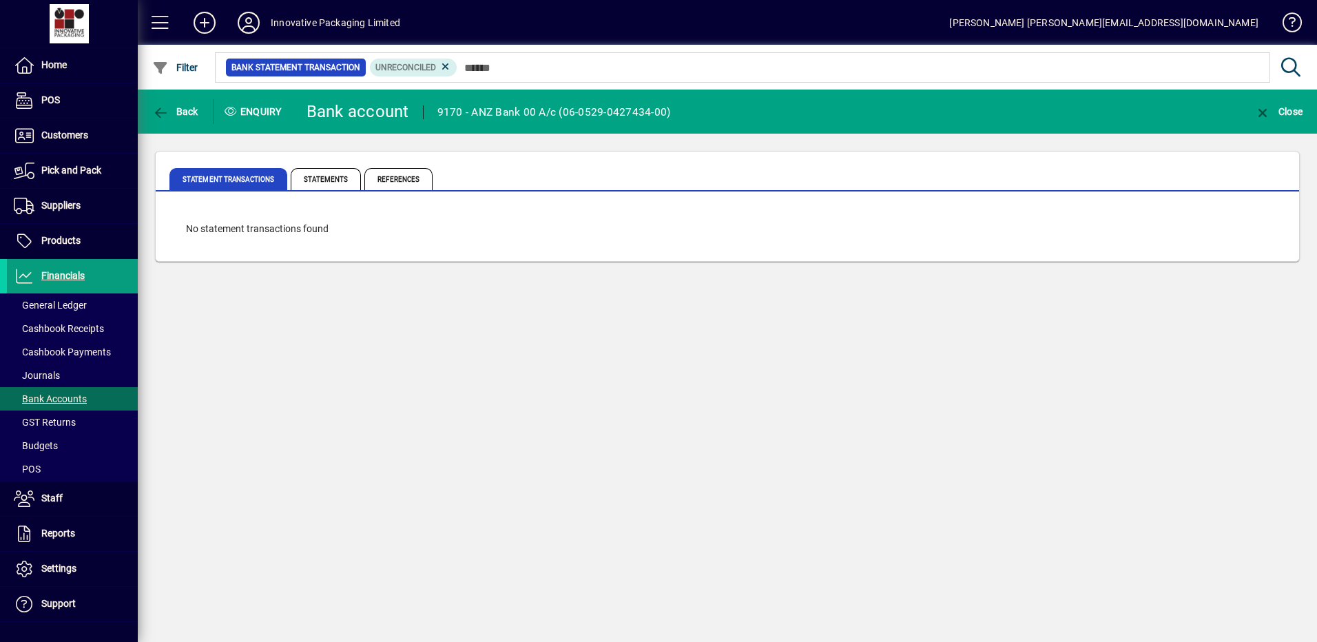
click at [227, 108] on icon at bounding box center [230, 111] width 13 height 10
click at [249, 111] on div "Enquiry" at bounding box center [255, 112] width 83 height 22
click at [401, 68] on span "Unreconciled" at bounding box center [405, 68] width 61 height 10
click at [176, 110] on span "Back" at bounding box center [175, 111] width 46 height 11
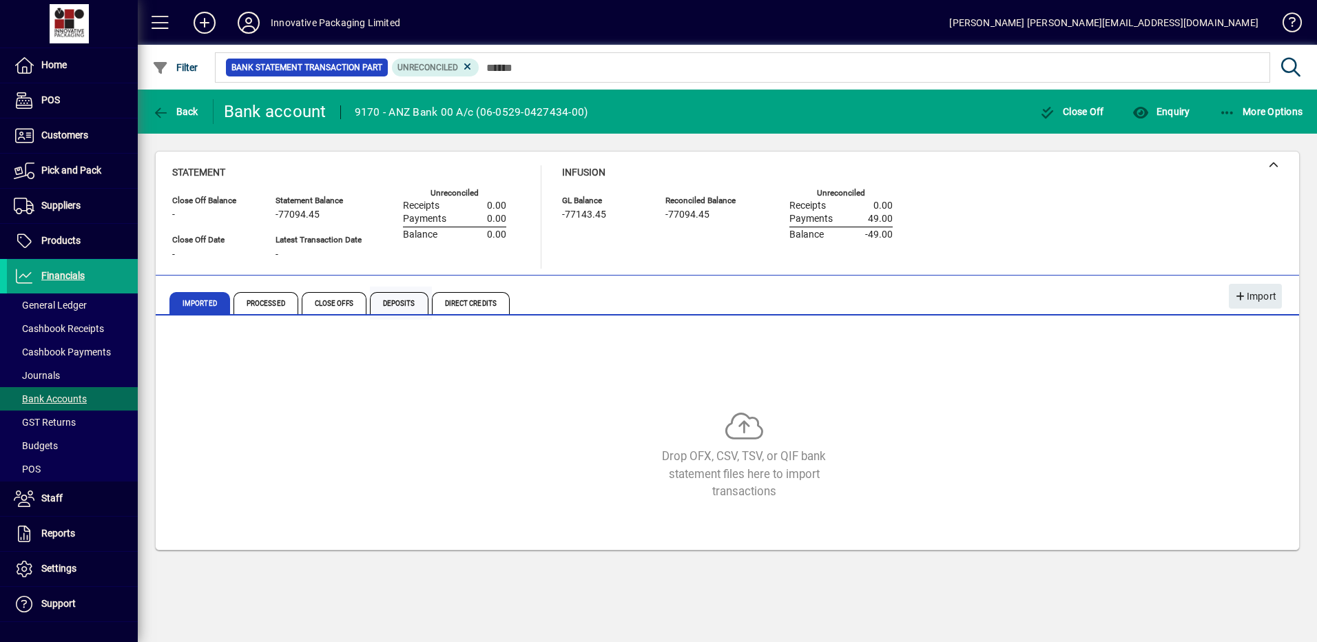
click at [400, 306] on span "Deposits" at bounding box center [399, 303] width 59 height 22
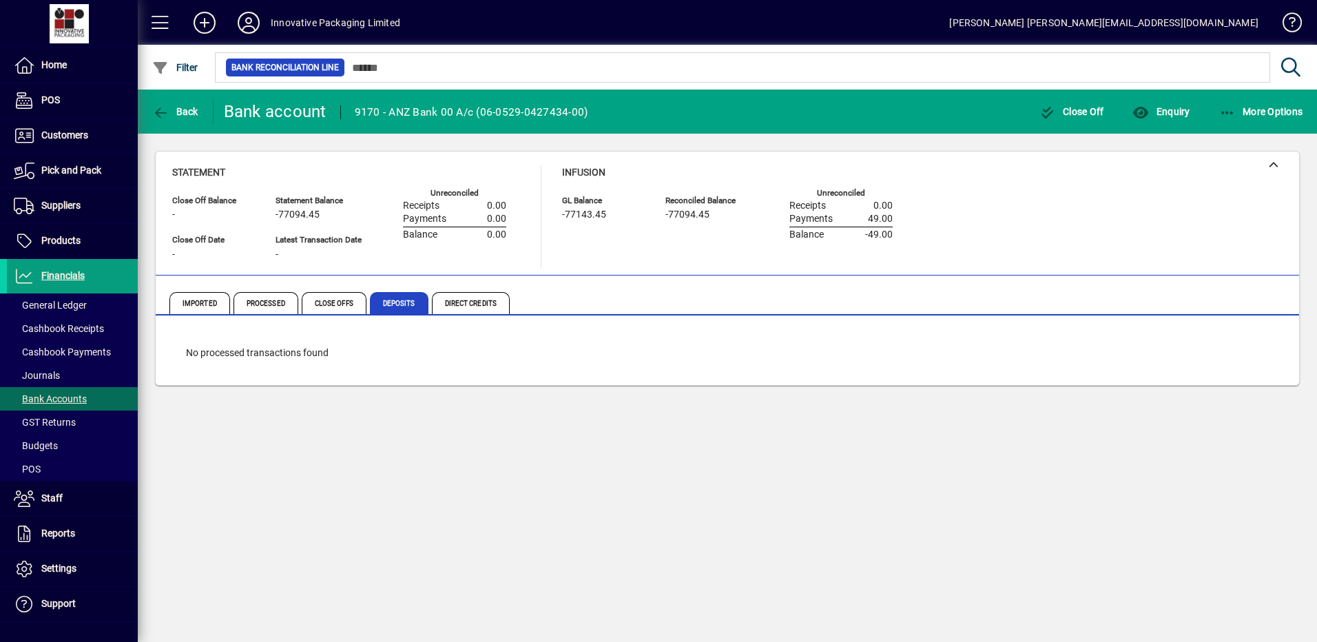
click at [375, 355] on div "No processed transactions found" at bounding box center [727, 353] width 1111 height 42
click at [1244, 109] on span "More Options" at bounding box center [1261, 111] width 84 height 11
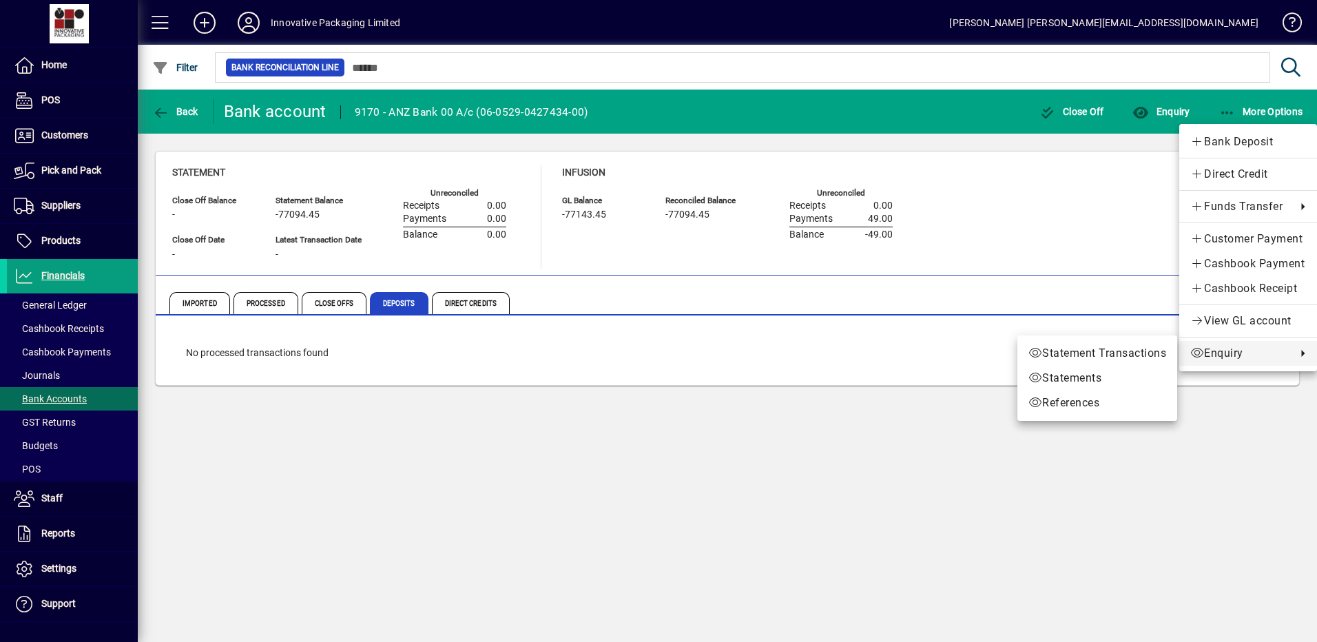
click at [1226, 353] on span "Enquiry" at bounding box center [1240, 353] width 99 height 17
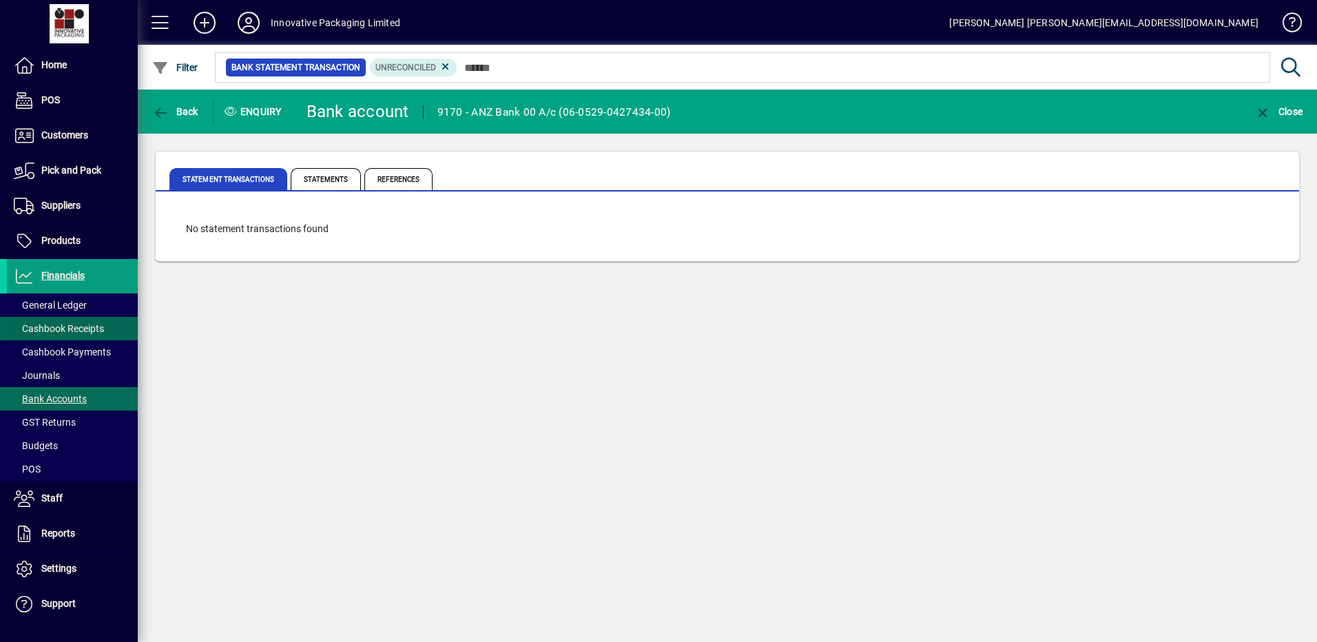
click at [69, 327] on span "Cashbook Receipts" at bounding box center [59, 328] width 90 height 11
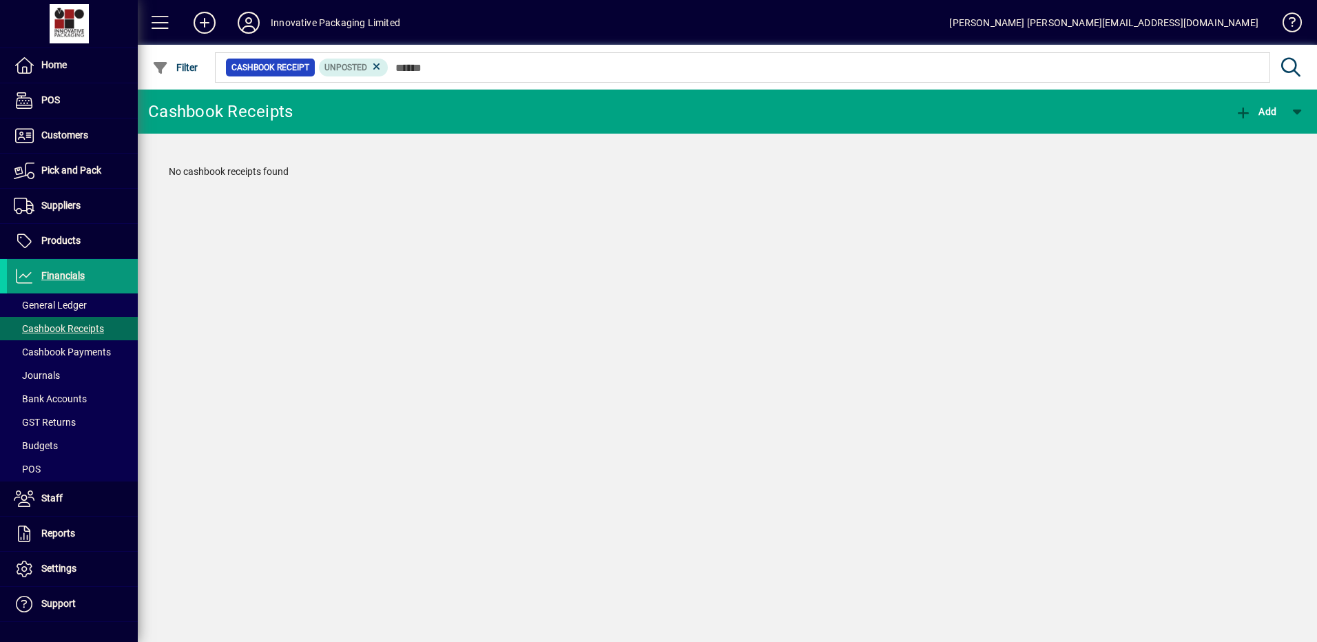
click at [63, 275] on span "Financials" at bounding box center [62, 275] width 43 height 11
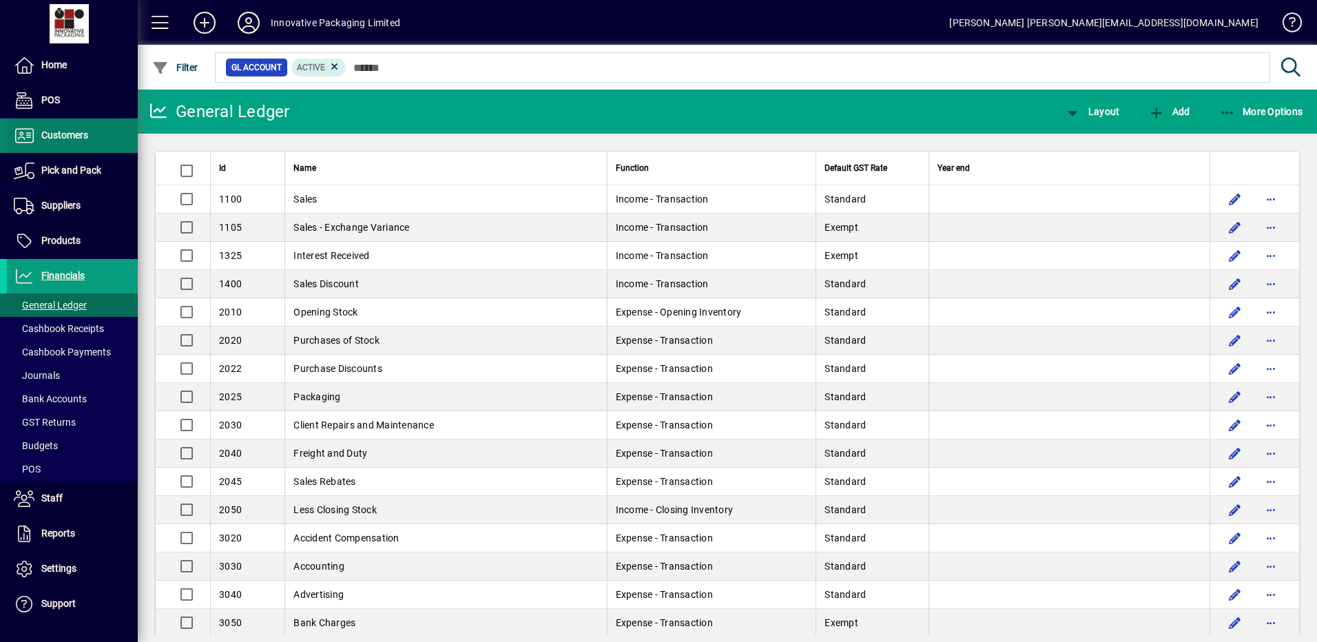
click at [75, 129] on span "Customers" at bounding box center [47, 135] width 81 height 17
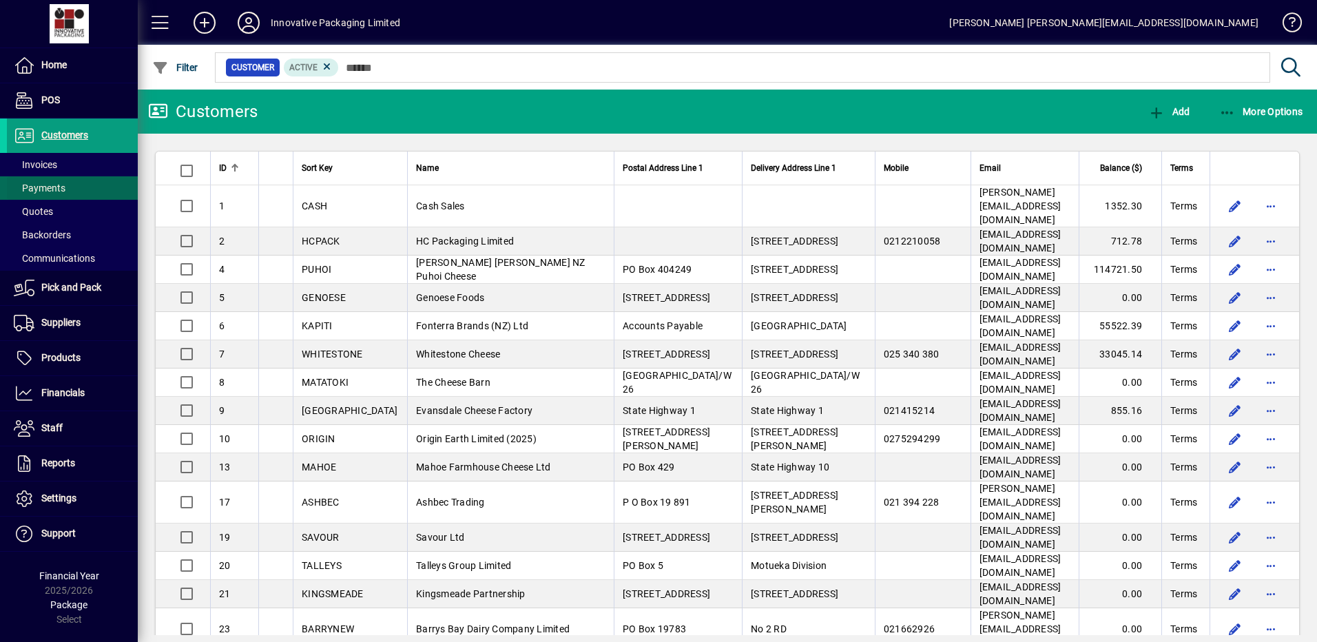
click at [51, 187] on span "Payments" at bounding box center [40, 188] width 52 height 11
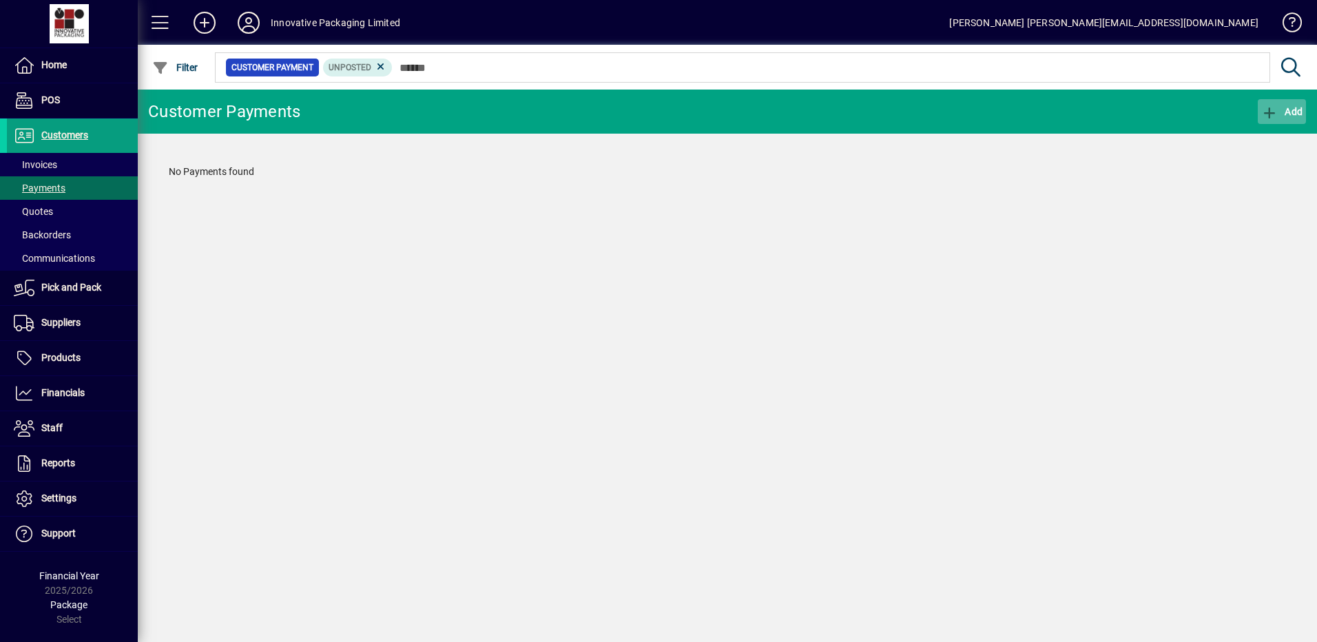
click at [1284, 108] on span "Add" at bounding box center [1281, 111] width 41 height 11
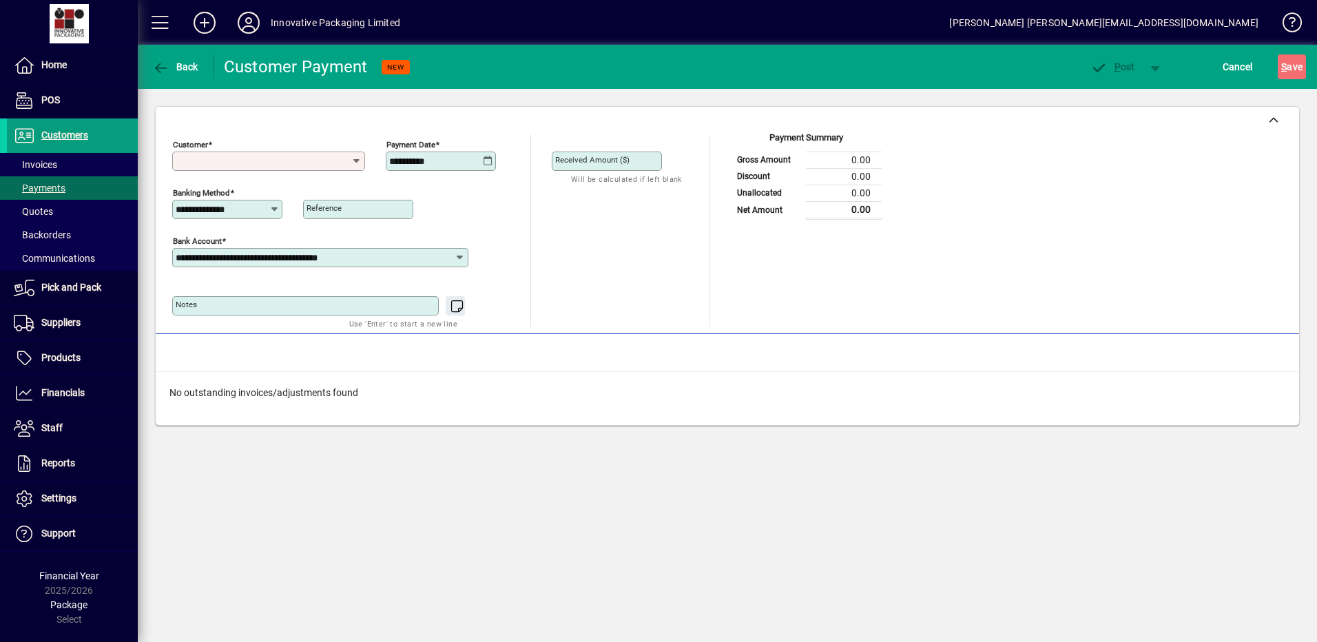
click at [356, 160] on icon at bounding box center [356, 161] width 11 height 11
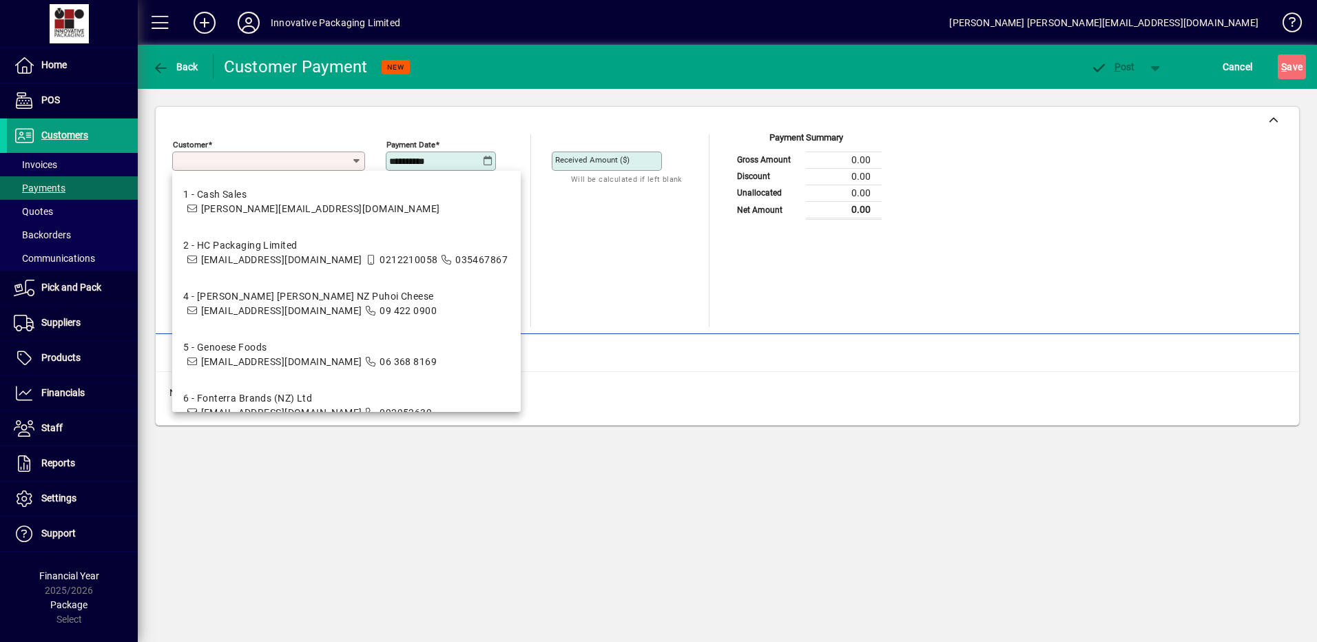
click at [276, 304] on div "4 - [PERSON_NAME] [PERSON_NAME] NZ Puhoi Cheese" at bounding box center [310, 296] width 254 height 14
type input "**********"
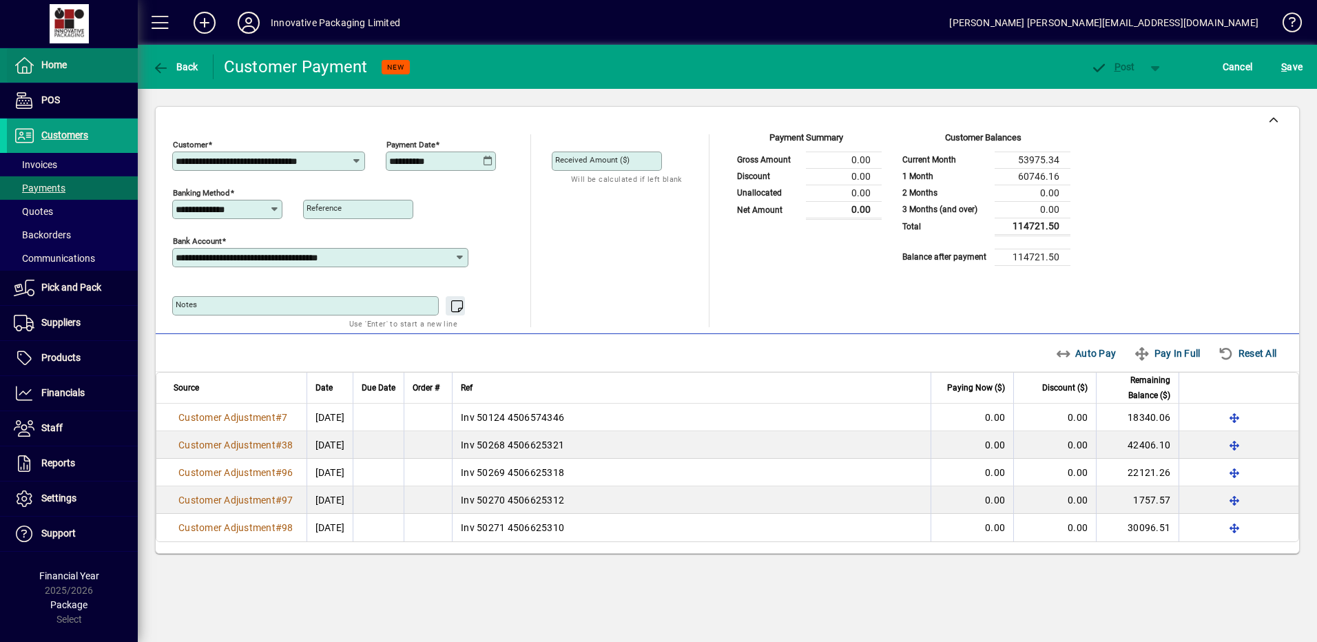
click at [56, 63] on span "Home" at bounding box center [53, 64] width 25 height 11
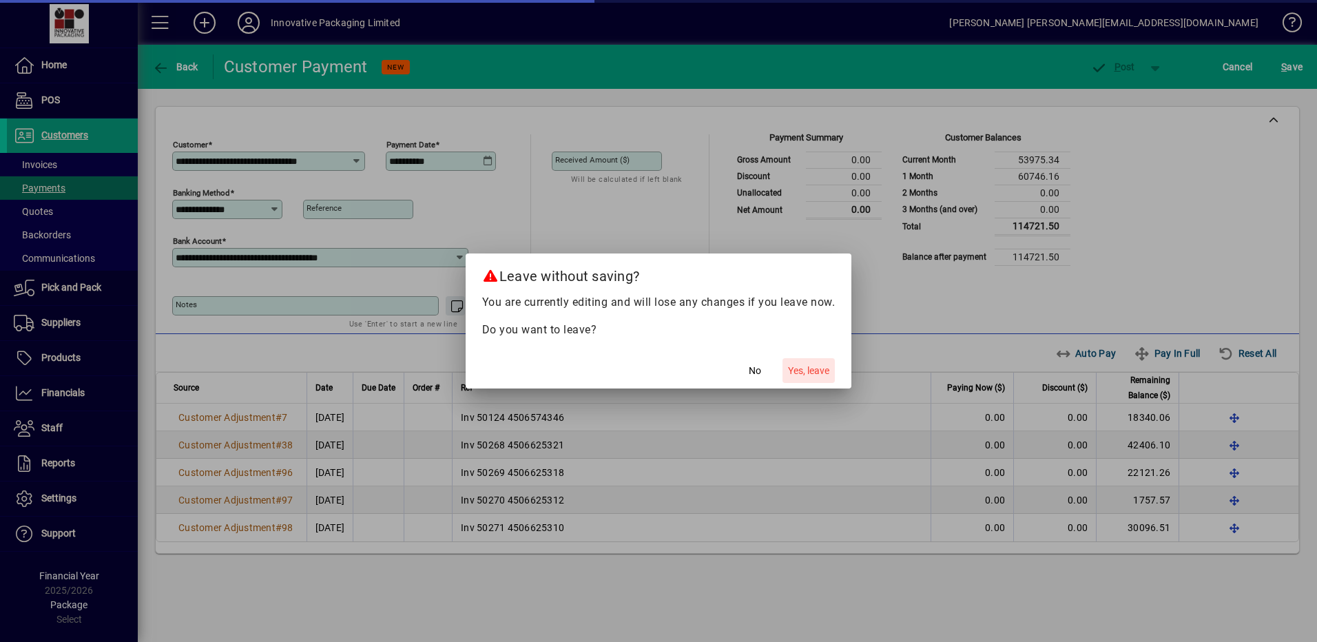
click at [816, 366] on span "Yes, leave" at bounding box center [808, 371] width 41 height 14
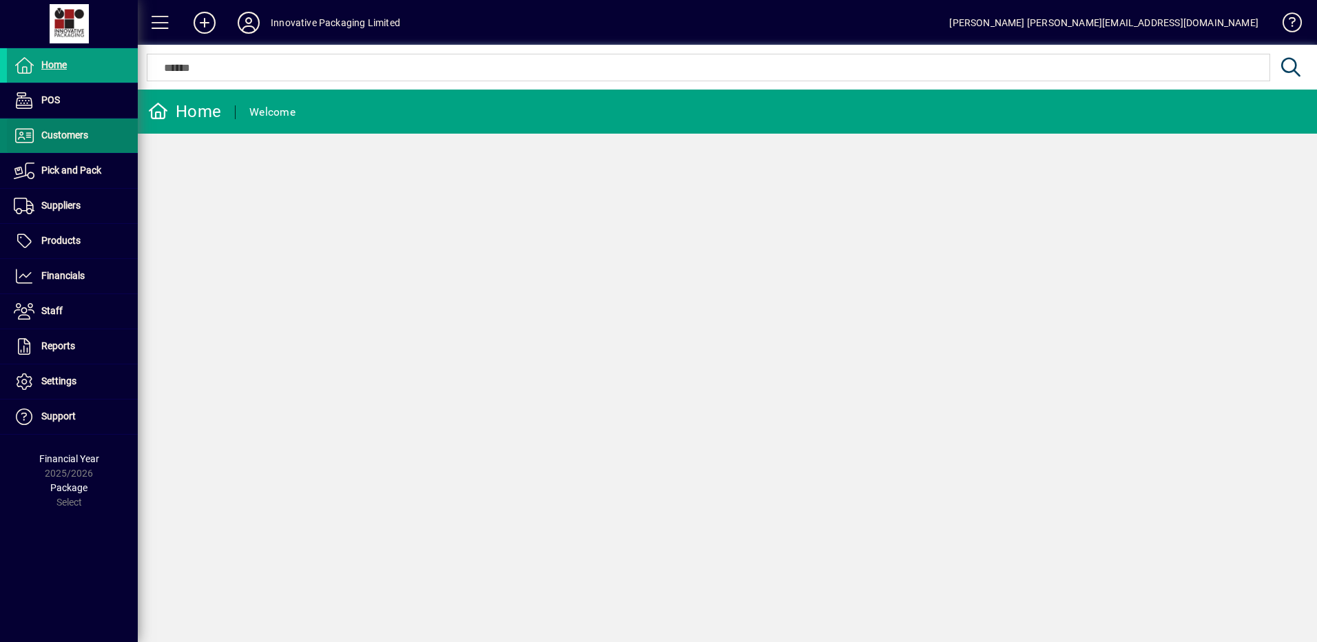
click at [65, 136] on span "Customers" at bounding box center [64, 135] width 47 height 11
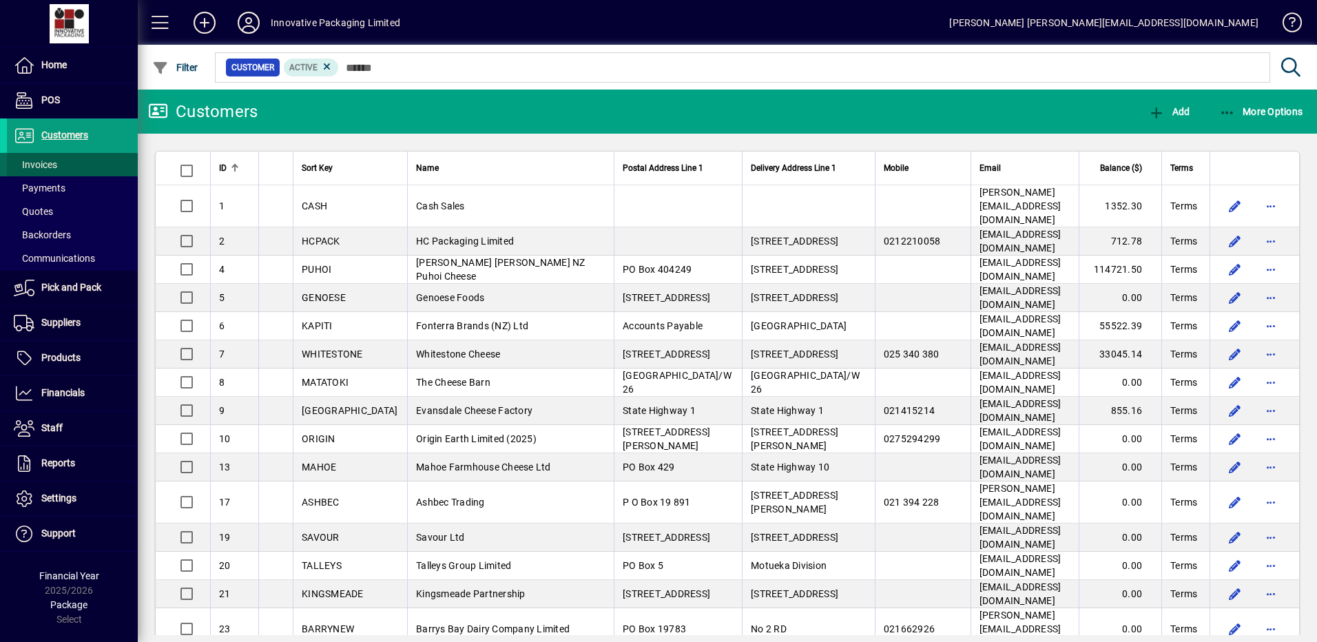
click at [43, 159] on span "Invoices" at bounding box center [35, 164] width 43 height 11
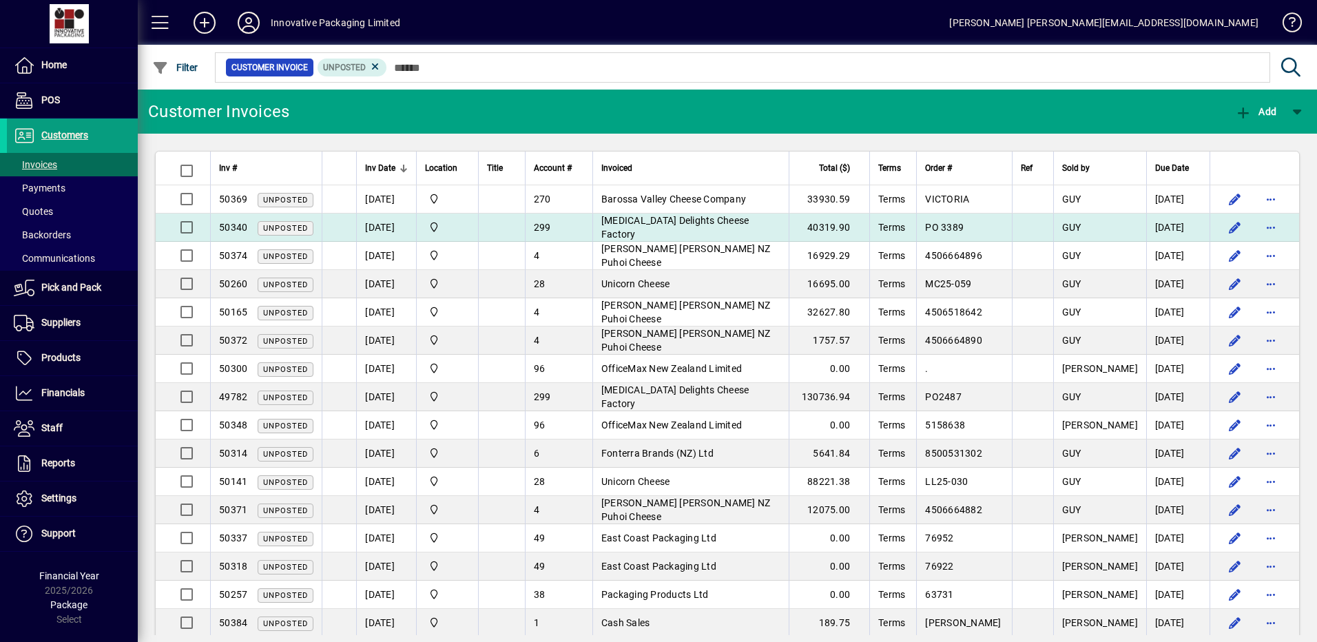
click at [654, 224] on span "[MEDICAL_DATA] Delights Cheese Factory" at bounding box center [675, 227] width 148 height 25
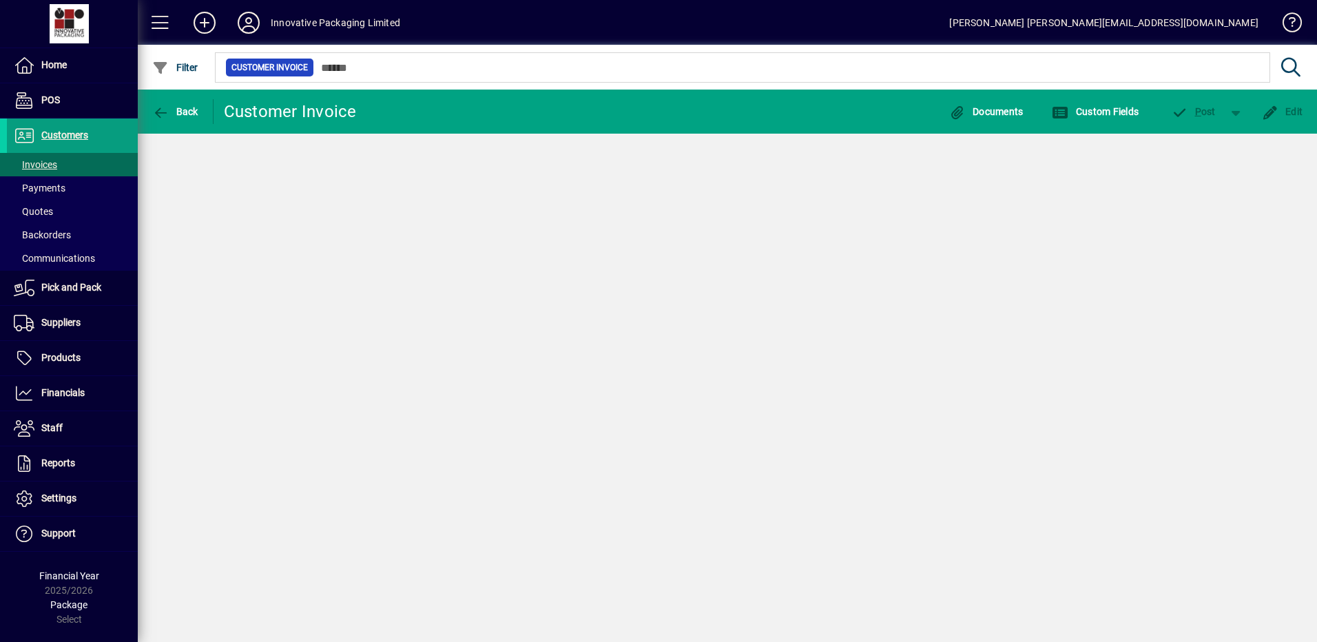
click at [654, 224] on div "Back Customer Invoice Documents Custom Fields P ost Edit" at bounding box center [727, 366] width 1179 height 553
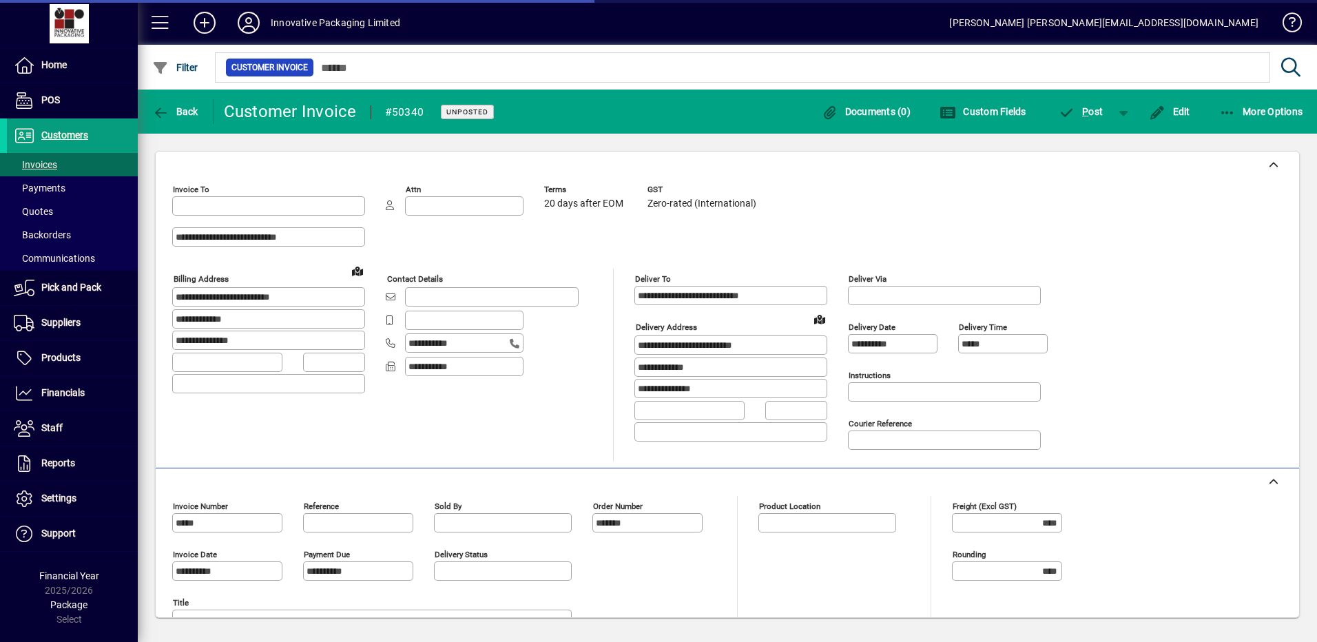
type input "**********"
type input "*********"
type input "**********"
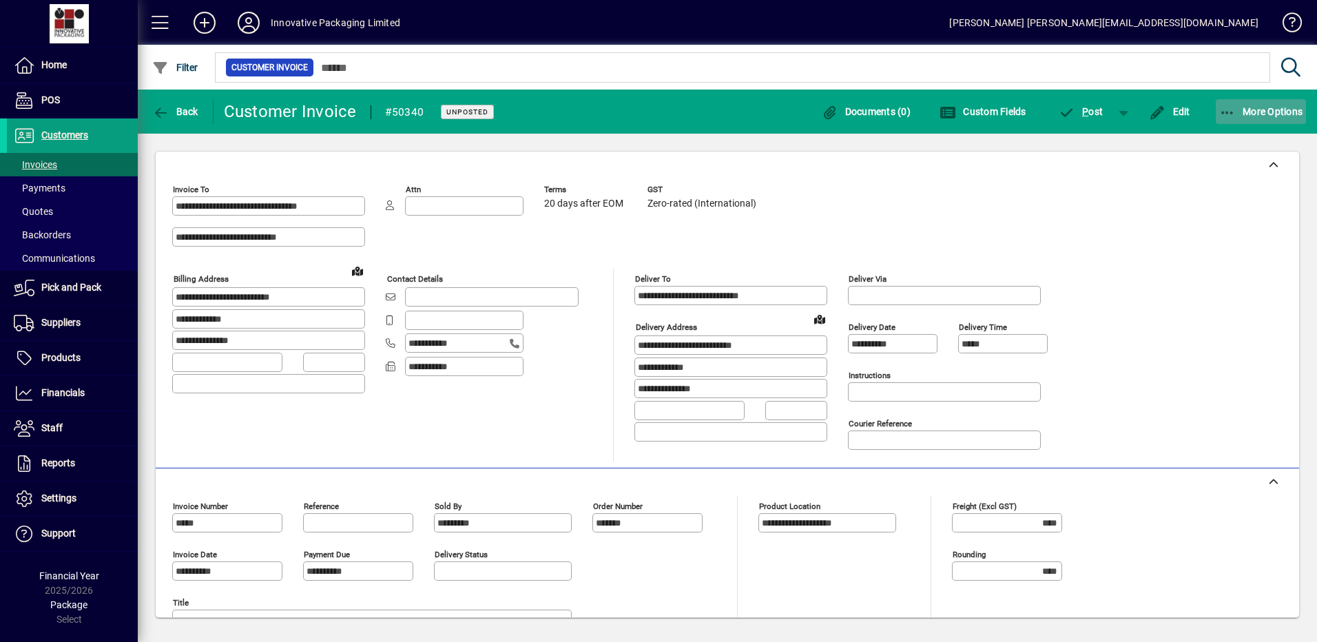
click at [1261, 110] on span "More Options" at bounding box center [1261, 111] width 84 height 11
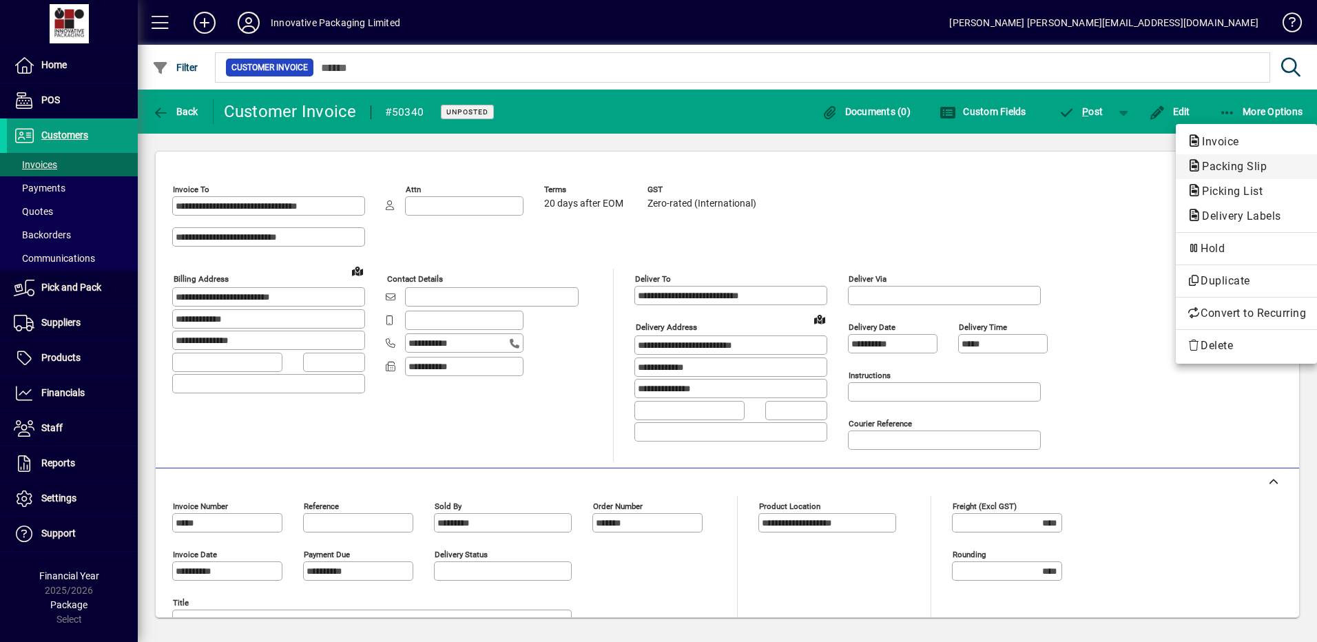
click at [1216, 169] on span "Packing Slip" at bounding box center [1230, 166] width 87 height 13
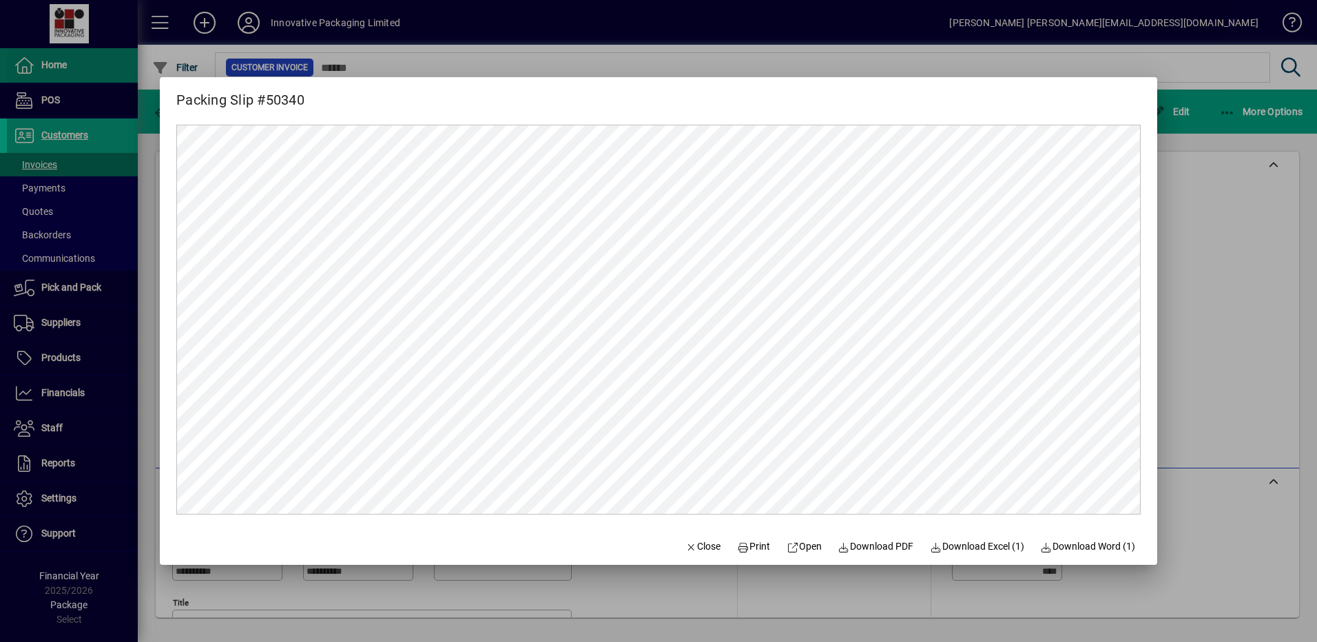
click at [48, 65] on div at bounding box center [658, 321] width 1317 height 642
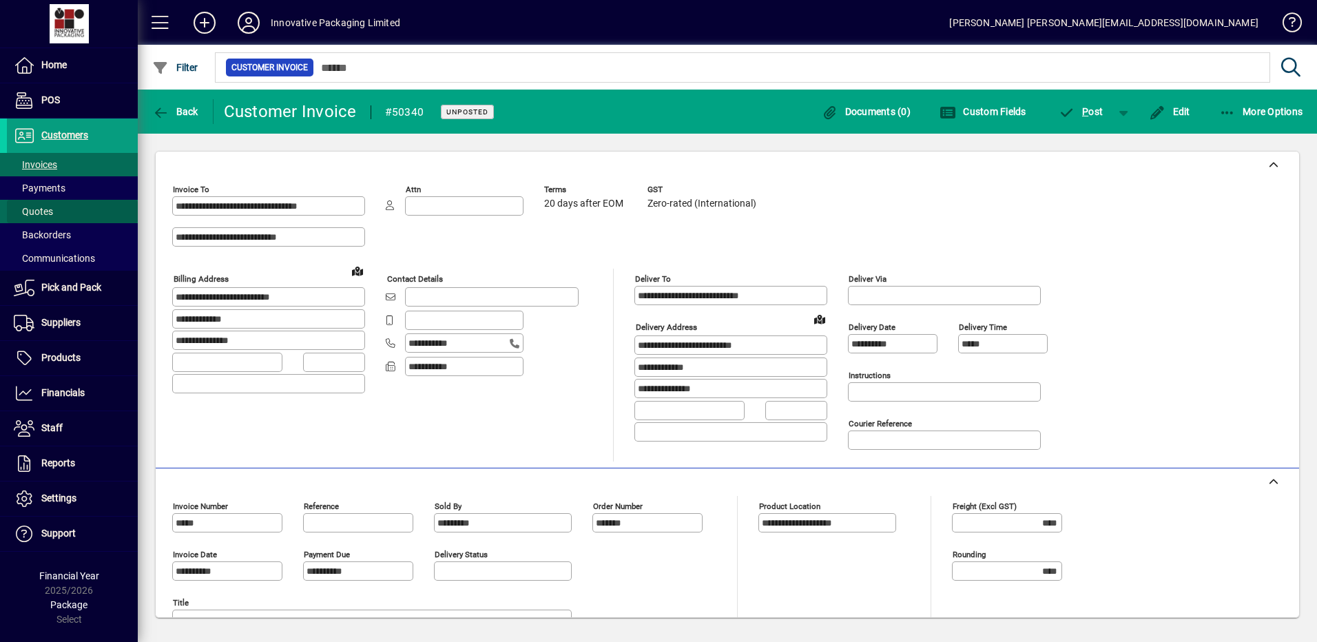
click at [50, 213] on span "Quotes" at bounding box center [33, 211] width 39 height 11
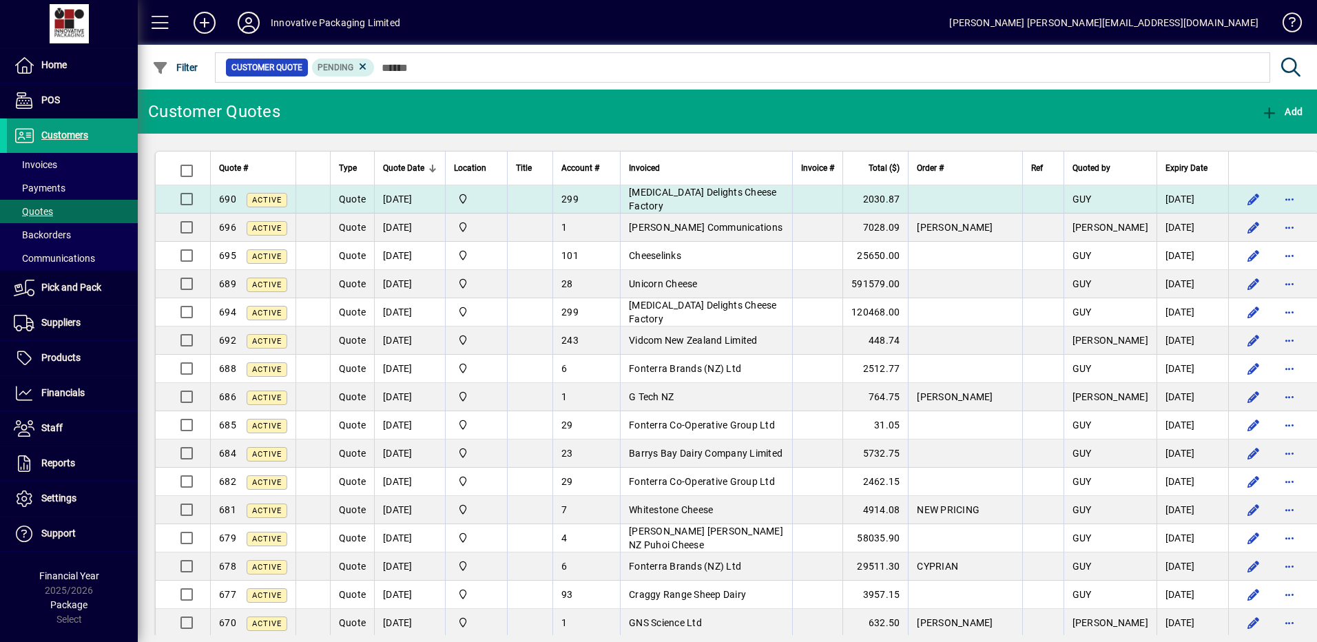
click at [714, 198] on span "[MEDICAL_DATA] Delights Cheese Factory" at bounding box center [703, 199] width 148 height 25
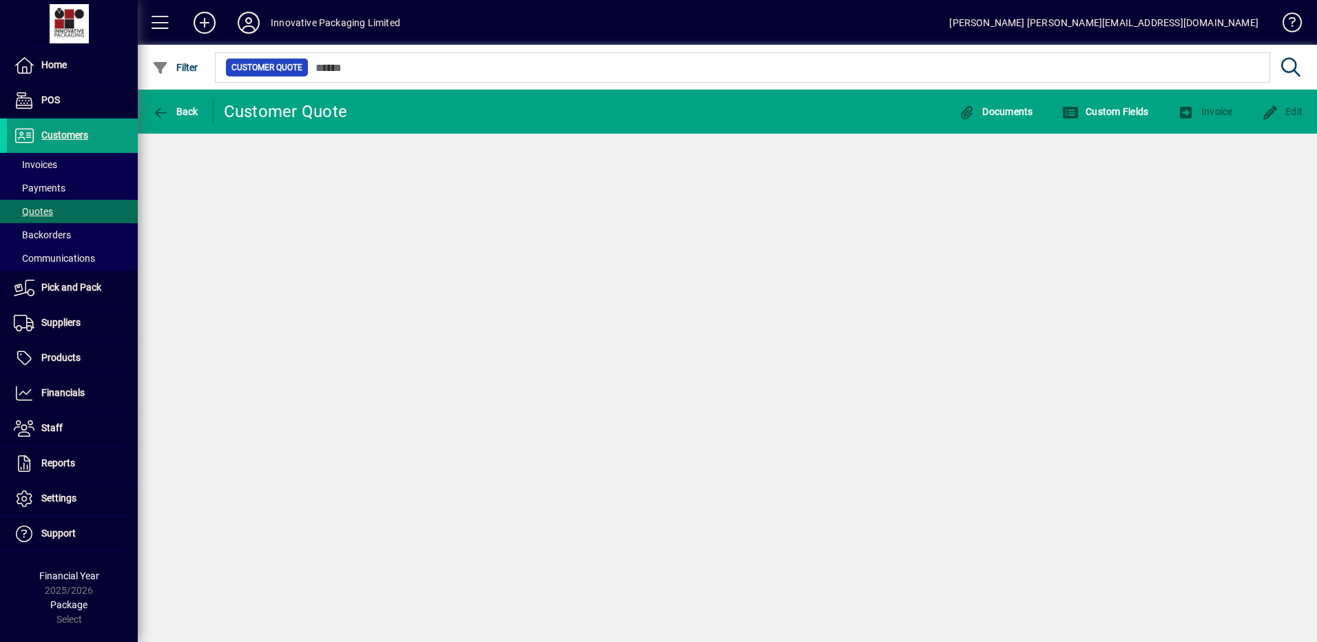
click at [714, 198] on div "Back Customer Quote Documents Custom Fields Invoice Edit" at bounding box center [727, 366] width 1179 height 553
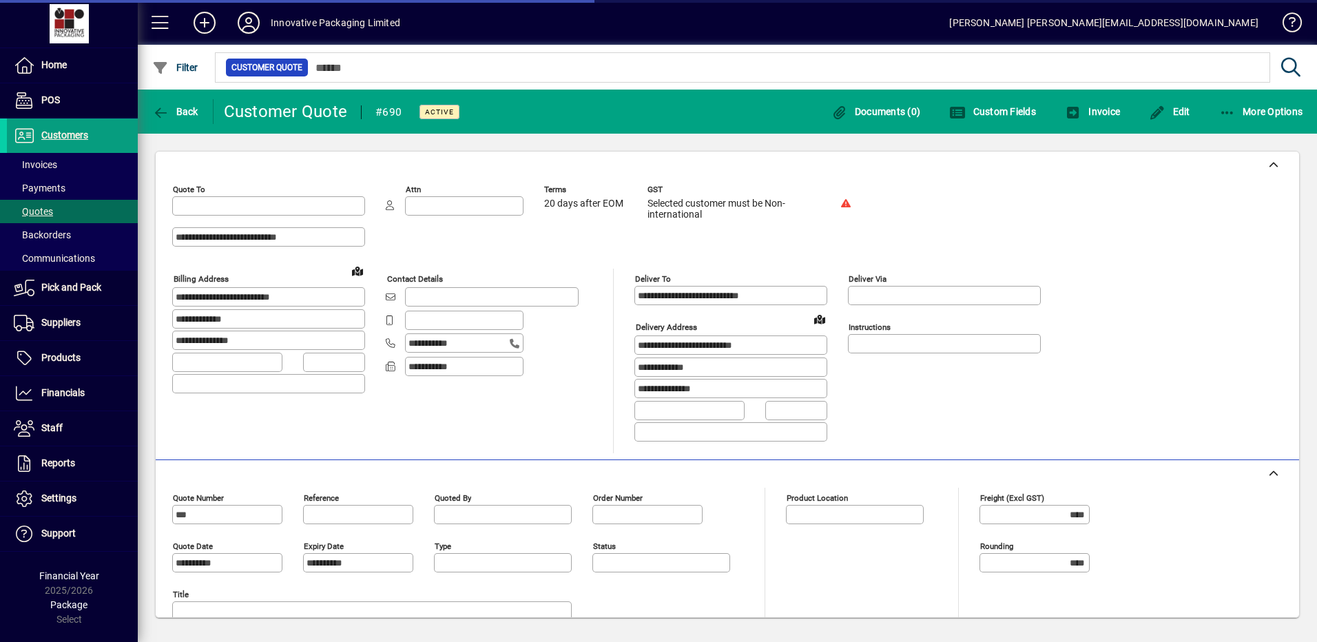
type input "**********"
type input "*********"
type input "******"
type input "*********"
type input "**********"
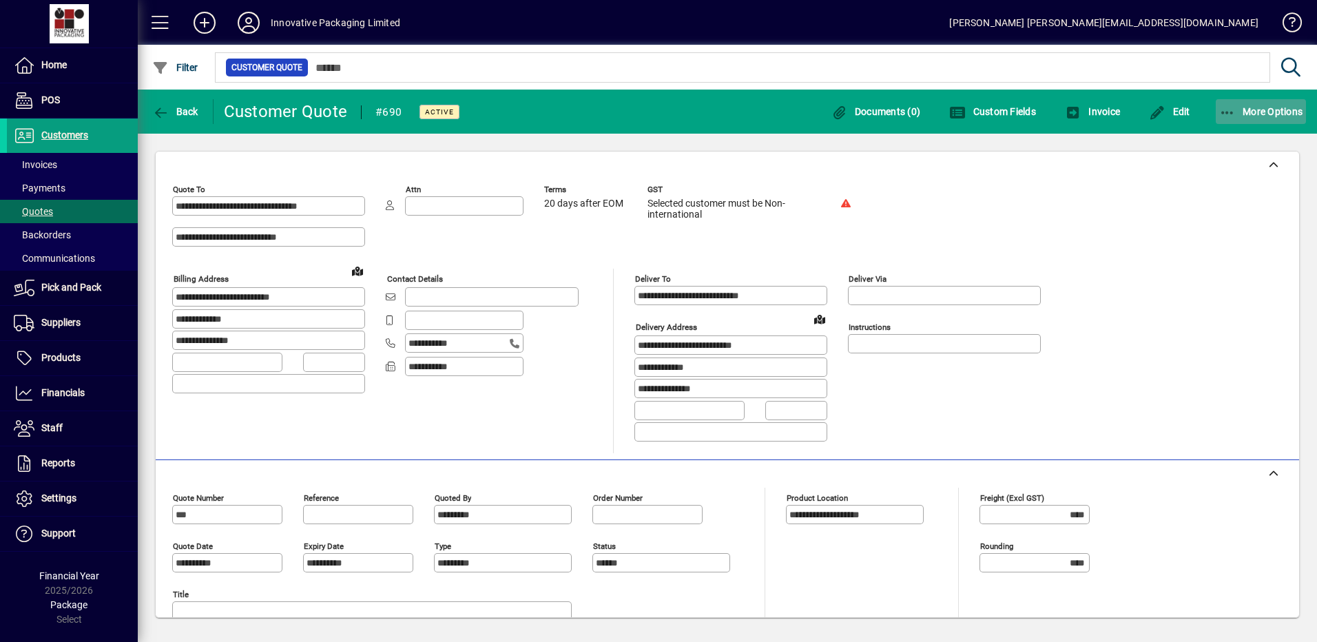
click at [1268, 113] on span "More Options" at bounding box center [1261, 111] width 84 height 11
click at [1222, 144] on span "Quote" at bounding box center [1217, 141] width 53 height 13
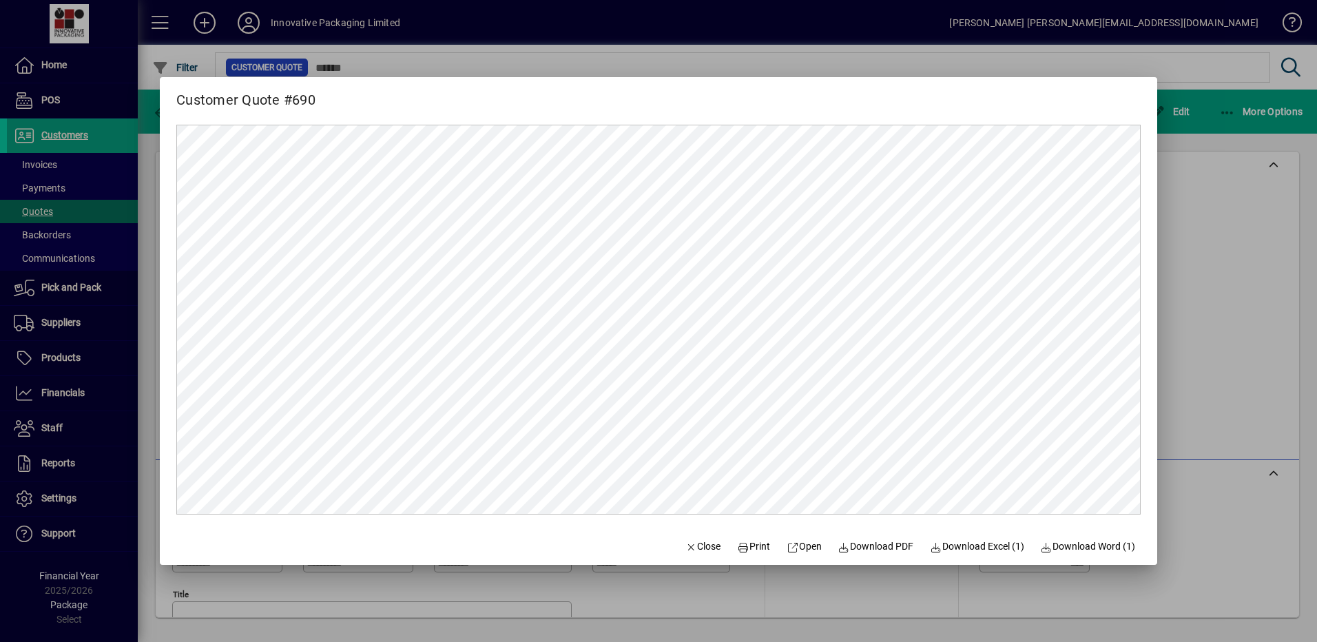
click at [53, 67] on div at bounding box center [658, 321] width 1317 height 642
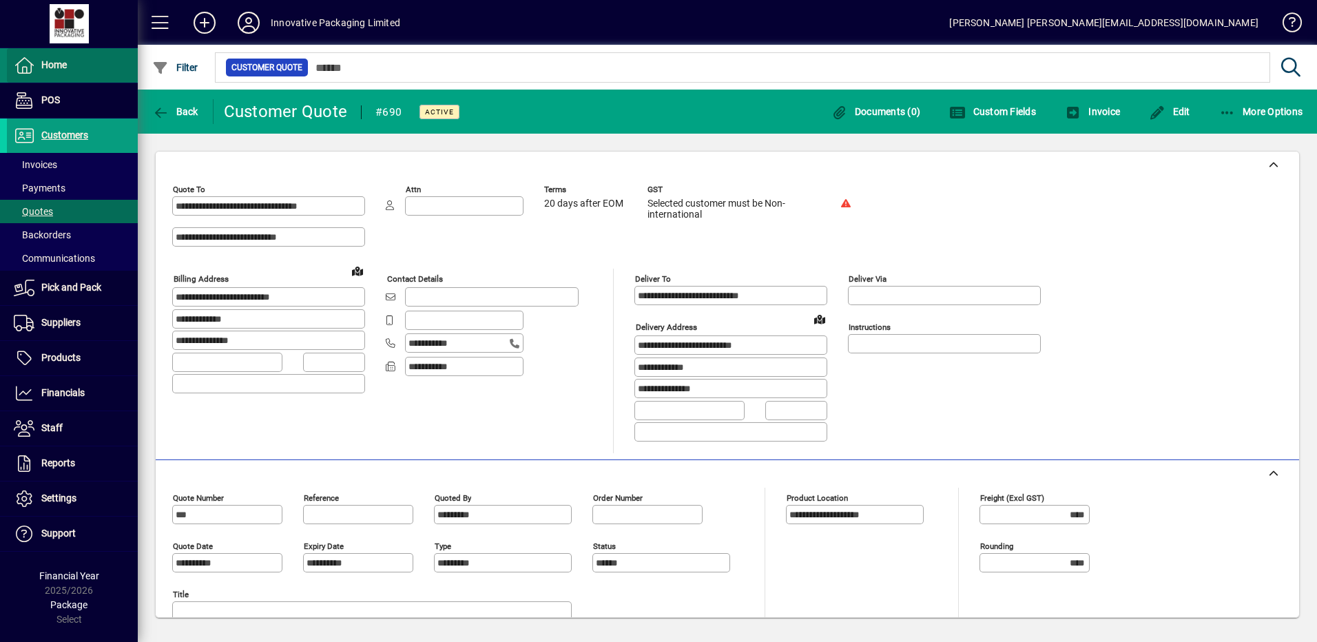
click at [55, 67] on span "Home" at bounding box center [53, 64] width 25 height 11
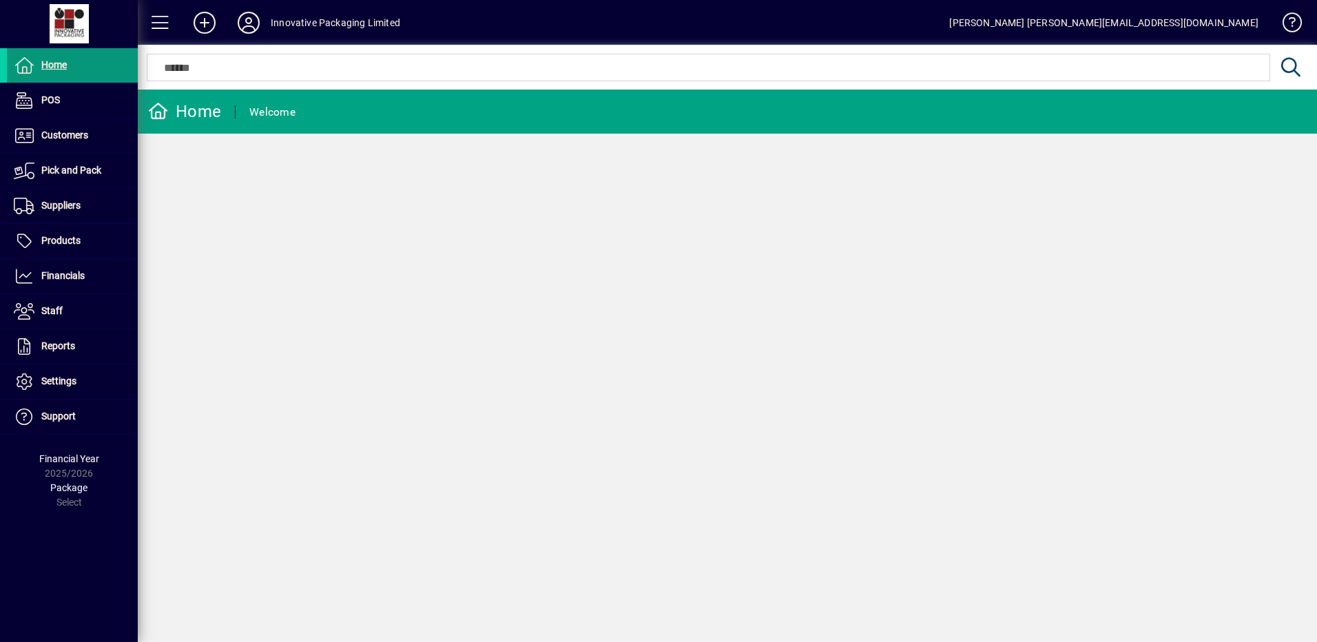
click at [53, 57] on span "Home" at bounding box center [37, 65] width 60 height 17
click at [58, 136] on span "Customers" at bounding box center [64, 135] width 47 height 11
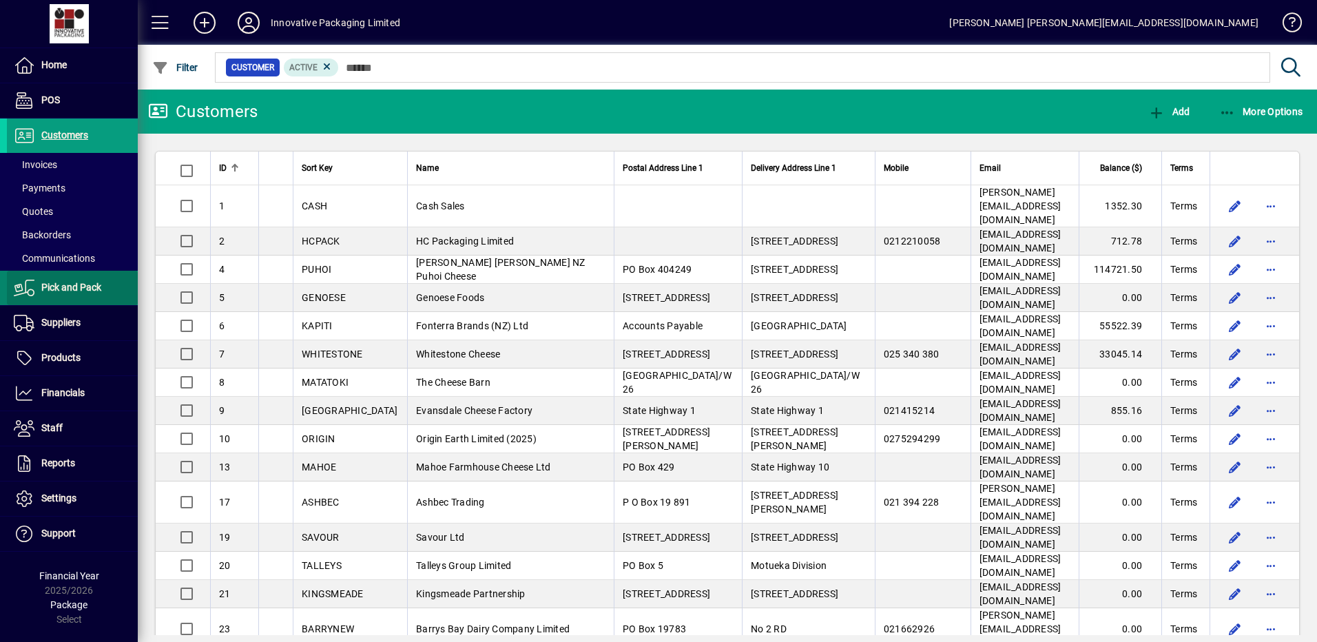
click at [79, 290] on span "Pick and Pack" at bounding box center [71, 287] width 60 height 11
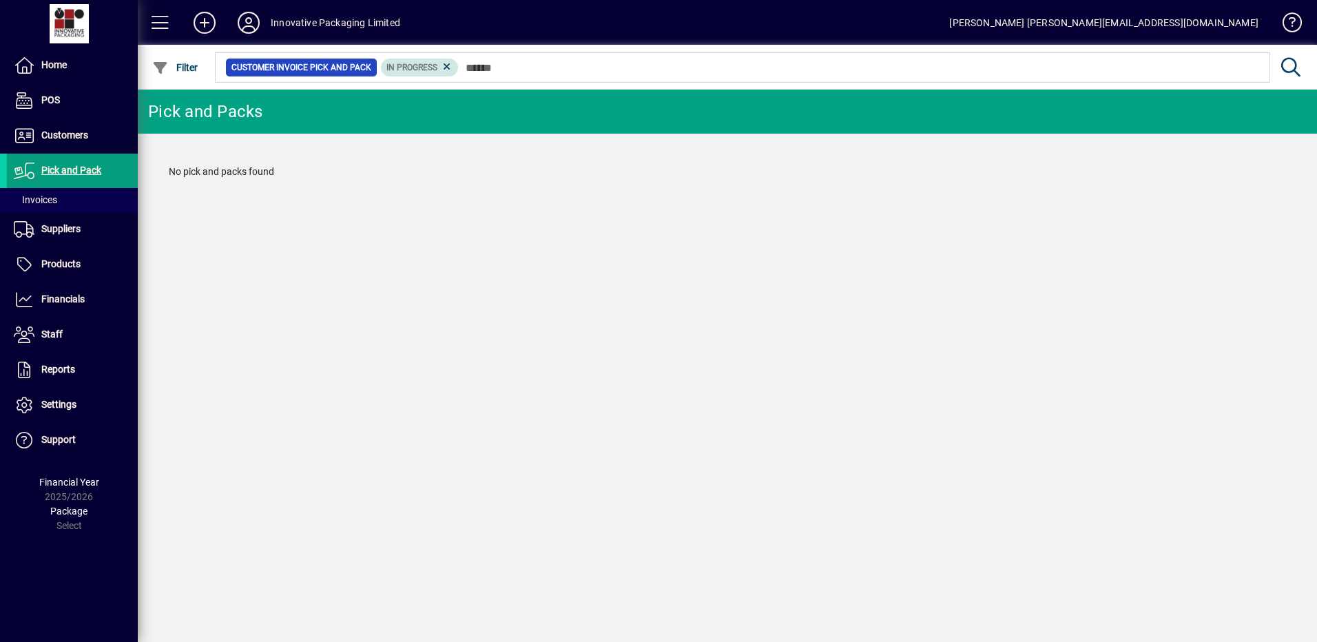
click at [414, 74] on span "In Progress" at bounding box center [420, 68] width 67 height 14
click at [54, 64] on span "Home" at bounding box center [53, 64] width 25 height 11
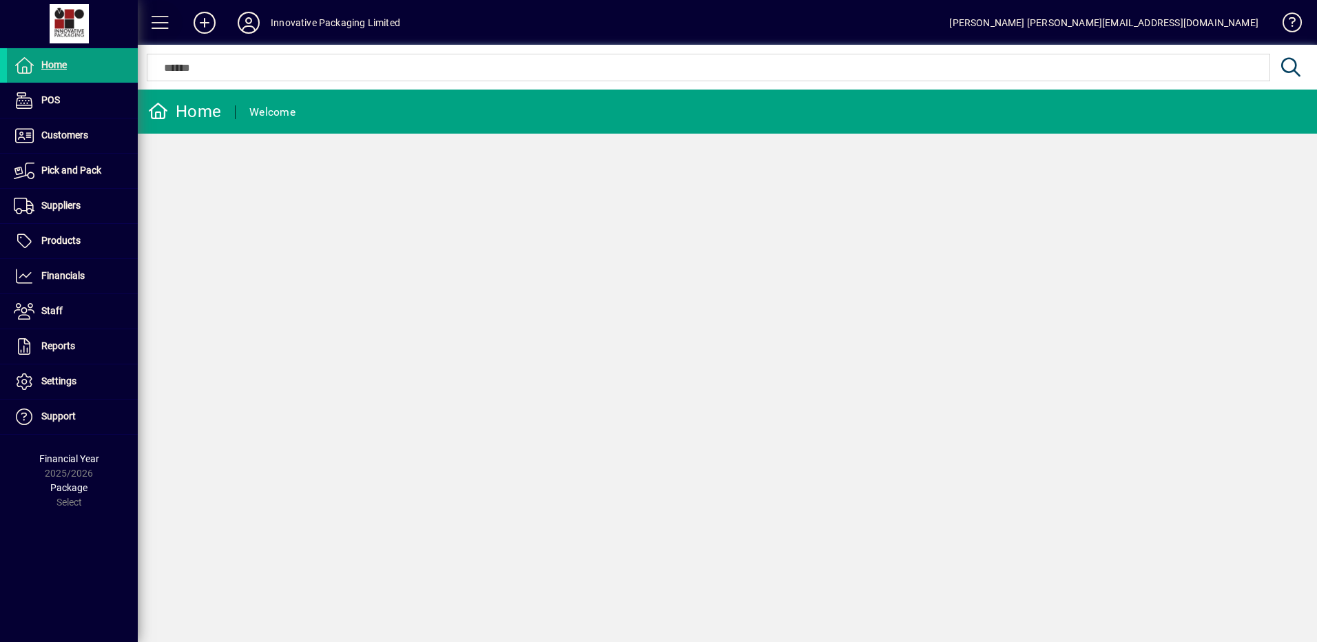
click at [157, 19] on span at bounding box center [160, 22] width 33 height 33
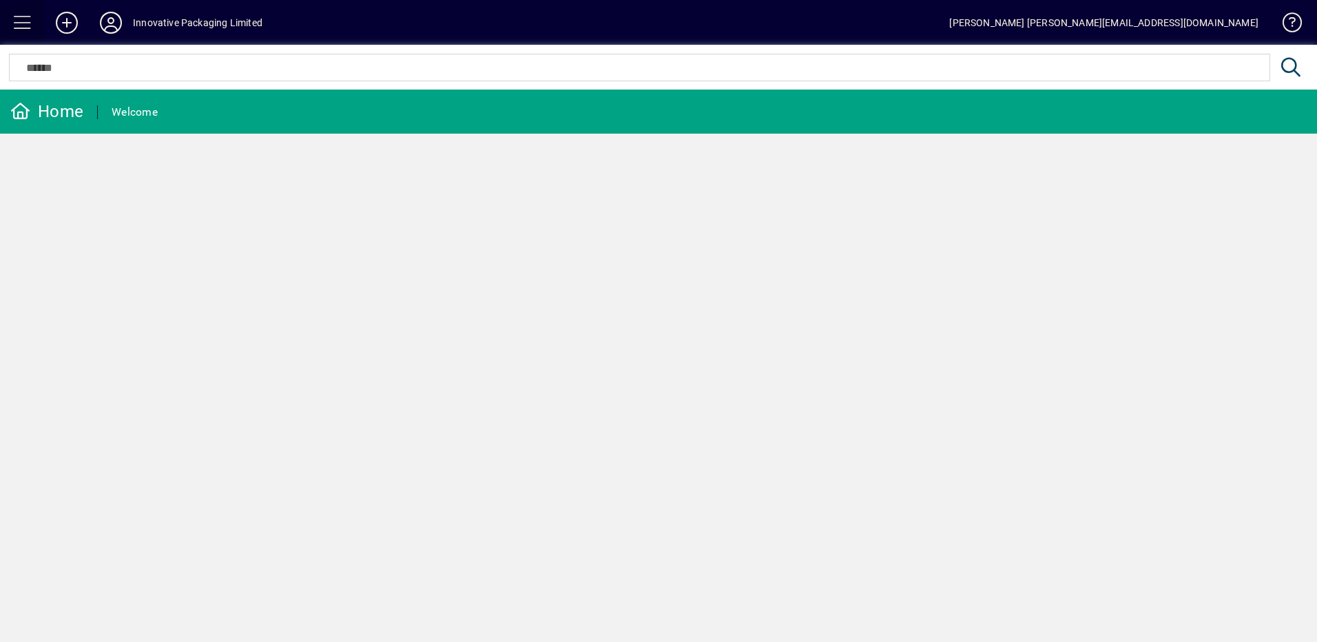
click at [24, 18] on span at bounding box center [22, 22] width 33 height 33
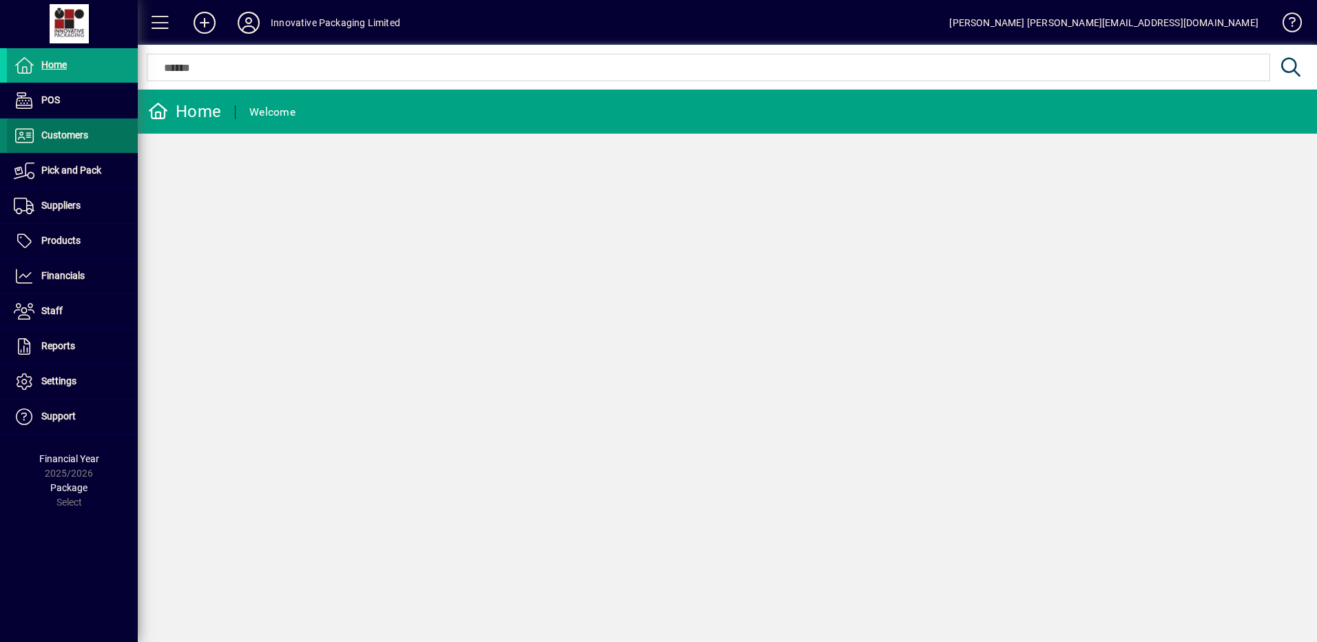
click at [66, 135] on span "Customers" at bounding box center [64, 135] width 47 height 11
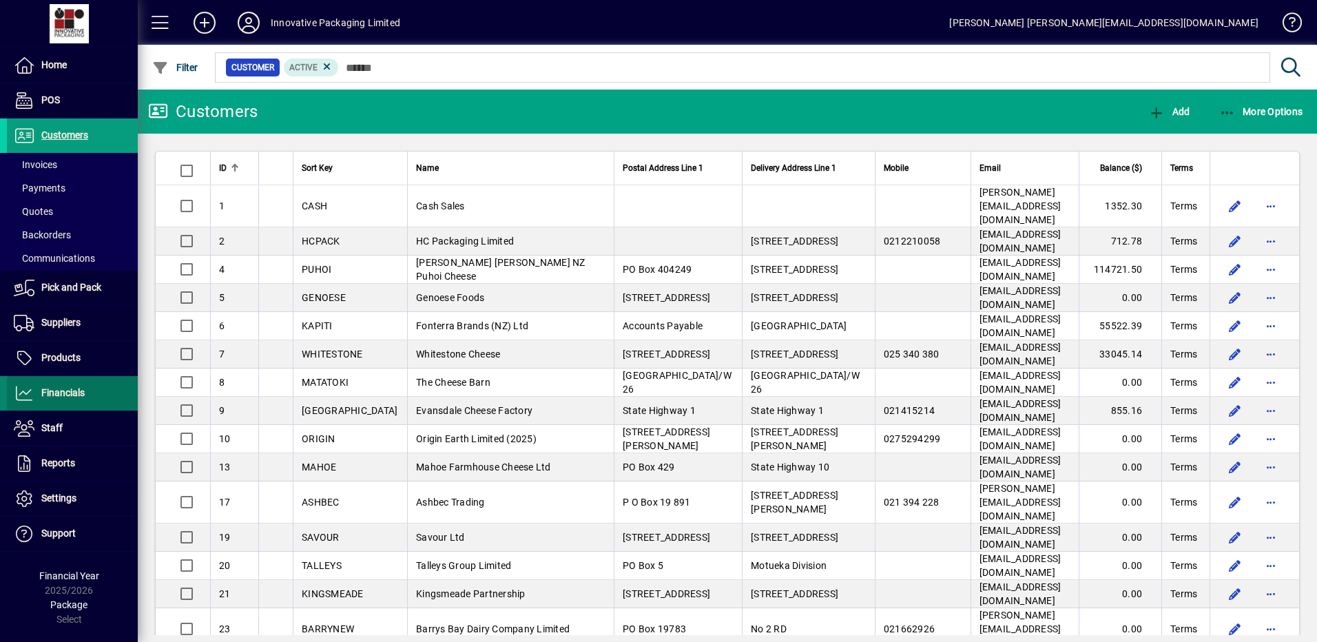
click at [67, 391] on span "Financials" at bounding box center [62, 392] width 43 height 11
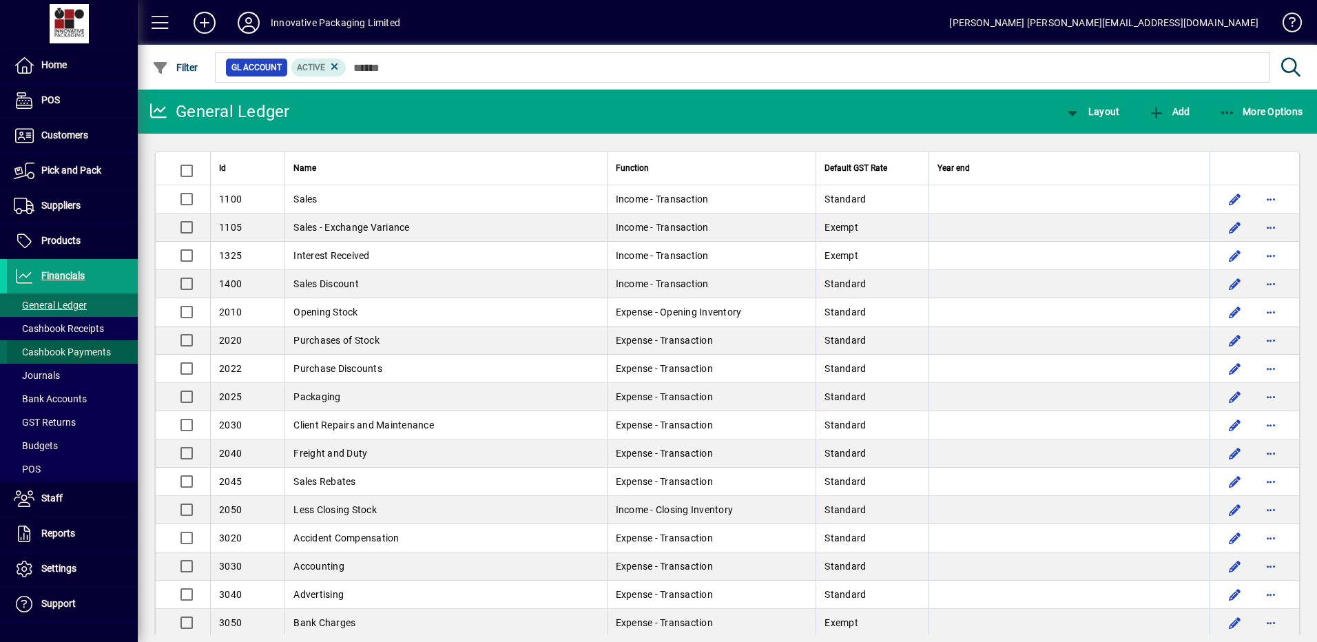
click at [89, 350] on span "Cashbook Payments" at bounding box center [62, 352] width 97 height 11
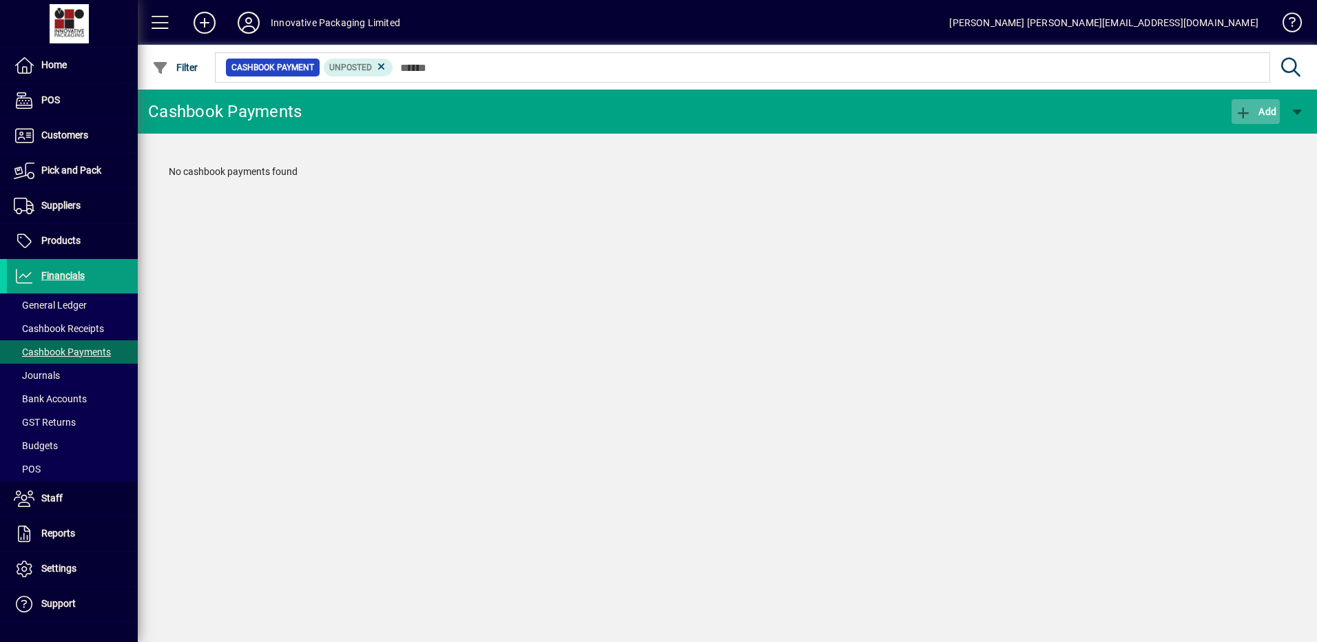
click at [1263, 108] on span "Add" at bounding box center [1255, 111] width 41 height 11
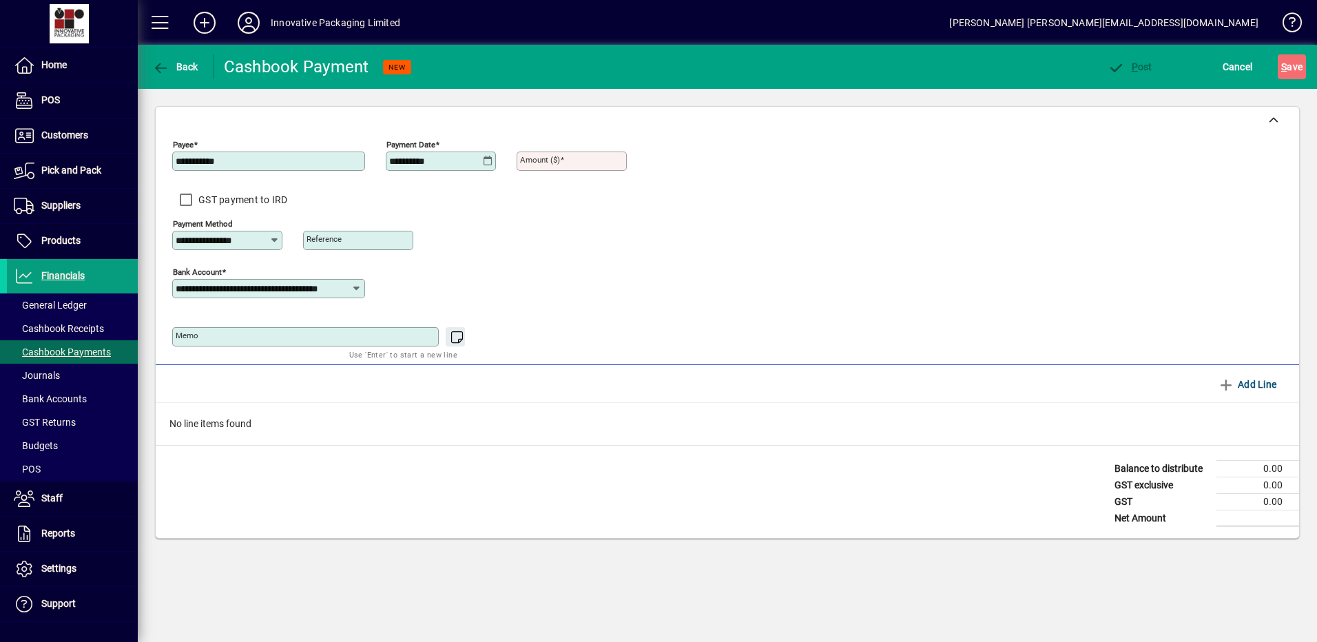
type input "**********"
click at [557, 158] on mat-label "Amount ($)" at bounding box center [540, 160] width 40 height 10
click at [557, 158] on input "Amount ($)" at bounding box center [573, 161] width 106 height 11
type input "*****"
click at [1253, 387] on span "Add Line" at bounding box center [1247, 384] width 59 height 22
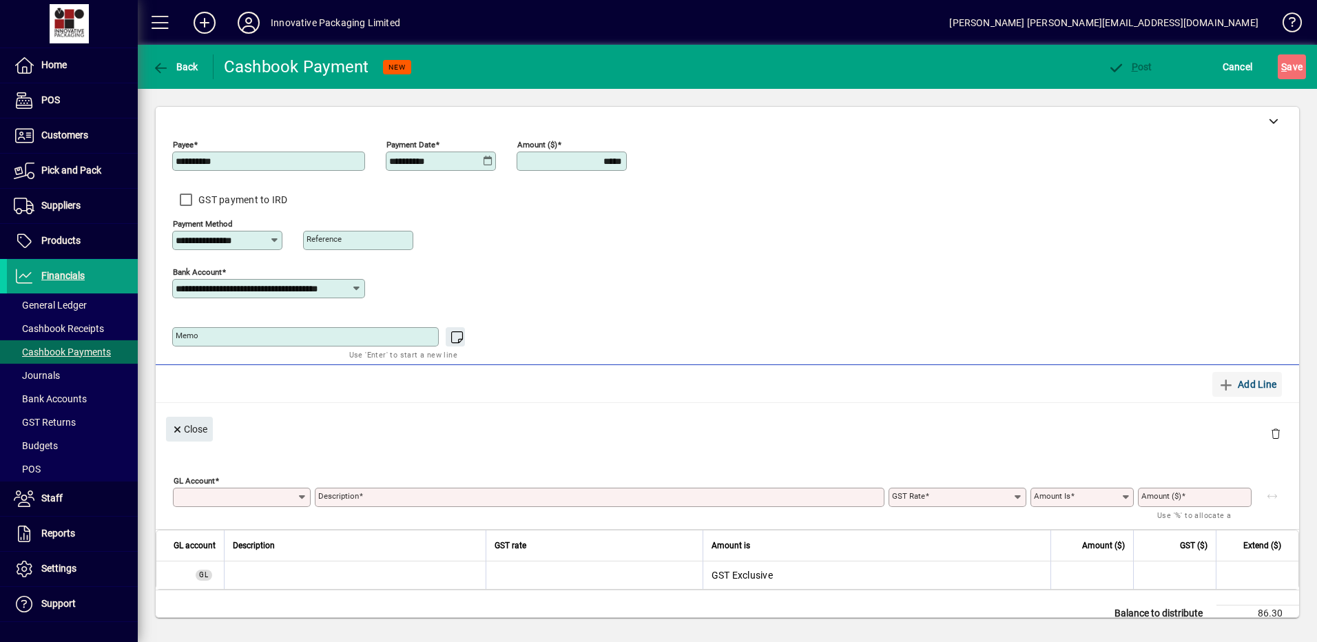
type input "**********"
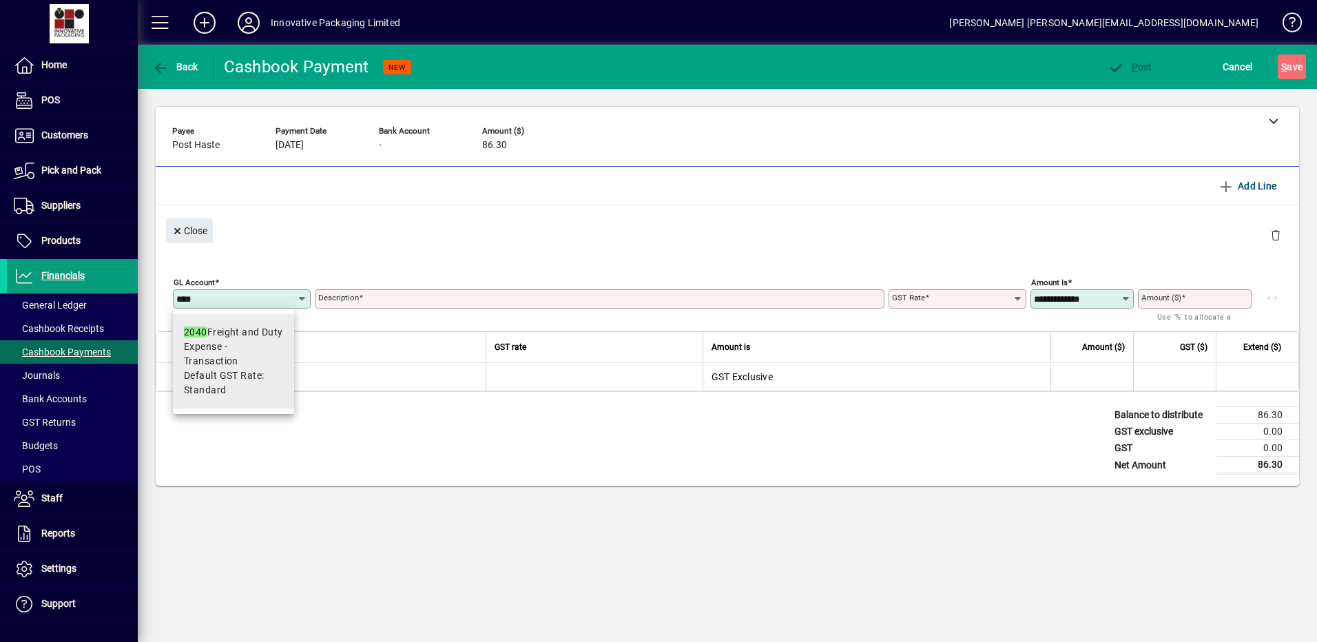
type input "****"
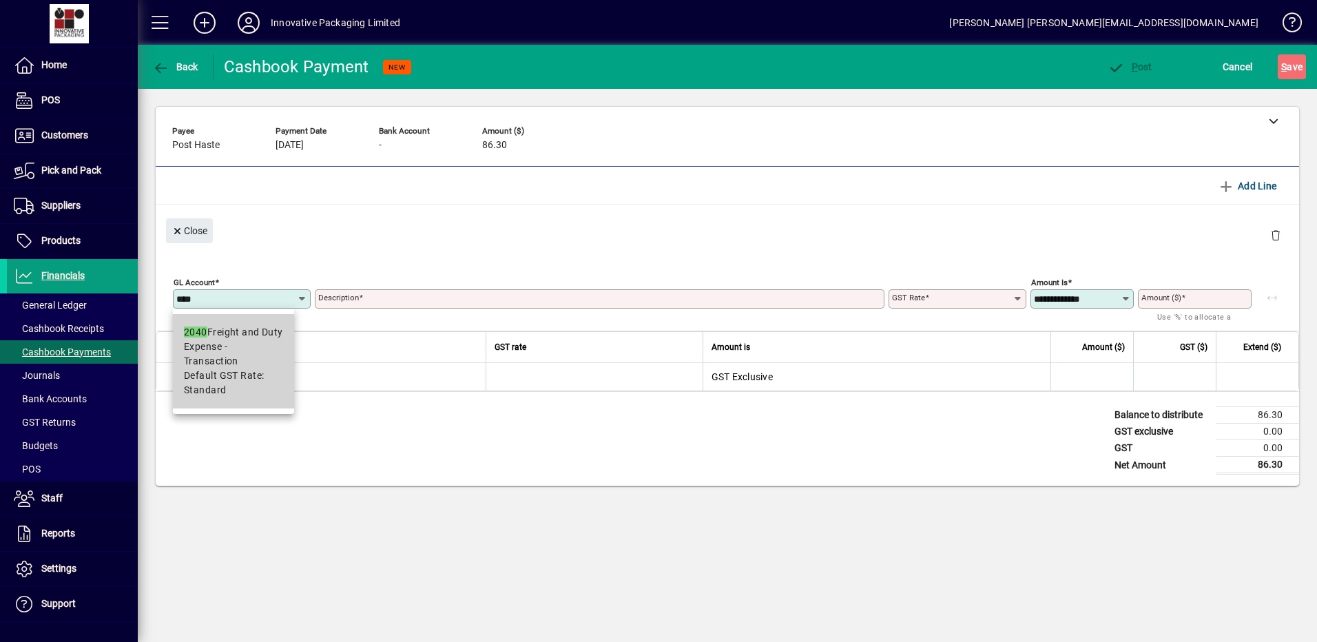
click at [223, 344] on span "Expense - Transaction" at bounding box center [233, 354] width 99 height 29
type input "**********"
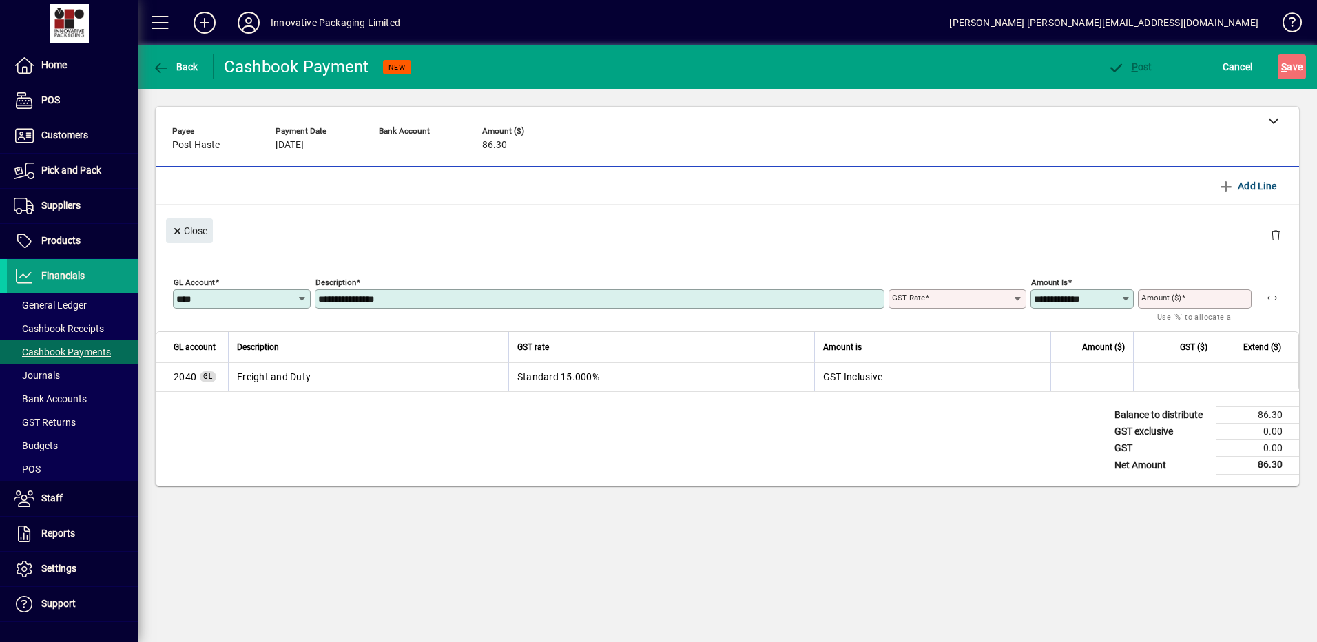
type input "********"
type input "**********"
click at [1188, 295] on input "Amount ($)" at bounding box center [1197, 298] width 110 height 11
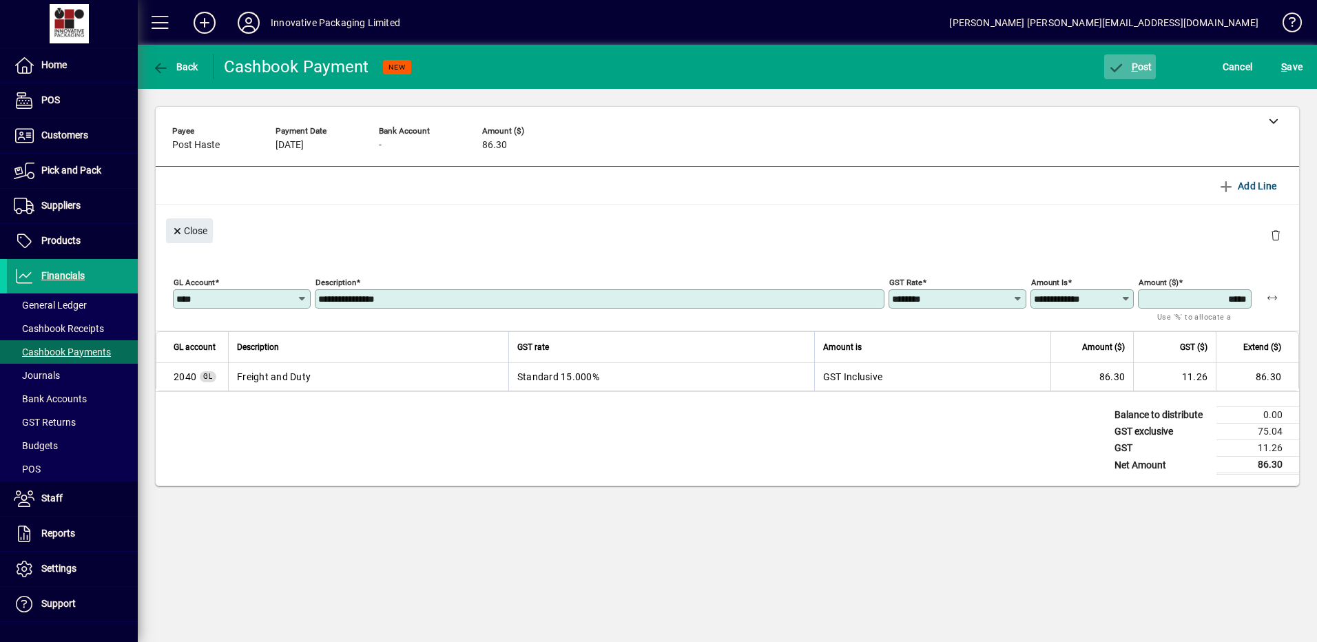
type input "*****"
click at [1141, 71] on span "P ost" at bounding box center [1130, 66] width 45 height 11
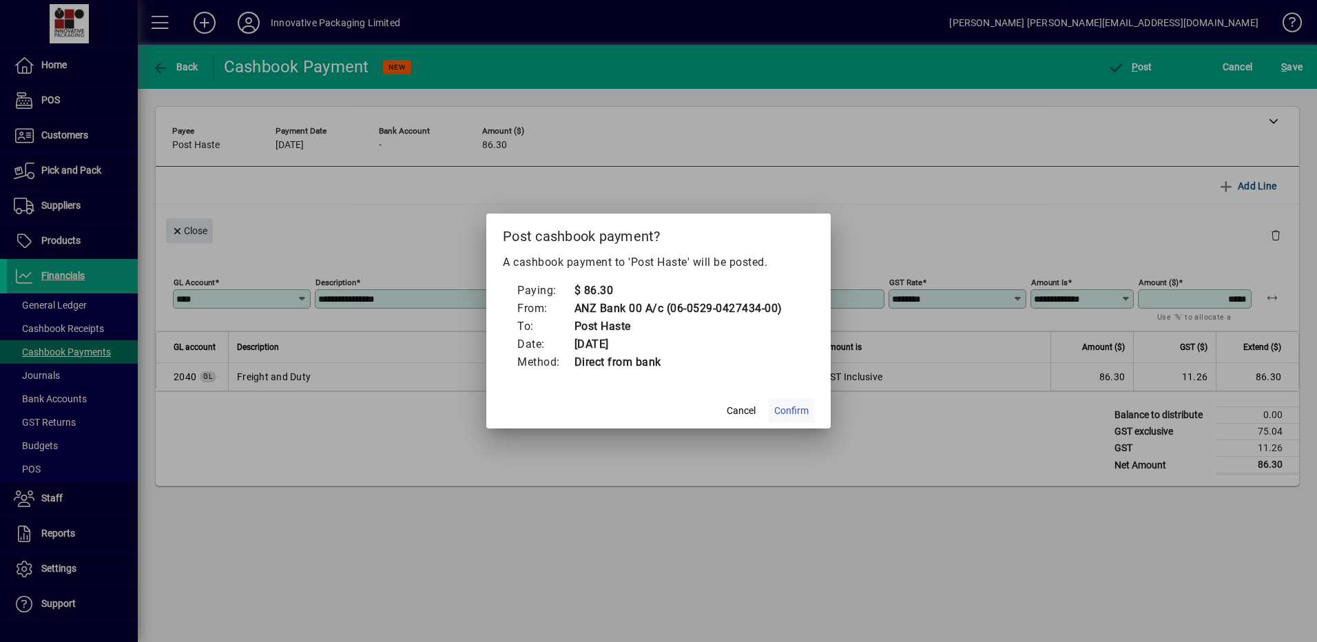
click at [790, 409] on span "Confirm" at bounding box center [791, 411] width 34 height 14
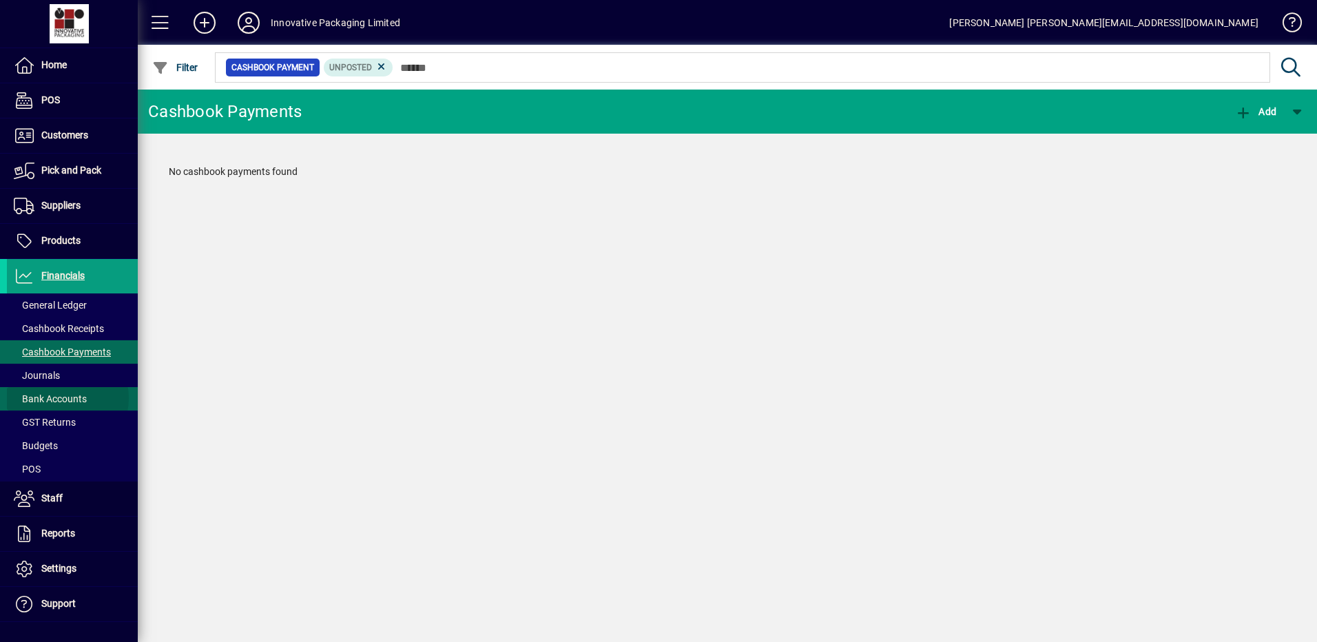
click at [61, 398] on span "Bank Accounts" at bounding box center [50, 398] width 73 height 11
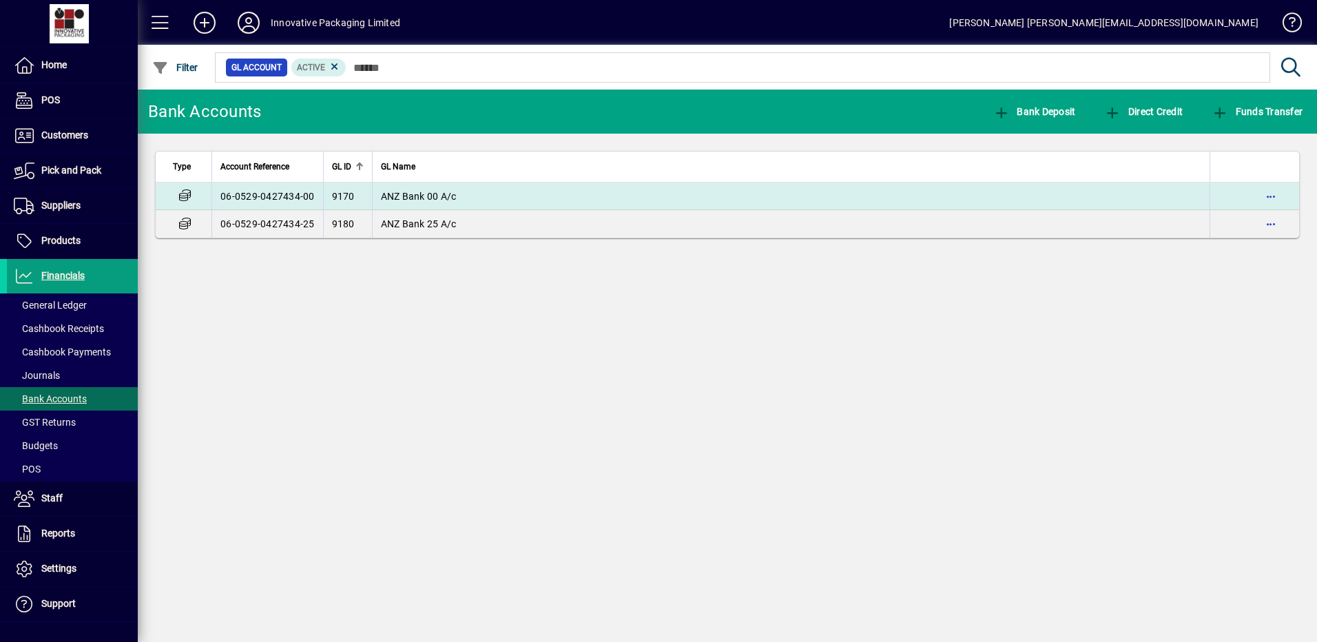
click at [316, 194] on td "06-0529-0427434-00" at bounding box center [268, 197] width 112 height 28
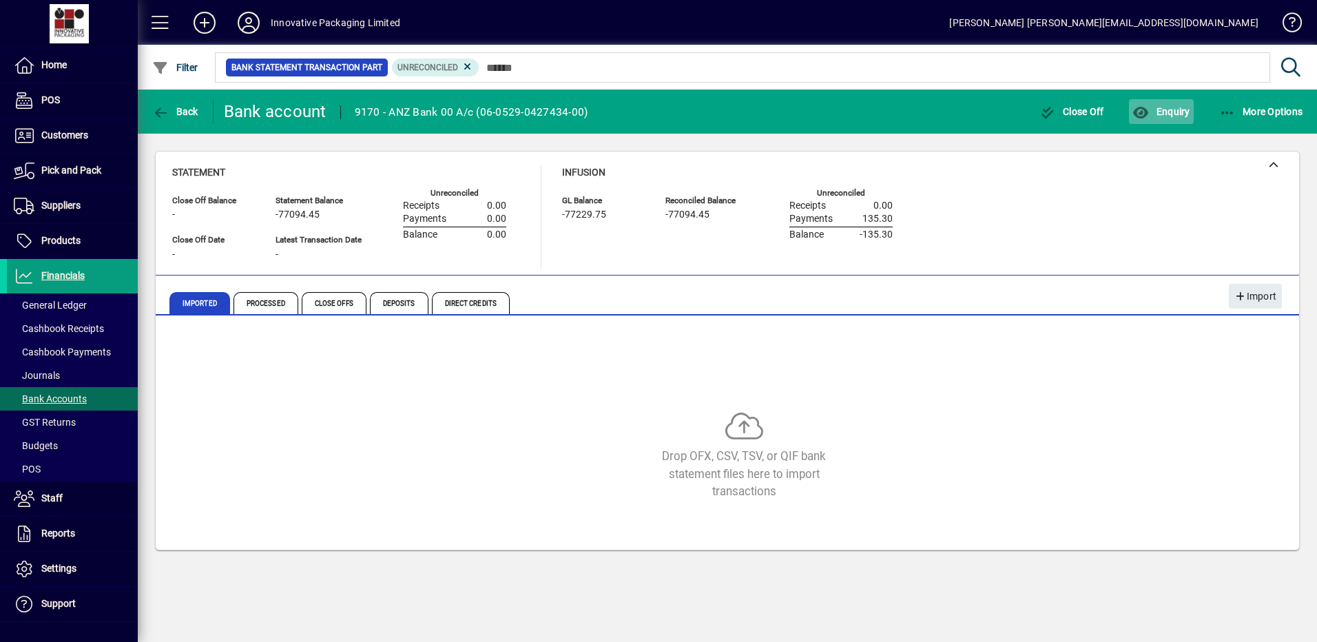
click at [1162, 110] on span "Enquiry" at bounding box center [1161, 111] width 57 height 11
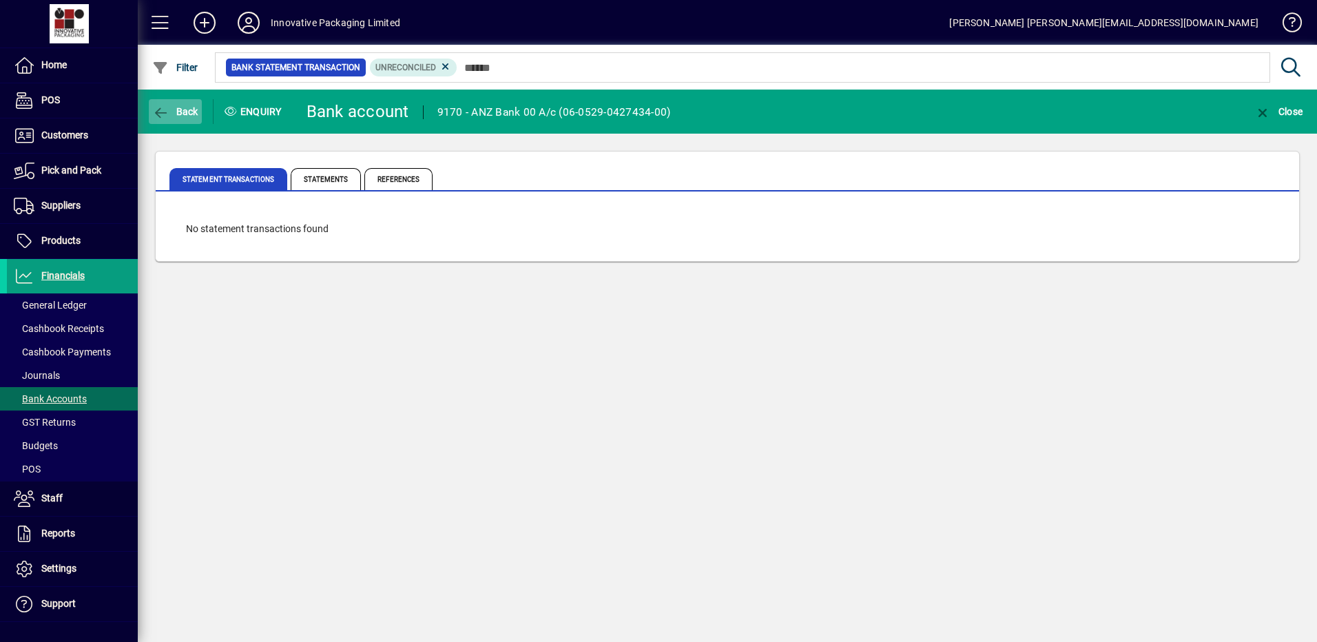
click at [185, 114] on span "Back" at bounding box center [175, 111] width 46 height 11
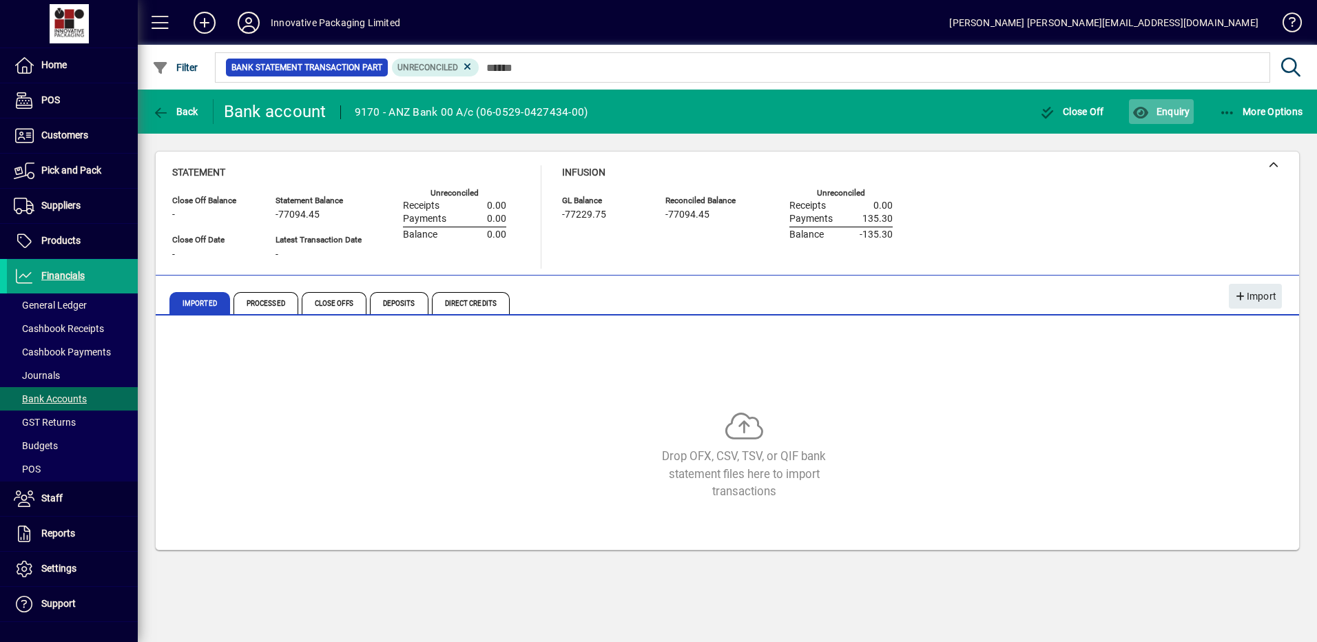
click at [1159, 112] on span "Enquiry" at bounding box center [1161, 111] width 57 height 11
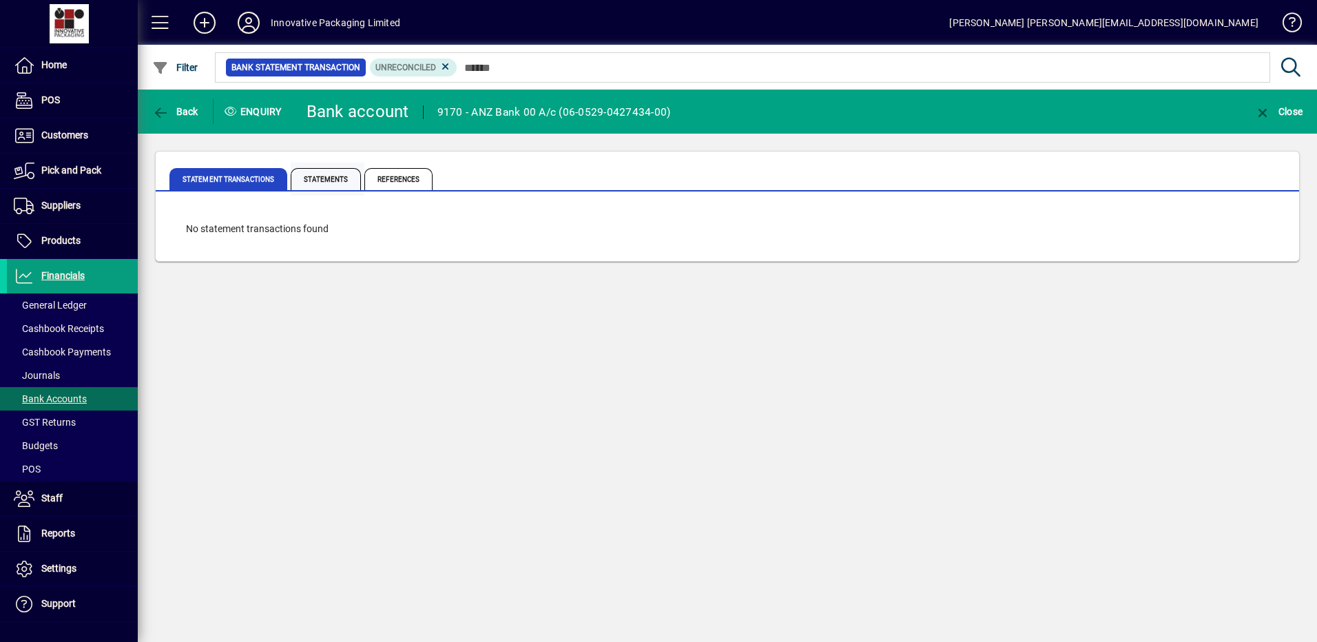
click at [331, 183] on span "Statements" at bounding box center [326, 179] width 70 height 22
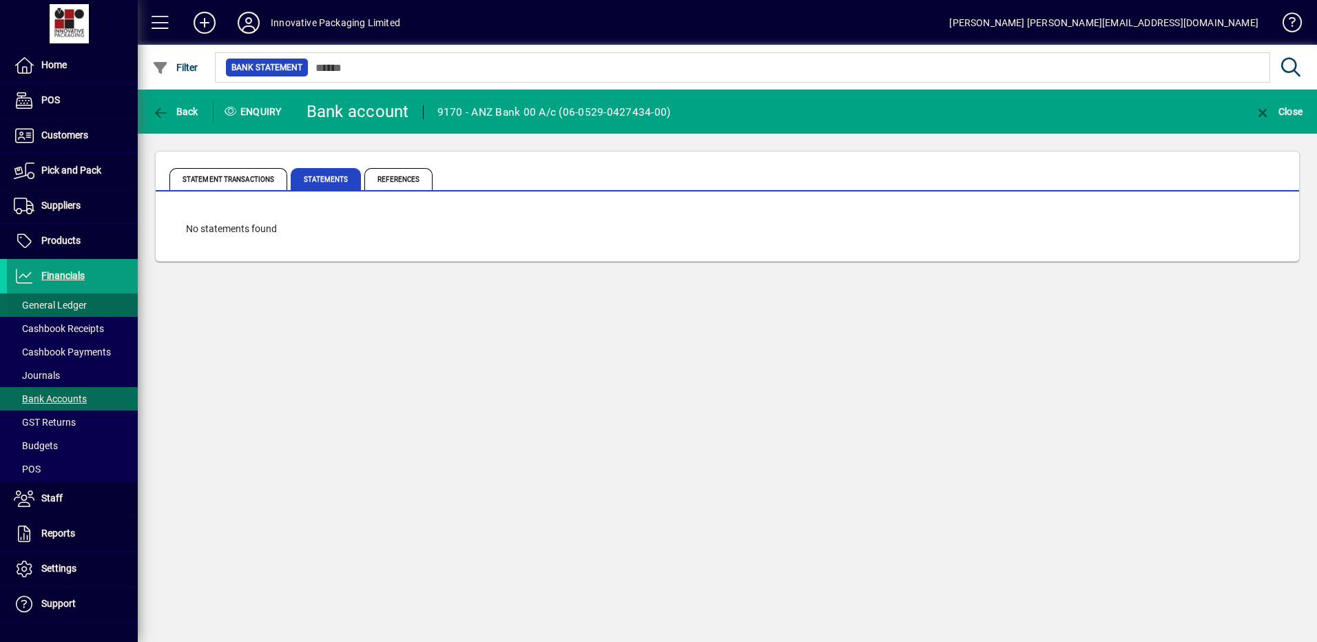
click at [72, 305] on span "General Ledger" at bounding box center [50, 305] width 73 height 11
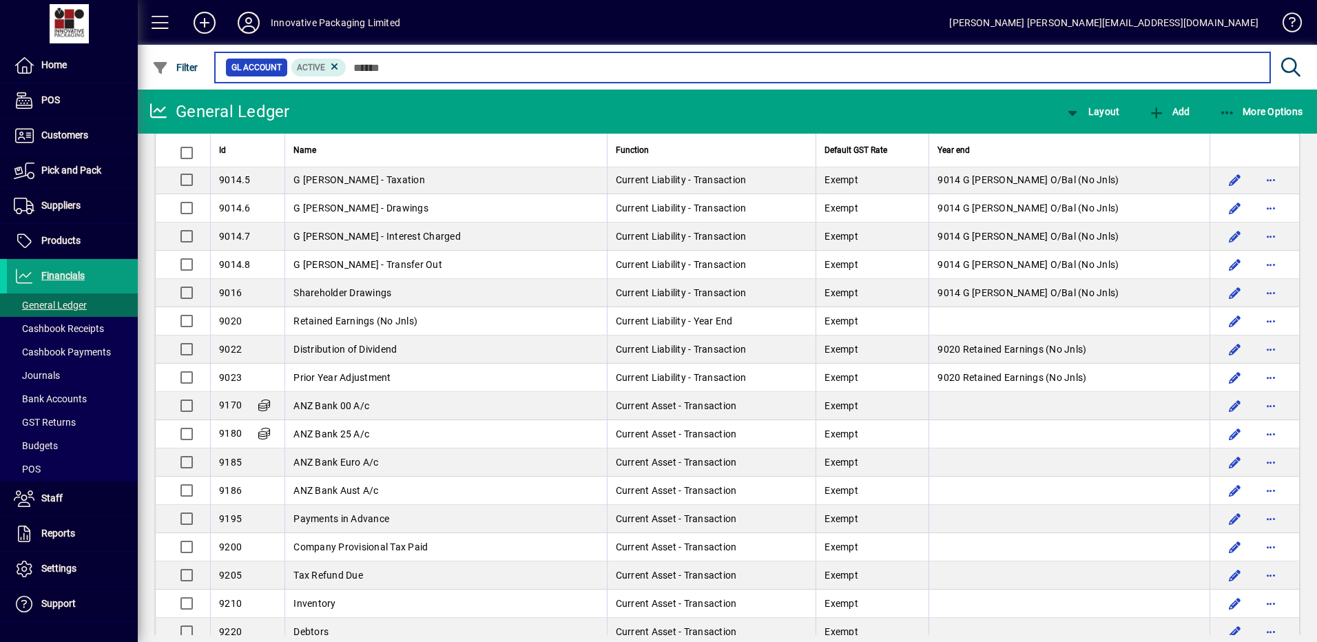
scroll to position [1846, 0]
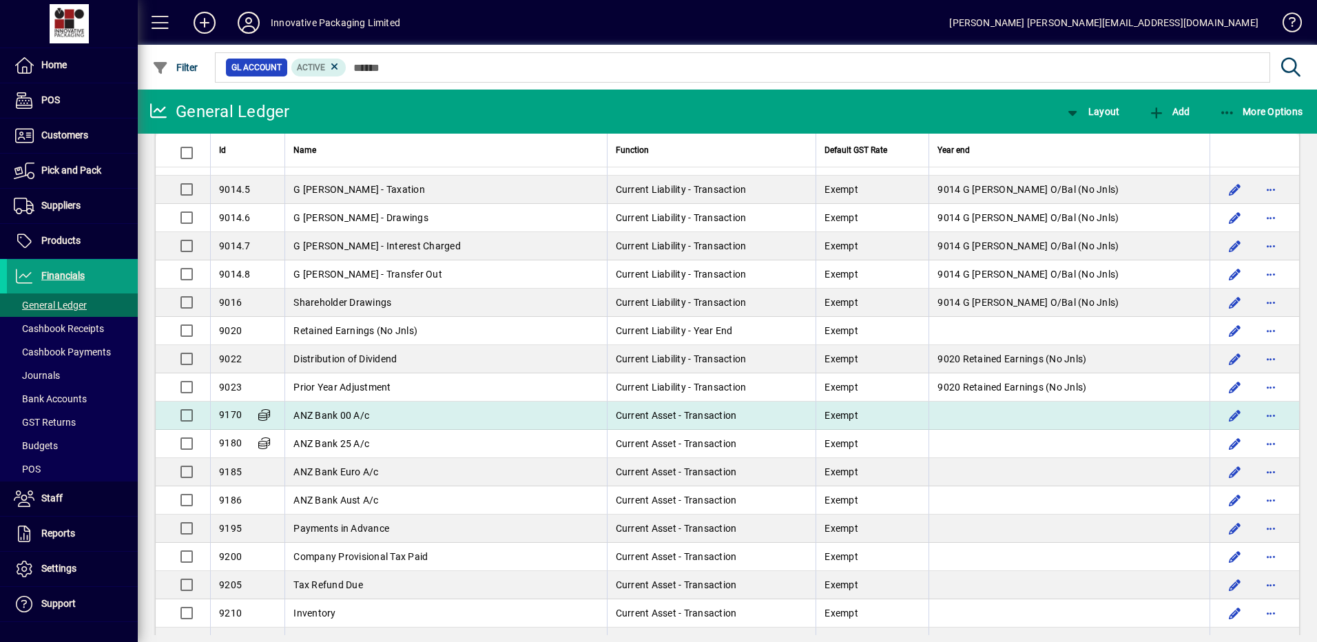
click at [338, 415] on span "ANZ Bank 00 A/c" at bounding box center [331, 415] width 76 height 11
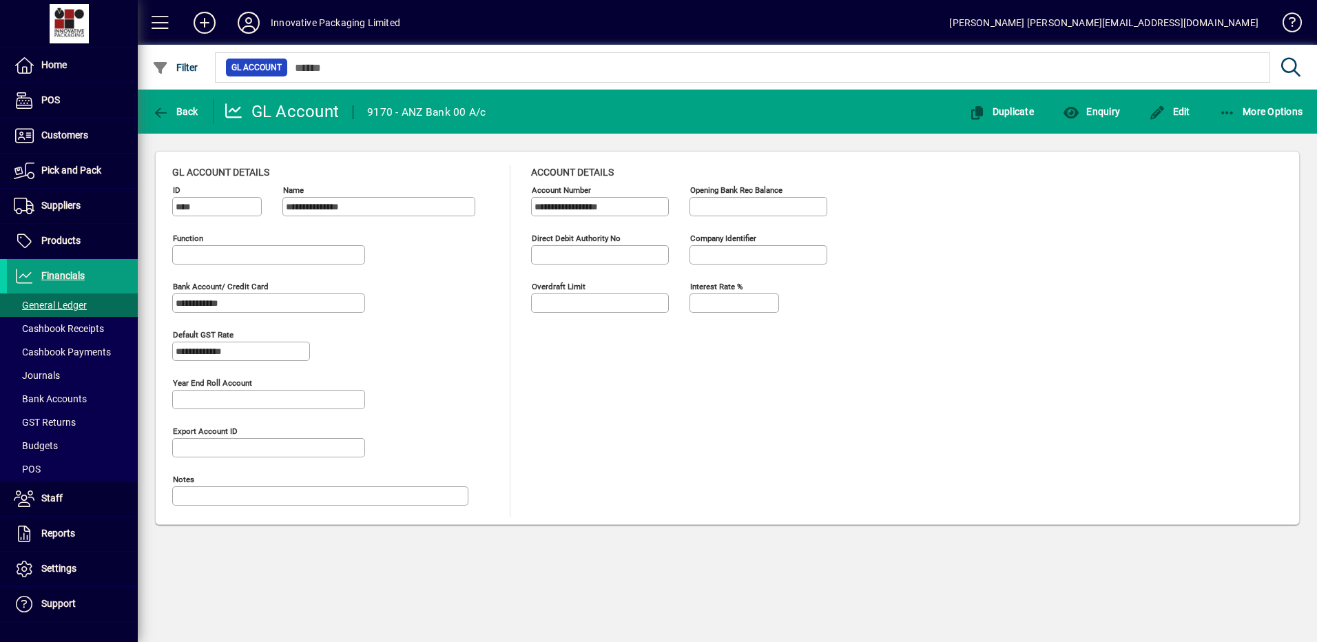
type input "**********"
click at [1096, 124] on button "Enquiry" at bounding box center [1092, 111] width 64 height 25
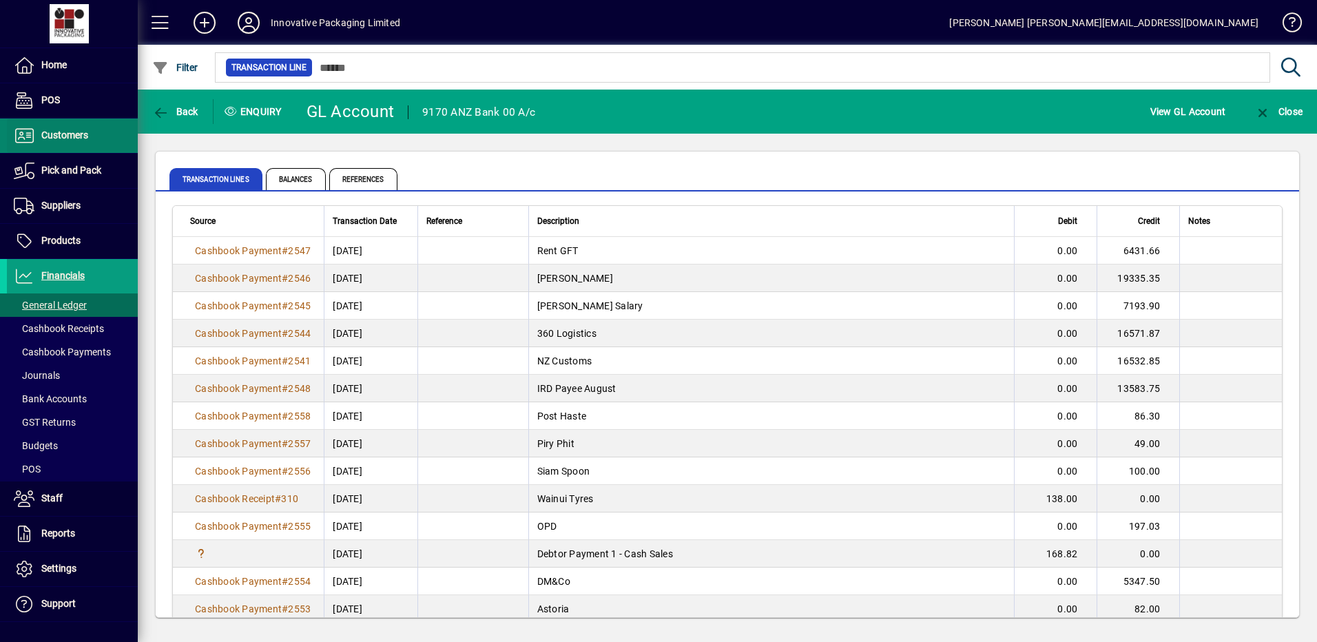
click at [62, 136] on span "Customers" at bounding box center [64, 135] width 47 height 11
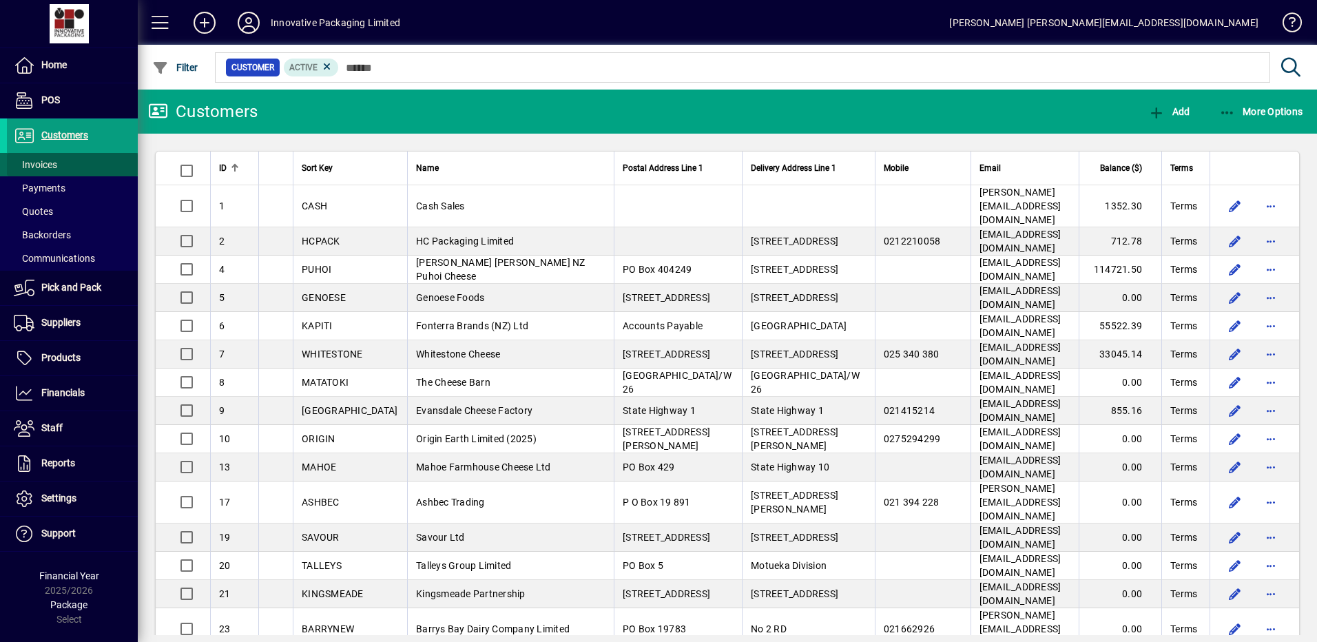
click at [43, 163] on span "Invoices" at bounding box center [35, 164] width 43 height 11
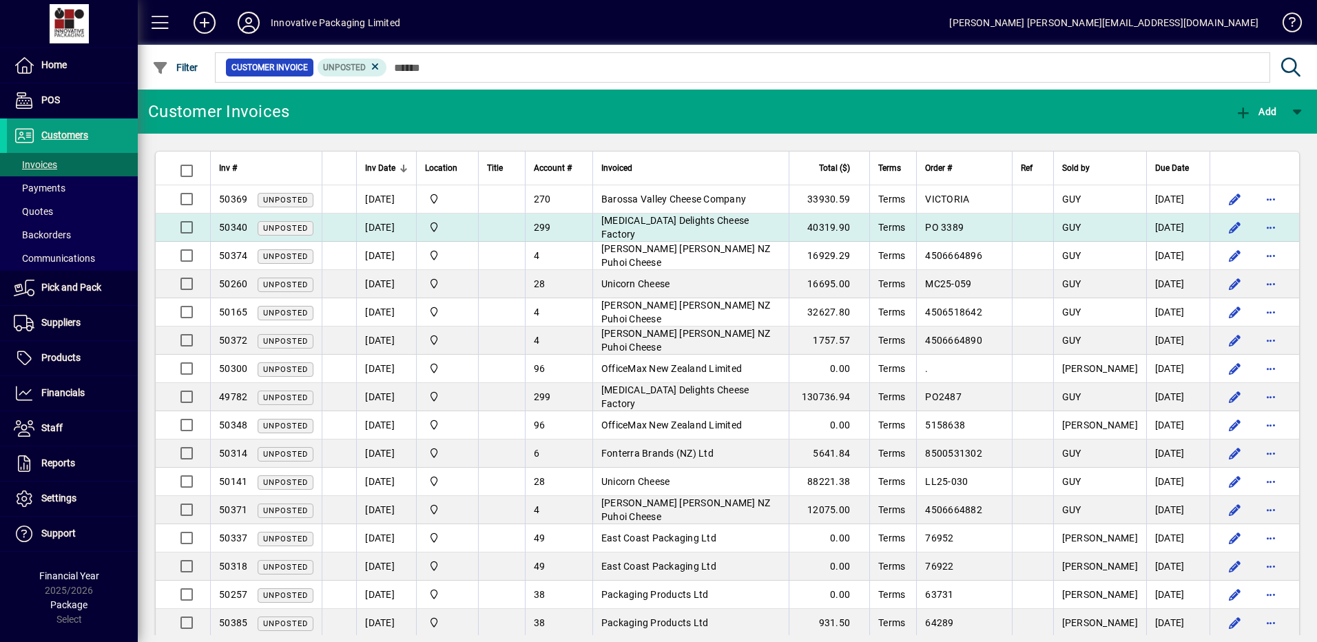
click at [649, 228] on span "[MEDICAL_DATA] Delights Cheese Factory" at bounding box center [675, 227] width 148 height 25
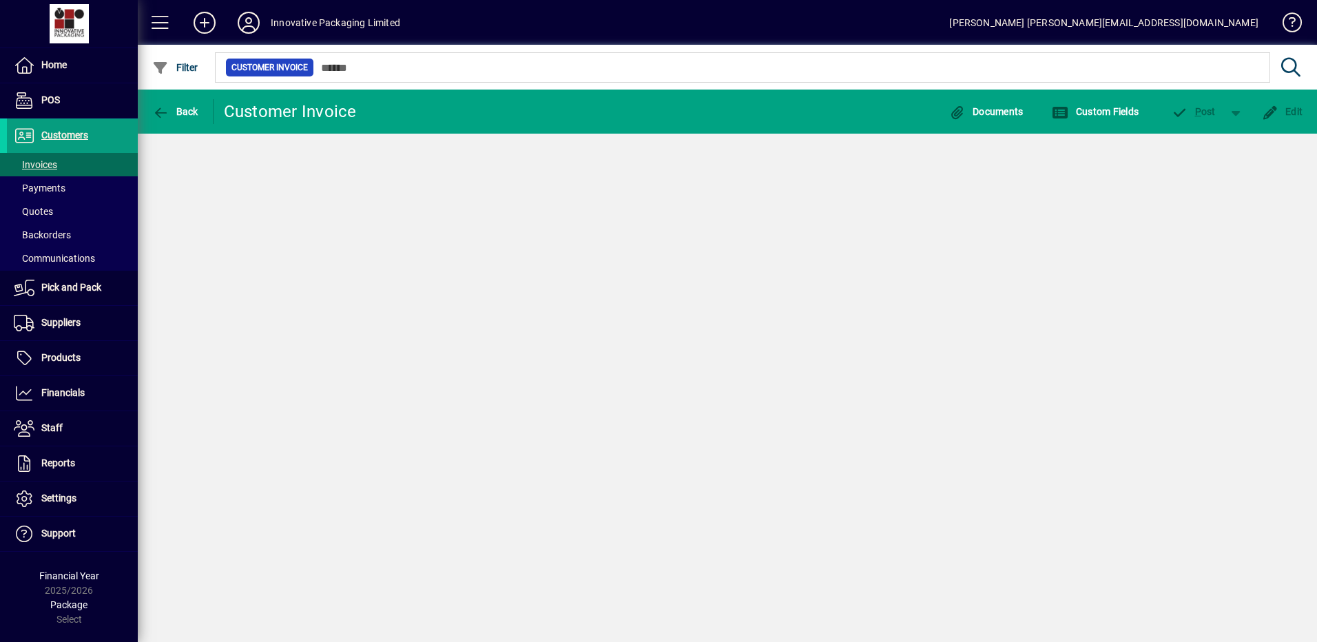
click at [649, 228] on div "Back Customer Invoice Documents Custom Fields P ost Edit" at bounding box center [727, 366] width 1179 height 553
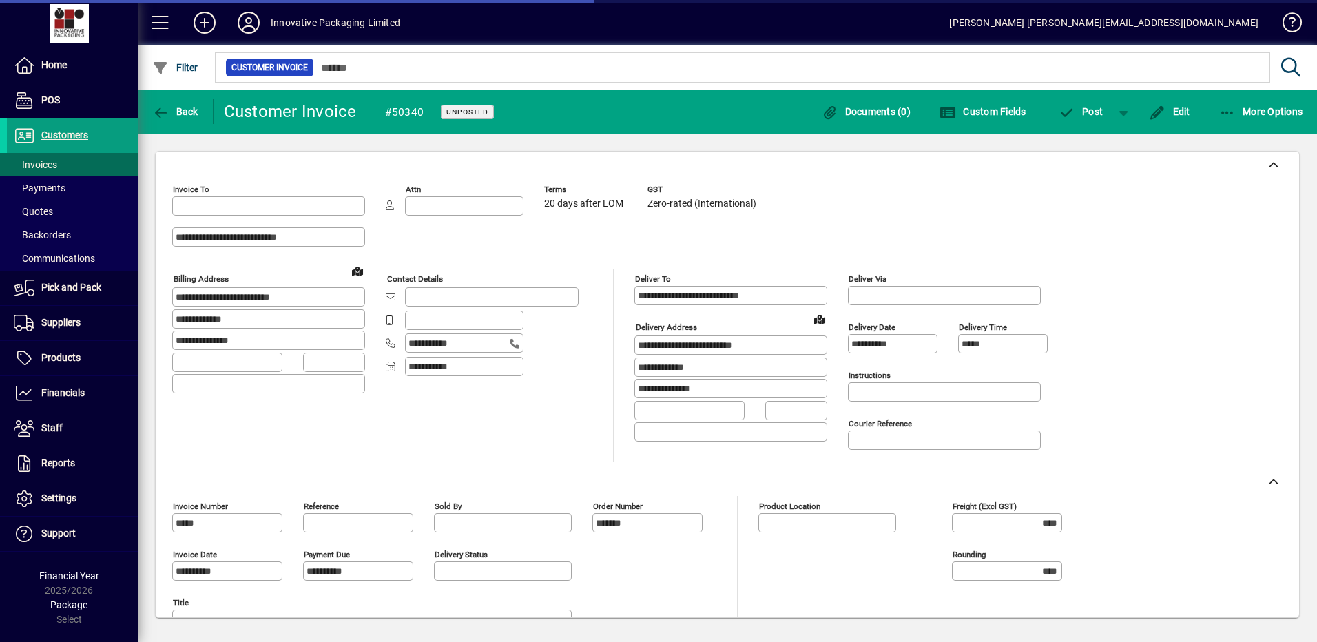
type input "**********"
type input "*********"
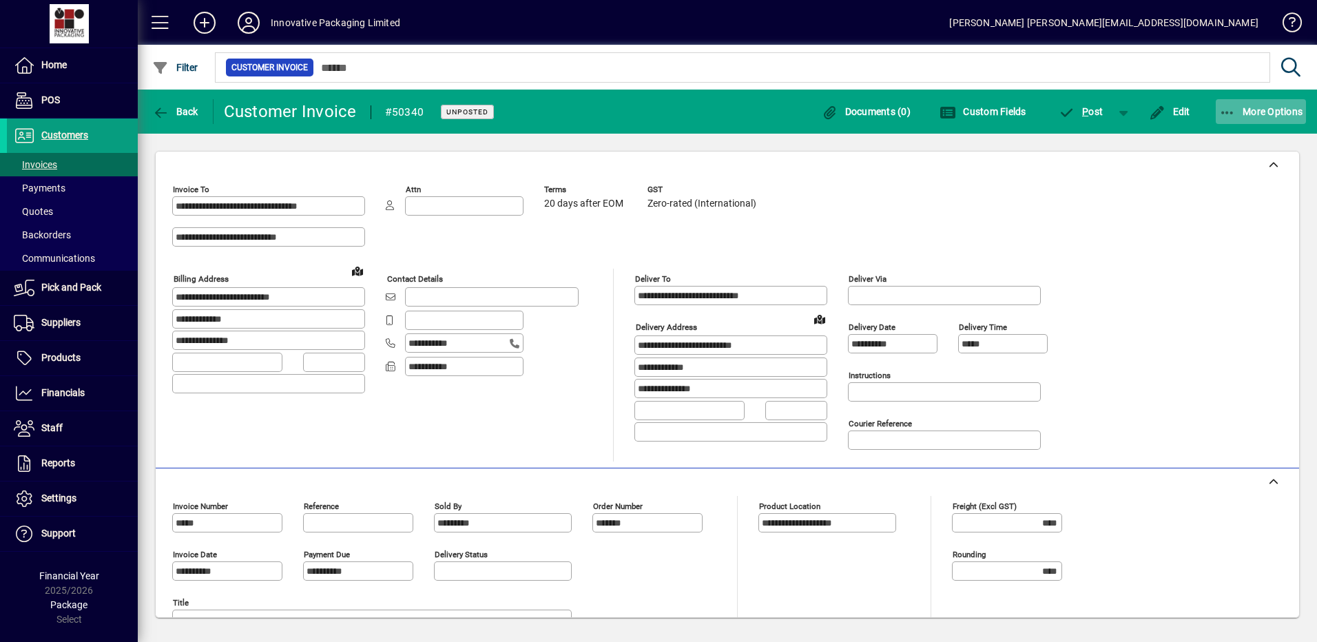
click at [1268, 111] on span "More Options" at bounding box center [1261, 111] width 84 height 11
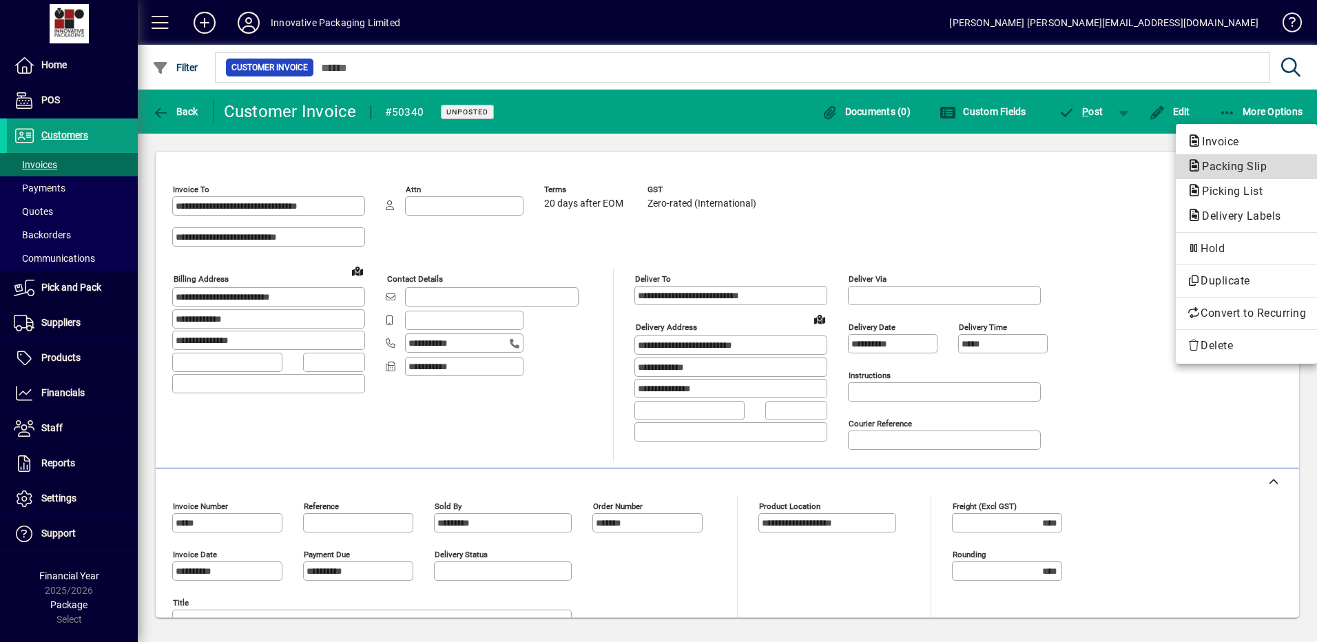
click at [1208, 165] on span "Packing Slip" at bounding box center [1230, 166] width 87 height 13
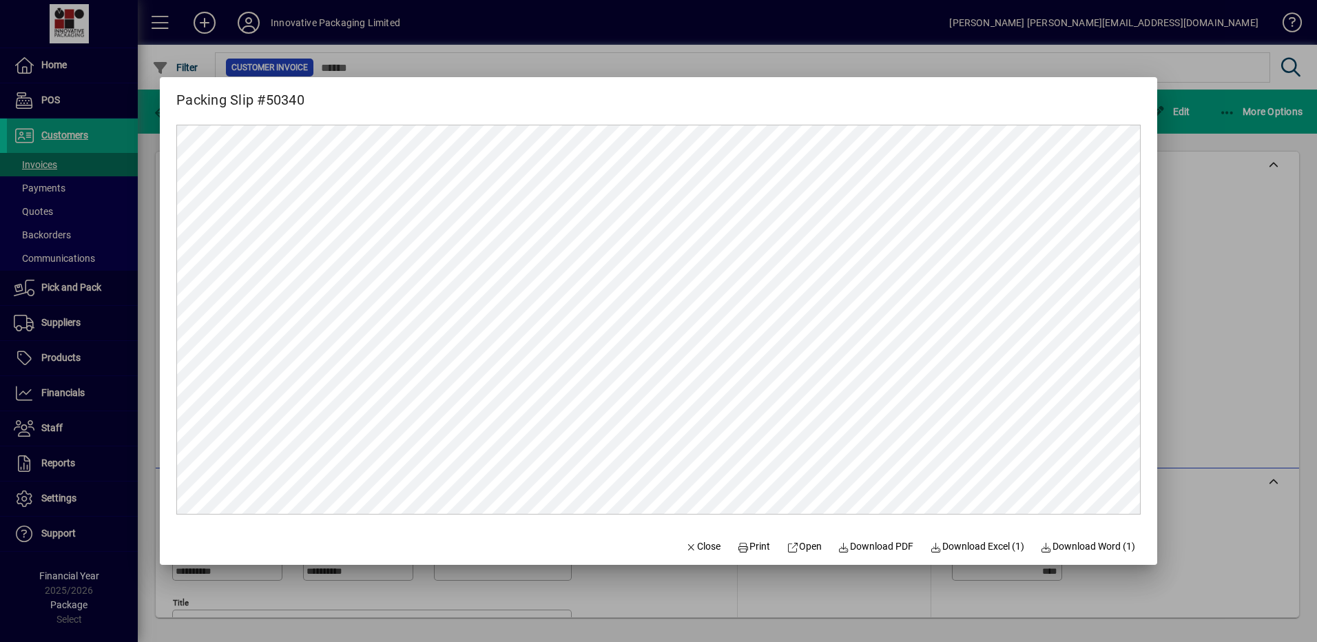
click at [48, 64] on div at bounding box center [658, 321] width 1317 height 642
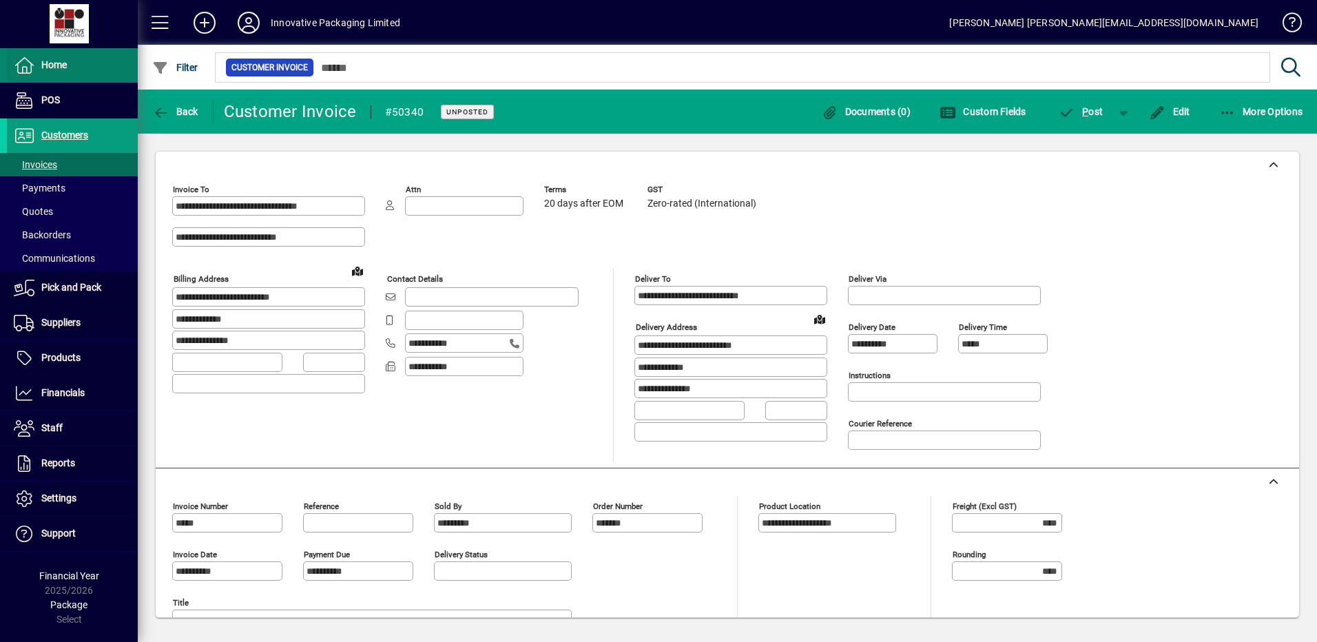
click at [44, 60] on span "Home" at bounding box center [53, 64] width 25 height 11
